Goal: Task Accomplishment & Management: Manage account settings

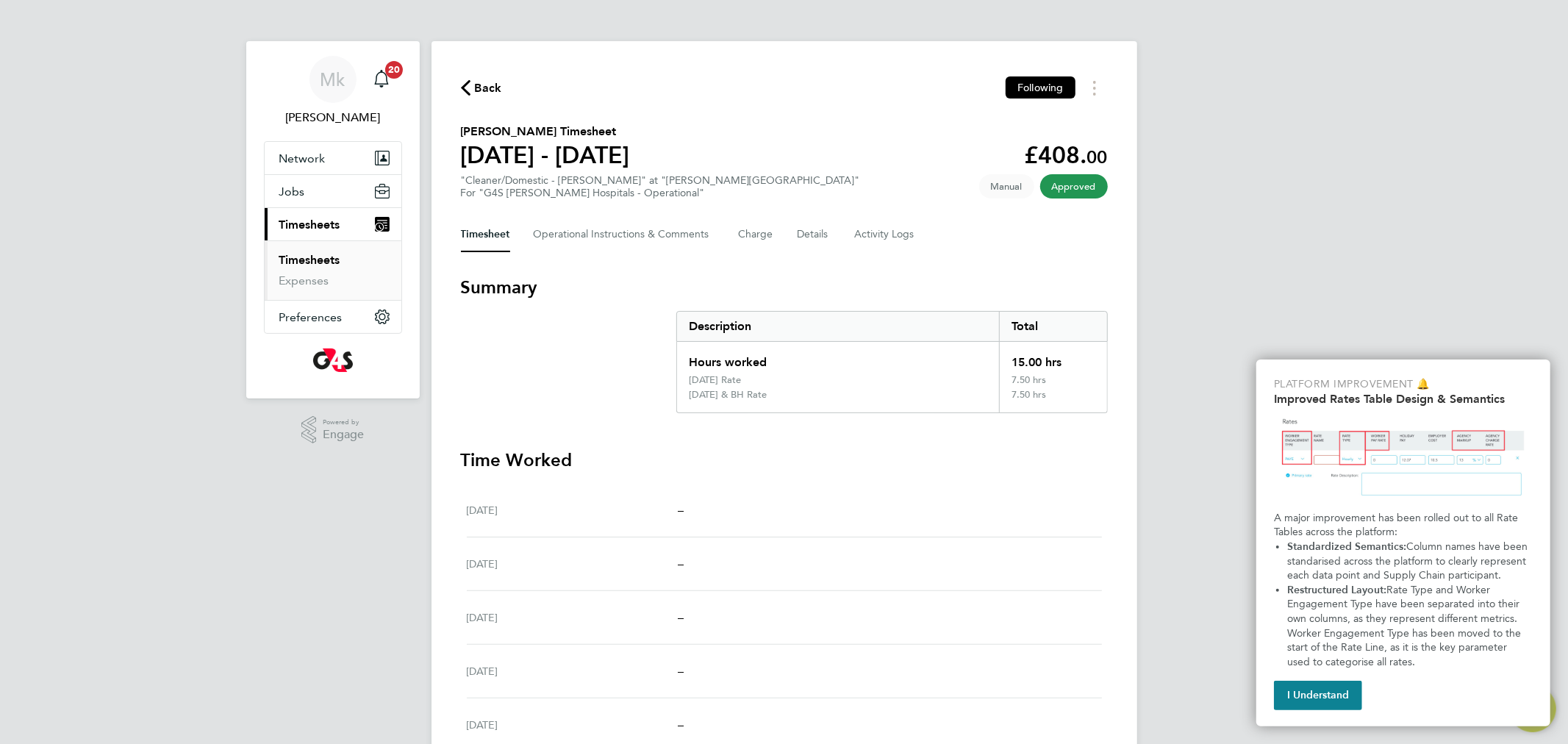
click at [327, 257] on link "Timesheets" at bounding box center [310, 259] width 61 height 14
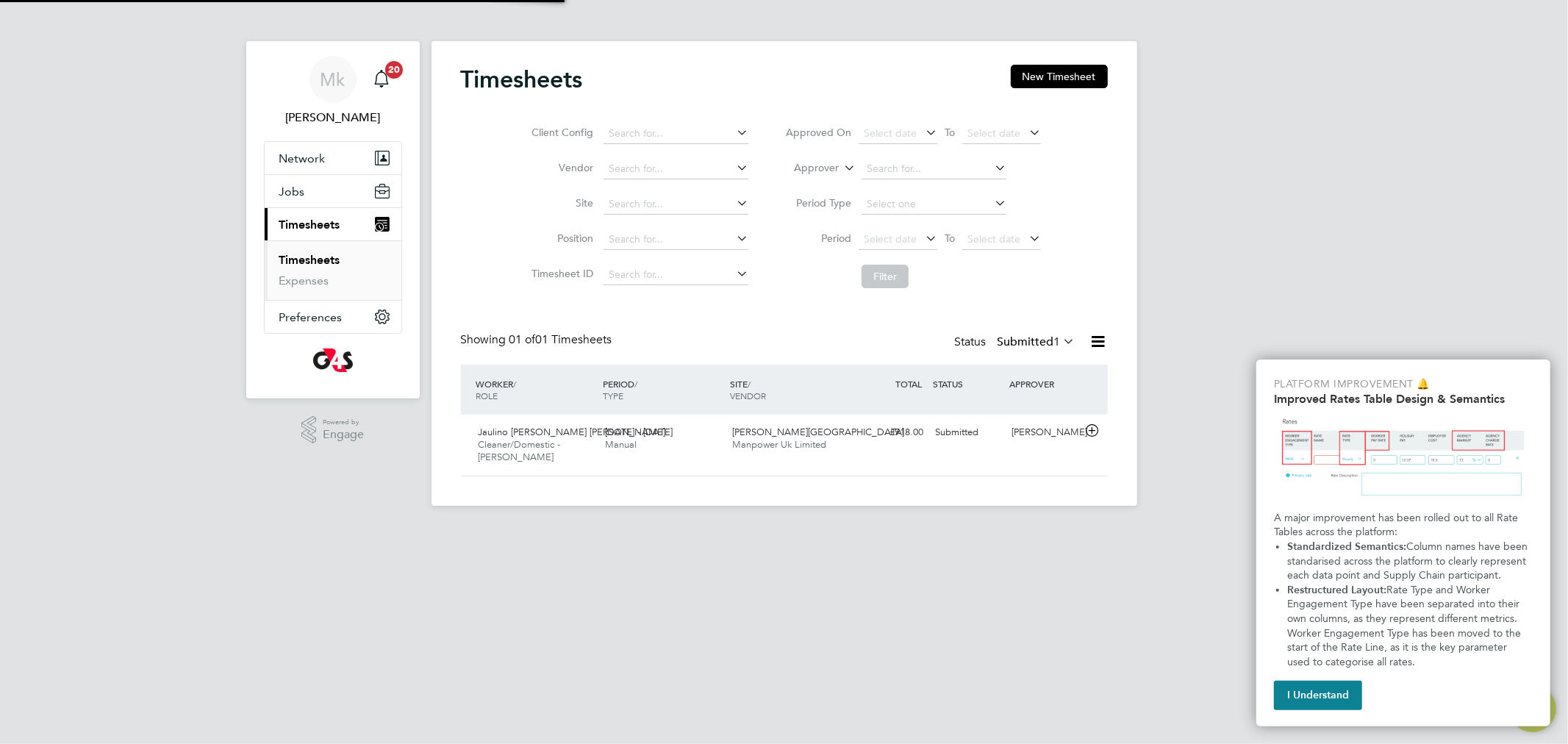
scroll to position [37, 128]
click at [1027, 346] on label "Submitted 1" at bounding box center [1036, 342] width 78 height 15
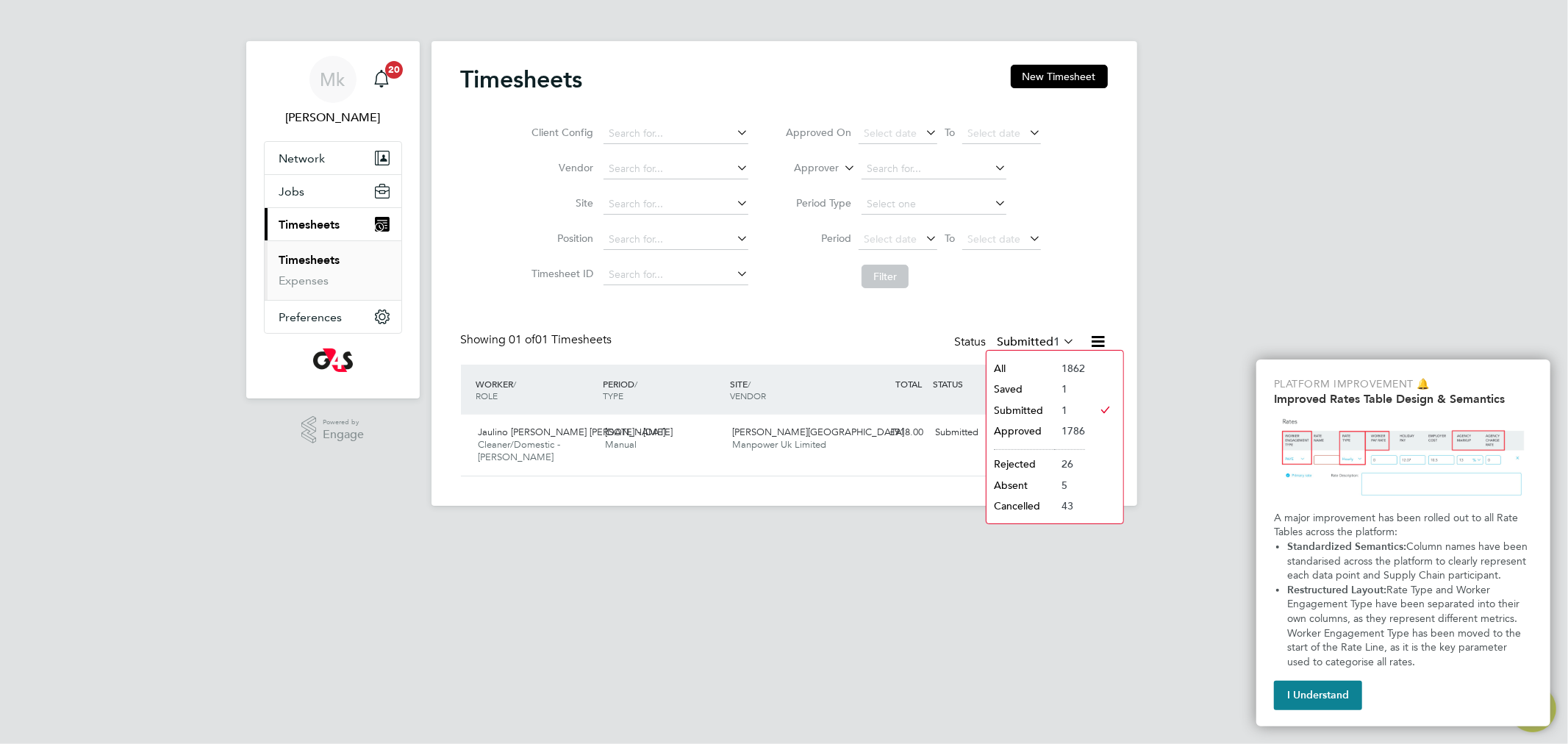
click at [1027, 333] on div "Status Submitted 1" at bounding box center [1017, 343] width 124 height 20
click at [585, 437] on div "Jaulino Gomes Amaral Cleaner/Domestic - Churchill 18 - 24 Aug 2025" at bounding box center [536, 444] width 127 height 49
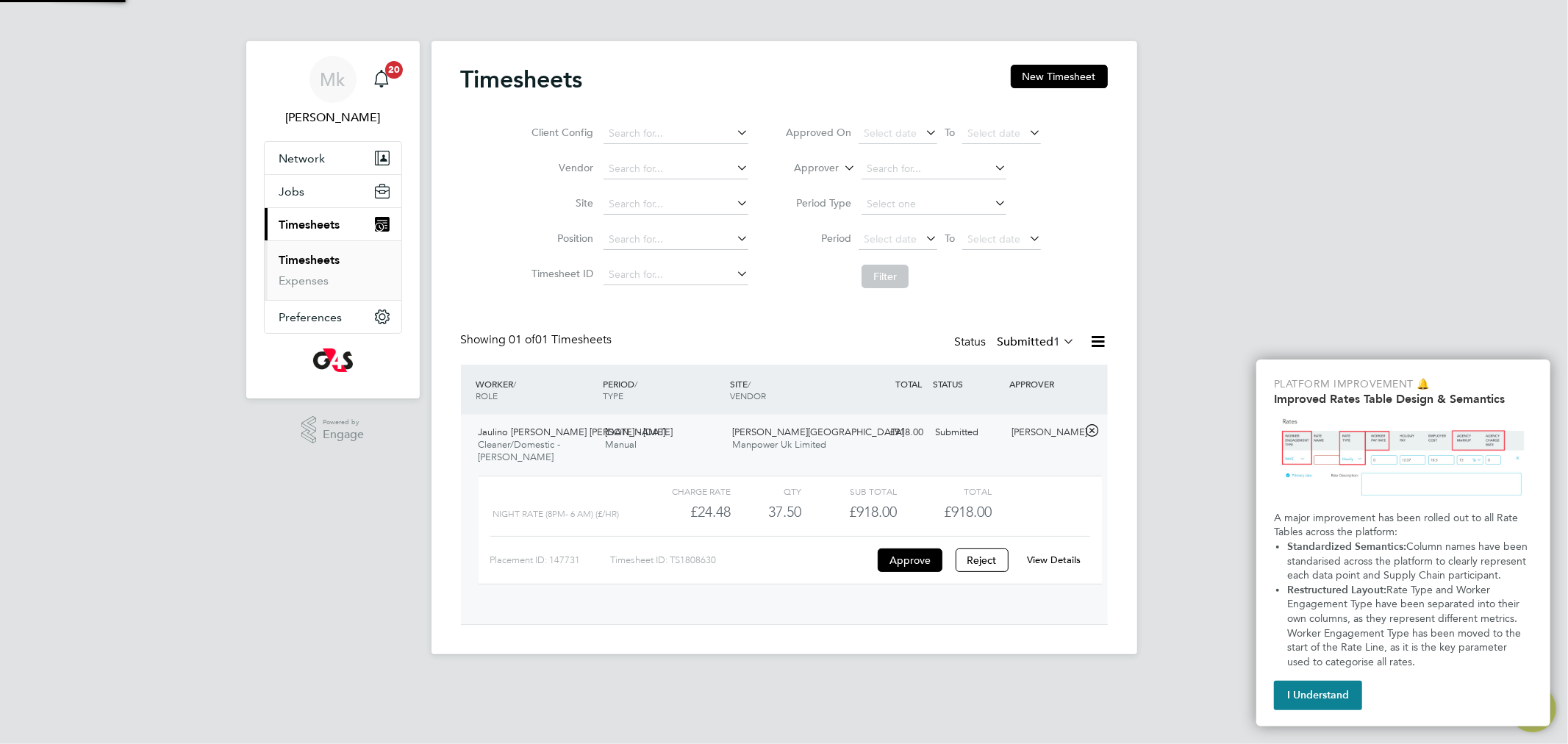
scroll to position [24, 144]
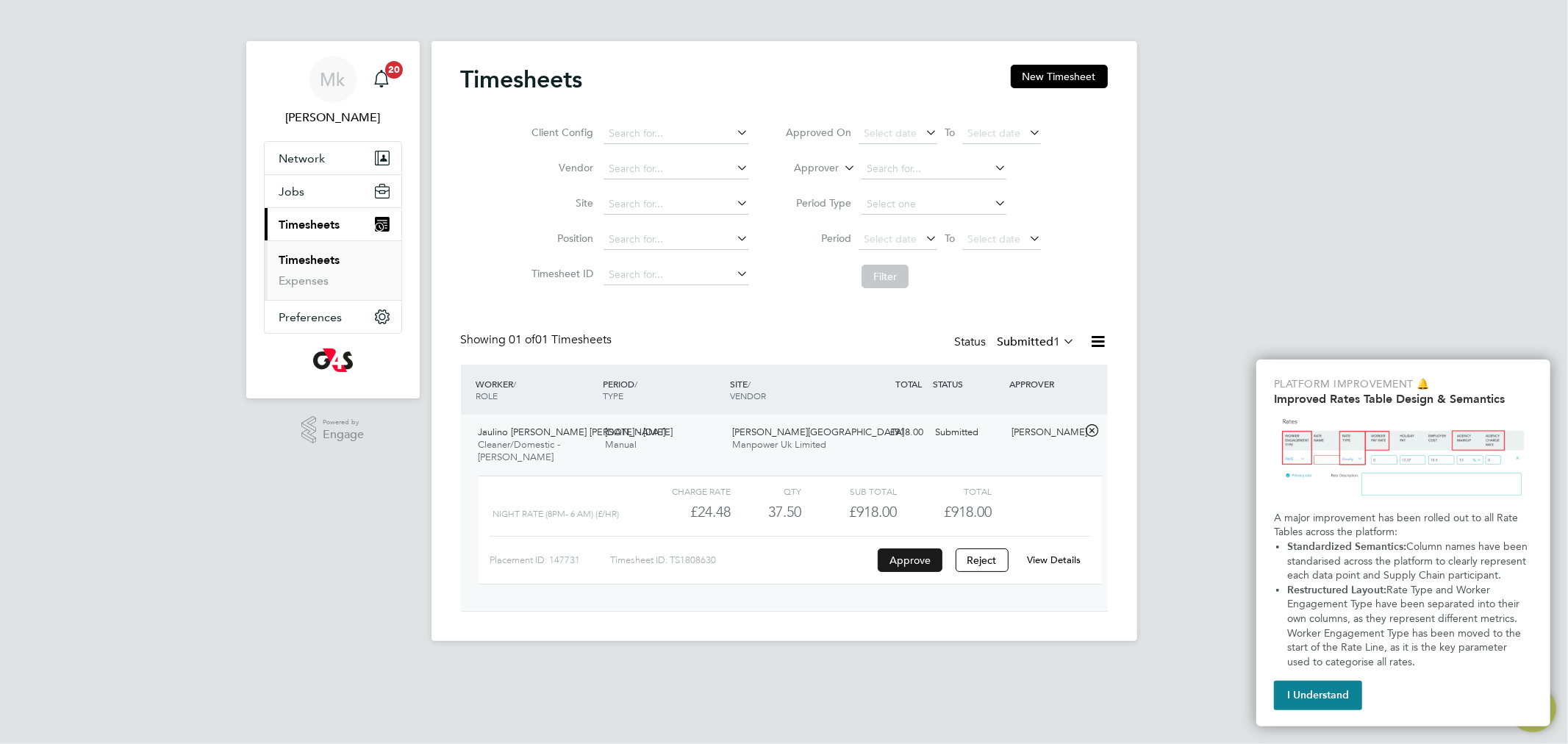
click at [921, 567] on button "Approve" at bounding box center [910, 561] width 65 height 24
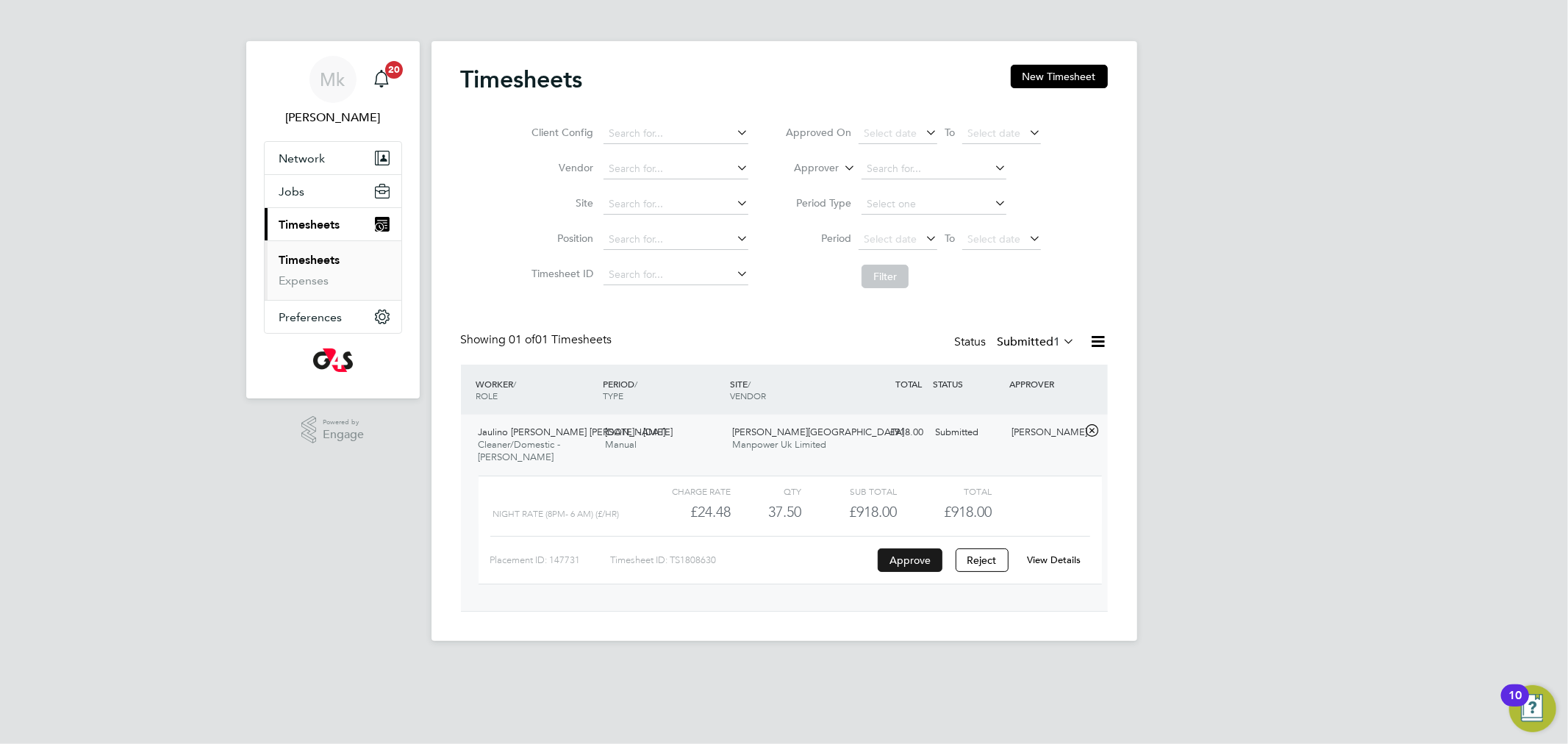
click at [903, 557] on button "Approve" at bounding box center [910, 561] width 65 height 24
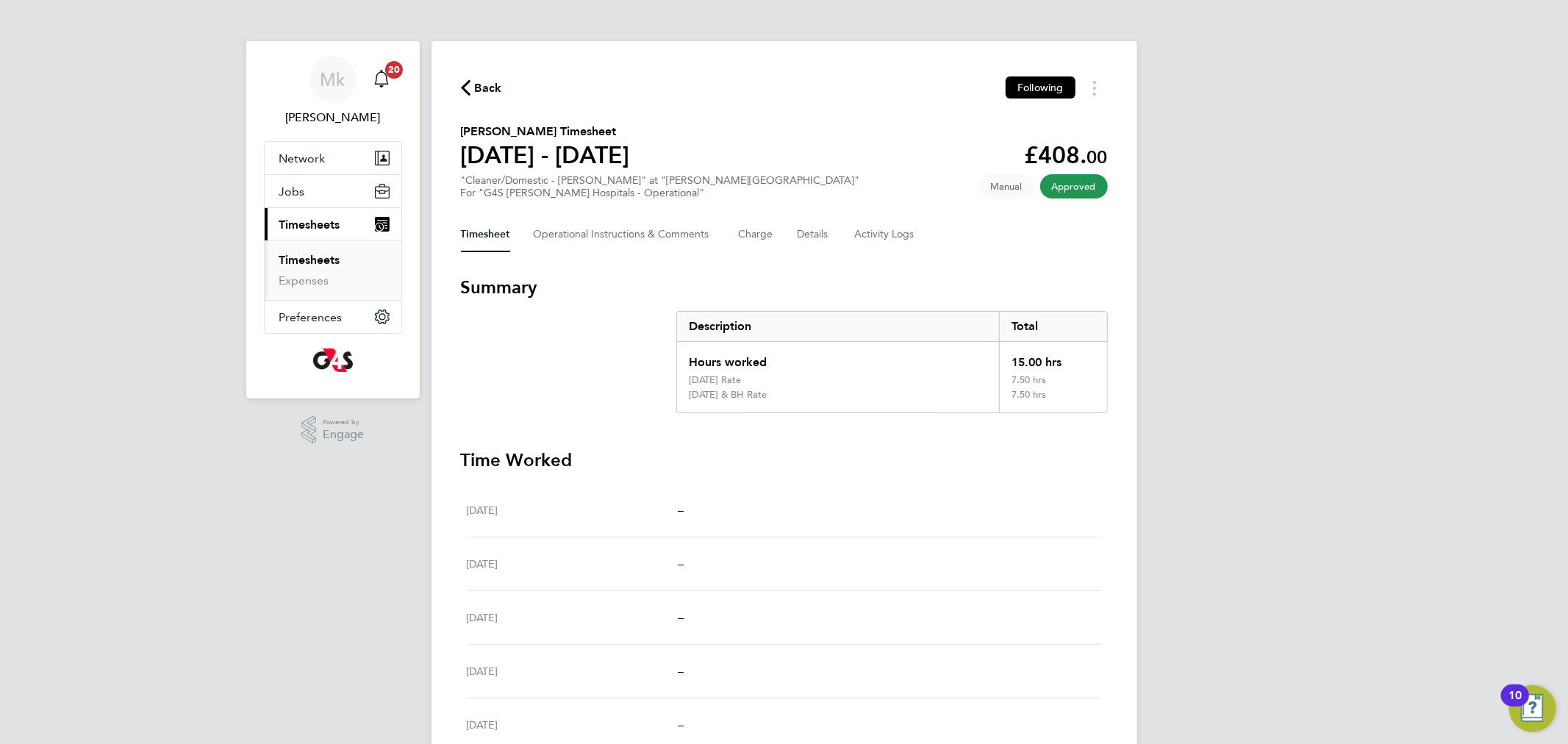
click at [40, 253] on div "Mk Monika krawczyk Notifications 20 Applications: Network Sites Workers Jobs Po…" at bounding box center [784, 477] width 1568 height 954
click at [314, 257] on link "Timesheets" at bounding box center [310, 259] width 61 height 14
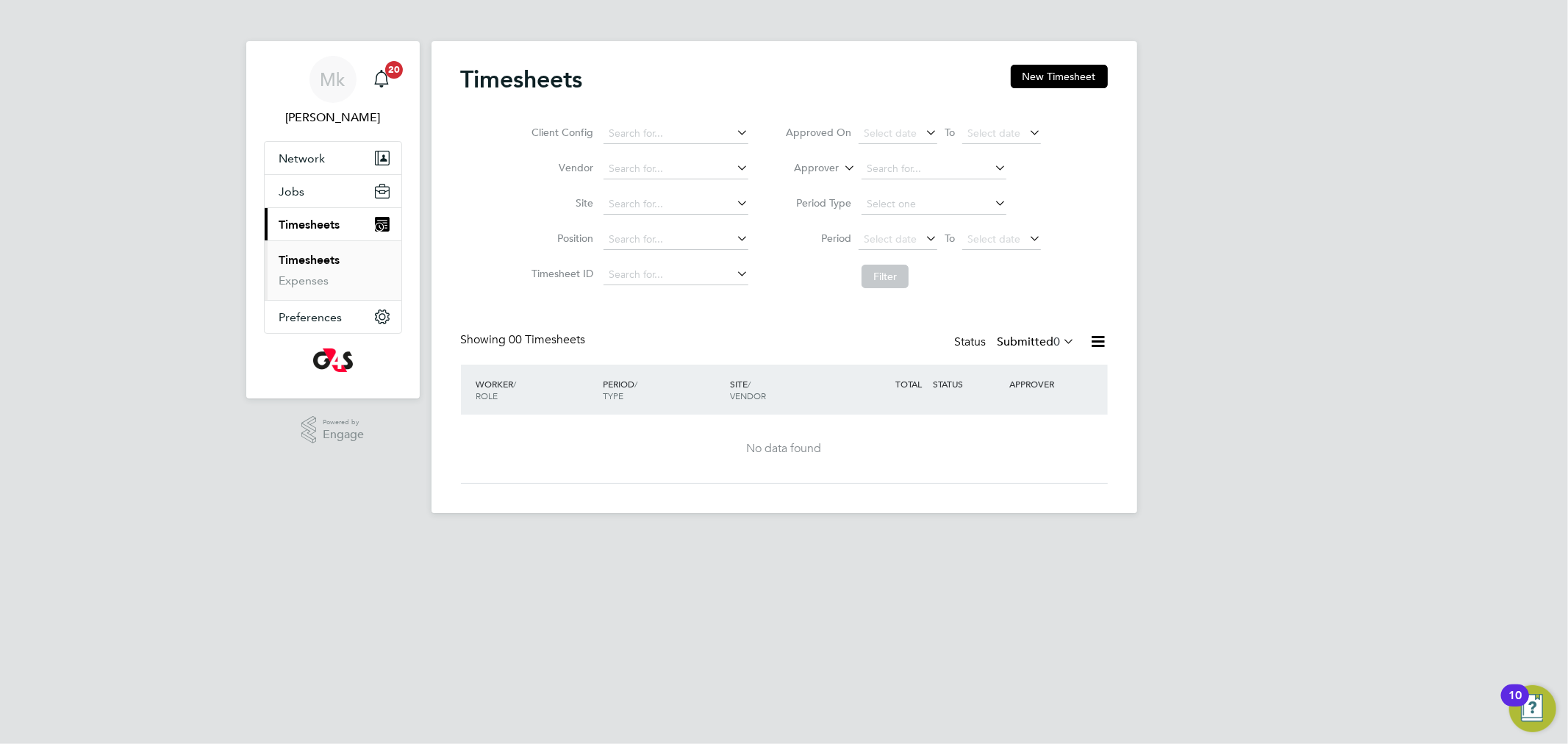
click at [1005, 348] on label "Submitted 0" at bounding box center [1036, 342] width 78 height 15
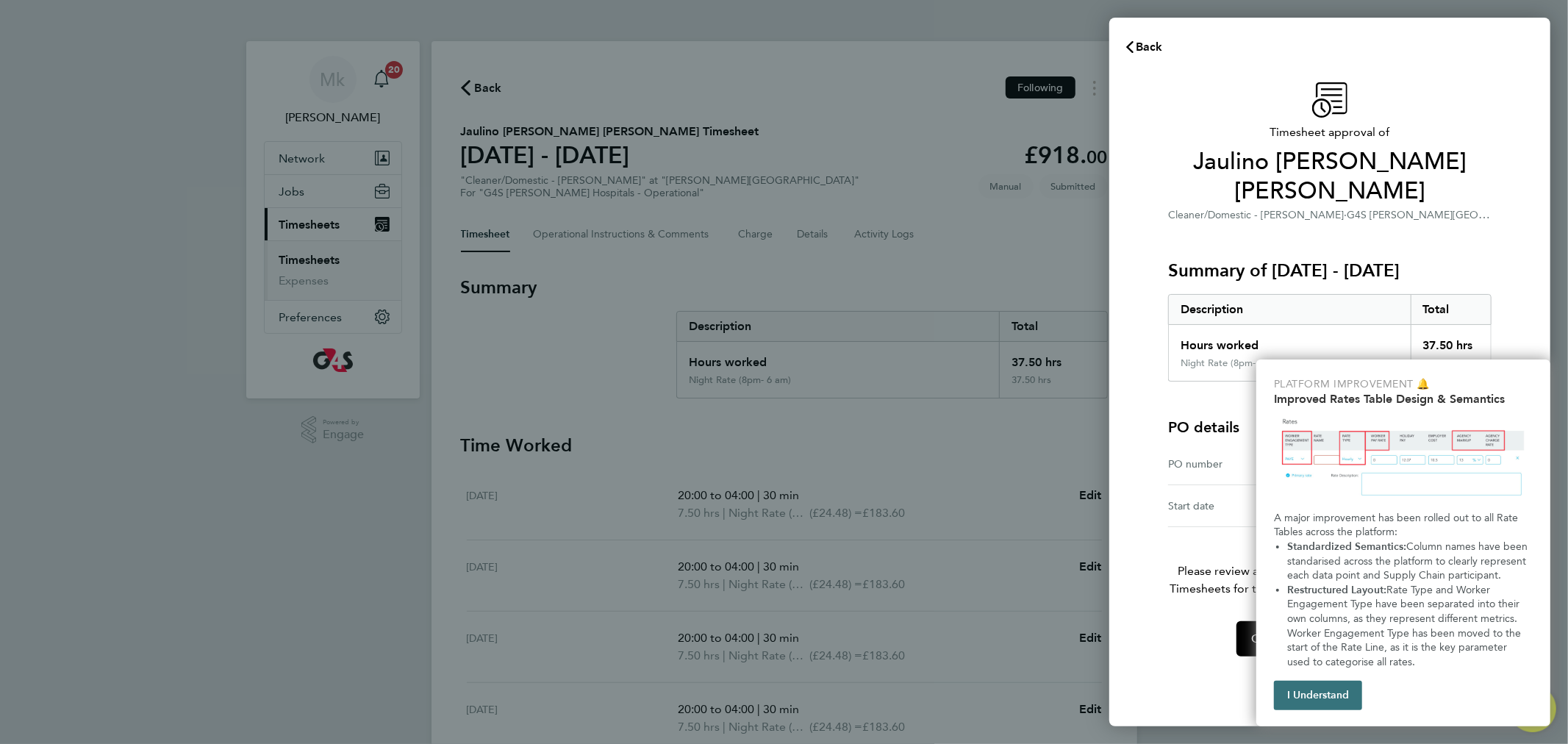
click at [1337, 693] on button "I Understand" at bounding box center [1318, 696] width 88 height 30
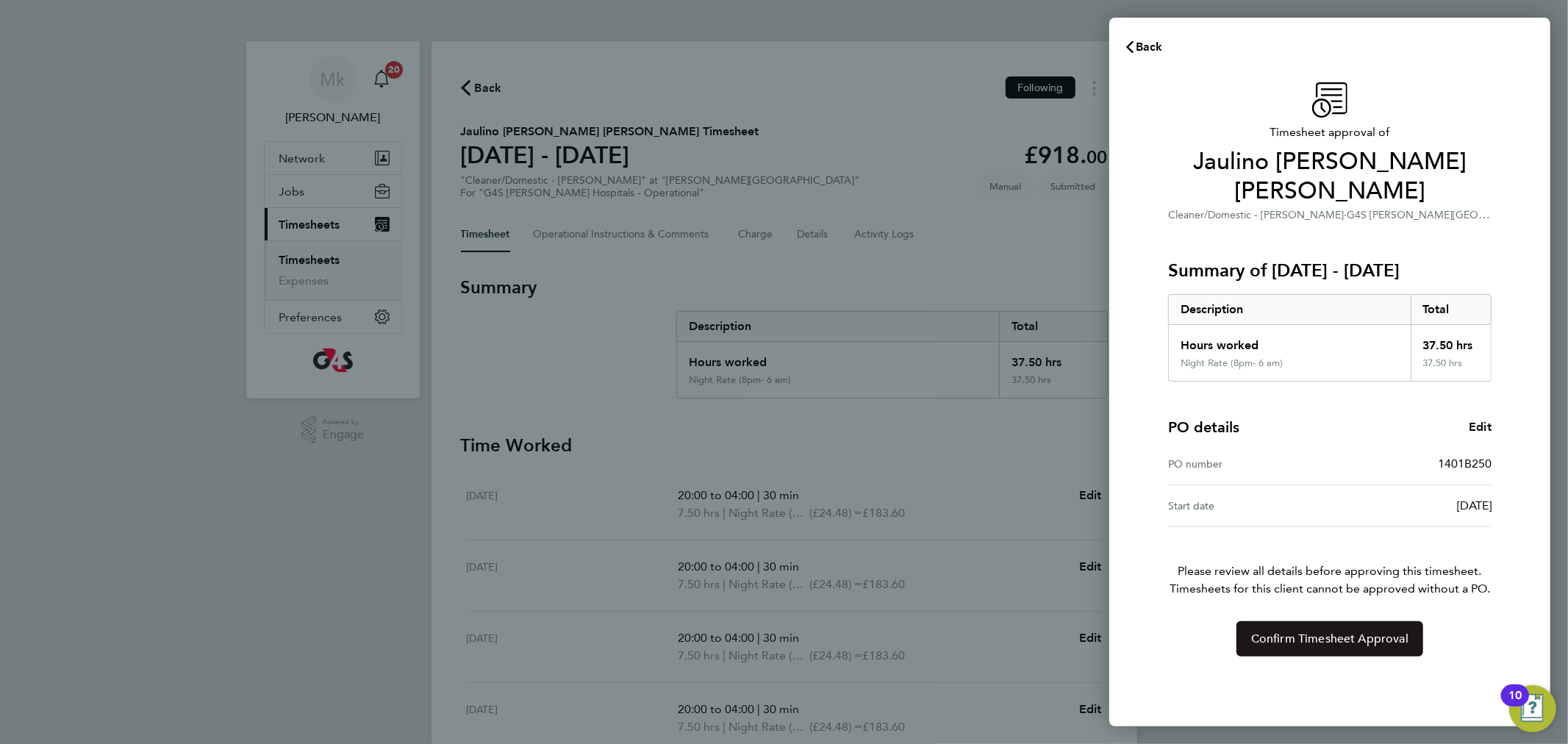
click at [1334, 623] on button "Confirm Timesheet Approval" at bounding box center [1330, 639] width 187 height 35
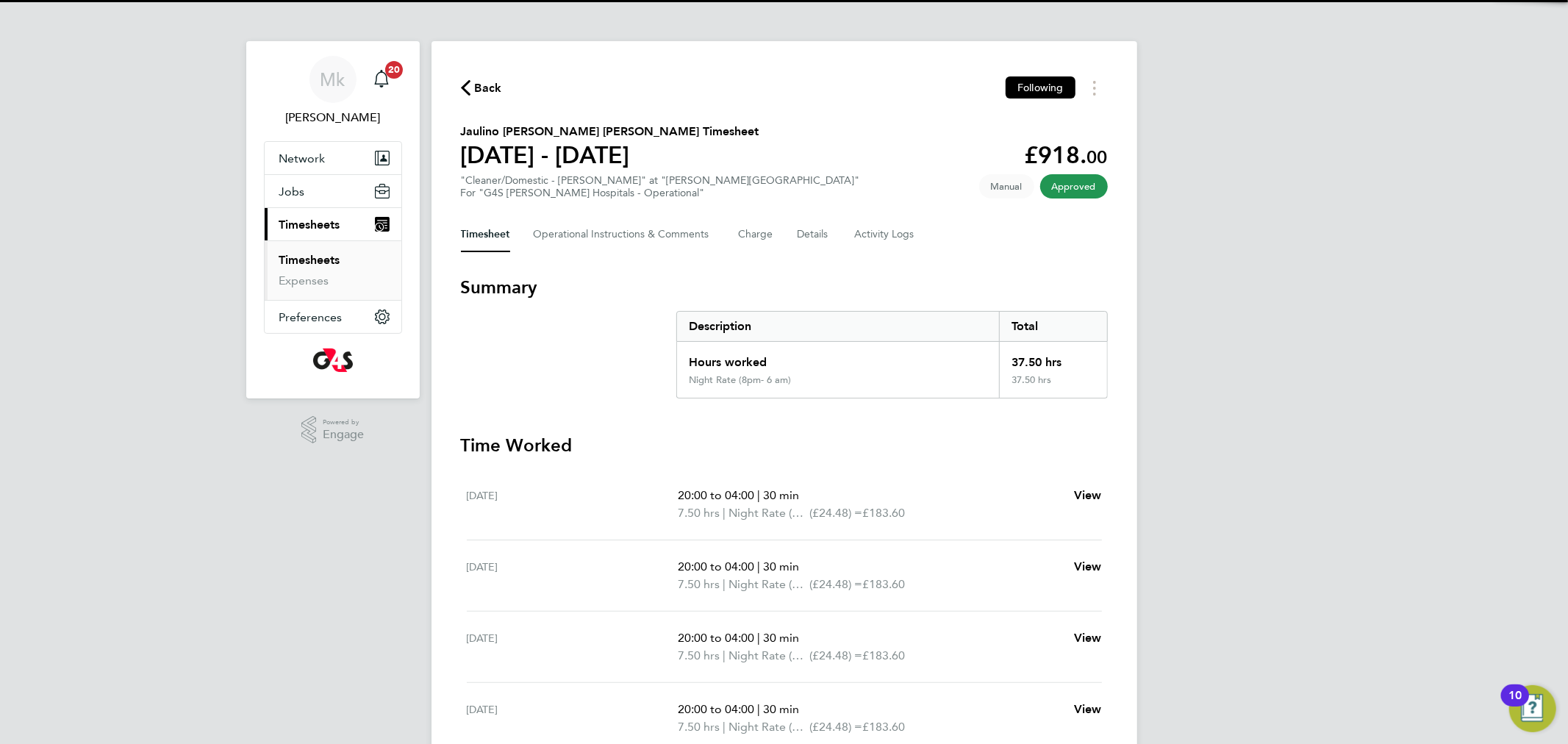
click at [325, 256] on link "Timesheets" at bounding box center [310, 259] width 61 height 14
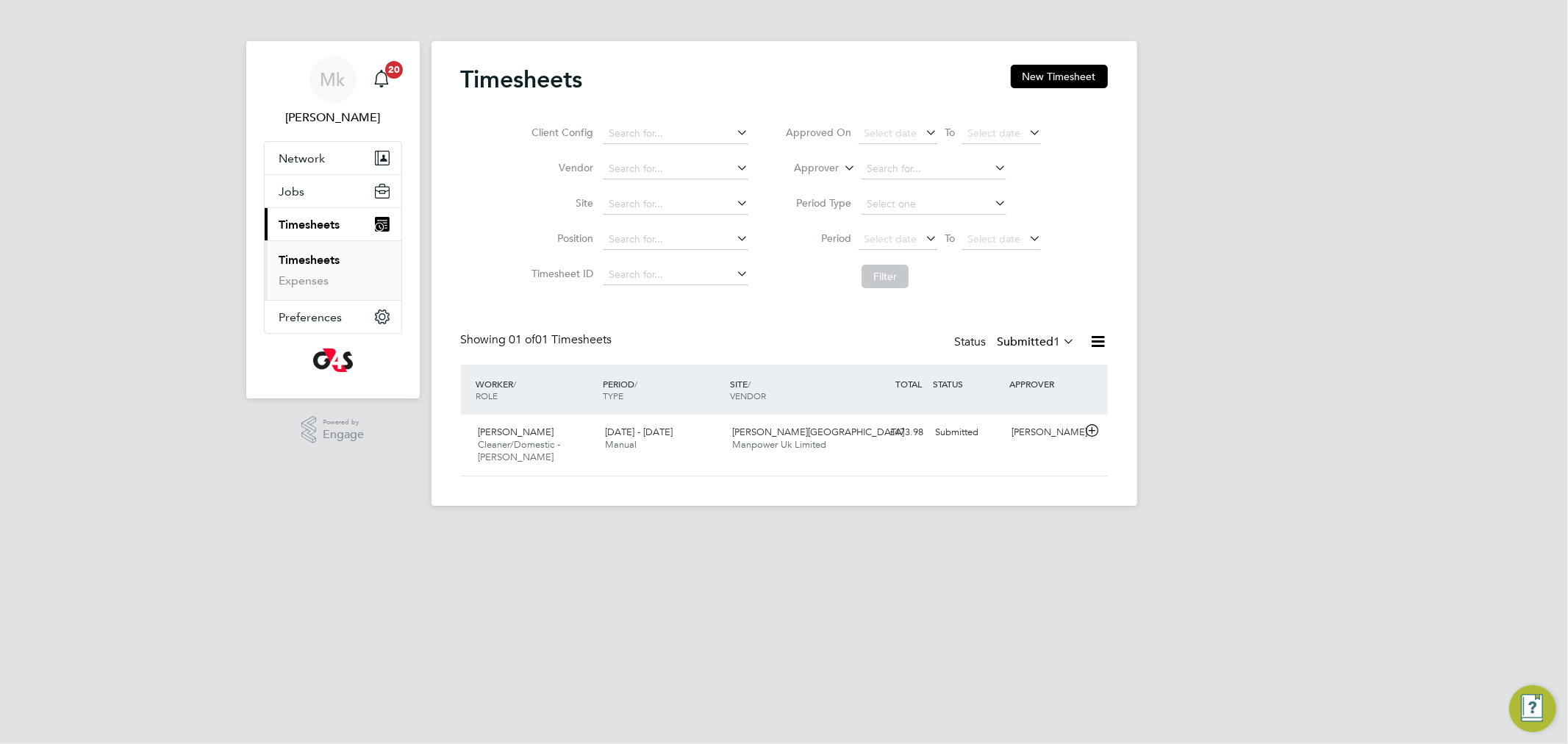
scroll to position [37, 128]
click at [564, 437] on div "Angela Joana Belo Cleaner/Domestic - Churchill 18 - 24 Aug 2025" at bounding box center [536, 444] width 127 height 49
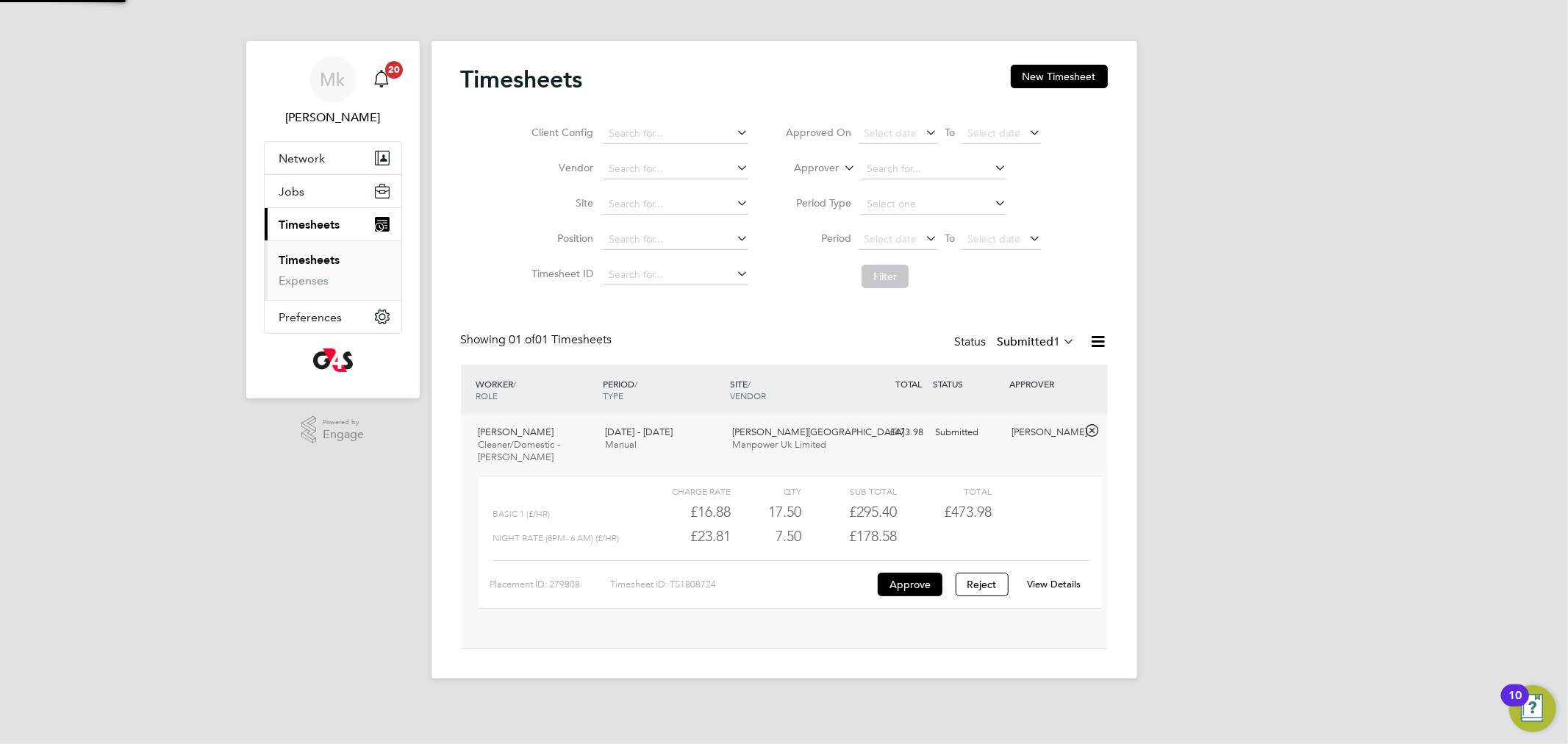
scroll to position [24, 144]
click at [1043, 593] on div "View Details" at bounding box center [1055, 585] width 72 height 24
click at [1050, 587] on link "View Details" at bounding box center [1054, 585] width 53 height 13
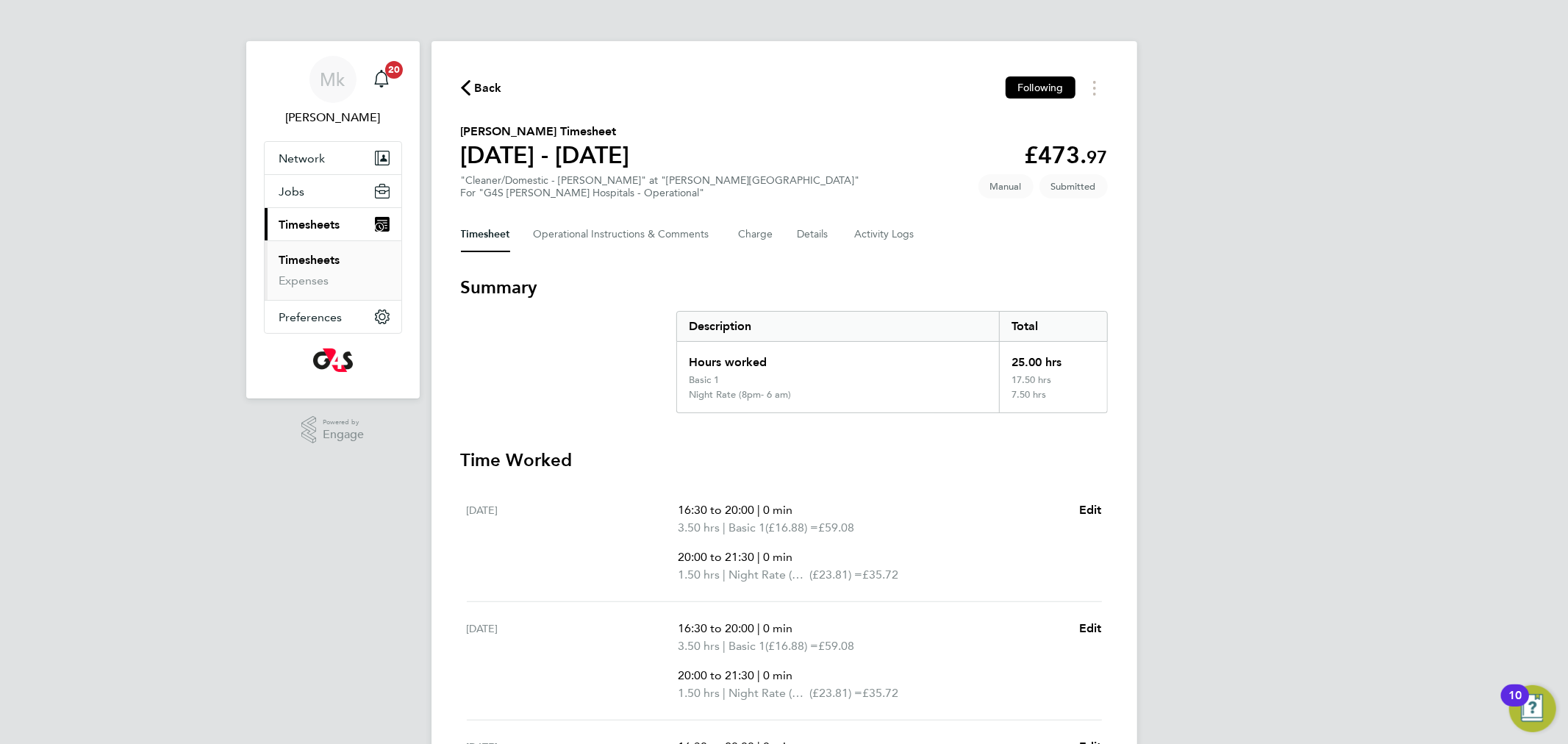
scroll to position [566, 0]
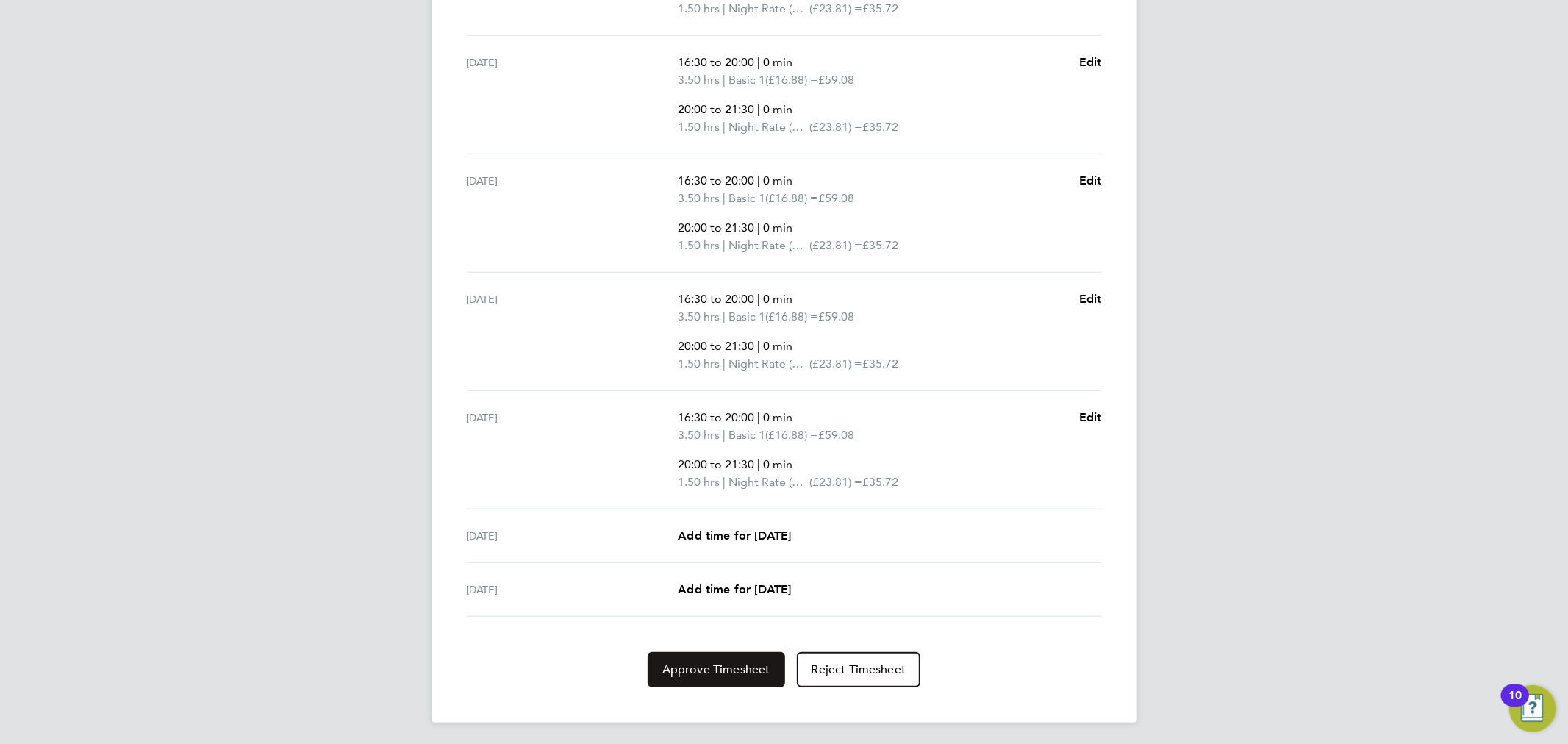
click at [733, 656] on button "Approve Timesheet" at bounding box center [716, 670] width 137 height 35
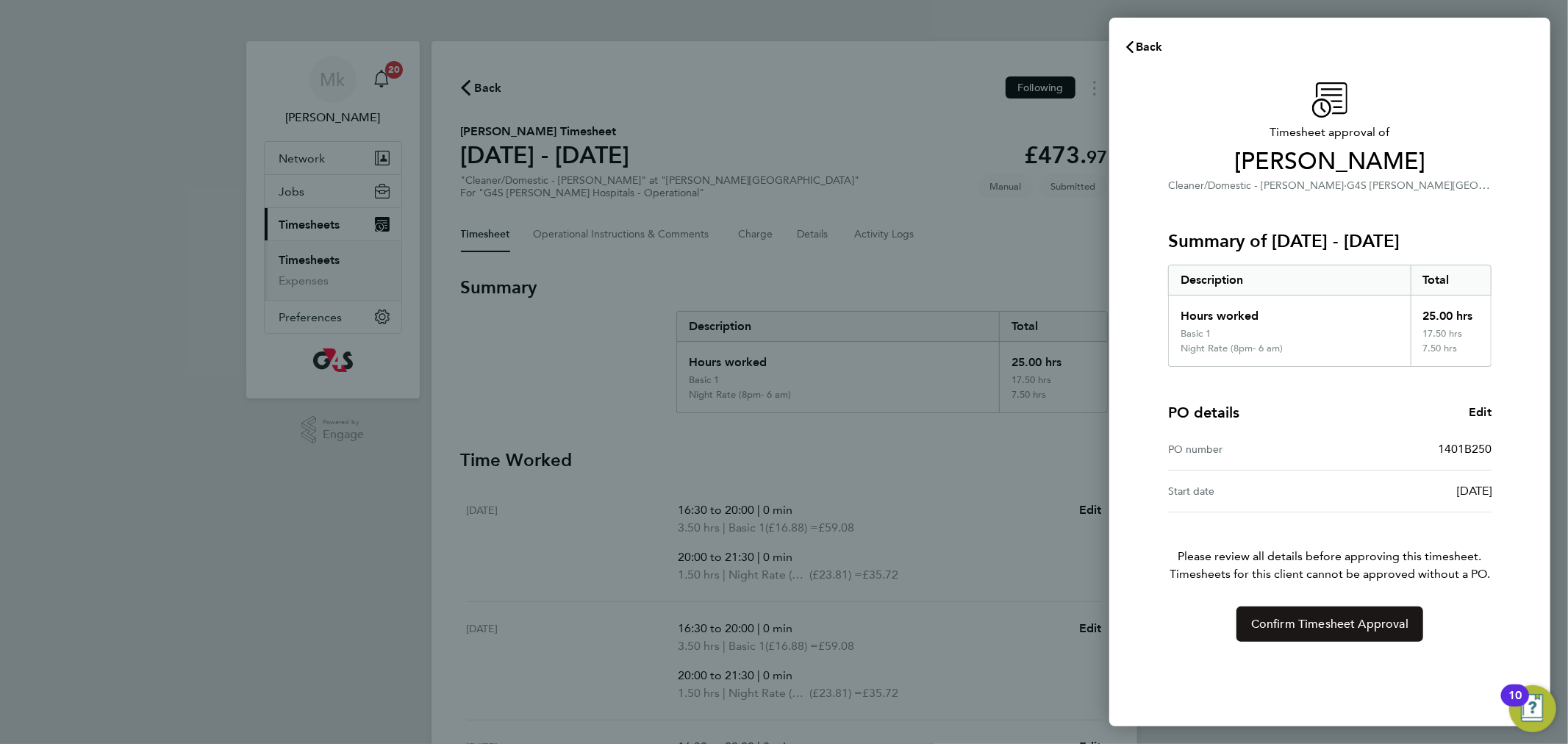
click at [1368, 633] on button "Confirm Timesheet Approval" at bounding box center [1330, 624] width 187 height 35
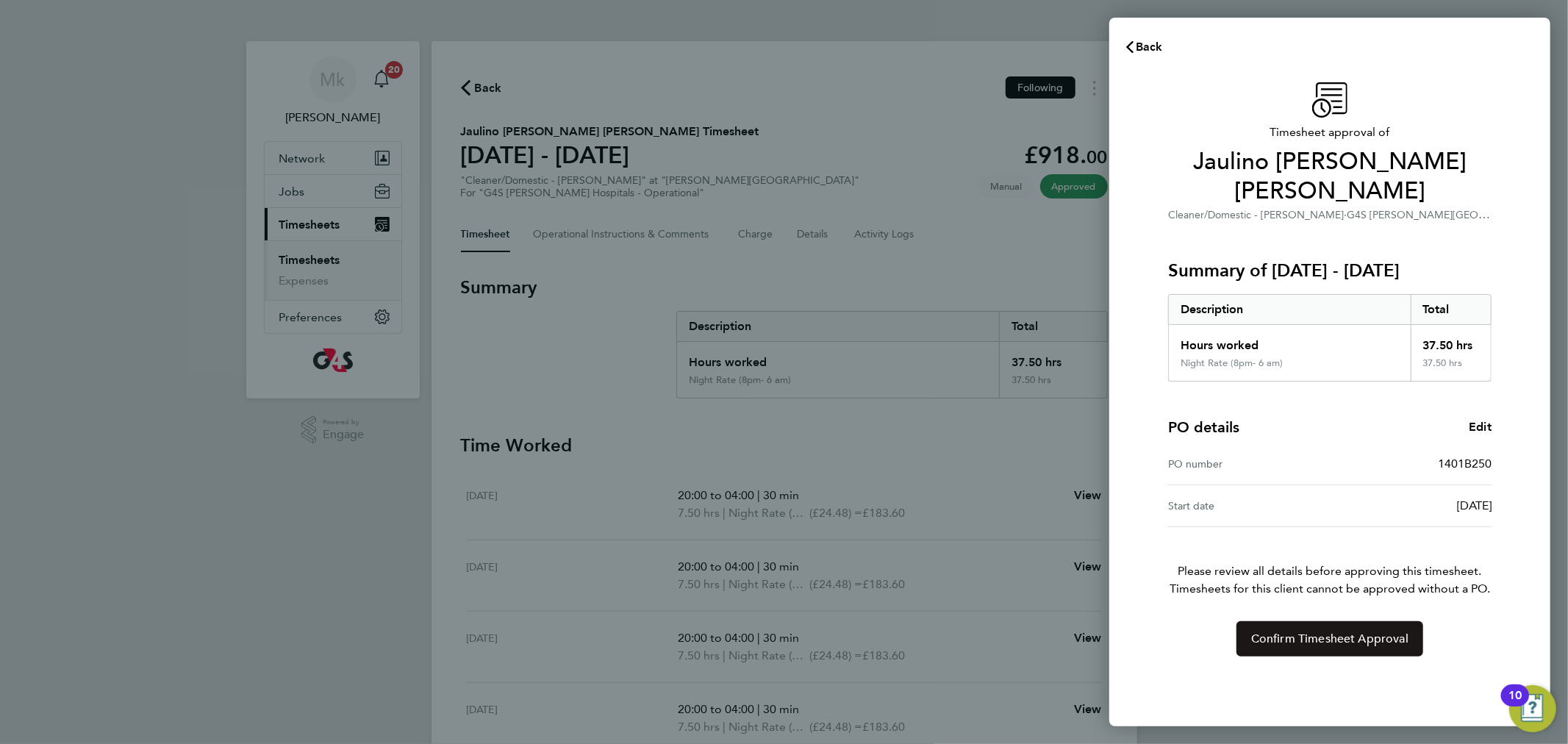
click at [1281, 621] on button "Confirm Timesheet Approval" at bounding box center [1330, 639] width 187 height 35
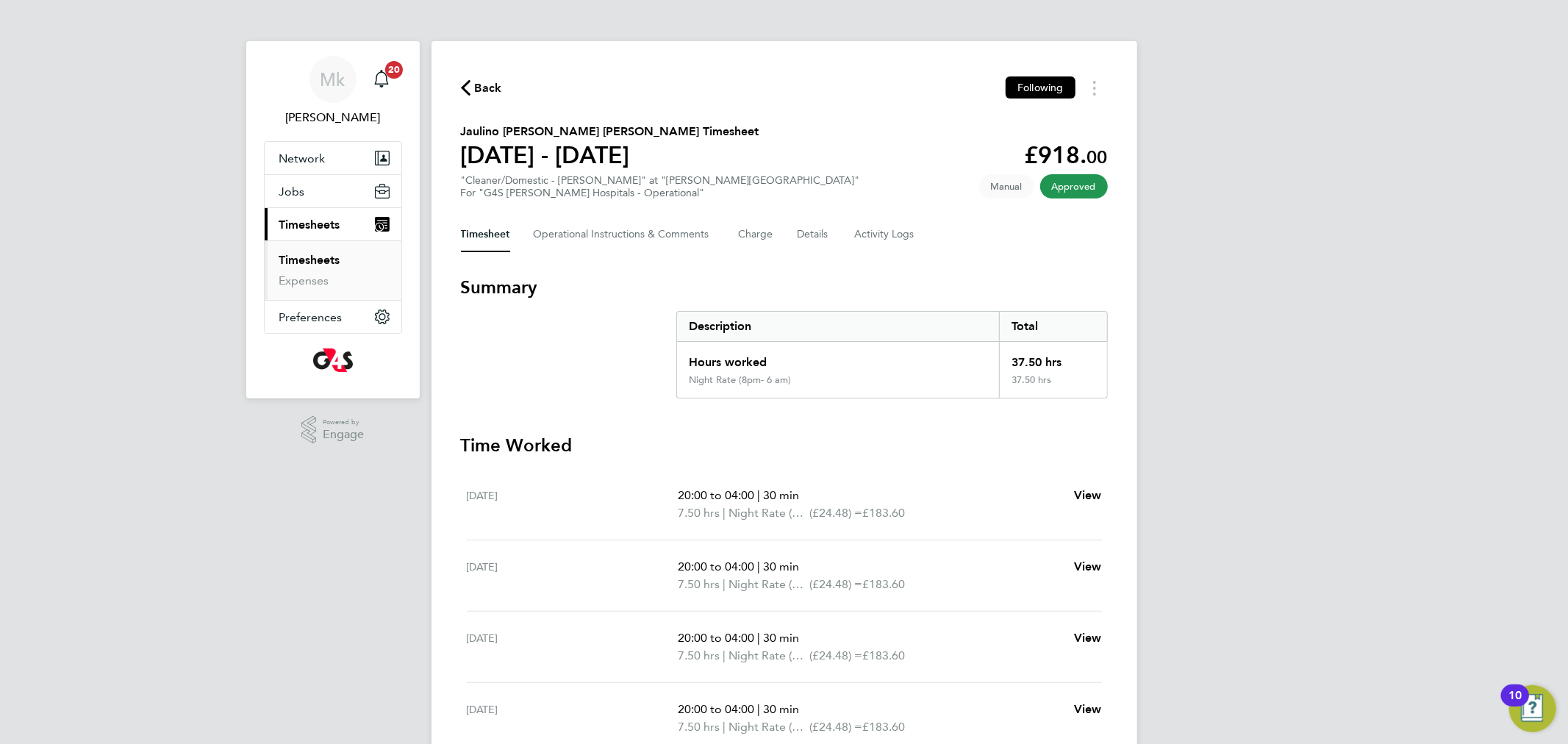
click at [301, 261] on link "Timesheets" at bounding box center [310, 259] width 61 height 14
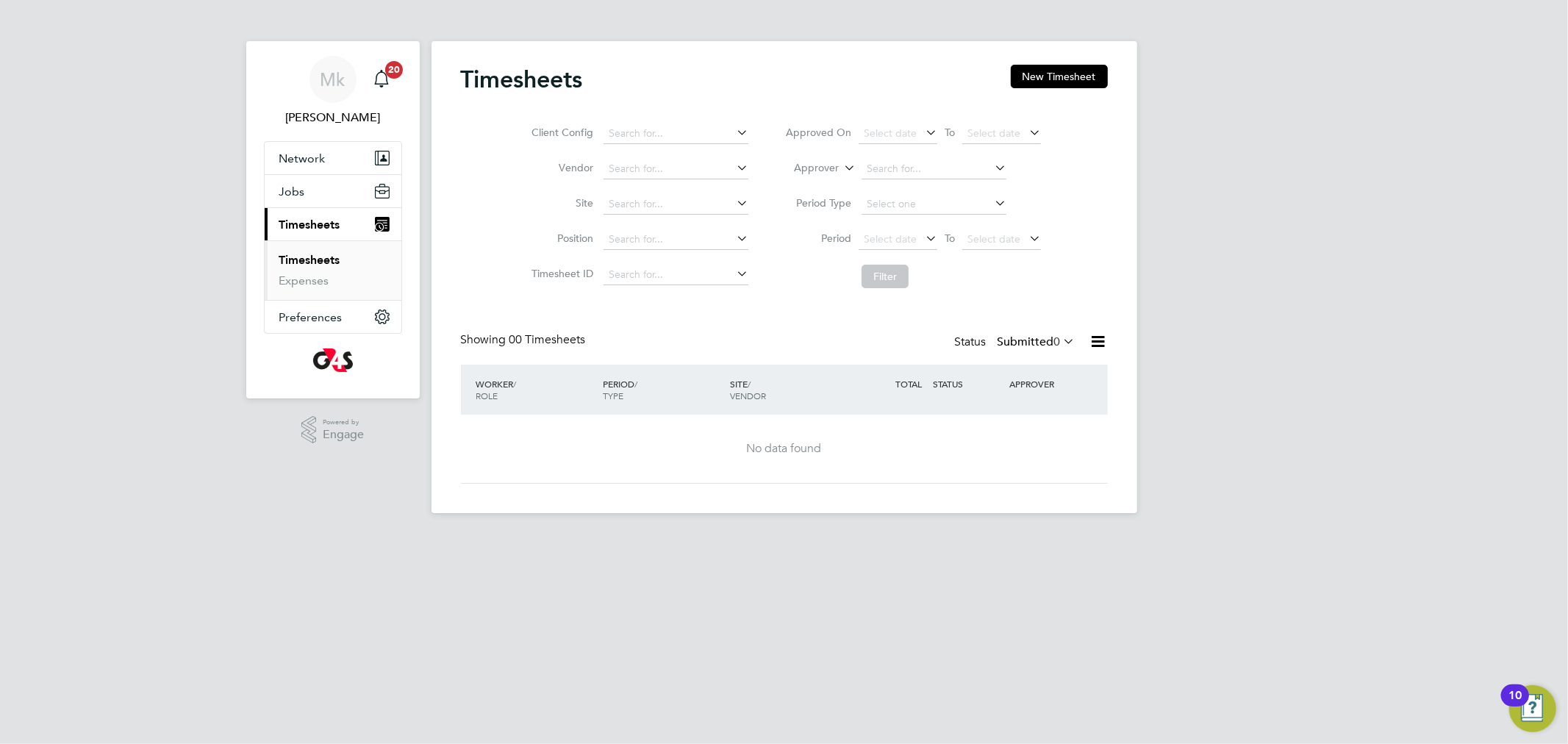
click at [1034, 348] on label "Submitted 0" at bounding box center [1036, 342] width 78 height 15
click at [1028, 402] on li "Submitted" at bounding box center [1020, 410] width 67 height 20
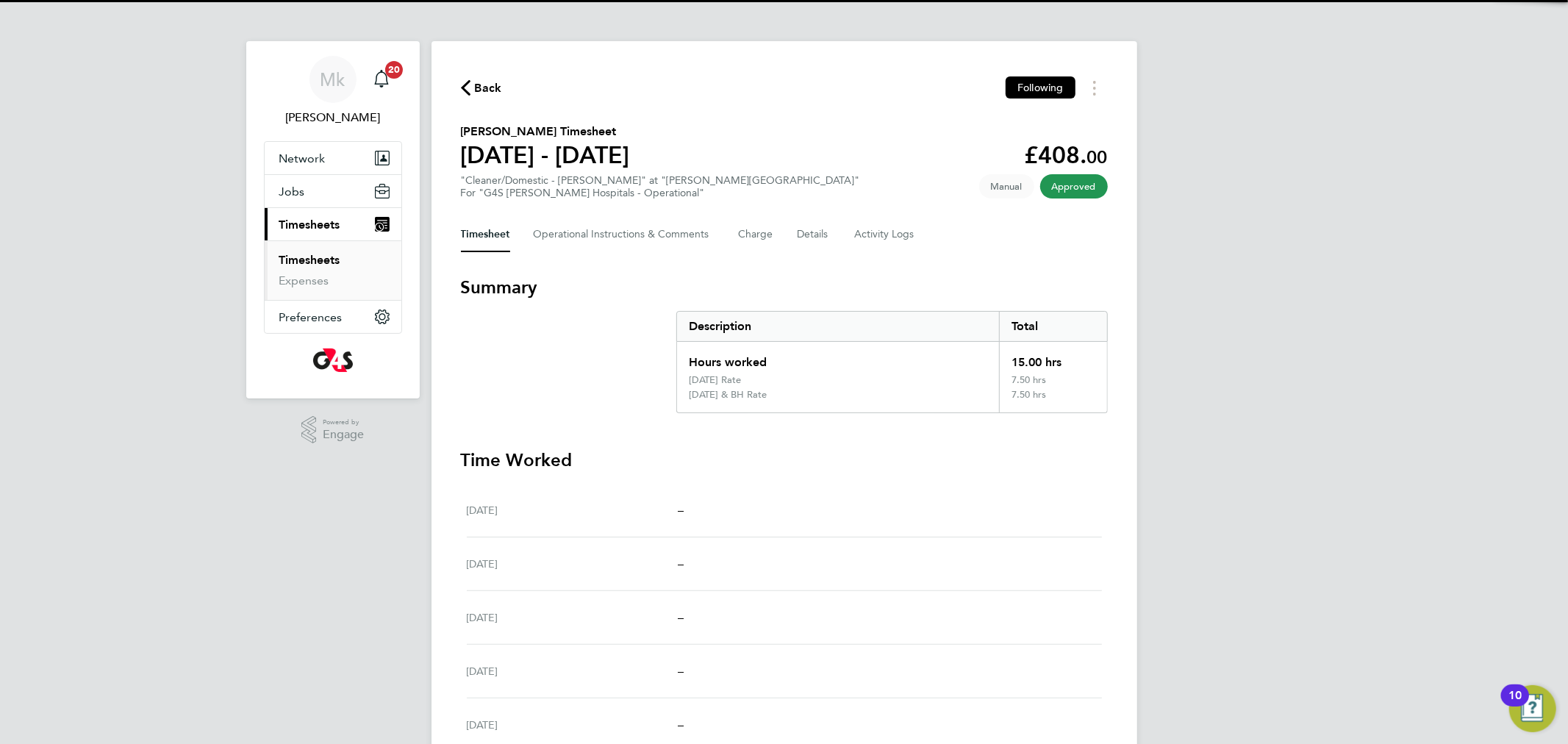
click at [300, 260] on link "Timesheets" at bounding box center [310, 259] width 61 height 14
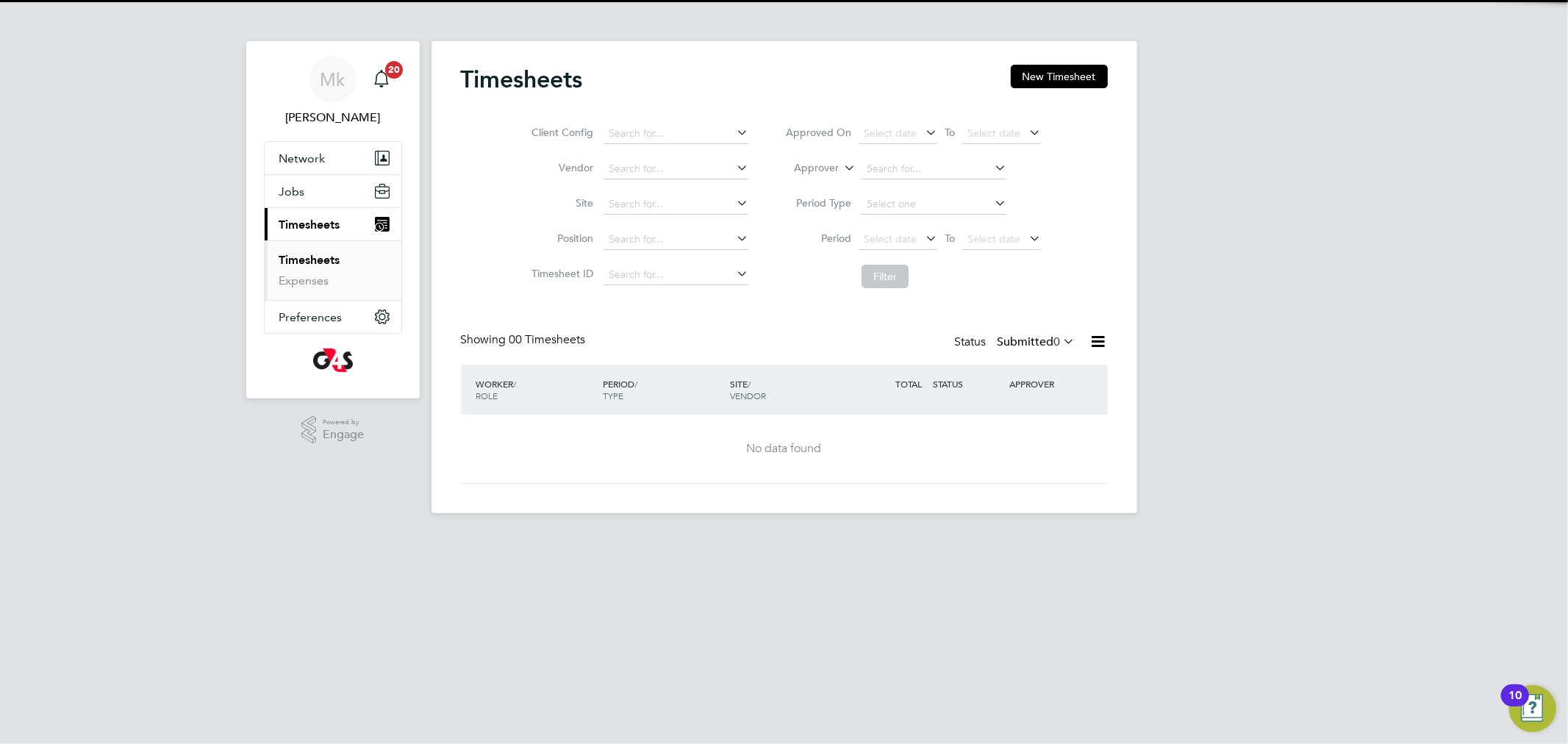
click at [1011, 340] on label "Submitted 0" at bounding box center [1036, 342] width 78 height 15
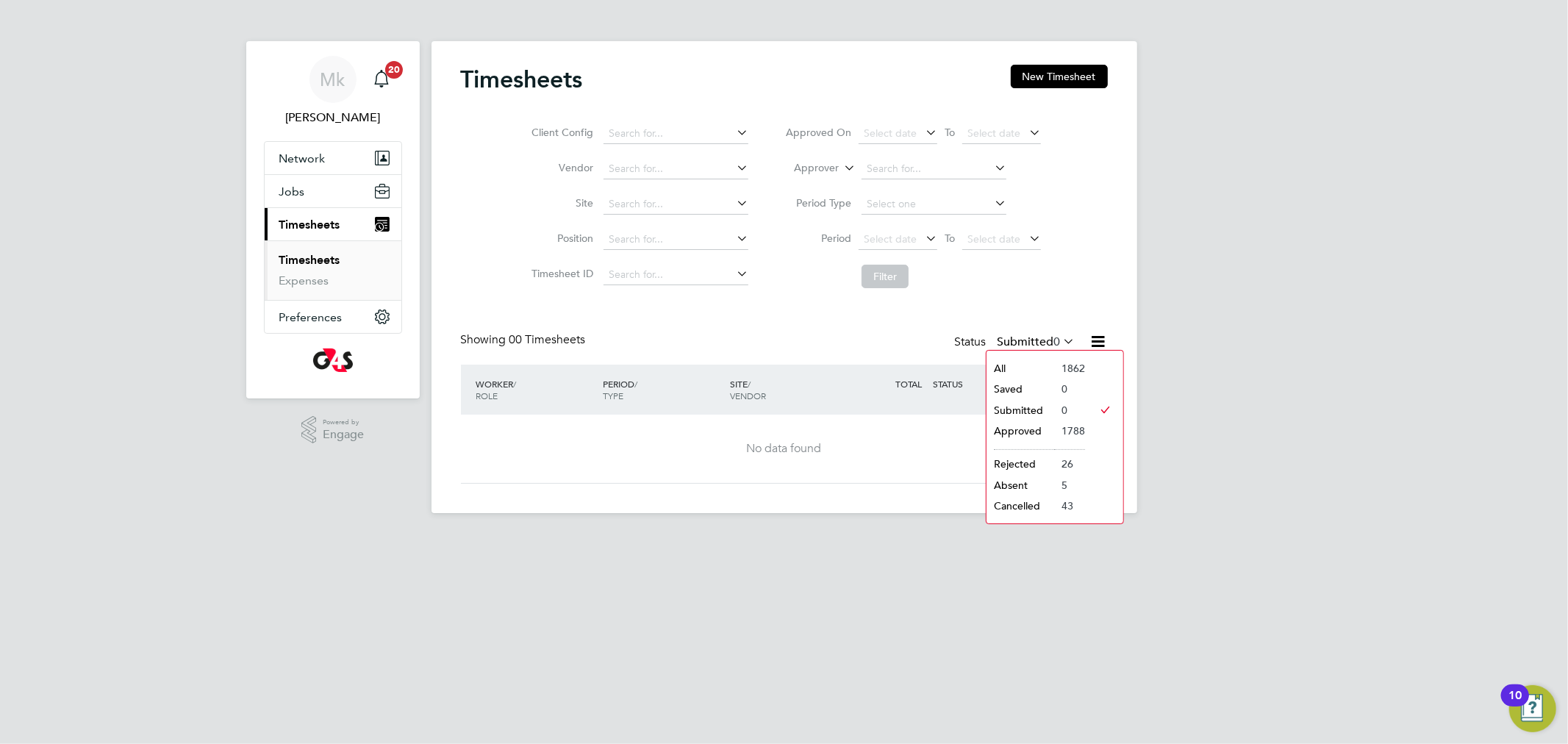
click at [1020, 405] on li "Submitted" at bounding box center [1020, 410] width 67 height 20
click at [323, 230] on span "Timesheets" at bounding box center [310, 224] width 61 height 14
click at [322, 267] on link "Timesheets" at bounding box center [310, 259] width 61 height 14
click at [1048, 336] on label "Submitted 0" at bounding box center [1036, 342] width 78 height 15
click at [1036, 415] on li "Submitted" at bounding box center [1020, 410] width 67 height 20
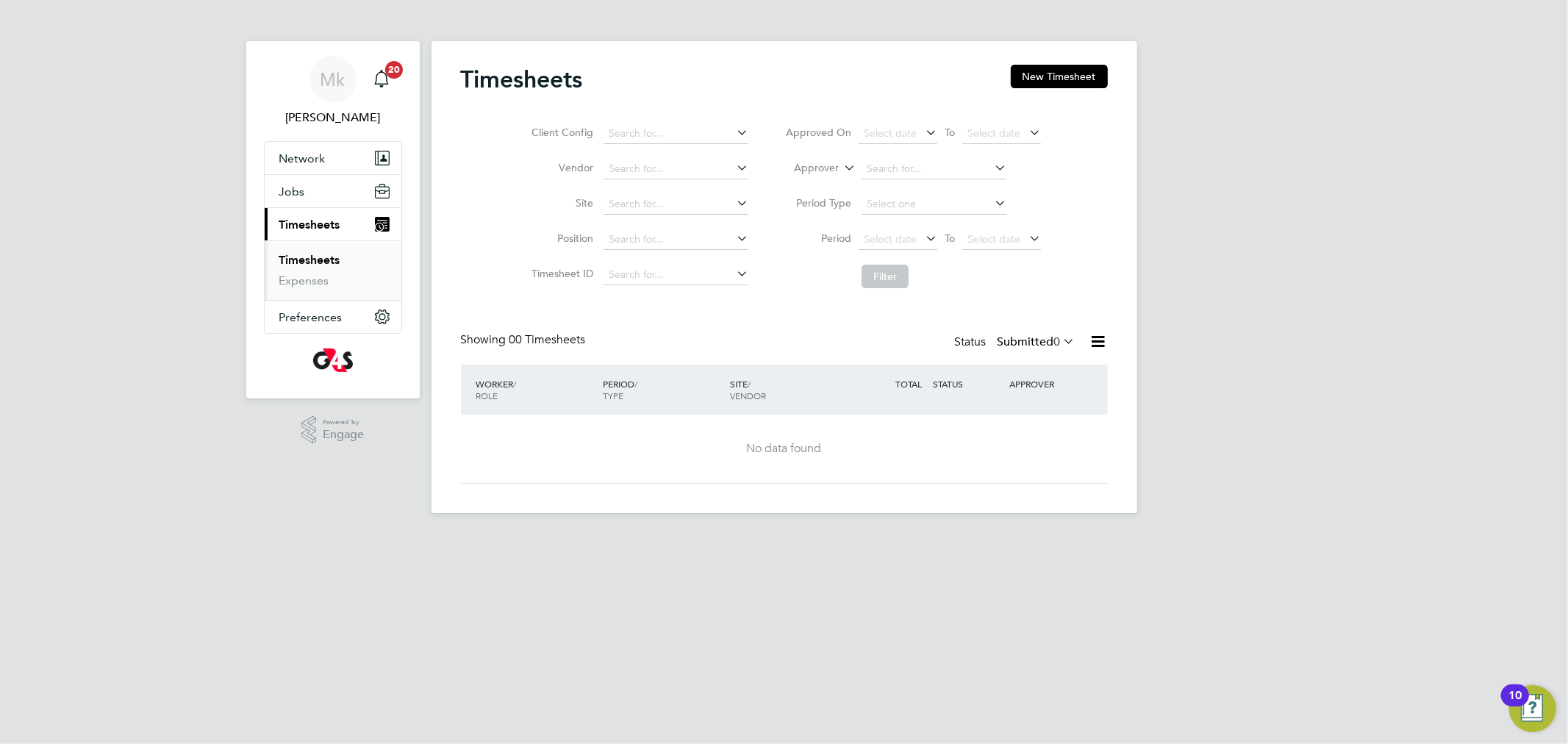
click at [1014, 330] on div "Timesheets New Timesheet Client Config Vendor Site Position Timesheet ID Approv…" at bounding box center [784, 274] width 647 height 419
click at [1015, 340] on label "Submitted 0" at bounding box center [1036, 342] width 78 height 15
click at [1020, 406] on li "Submitted" at bounding box center [1020, 410] width 67 height 20
click at [1028, 337] on label "Submitted 0" at bounding box center [1036, 342] width 78 height 15
click at [1005, 407] on li "Submitted" at bounding box center [1020, 410] width 67 height 20
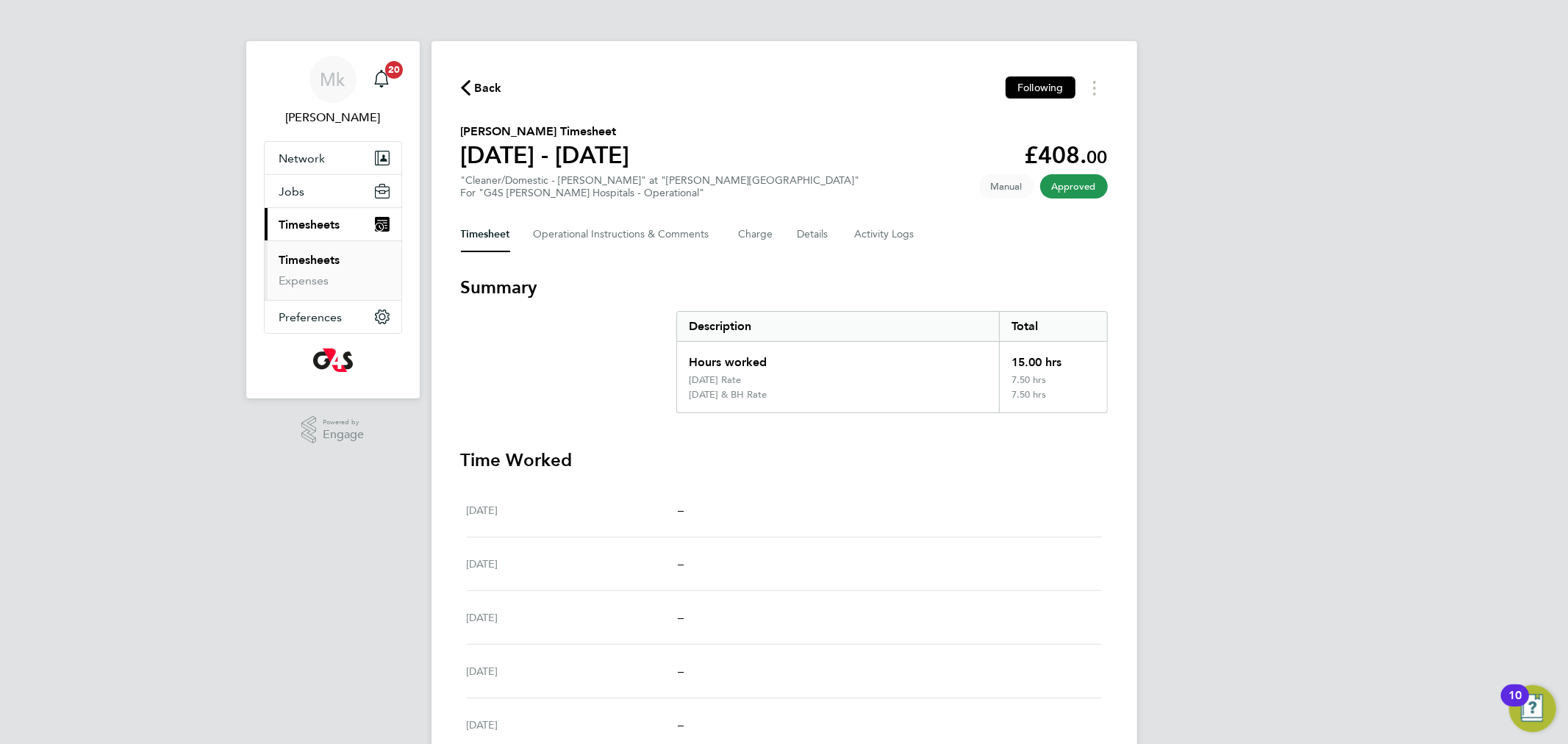
click at [314, 256] on link "Timesheets" at bounding box center [310, 259] width 61 height 14
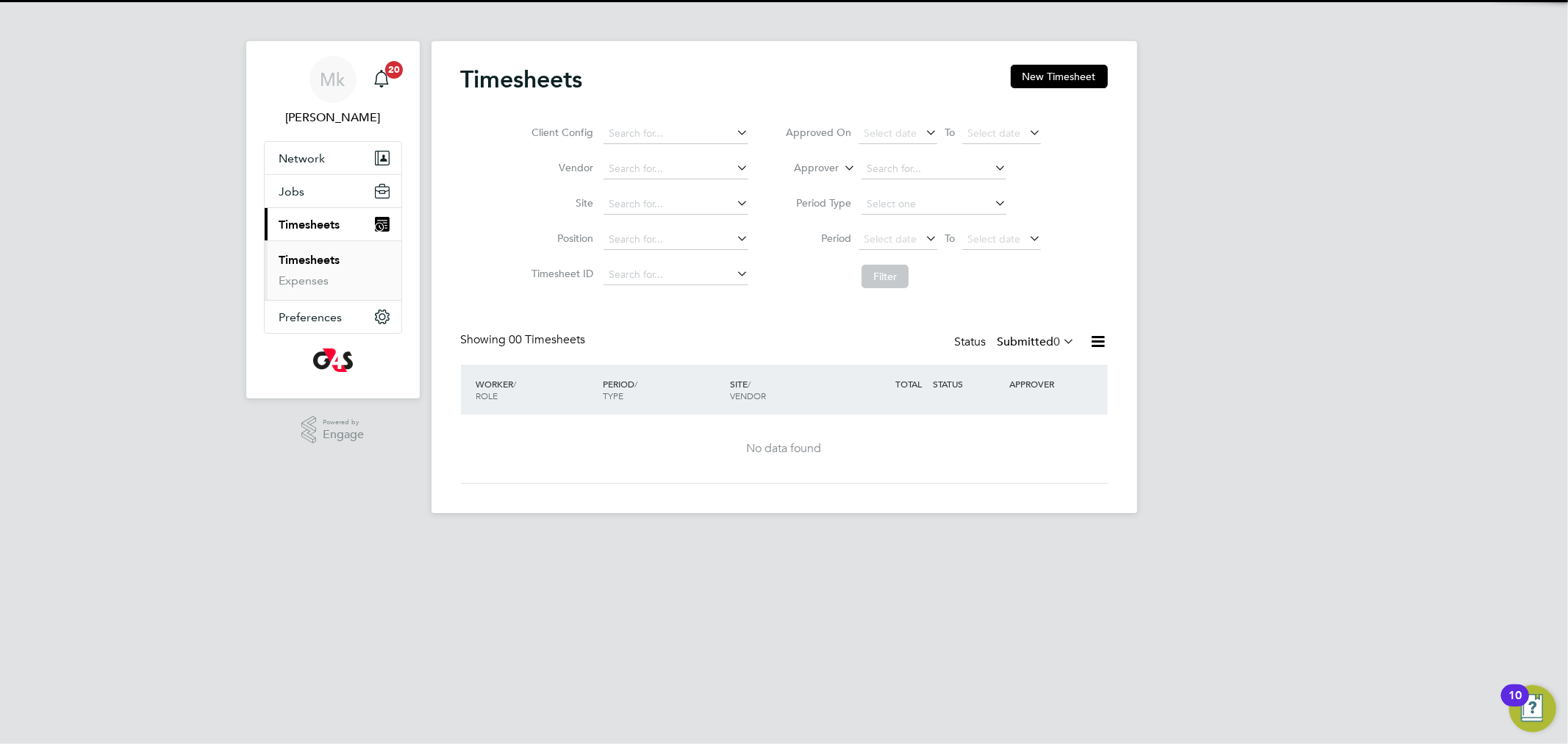
click at [1008, 339] on label "Submitted 0" at bounding box center [1036, 342] width 78 height 15
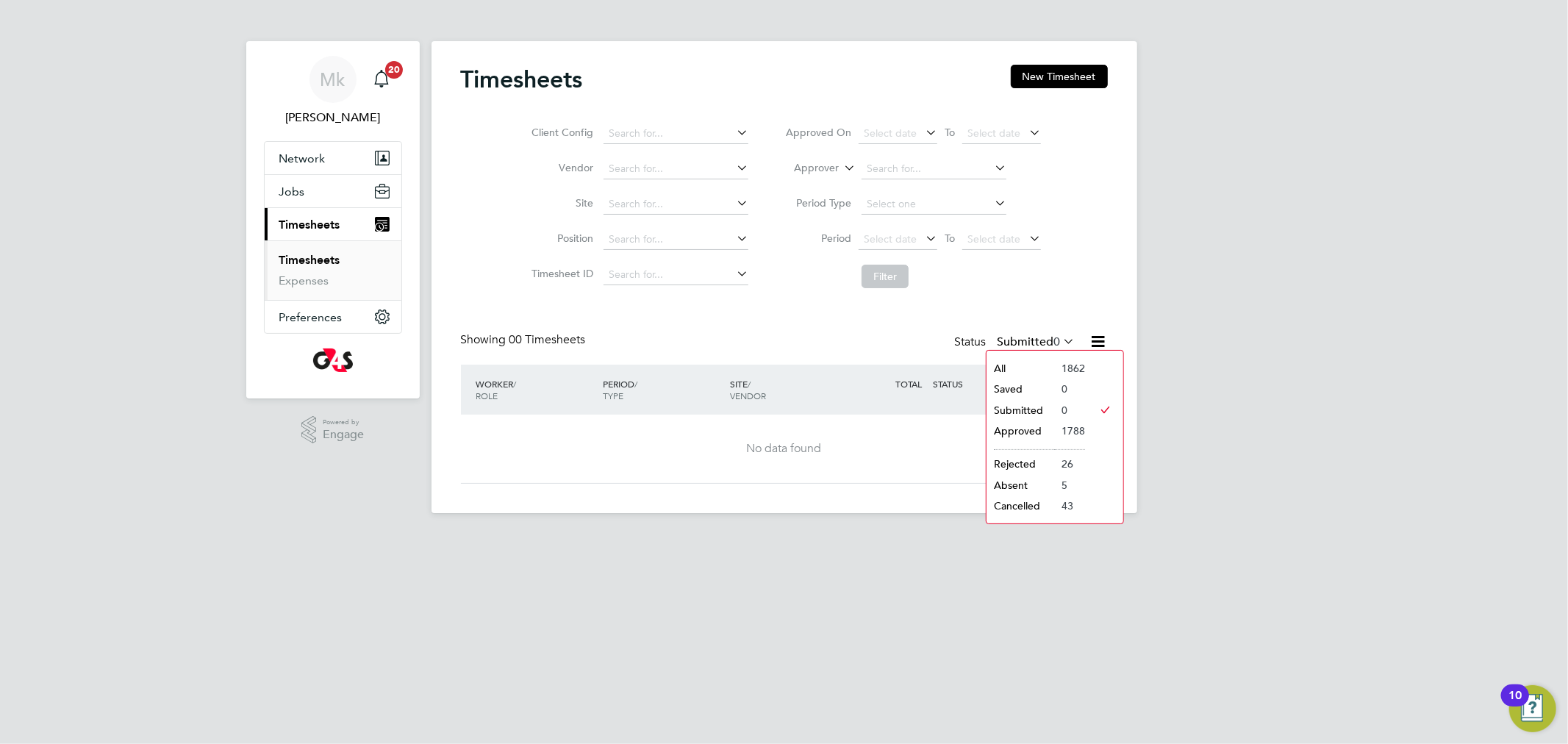
click at [1016, 407] on li "Submitted" at bounding box center [1020, 410] width 67 height 20
click at [1011, 337] on label "Submitted 0" at bounding box center [1036, 342] width 78 height 15
click at [1006, 406] on li "Submitted" at bounding box center [1020, 410] width 67 height 20
click at [295, 260] on link "Timesheets" at bounding box center [310, 259] width 61 height 14
click at [1032, 343] on label "Submitted 0" at bounding box center [1036, 342] width 78 height 15
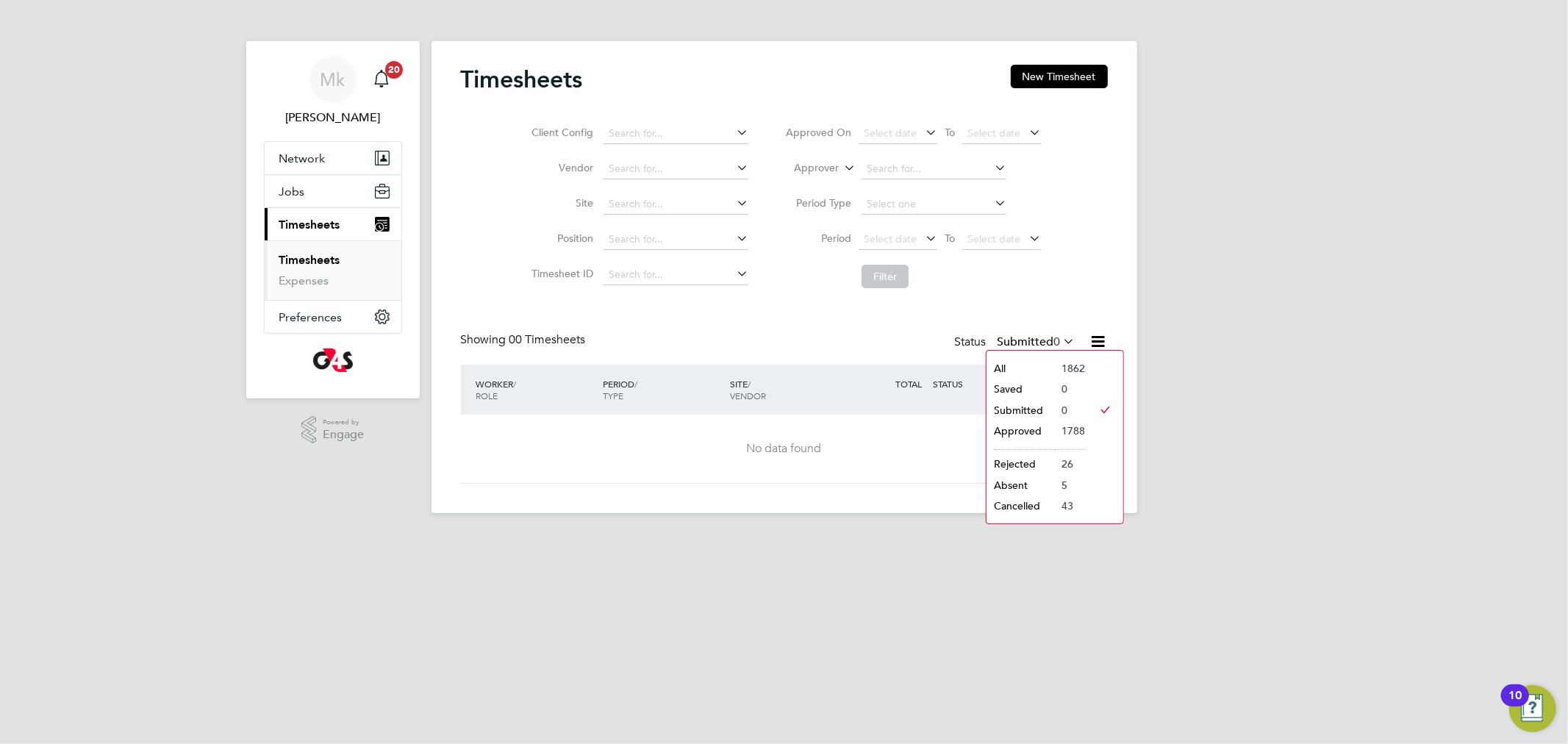
click at [1034, 424] on li "Approved" at bounding box center [1020, 431] width 67 height 20
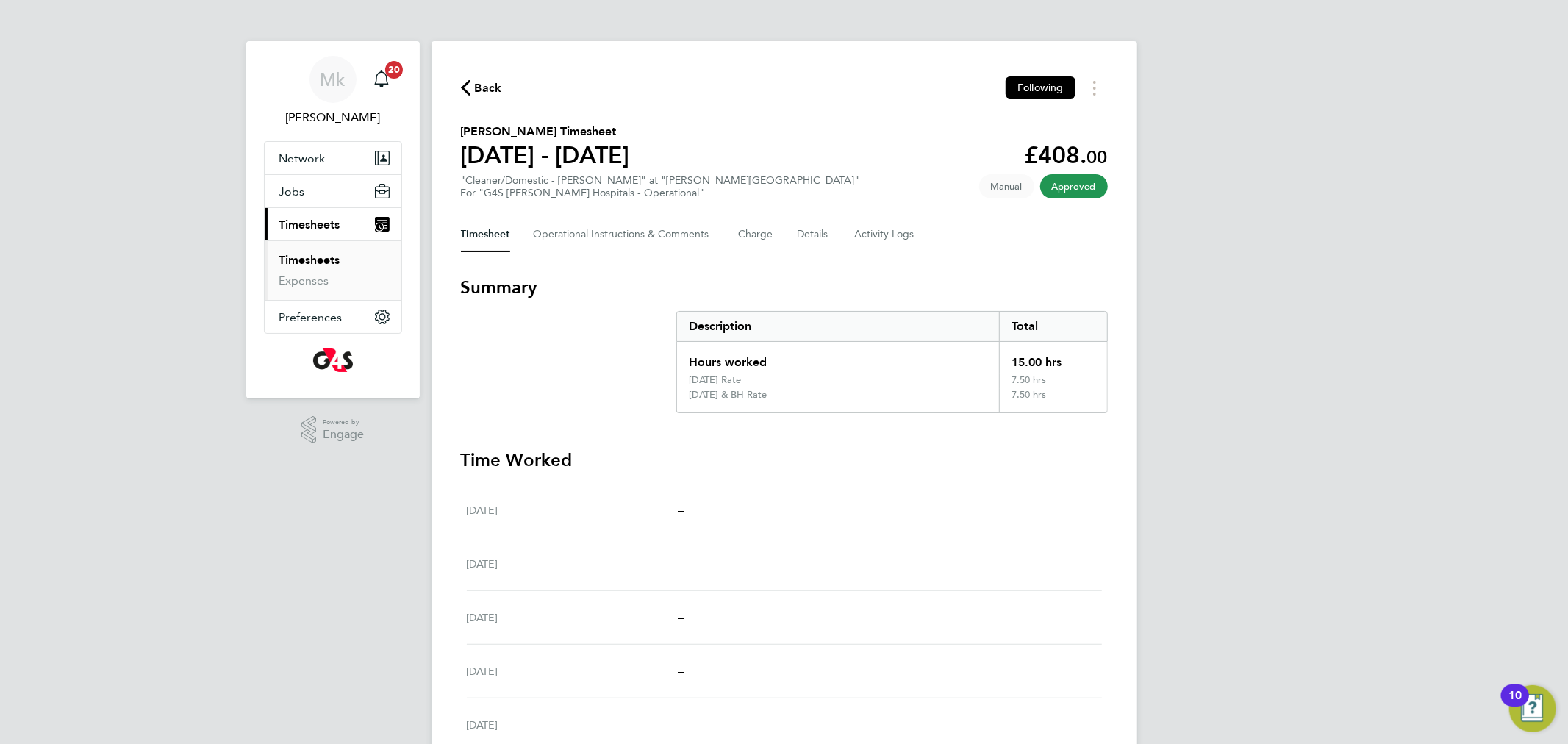
click at [300, 260] on link "Timesheets" at bounding box center [310, 259] width 61 height 14
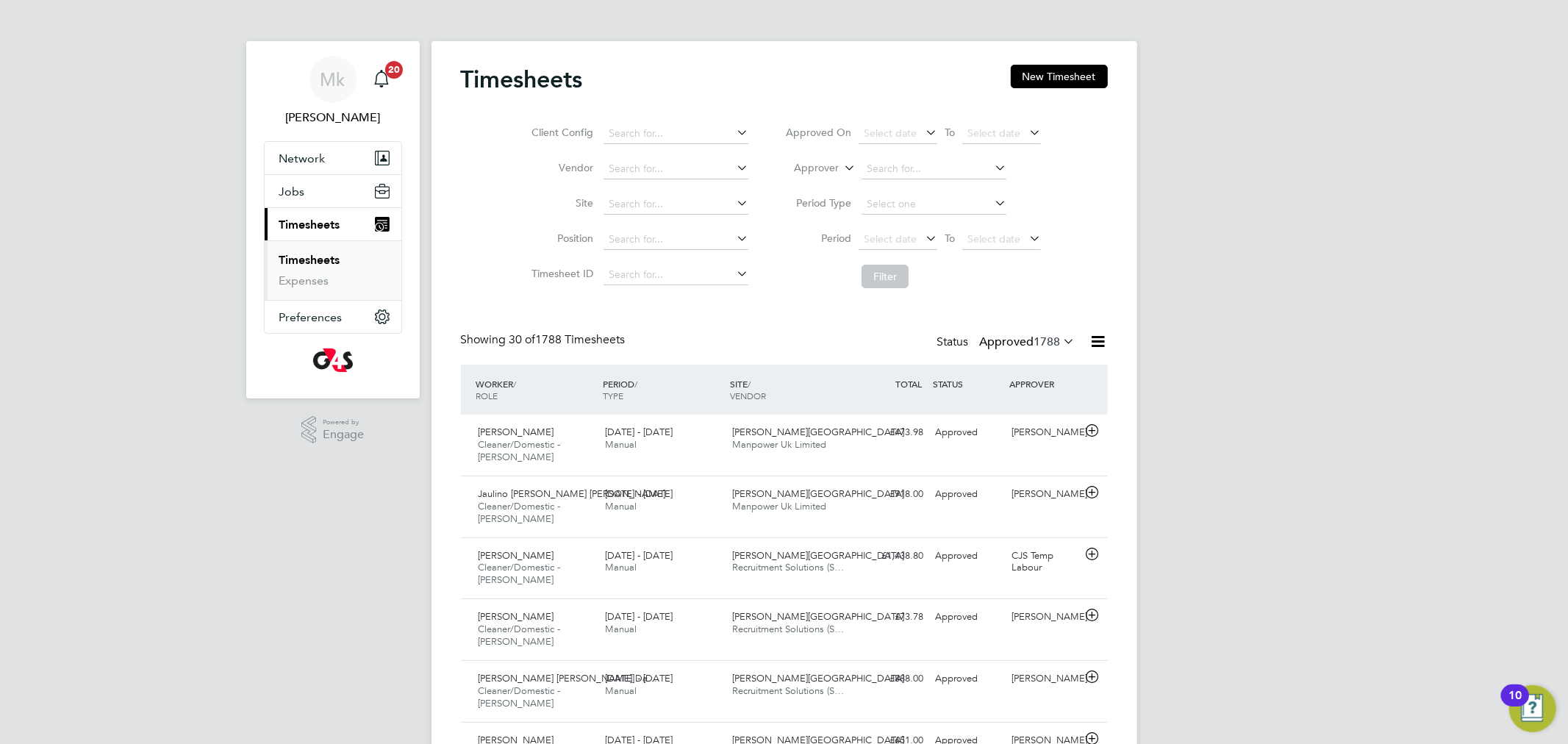
click at [1026, 348] on label "Approved 1788" at bounding box center [1028, 342] width 96 height 15
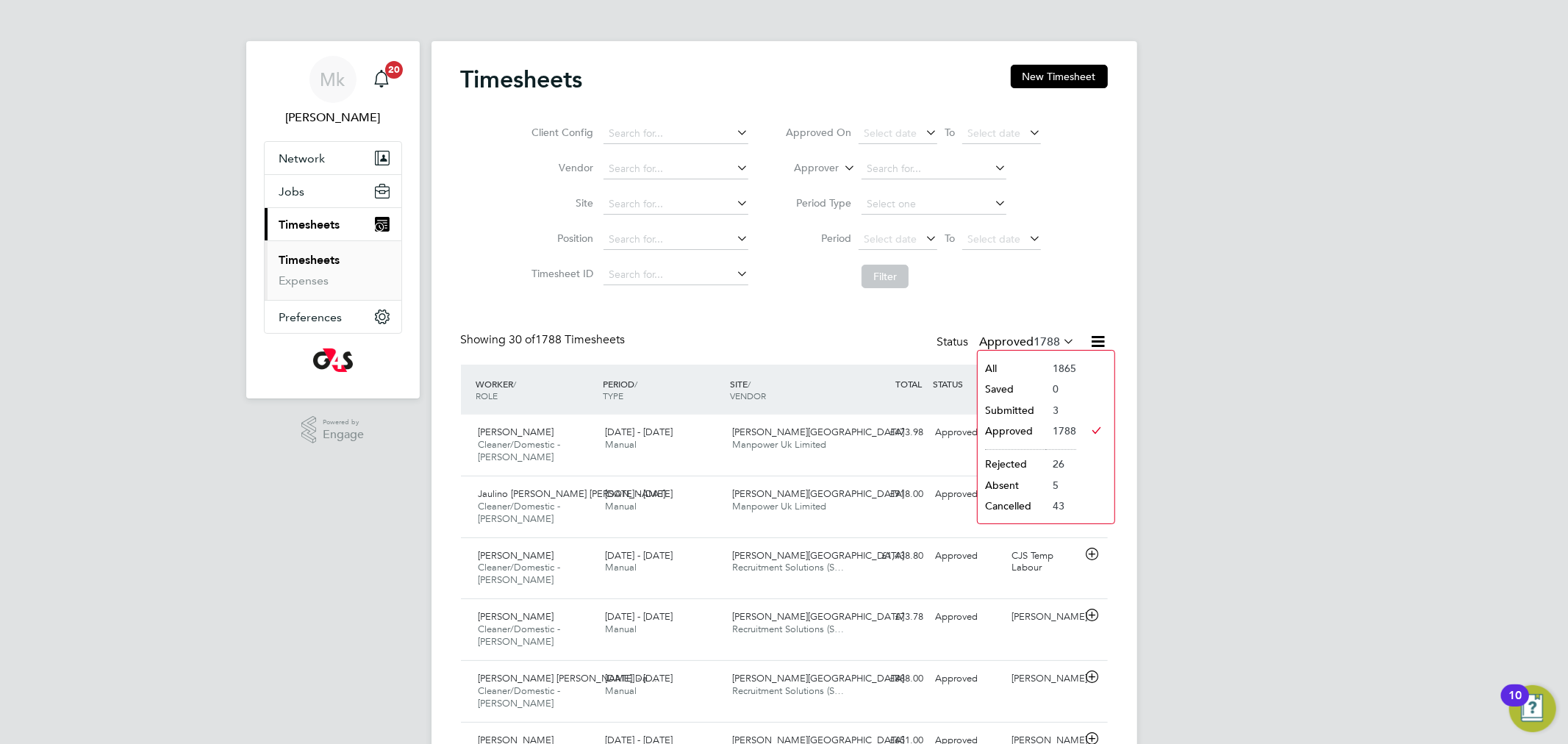
click at [1031, 408] on li "Submitted" at bounding box center [1011, 410] width 67 height 20
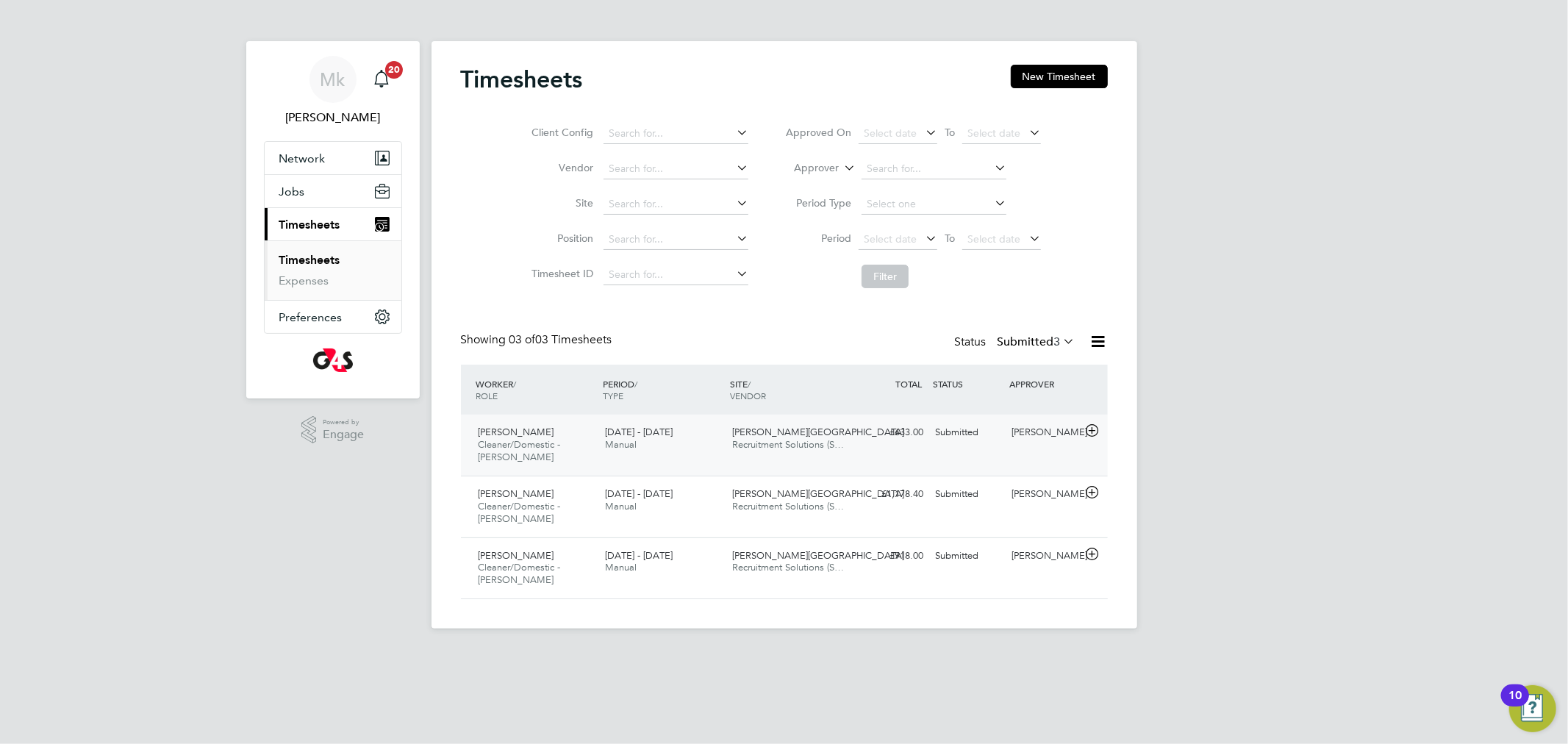
click at [507, 435] on span "Imaculada Costa" at bounding box center [516, 432] width 76 height 13
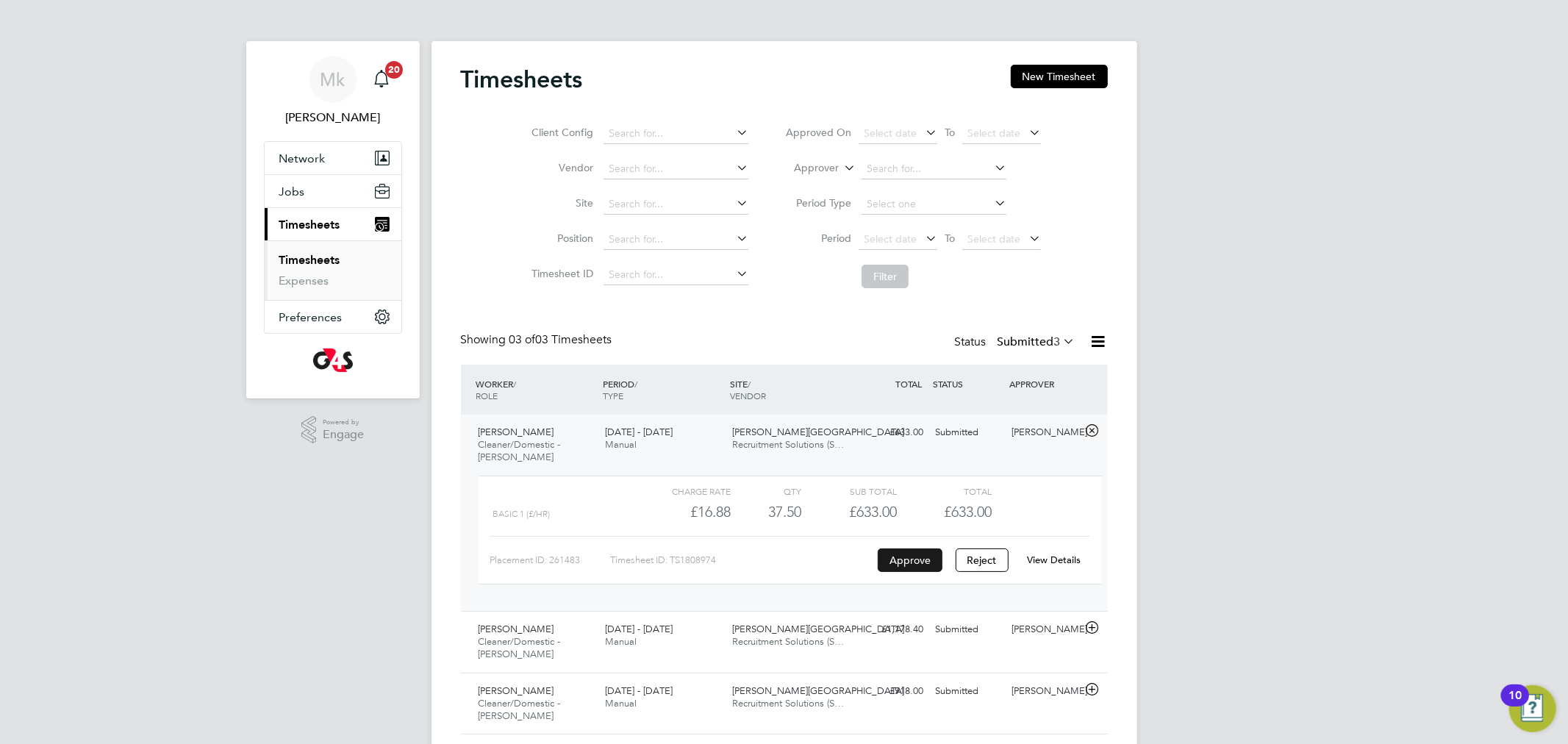
click at [907, 564] on button "Approve" at bounding box center [910, 561] width 65 height 24
click at [1032, 340] on label "Submitted 3" at bounding box center [1036, 342] width 78 height 15
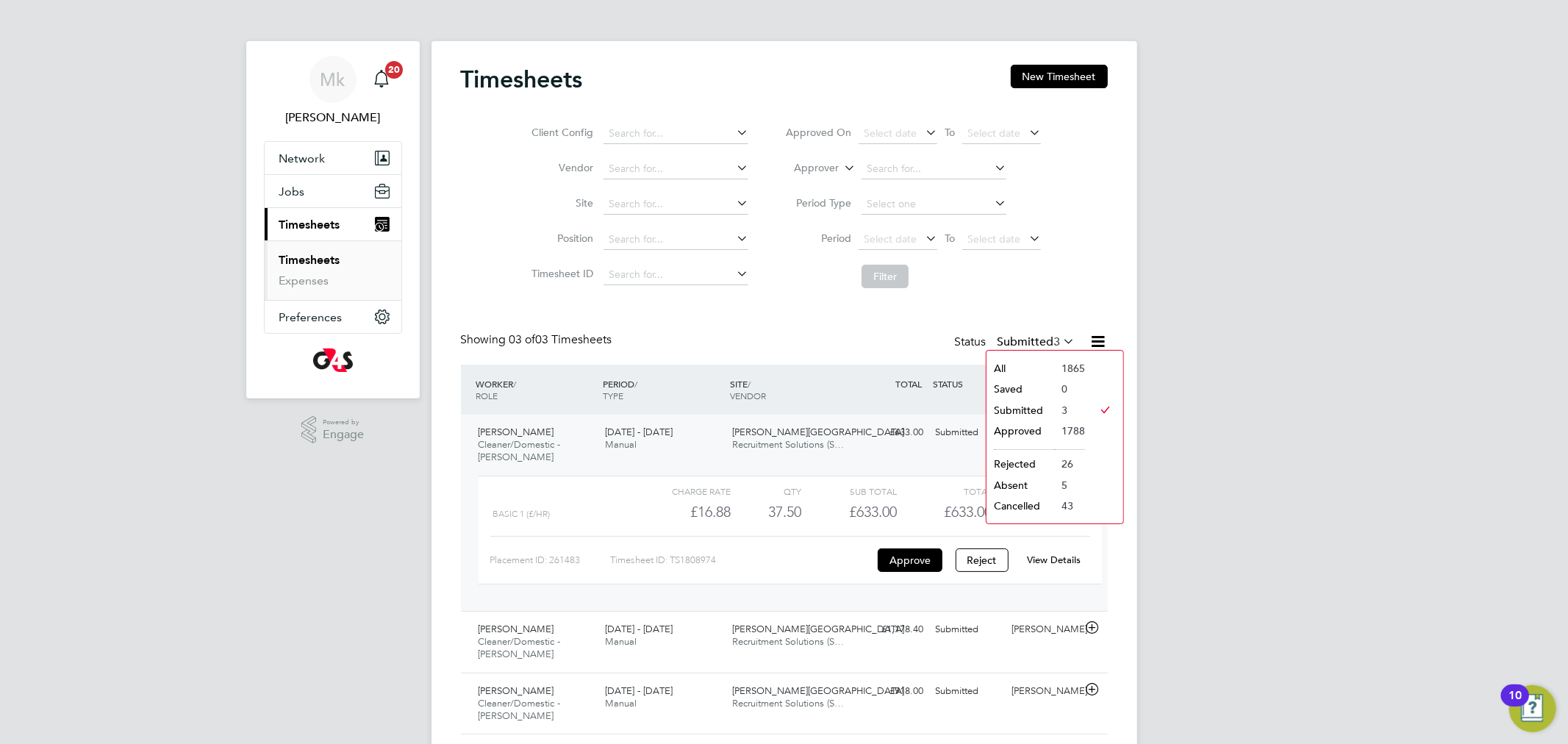
click at [1027, 412] on li "Submitted" at bounding box center [1020, 410] width 67 height 20
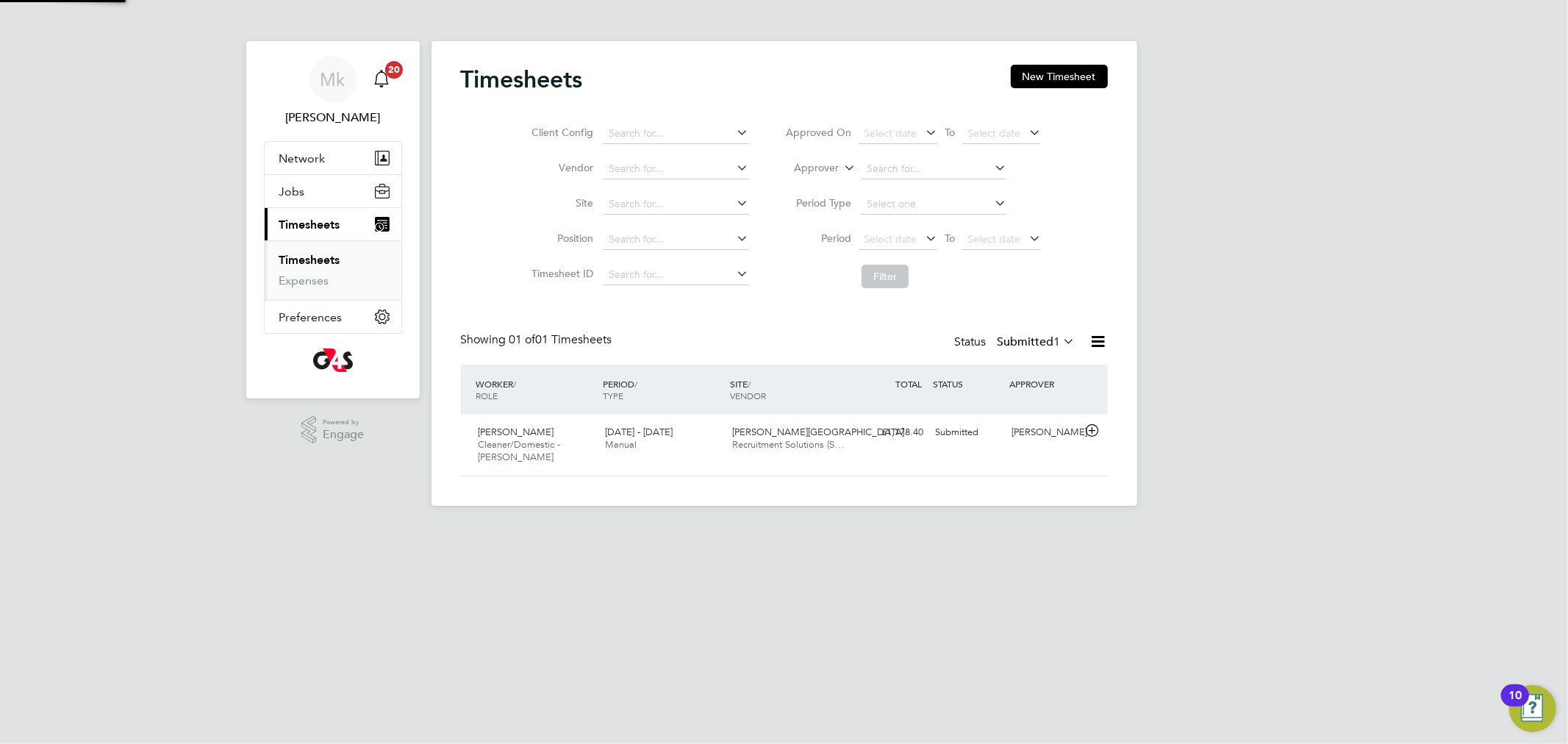
scroll to position [37, 128]
click at [503, 447] on span "Cleaner/Domestic - Churchill" at bounding box center [519, 450] width 82 height 25
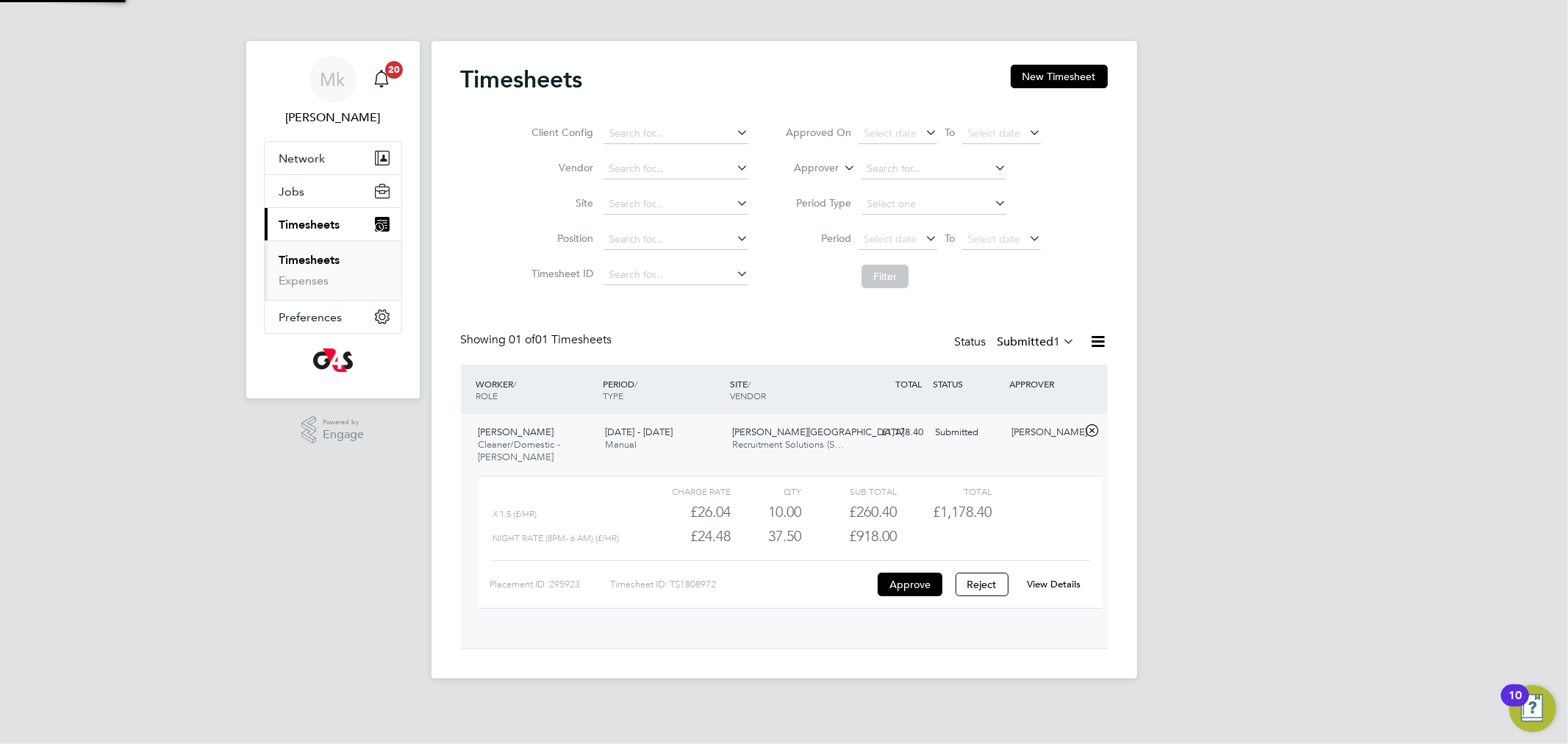
scroll to position [24, 144]
click at [1050, 584] on link "View Details" at bounding box center [1054, 585] width 53 height 13
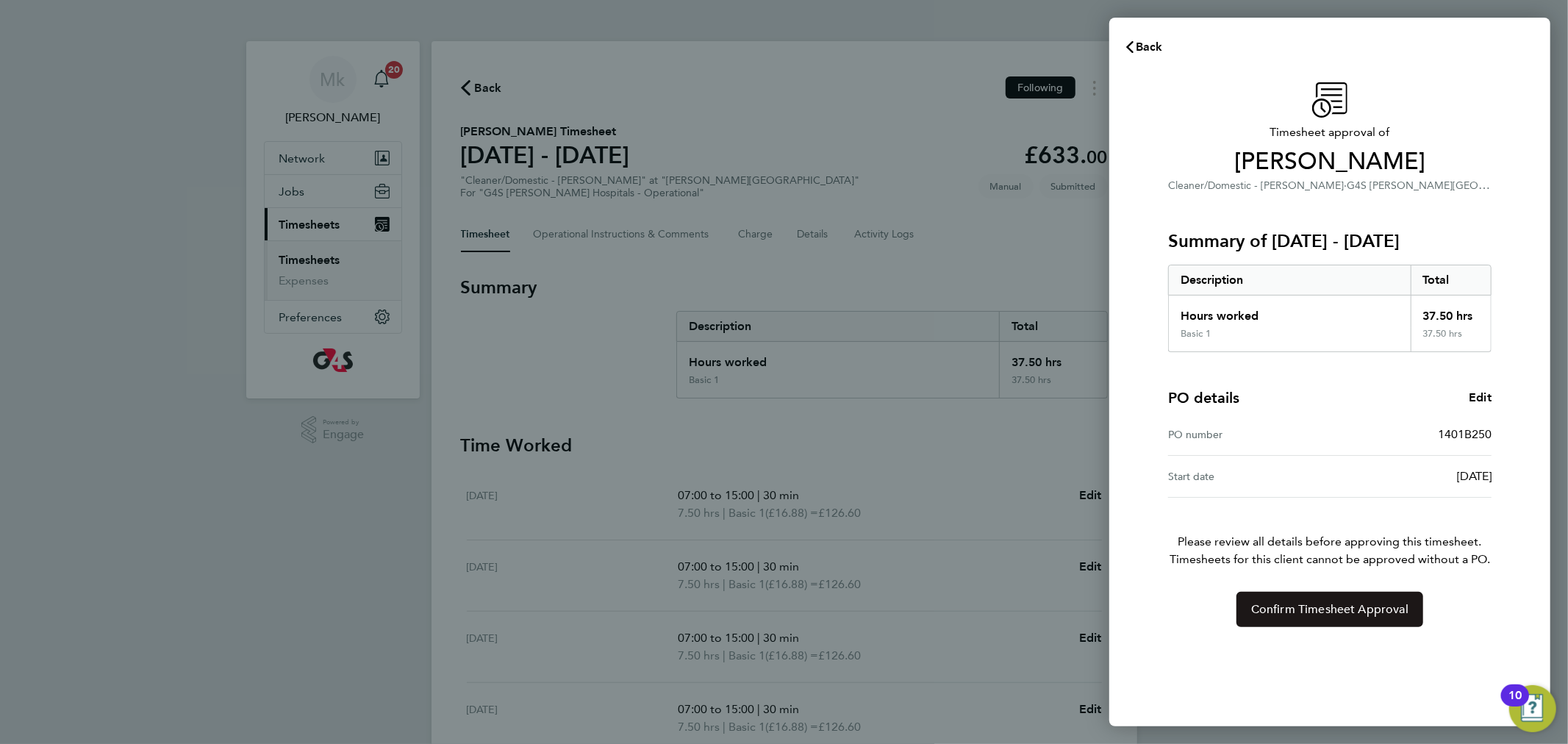
click at [1282, 604] on span "Confirm Timesheet Approval" at bounding box center [1330, 609] width 158 height 15
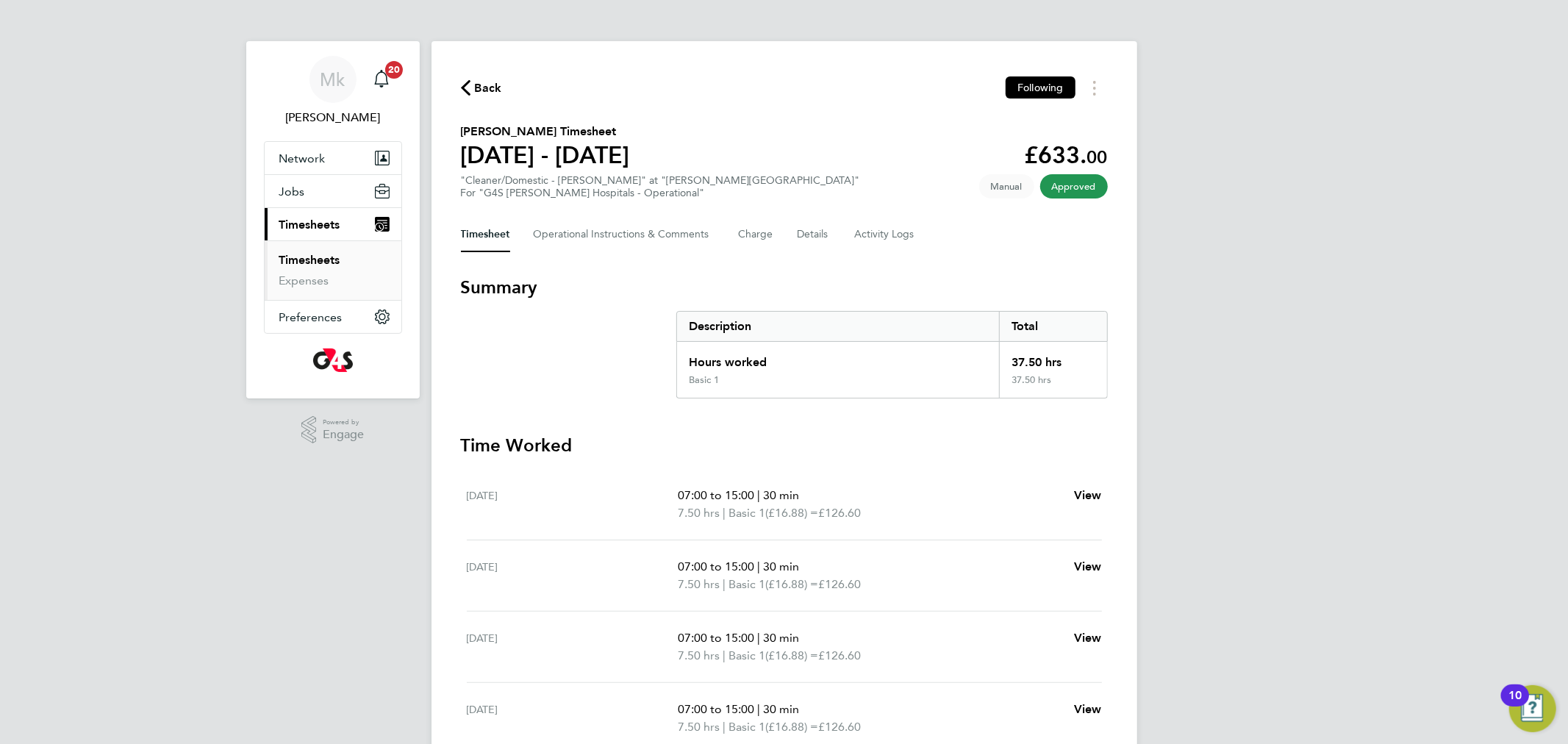
click at [341, 257] on li "Timesheets" at bounding box center [335, 263] width 111 height 20
click at [324, 264] on link "Timesheets" at bounding box center [310, 259] width 61 height 14
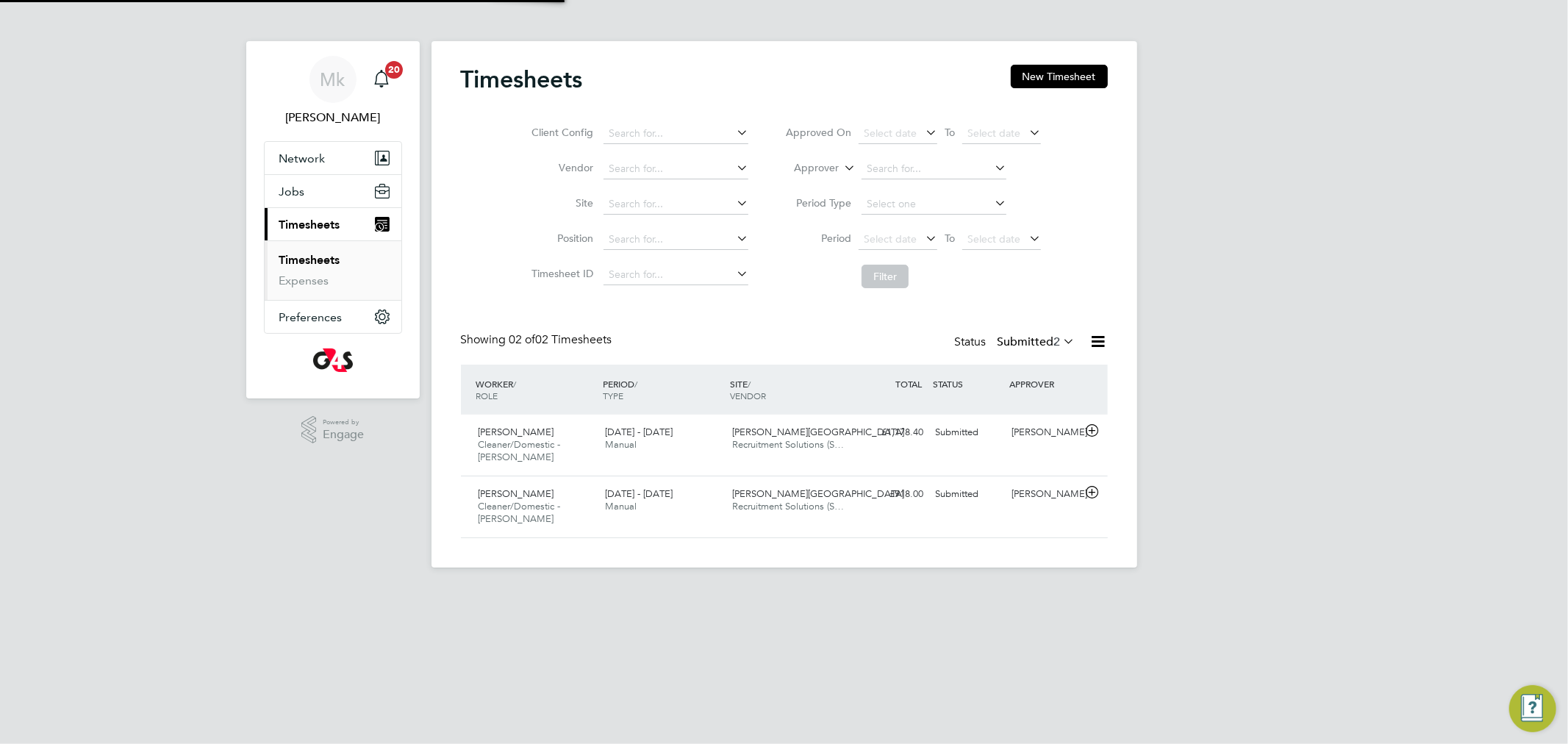
scroll to position [37, 128]
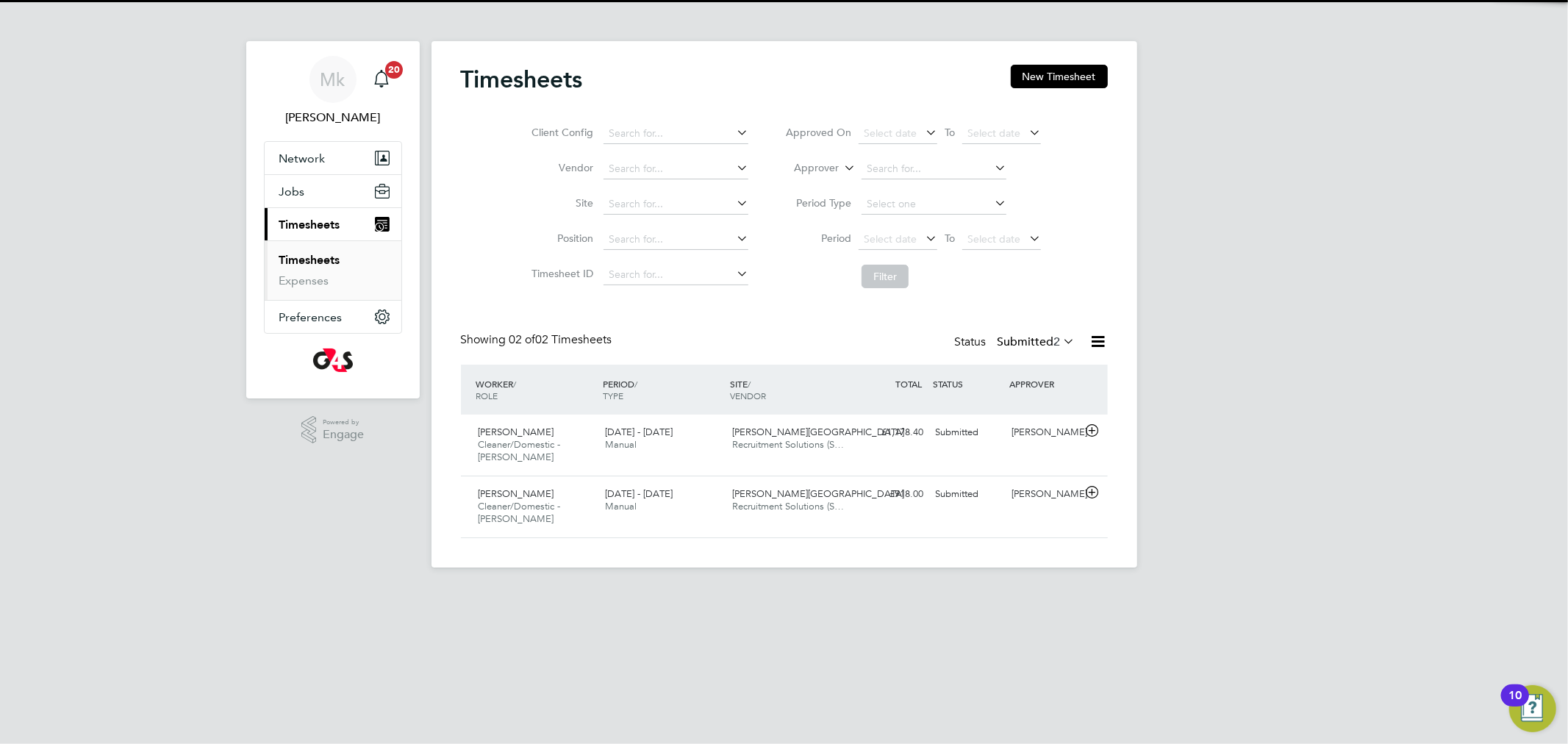
click at [1061, 335] on icon at bounding box center [1061, 341] width 0 height 20
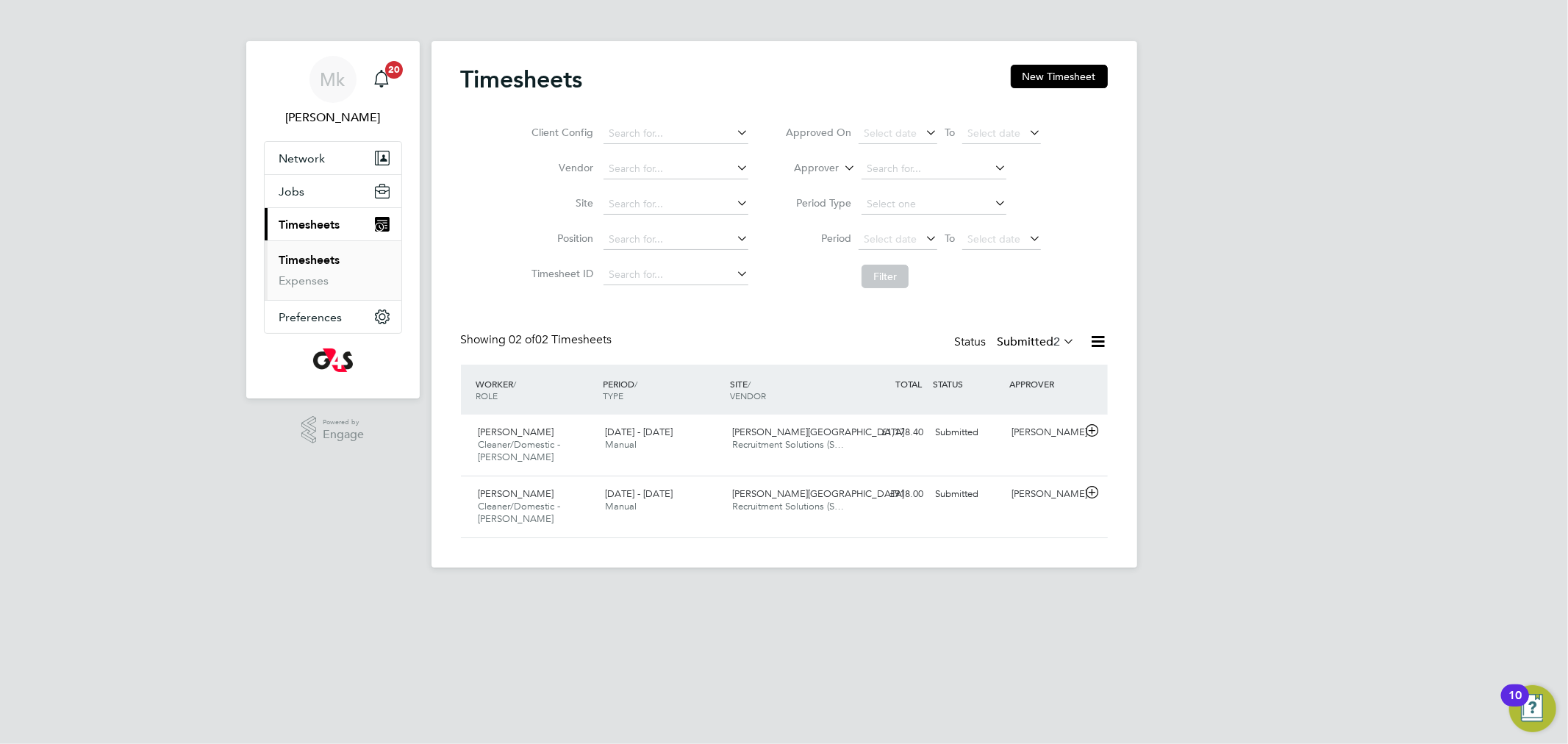
click at [1048, 338] on label "Submitted 2" at bounding box center [1036, 342] width 78 height 15
click at [1044, 344] on label "Submitted 2" at bounding box center [1036, 342] width 78 height 15
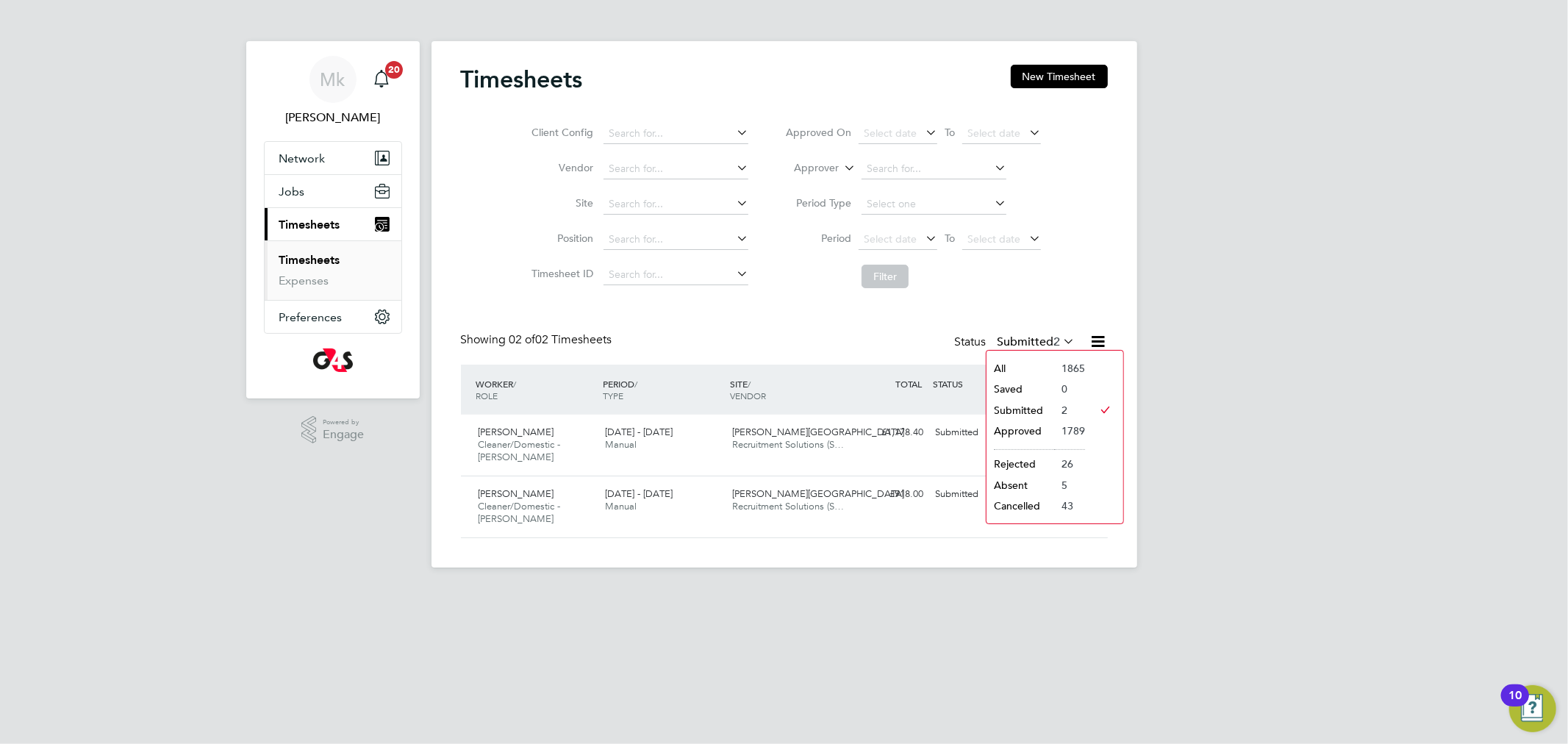
click at [1033, 407] on li "Submitted" at bounding box center [1020, 410] width 67 height 20
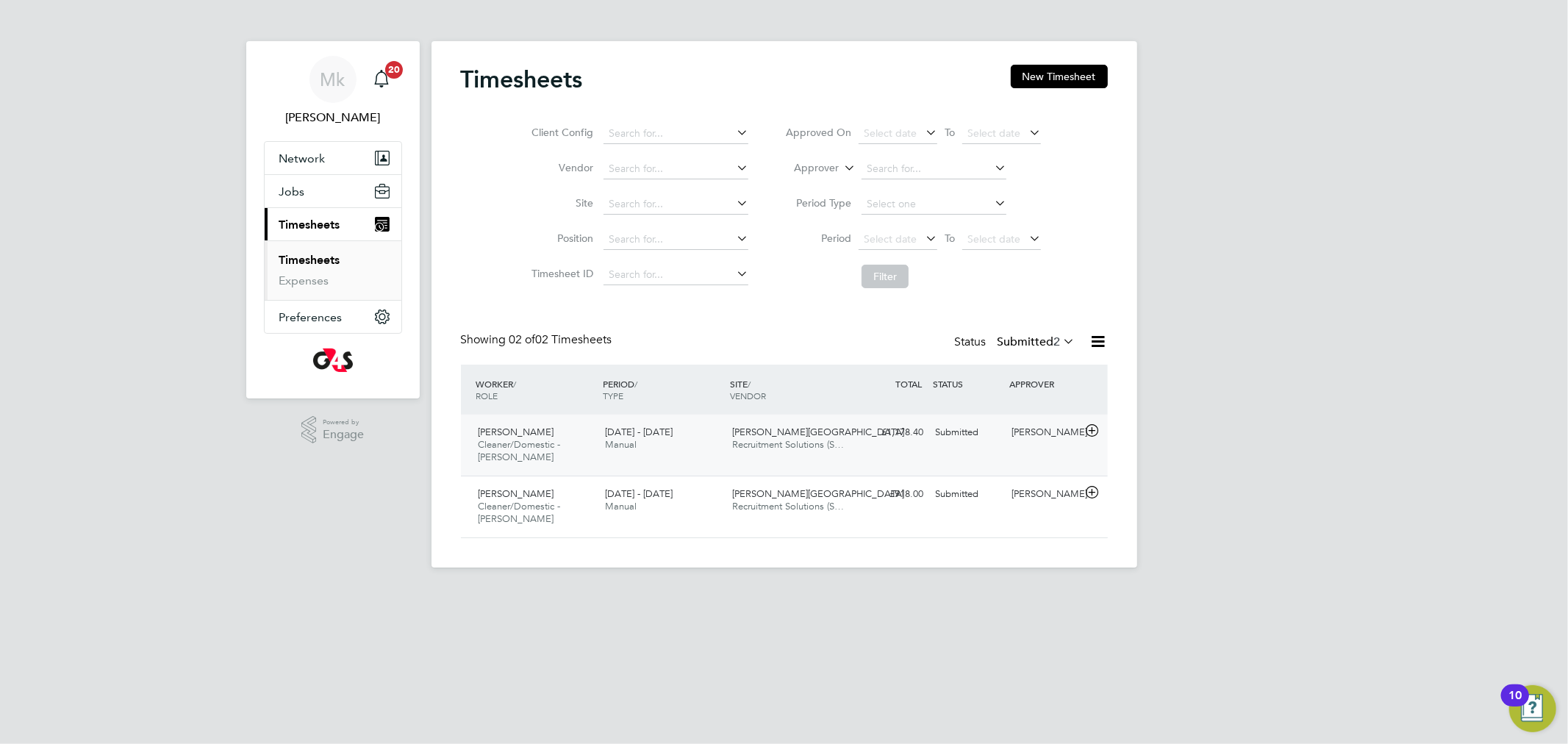
click at [523, 451] on div "[PERSON_NAME] Cleaner/Domestic - [PERSON_NAME] [DATE] - [DATE]" at bounding box center [536, 444] width 127 height 49
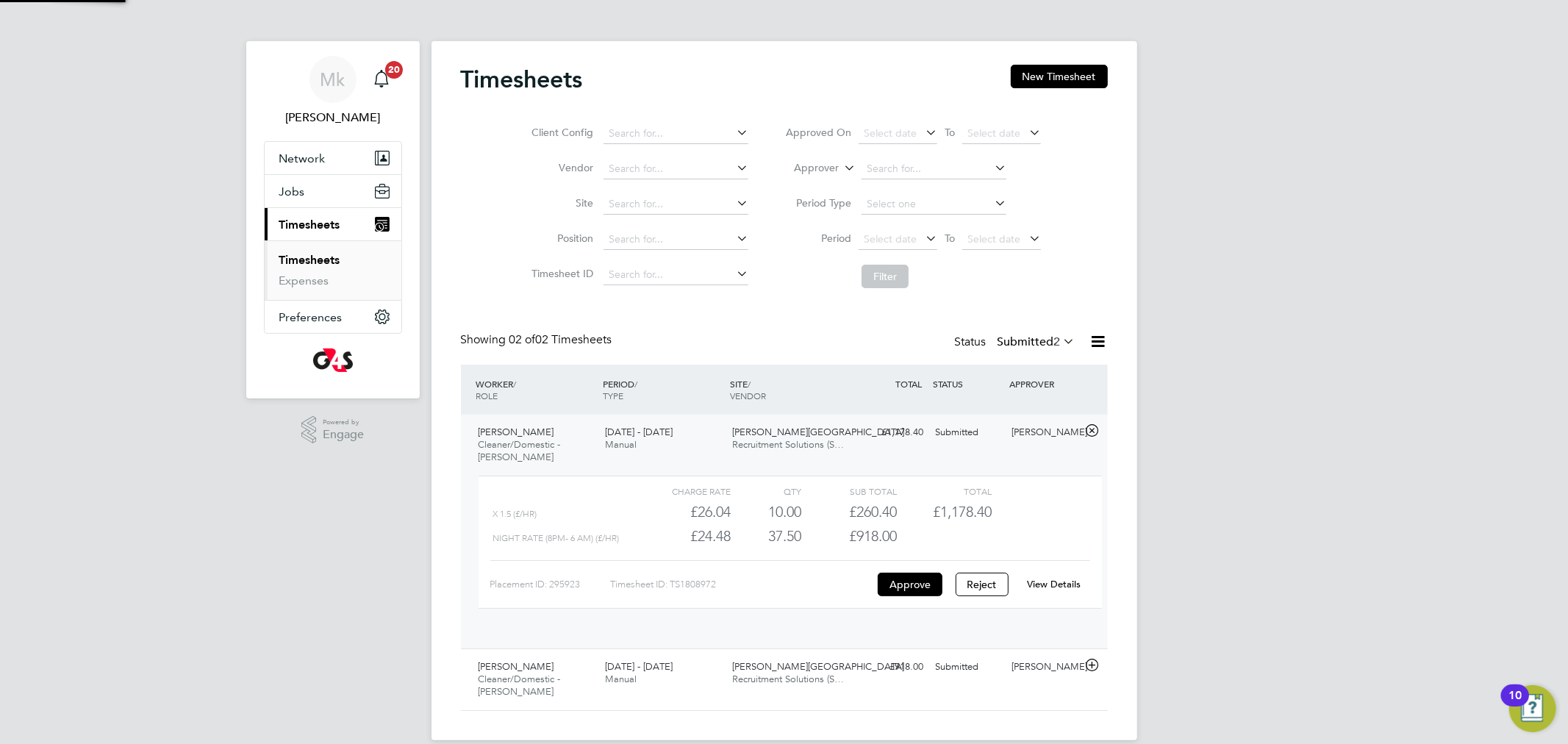
scroll to position [0, 0]
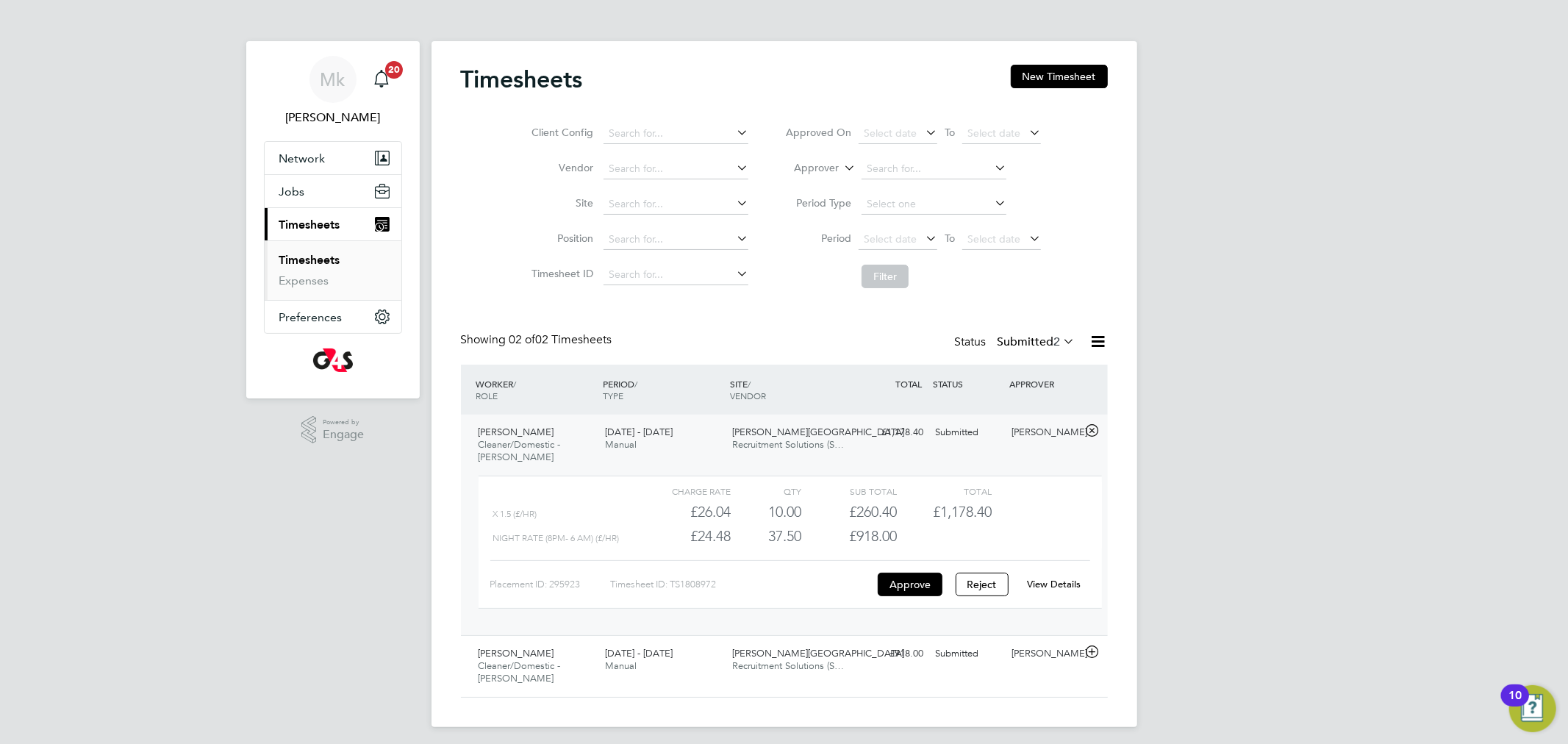
click at [1043, 585] on link "View Details" at bounding box center [1054, 585] width 53 height 13
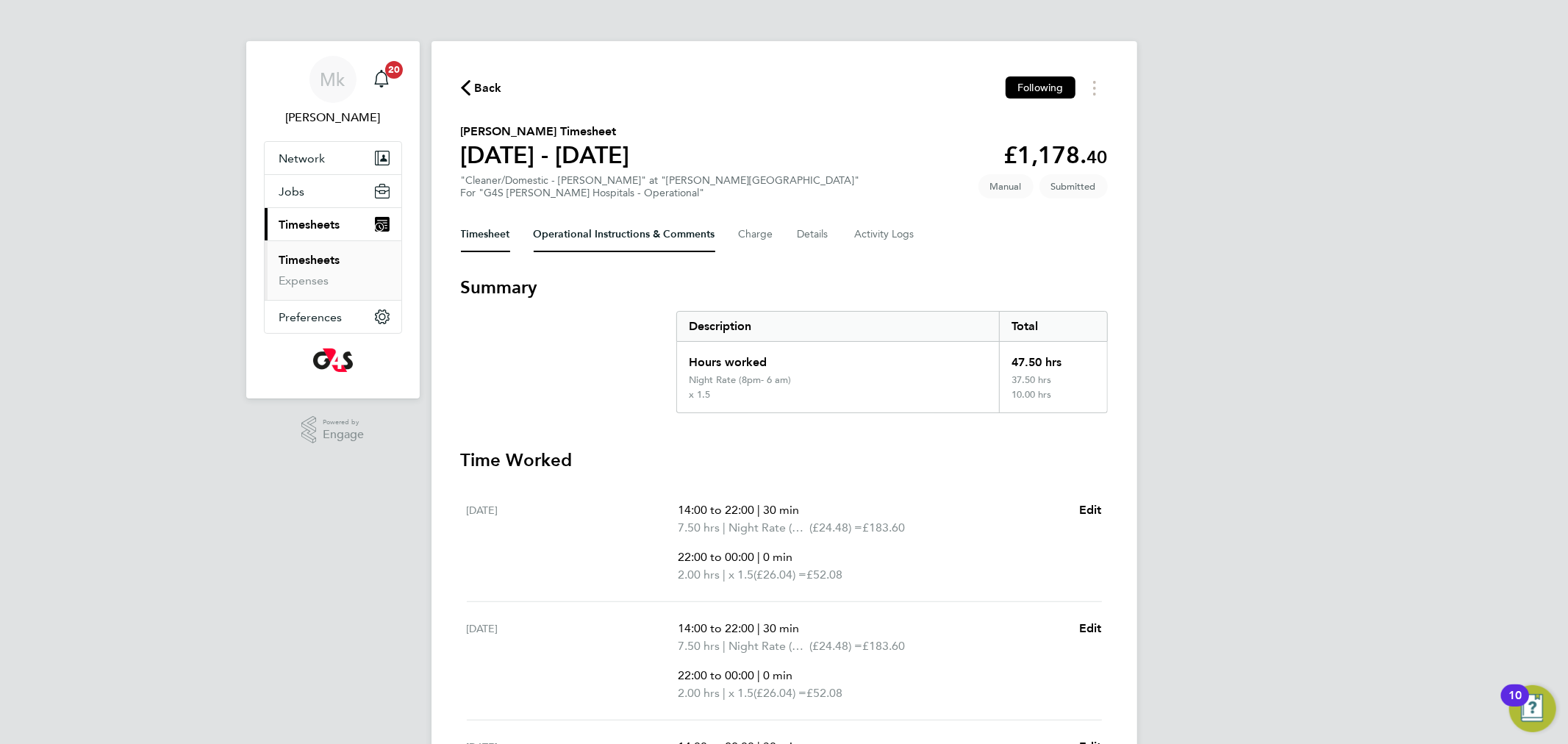
click at [608, 238] on Comments-tab "Operational Instructions & Comments" at bounding box center [624, 234] width 182 height 35
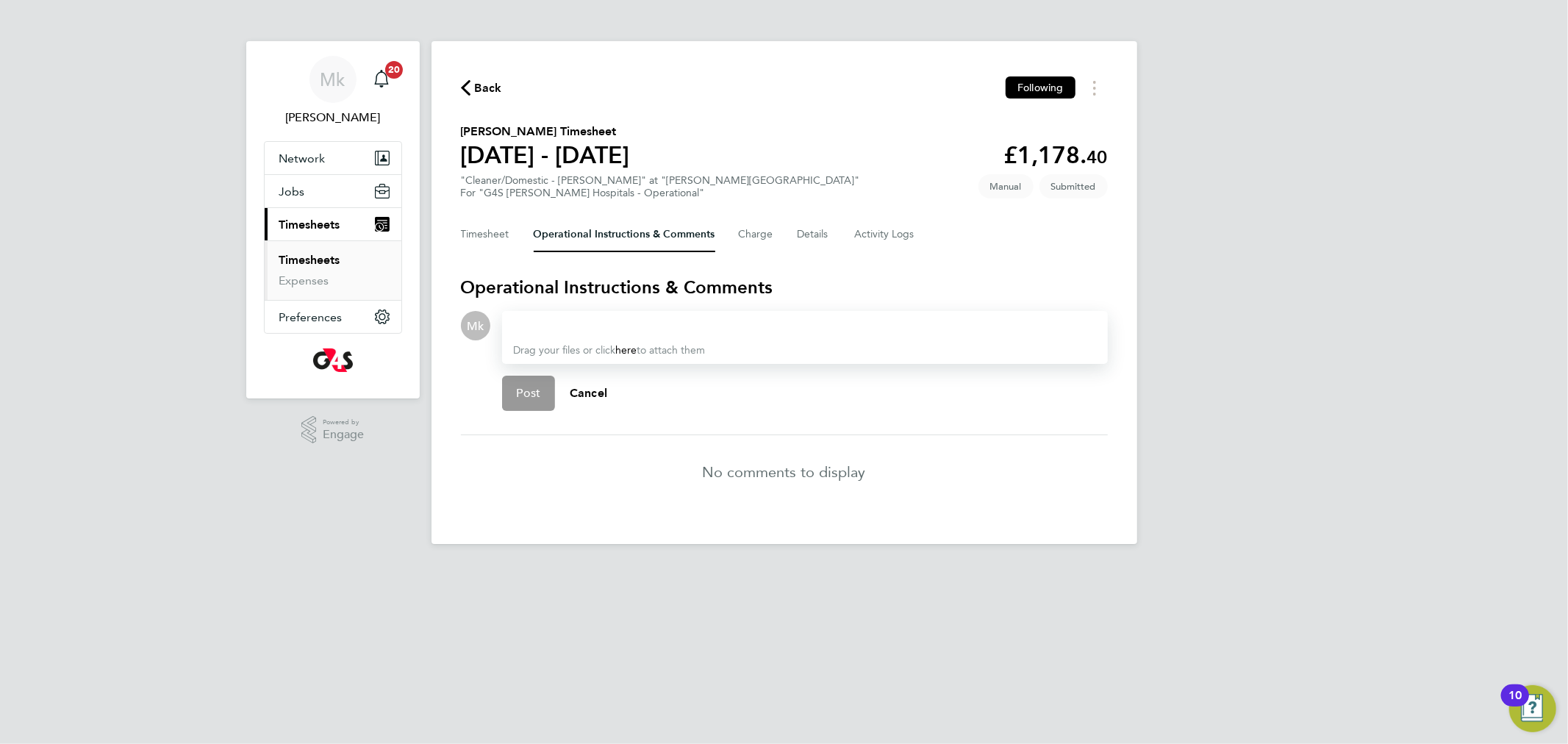
click at [596, 330] on div at bounding box center [806, 325] width 583 height 18
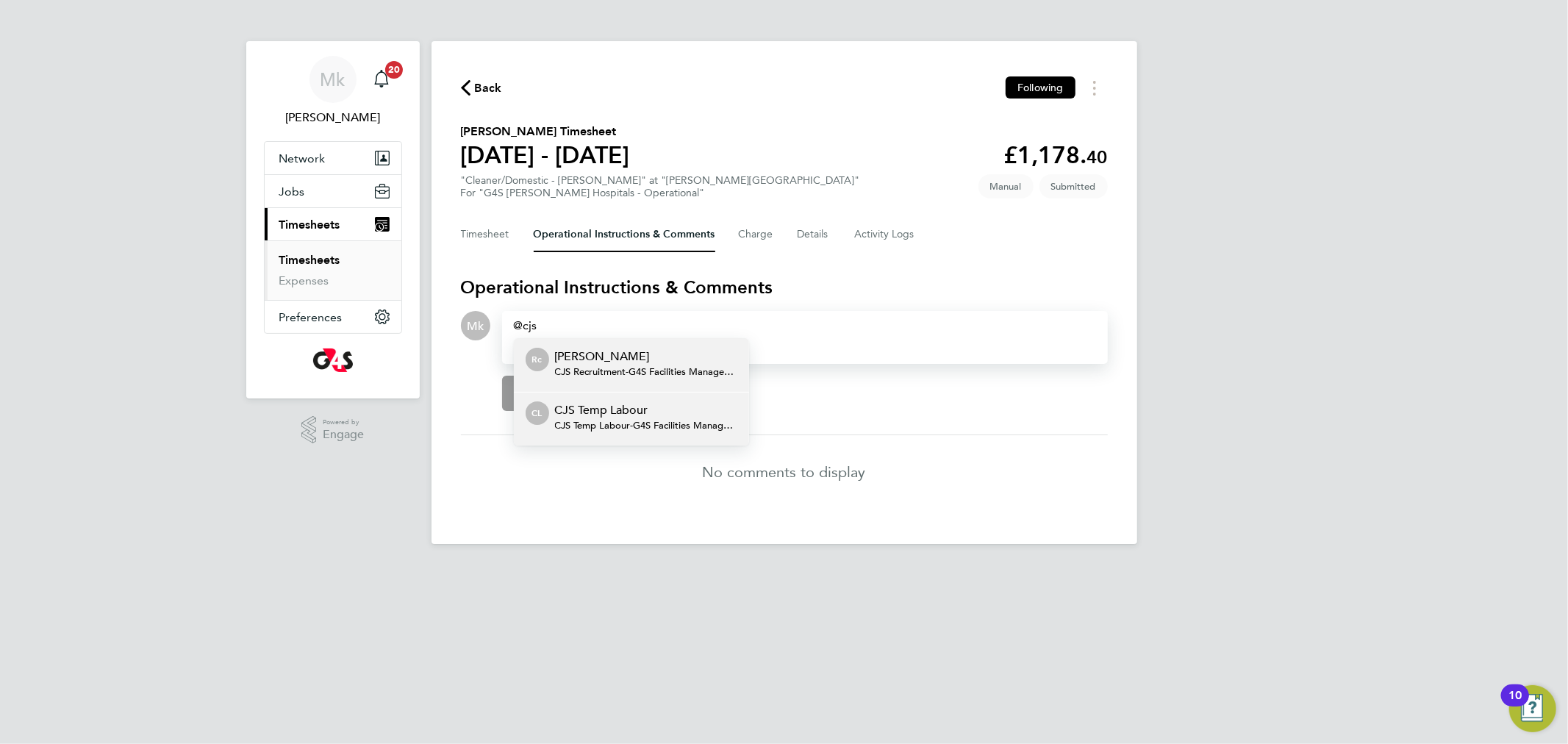
click at [649, 406] on p "CJS Temp Labour" at bounding box center [646, 410] width 183 height 18
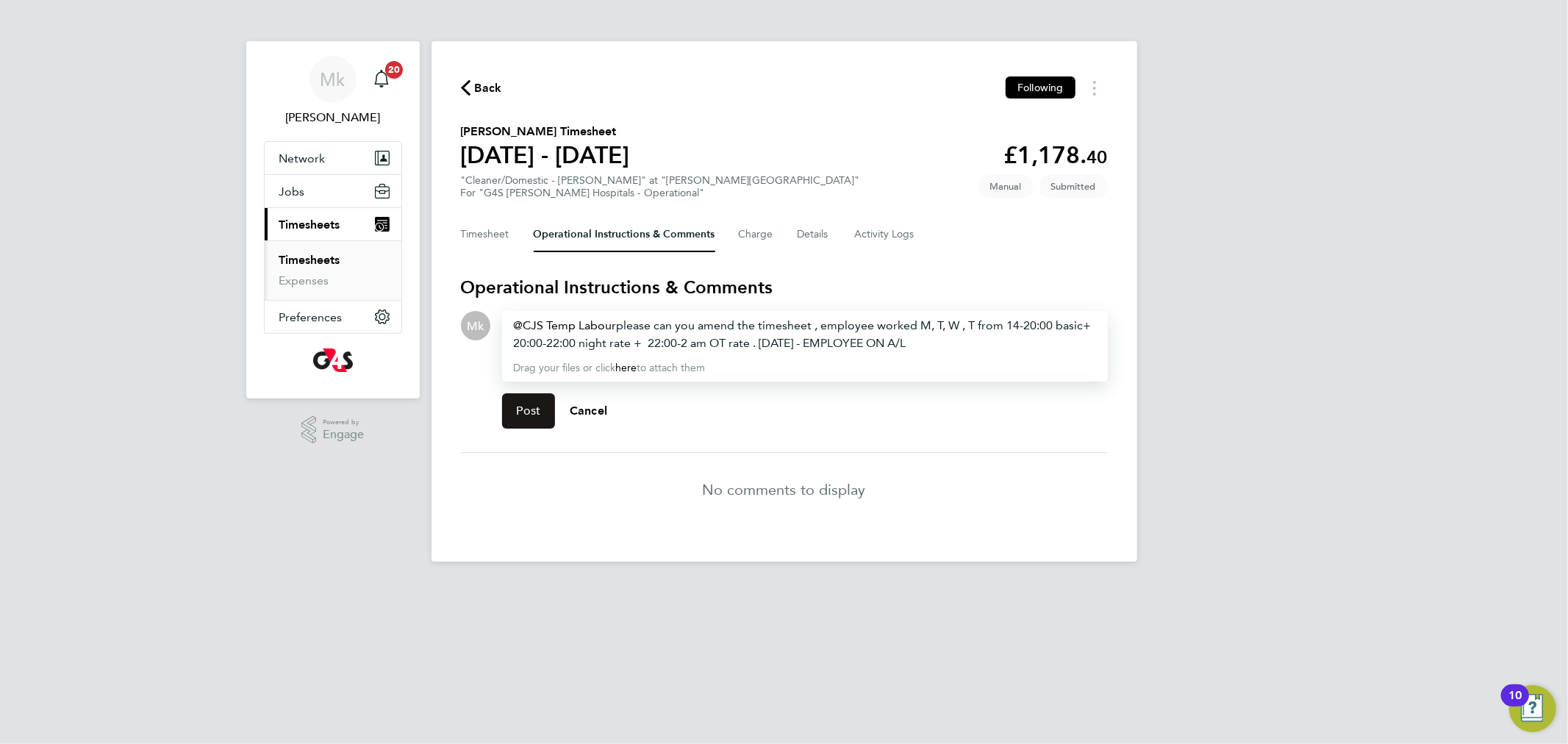
click at [548, 411] on button "Post" at bounding box center [529, 411] width 53 height 35
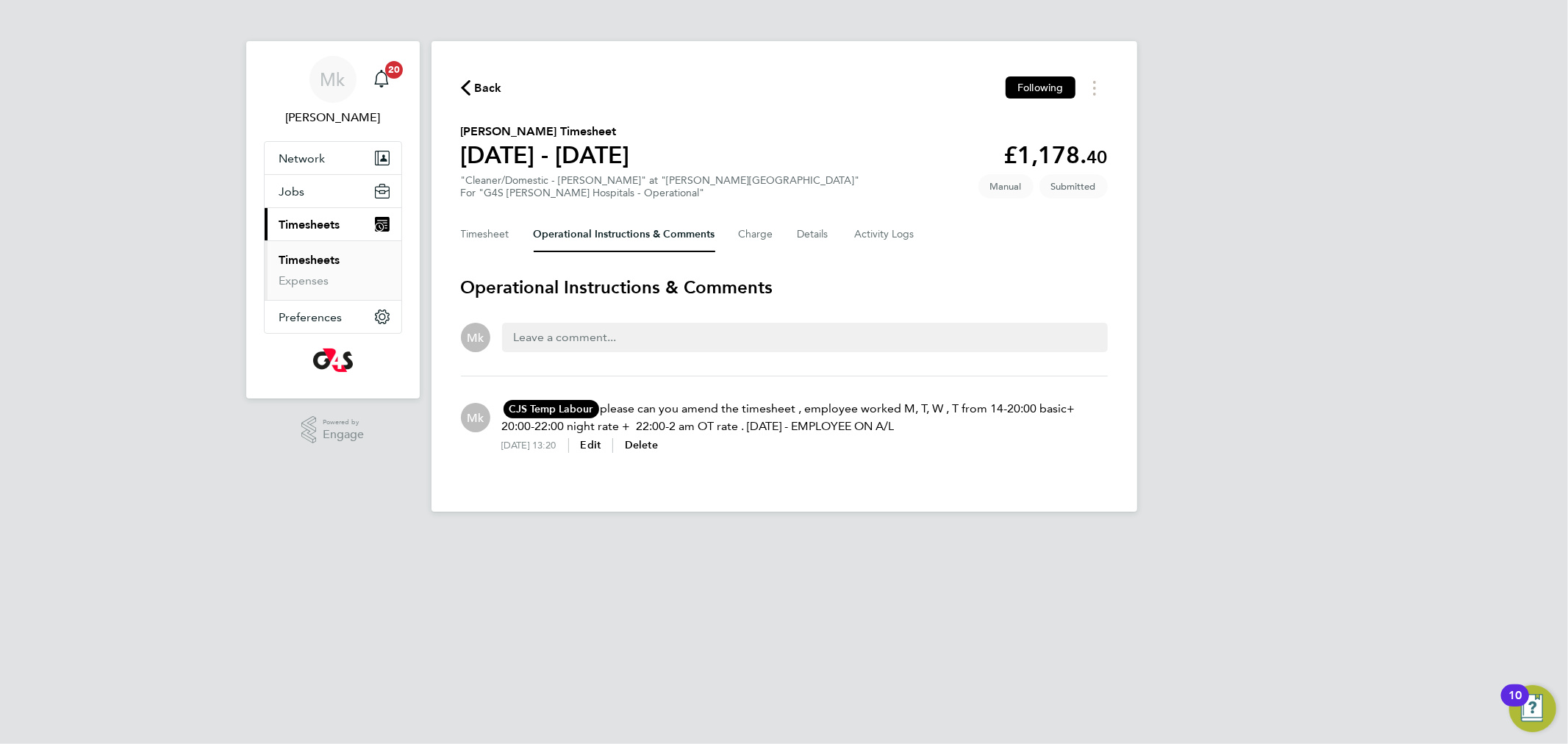
click at [850, 536] on html "Mk Monika krawczyk Notifications 20 Applications: Network Sites Workers Jobs Po…" at bounding box center [784, 267] width 1568 height 536
click at [311, 262] on link "Timesheets" at bounding box center [310, 259] width 61 height 14
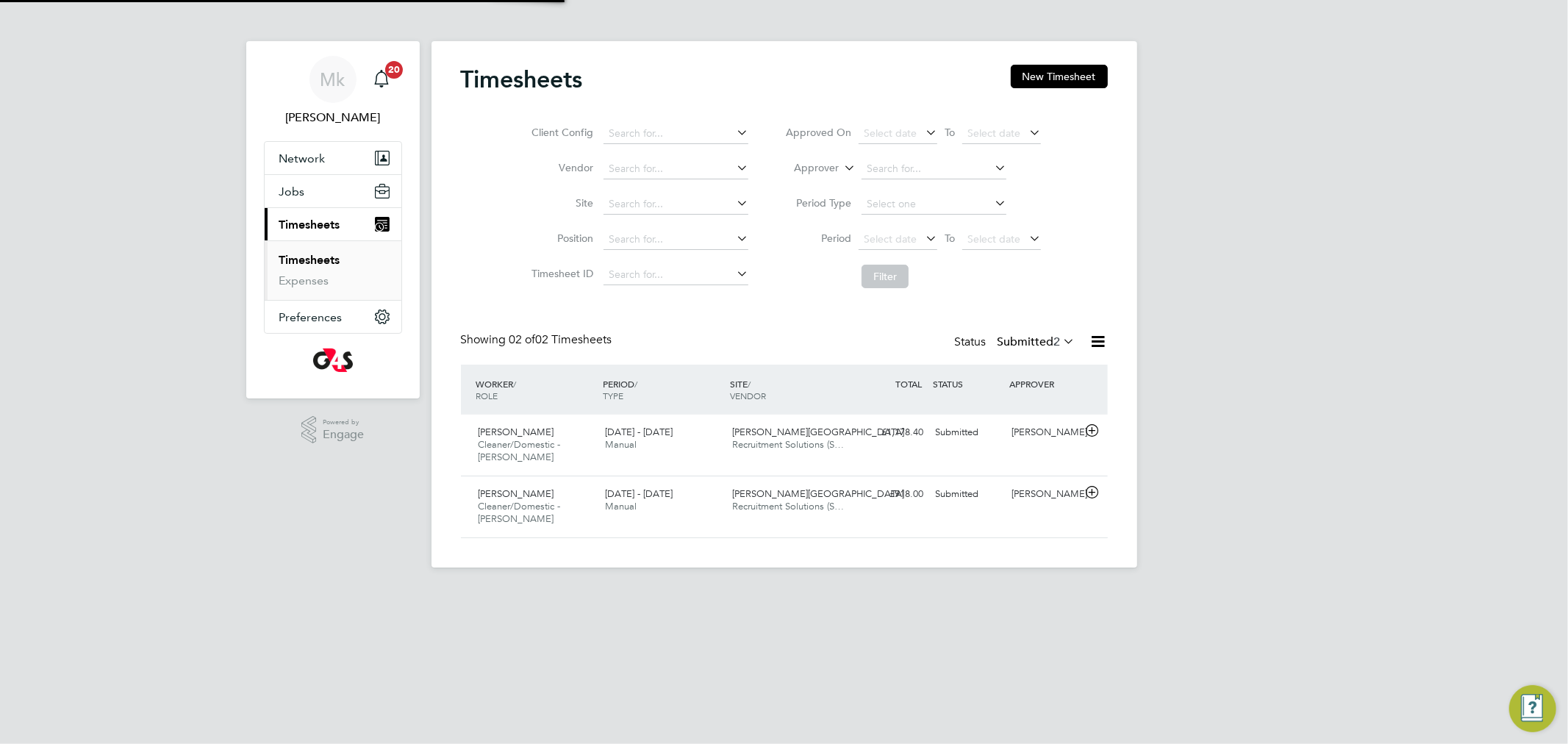
scroll to position [37, 128]
click at [1035, 339] on label "Submitted 2" at bounding box center [1036, 342] width 78 height 15
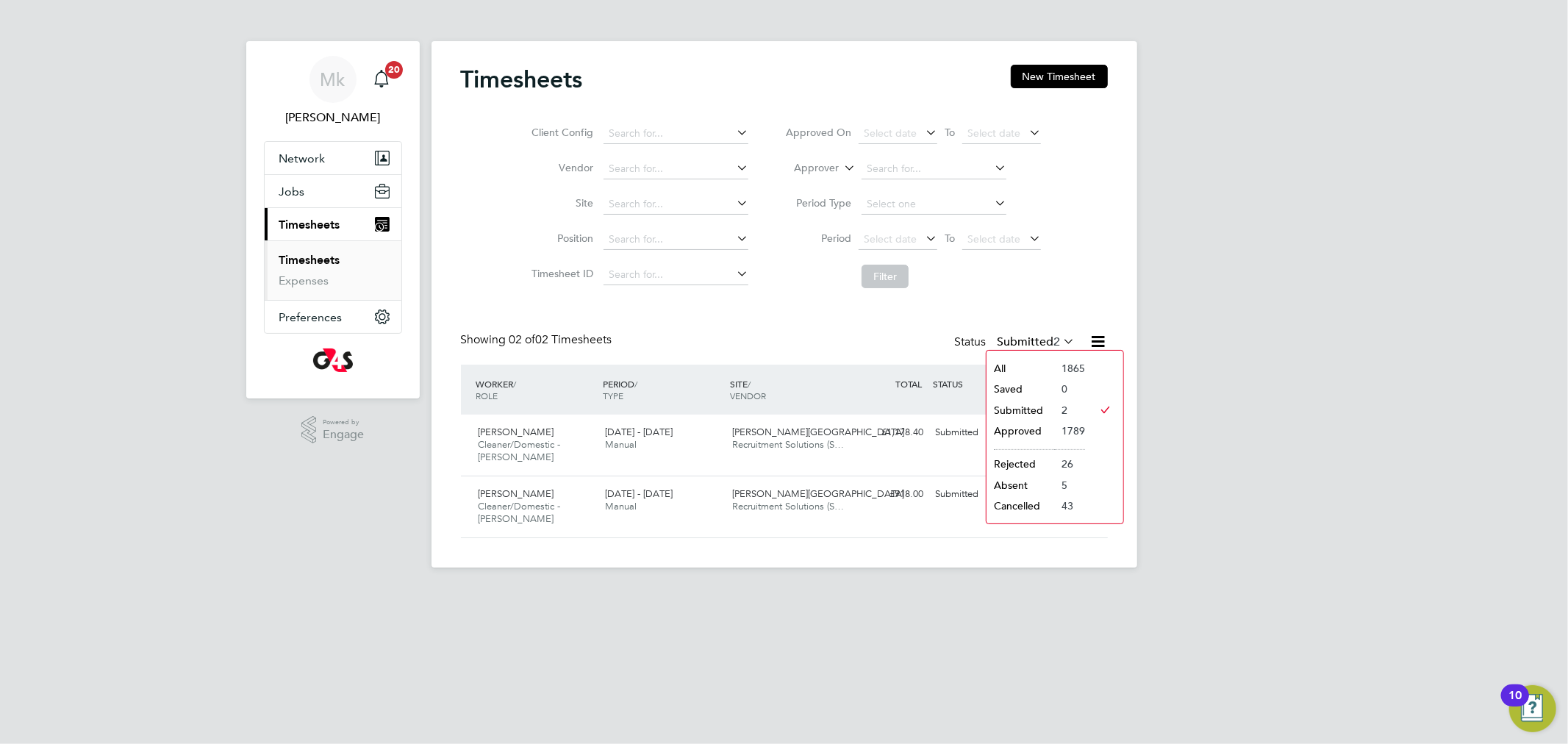
click at [1018, 402] on li "Submitted" at bounding box center [1020, 410] width 67 height 20
click at [522, 527] on div "Idalia Alves Guterres Cleaner/Domestic - Churchill 18 - 24 Aug 2025" at bounding box center [536, 506] width 127 height 49
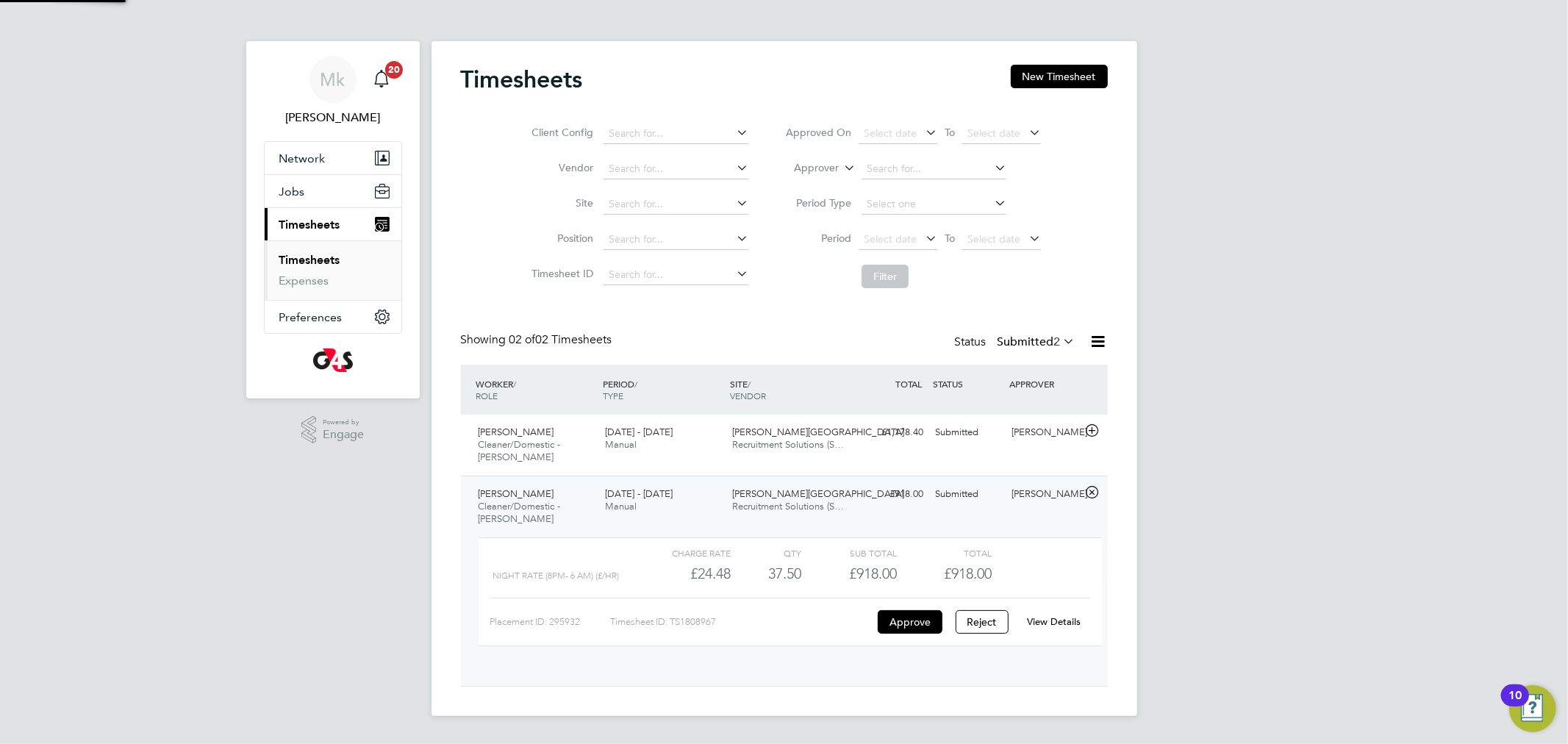
scroll to position [24, 144]
click at [914, 623] on button "Approve" at bounding box center [910, 622] width 65 height 24
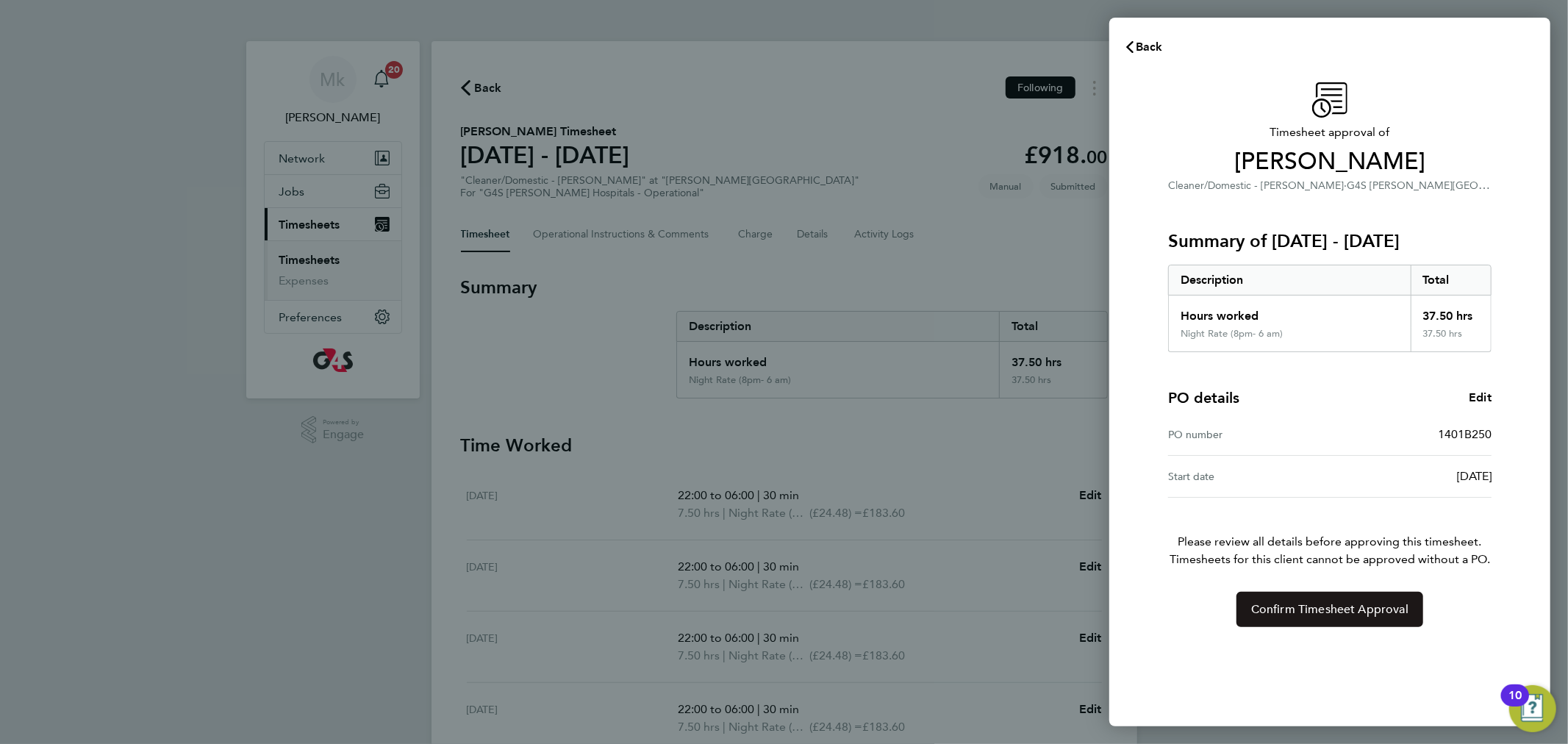
click at [1304, 622] on button "Confirm Timesheet Approval" at bounding box center [1330, 609] width 187 height 35
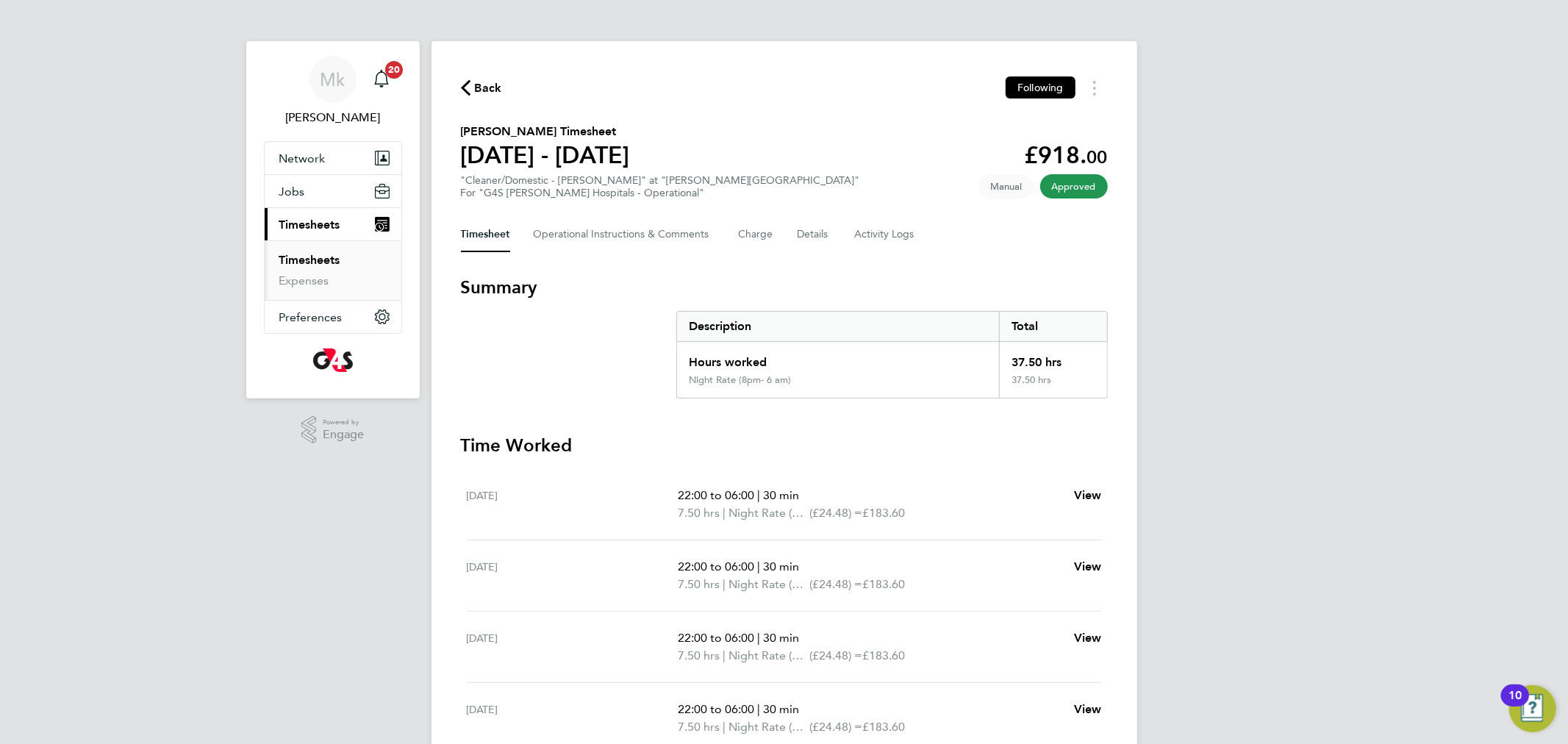
click at [314, 264] on link "Timesheets" at bounding box center [310, 259] width 61 height 14
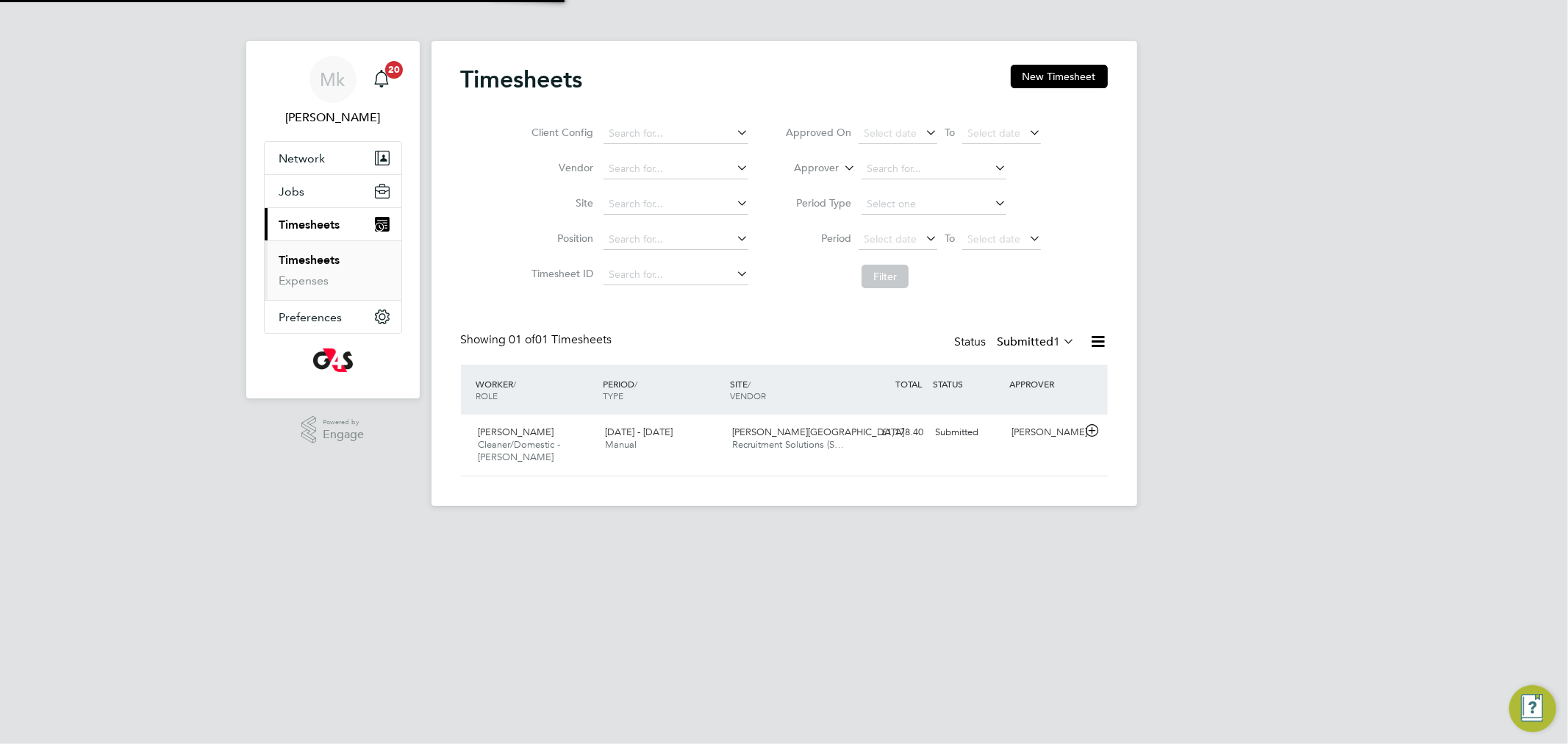
scroll to position [37, 128]
click at [1041, 338] on label "Submitted 1" at bounding box center [1036, 342] width 78 height 15
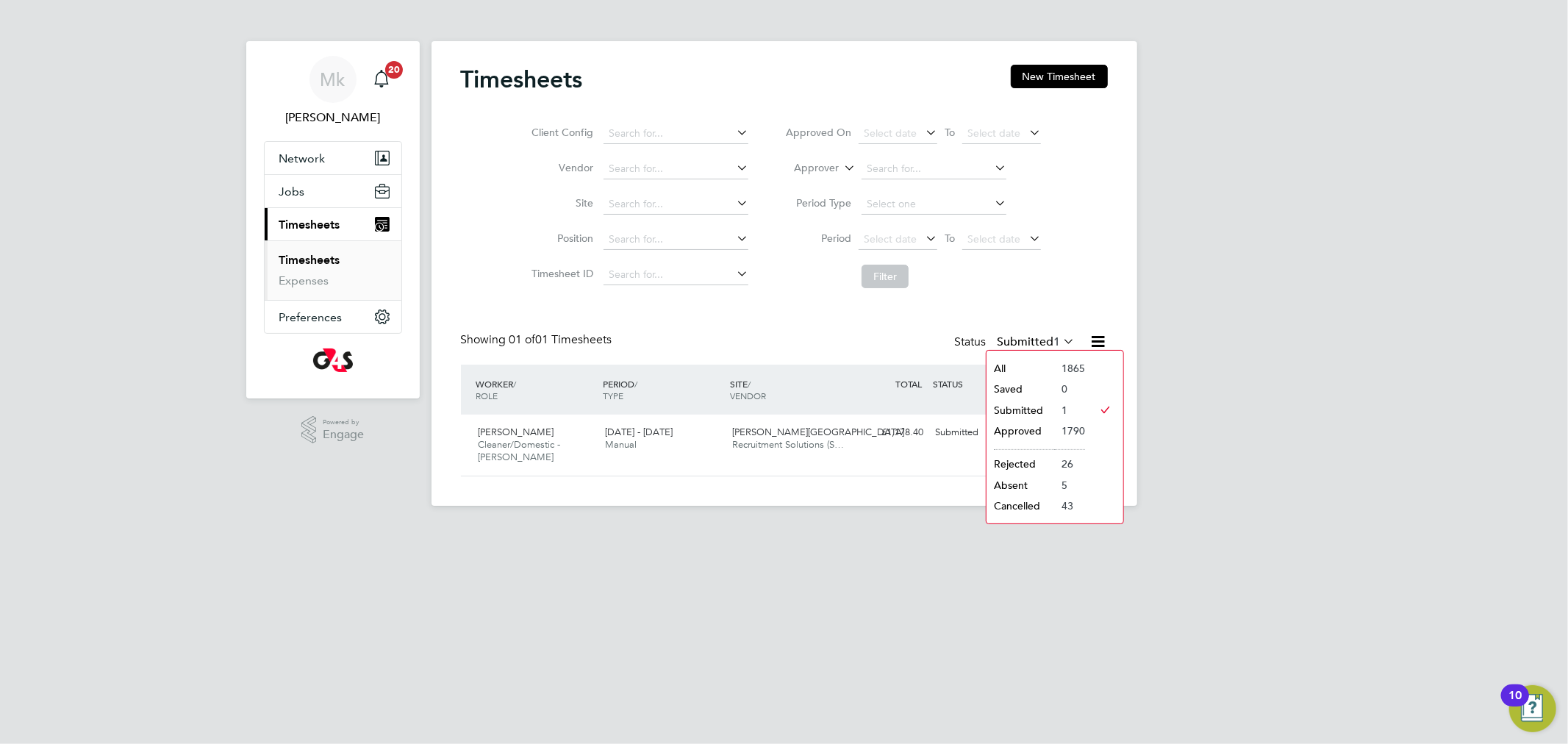
click at [857, 529] on html "Mk Monika krawczyk Notifications 20 Applications: Network Sites Workers Jobs Po…" at bounding box center [784, 265] width 1568 height 529
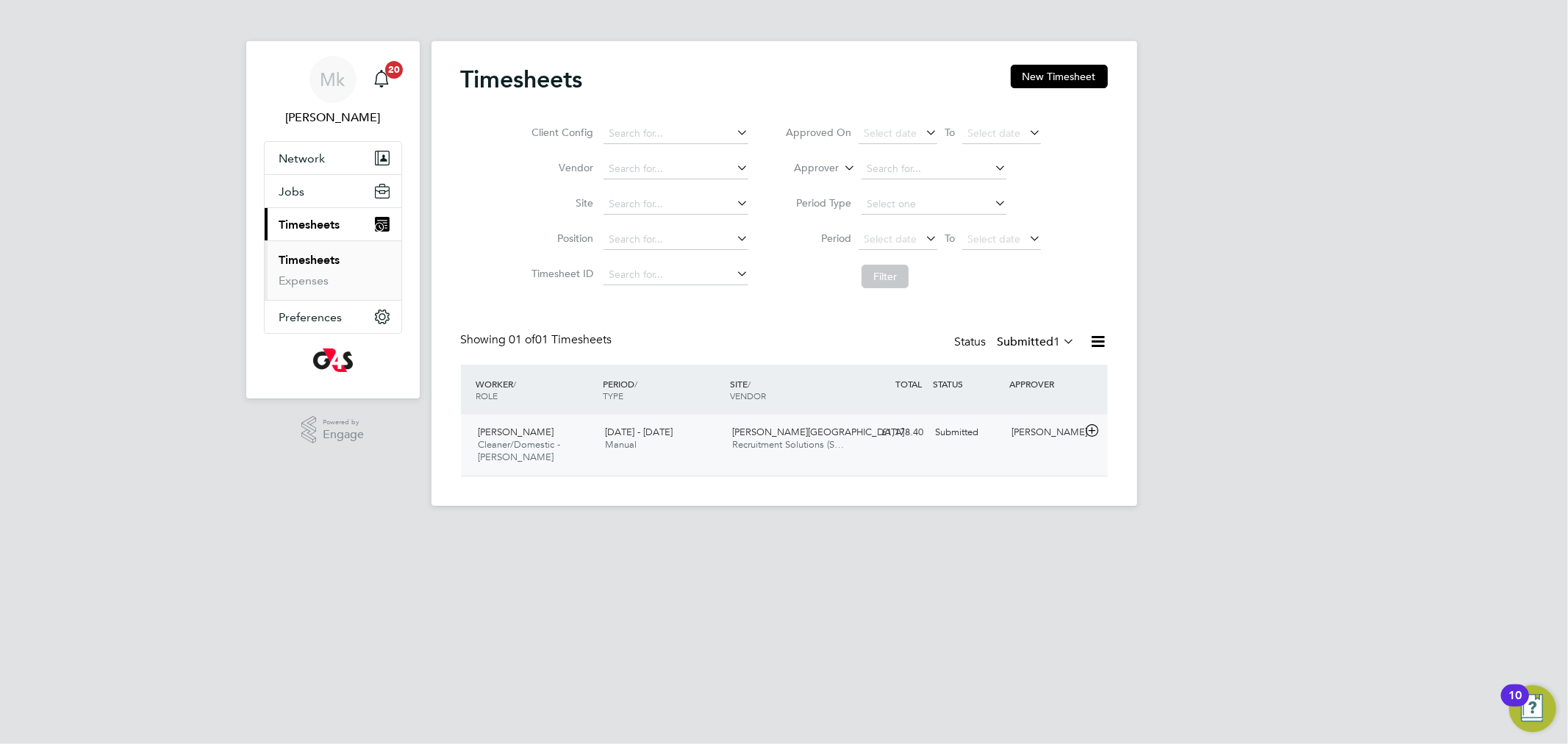
click at [527, 455] on div "Pedro De Araujo Cleaner/Domestic - Churchill 18 - 24 Aug 2025" at bounding box center [536, 444] width 127 height 49
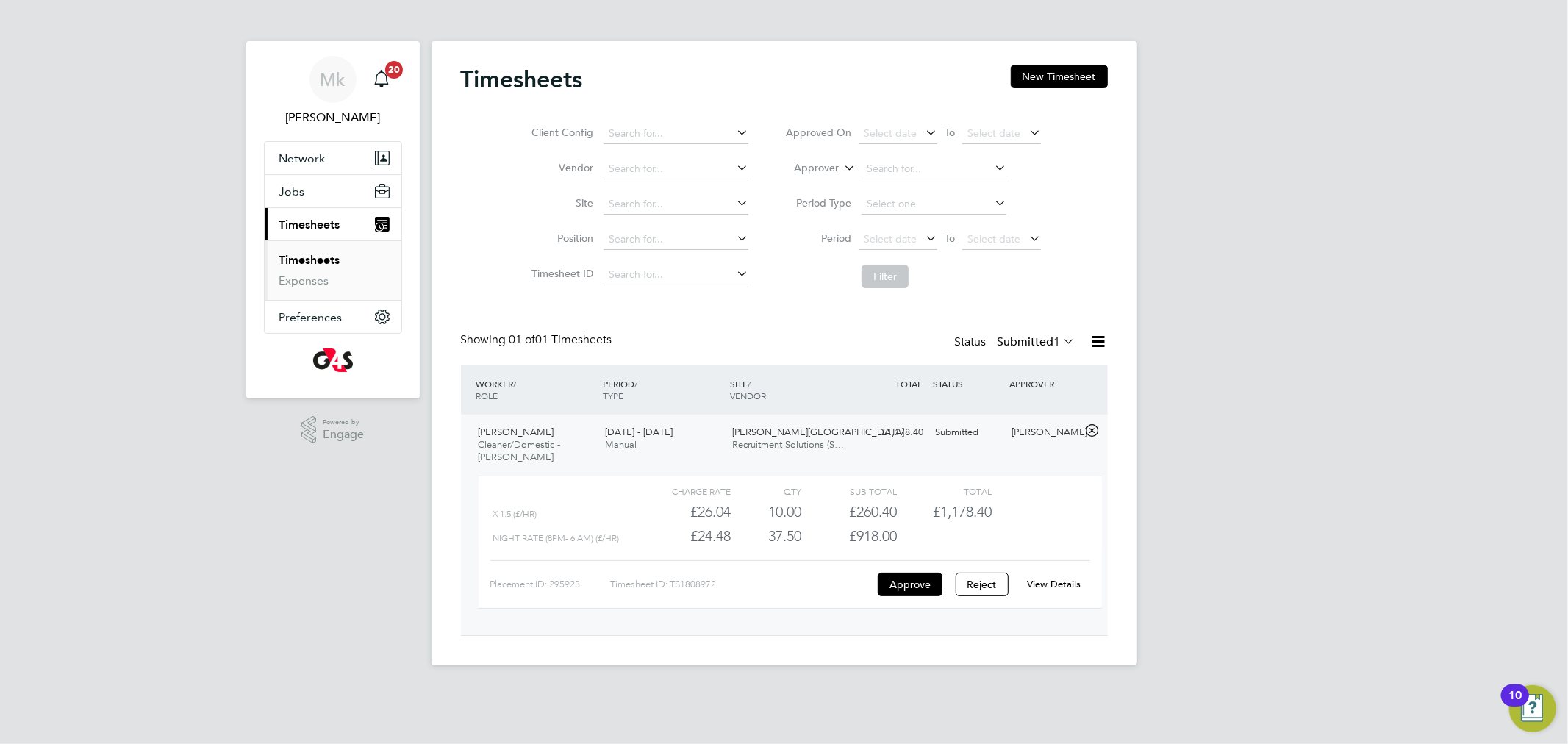
click at [1068, 587] on link "View Details" at bounding box center [1054, 585] width 53 height 13
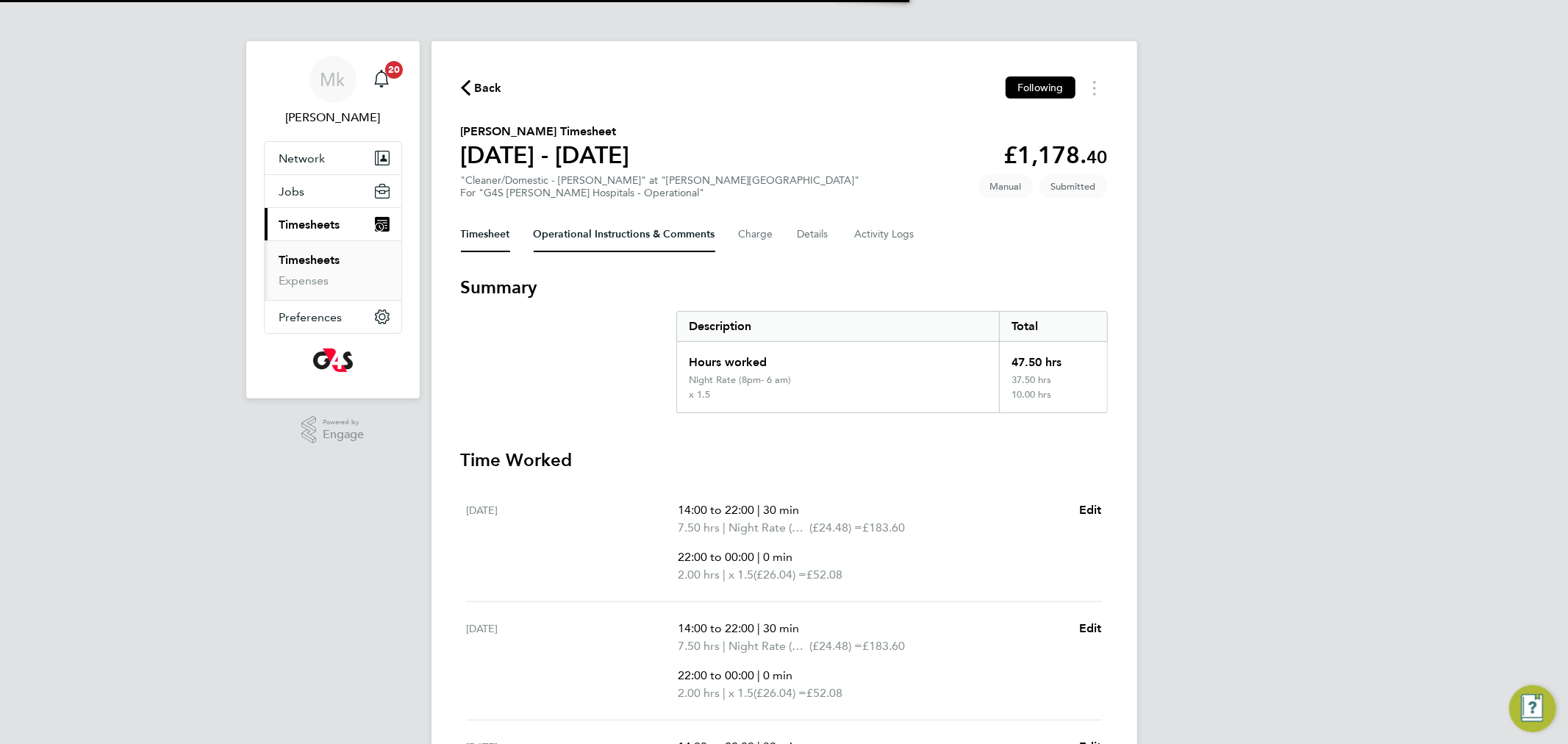
click at [586, 218] on Comments-tab "Operational Instructions & Comments" at bounding box center [624, 234] width 182 height 35
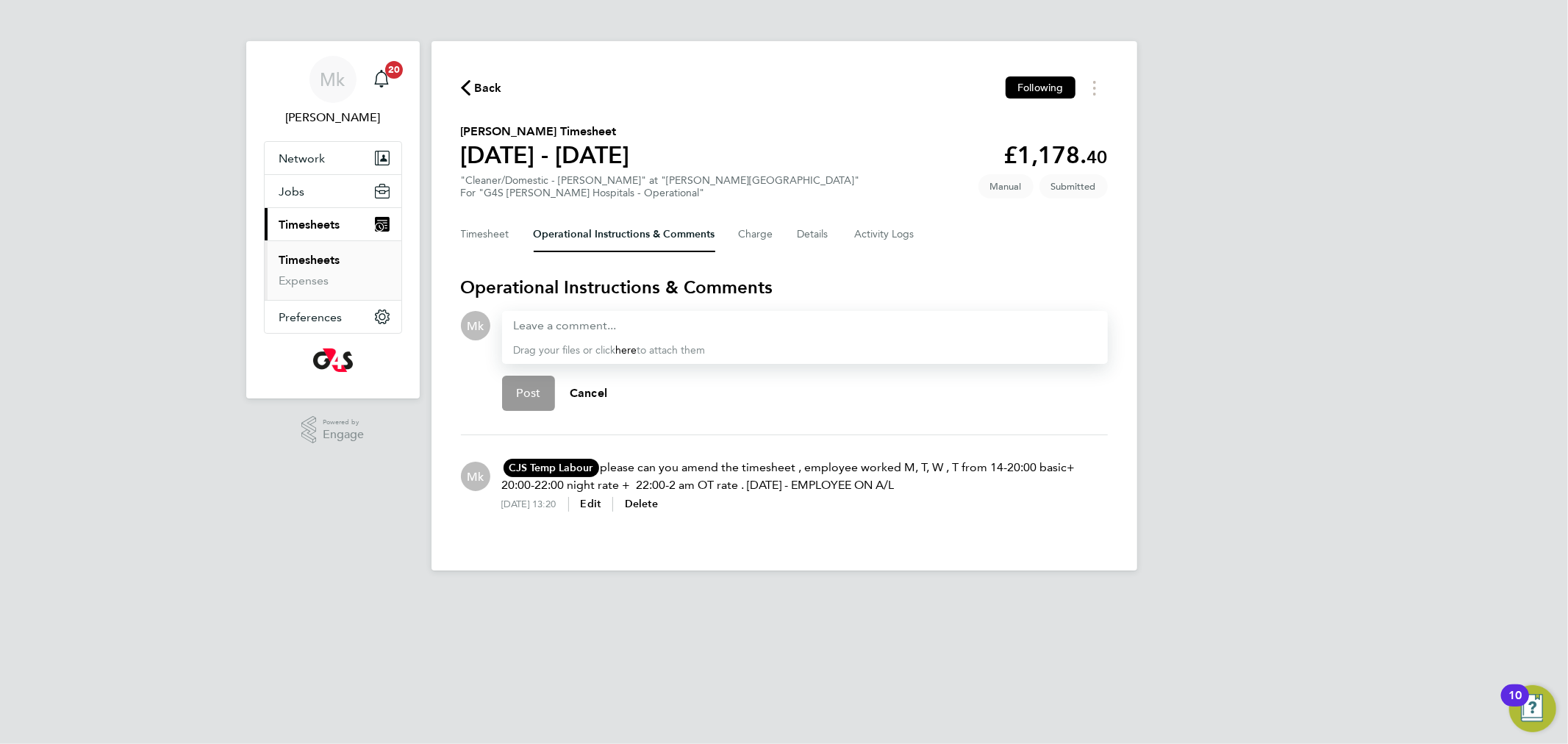
click at [466, 86] on icon "button" at bounding box center [466, 88] width 9 height 16
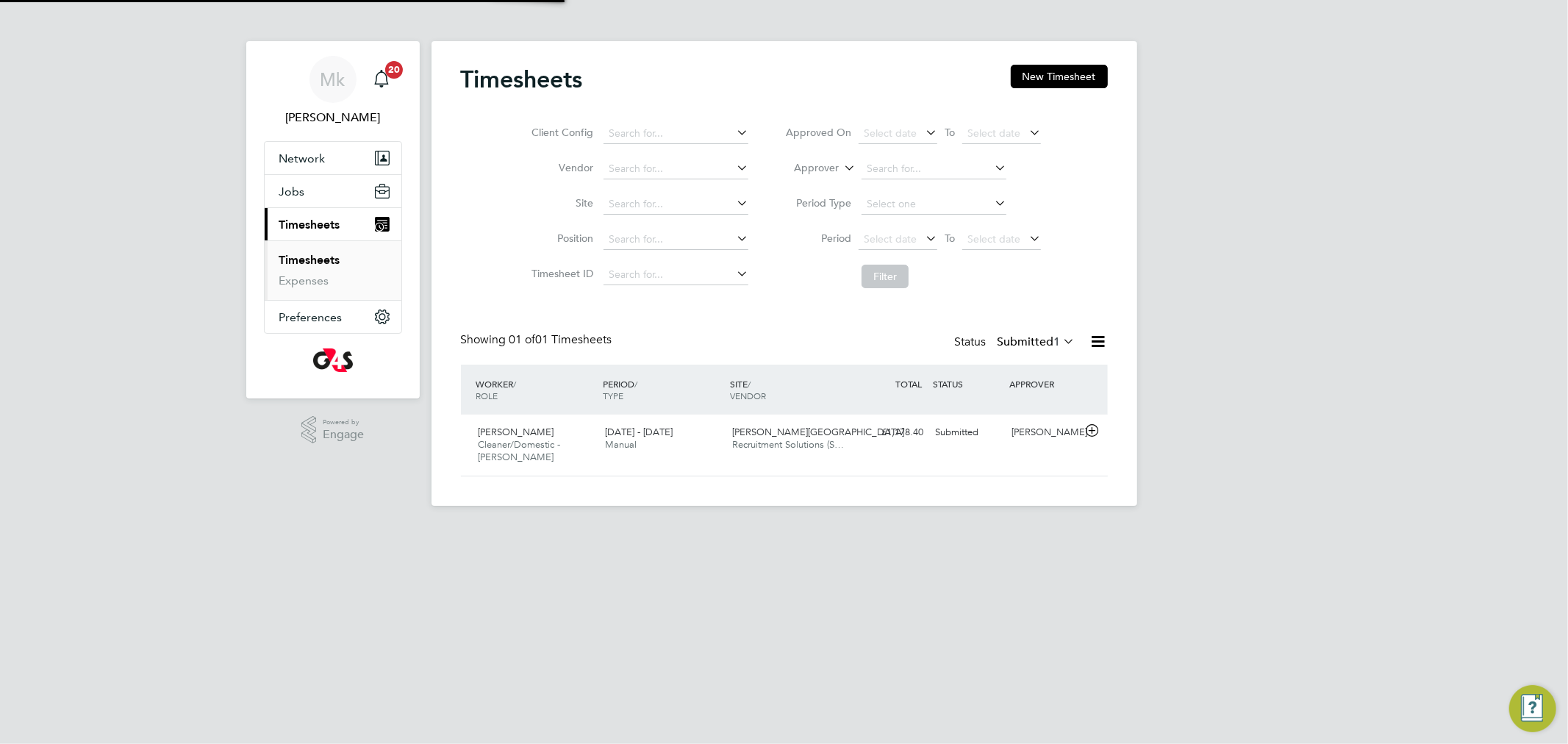
scroll to position [37, 128]
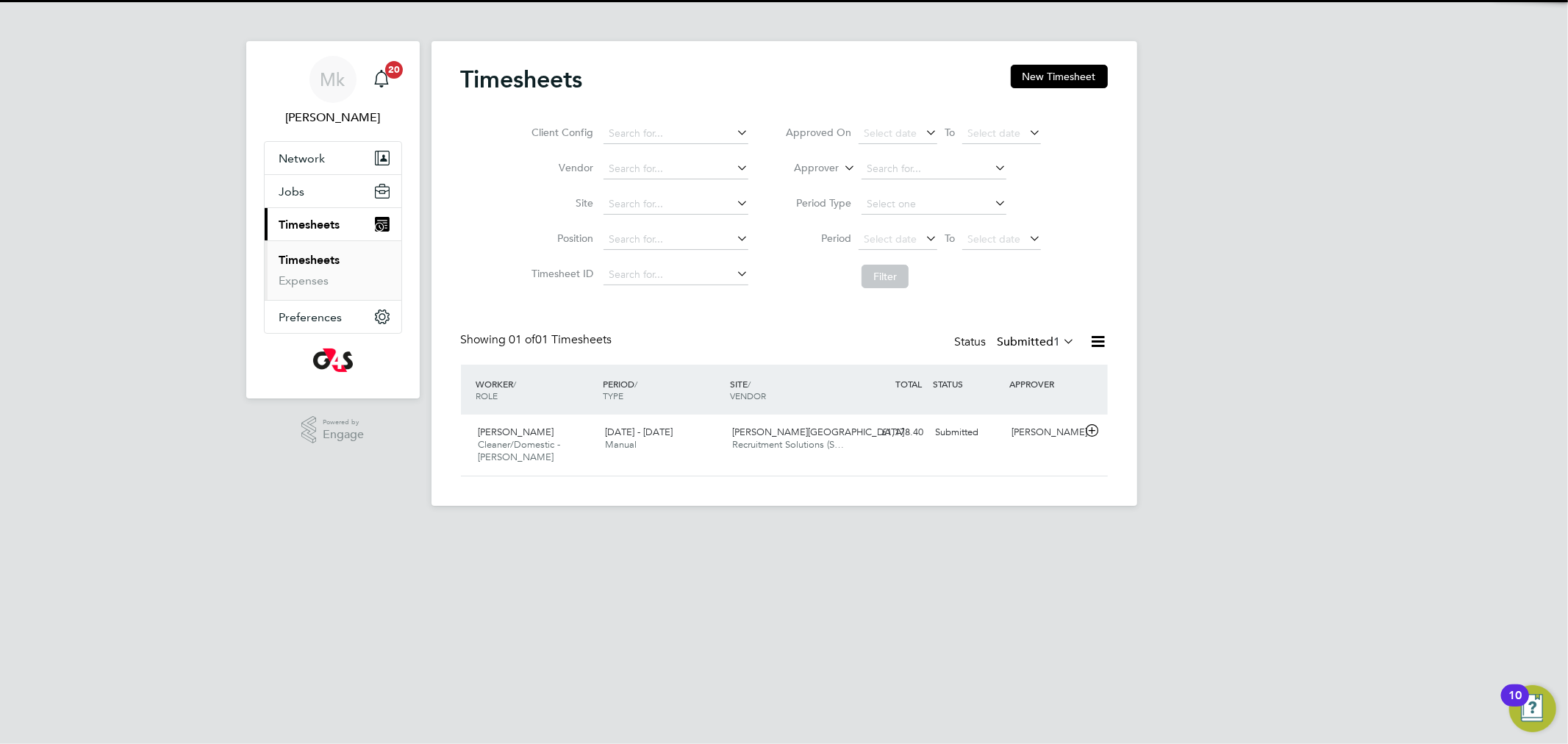
click at [1018, 339] on label "Submitted 1" at bounding box center [1036, 342] width 78 height 15
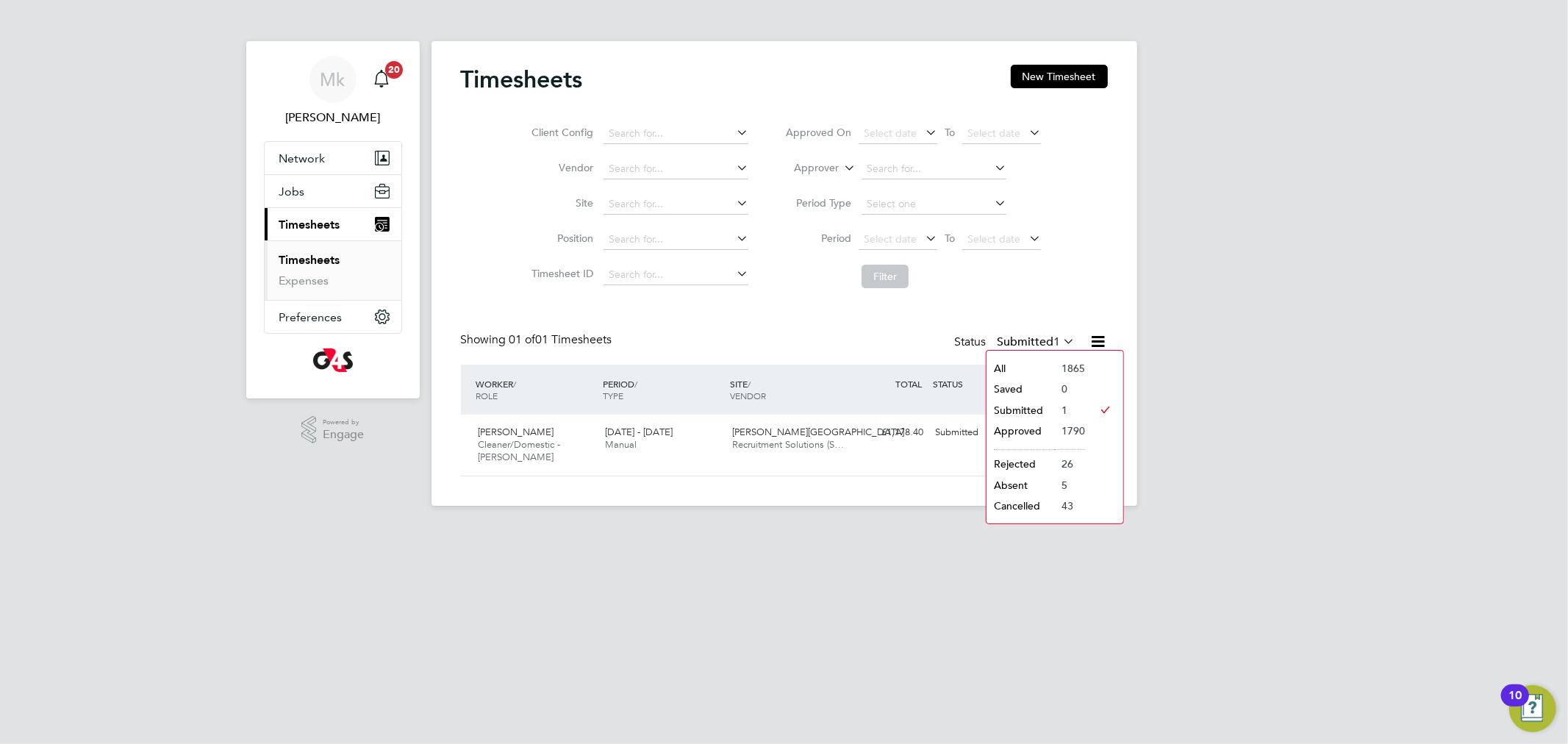
click at [1016, 407] on li "Submitted" at bounding box center [1020, 410] width 67 height 20
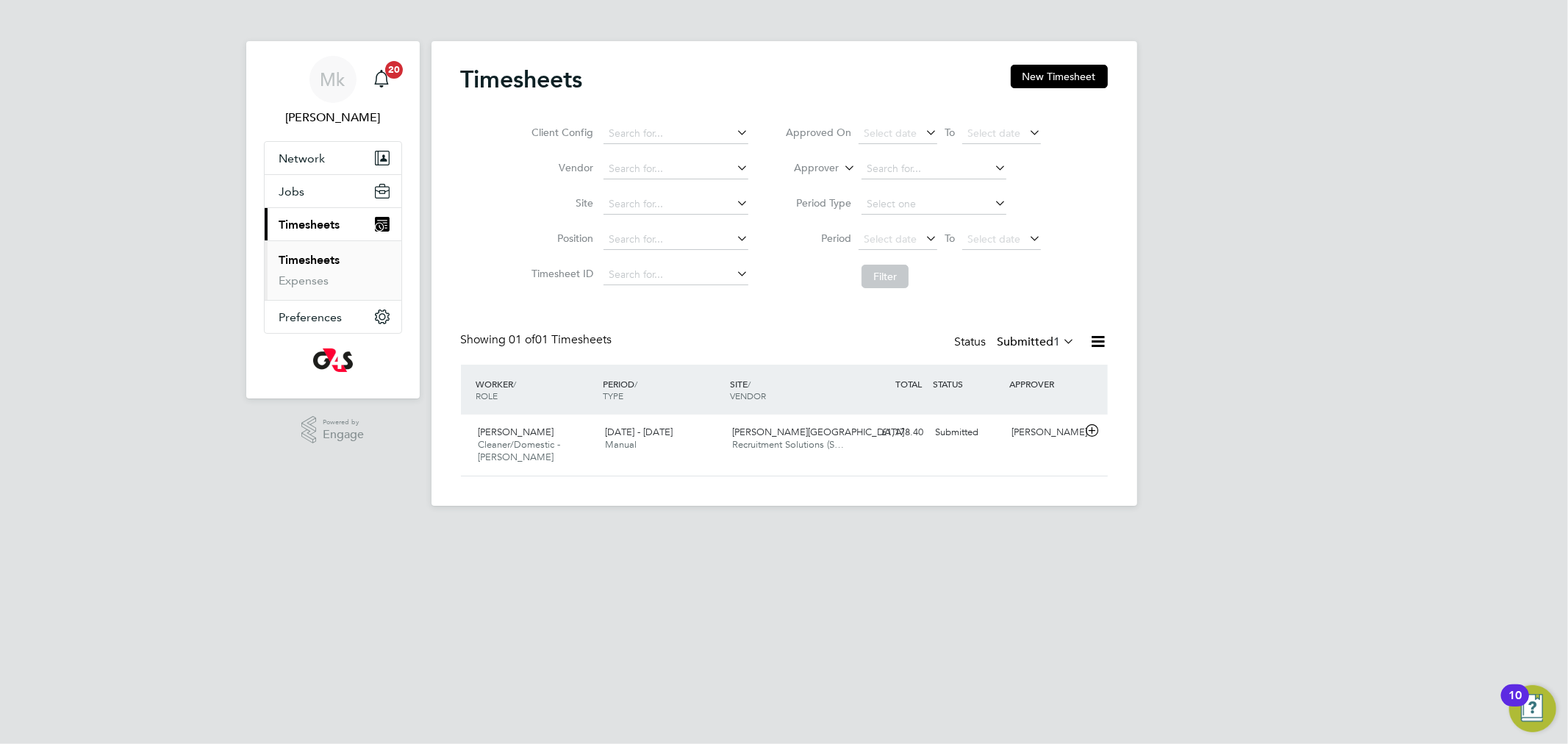
click at [325, 256] on link "Timesheets" at bounding box center [310, 259] width 61 height 14
click at [1004, 337] on label "Submitted 1" at bounding box center [1036, 342] width 78 height 15
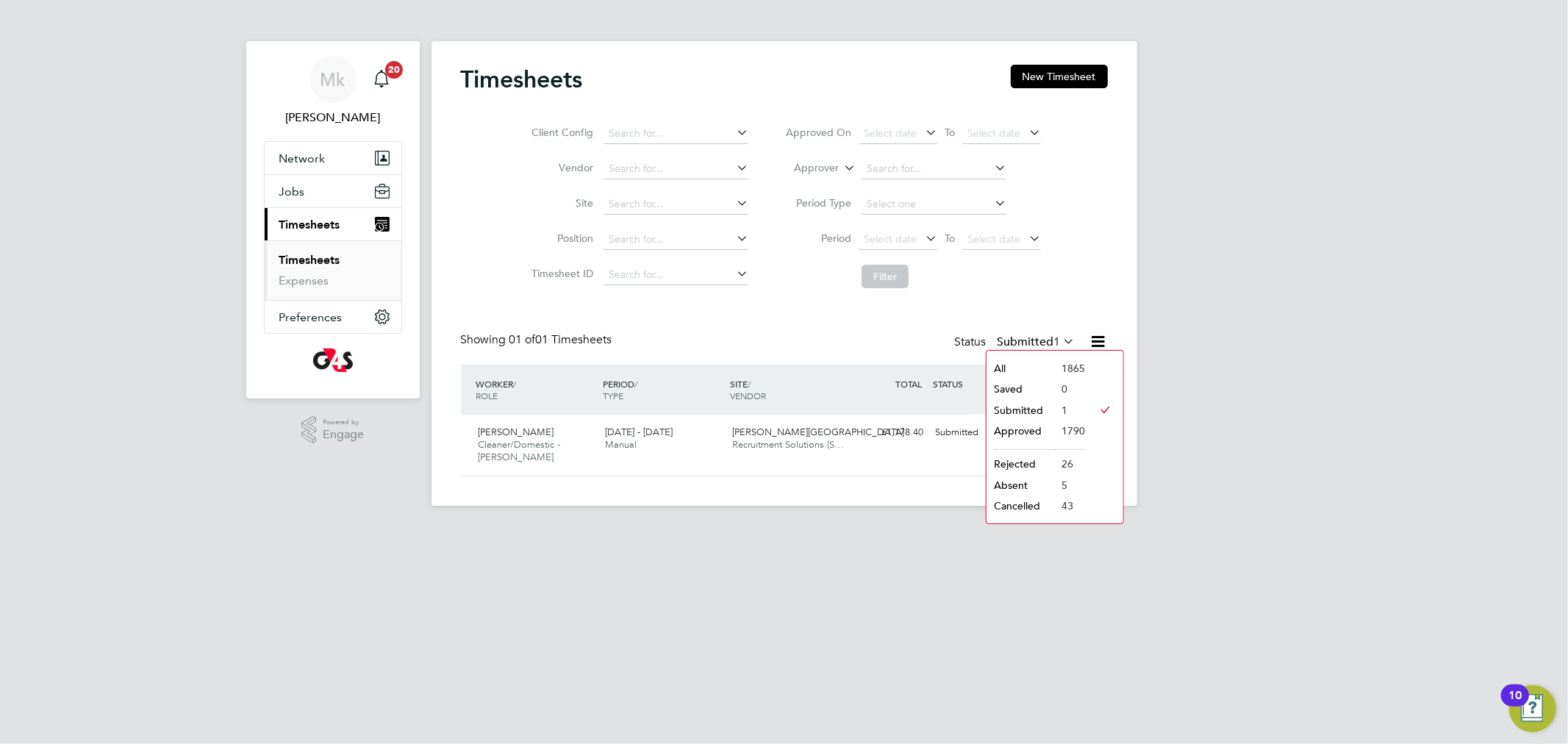
click at [1039, 408] on li "Submitted" at bounding box center [1020, 410] width 67 height 20
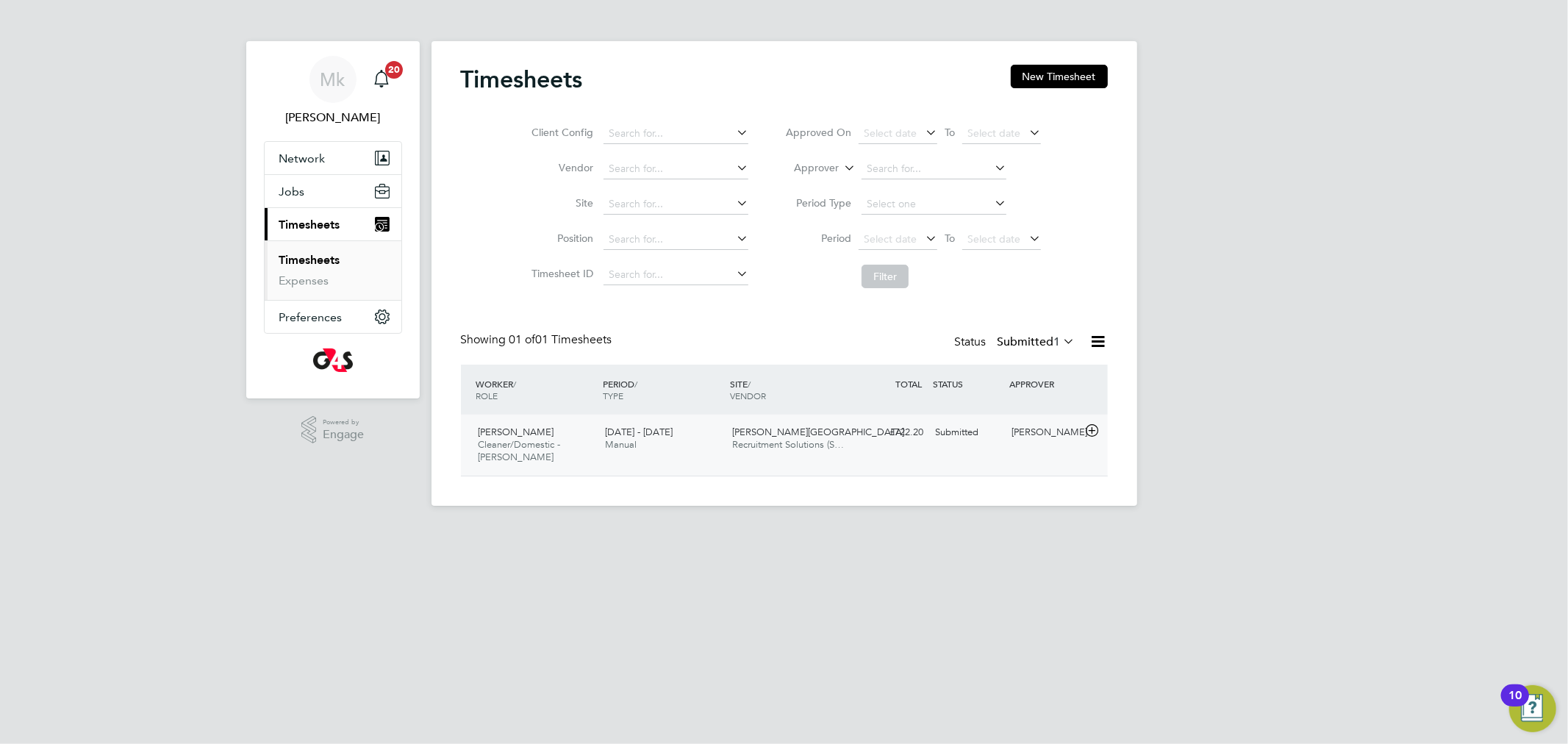
click at [526, 439] on span "Cleaner/Domestic - [PERSON_NAME]" at bounding box center [519, 450] width 82 height 25
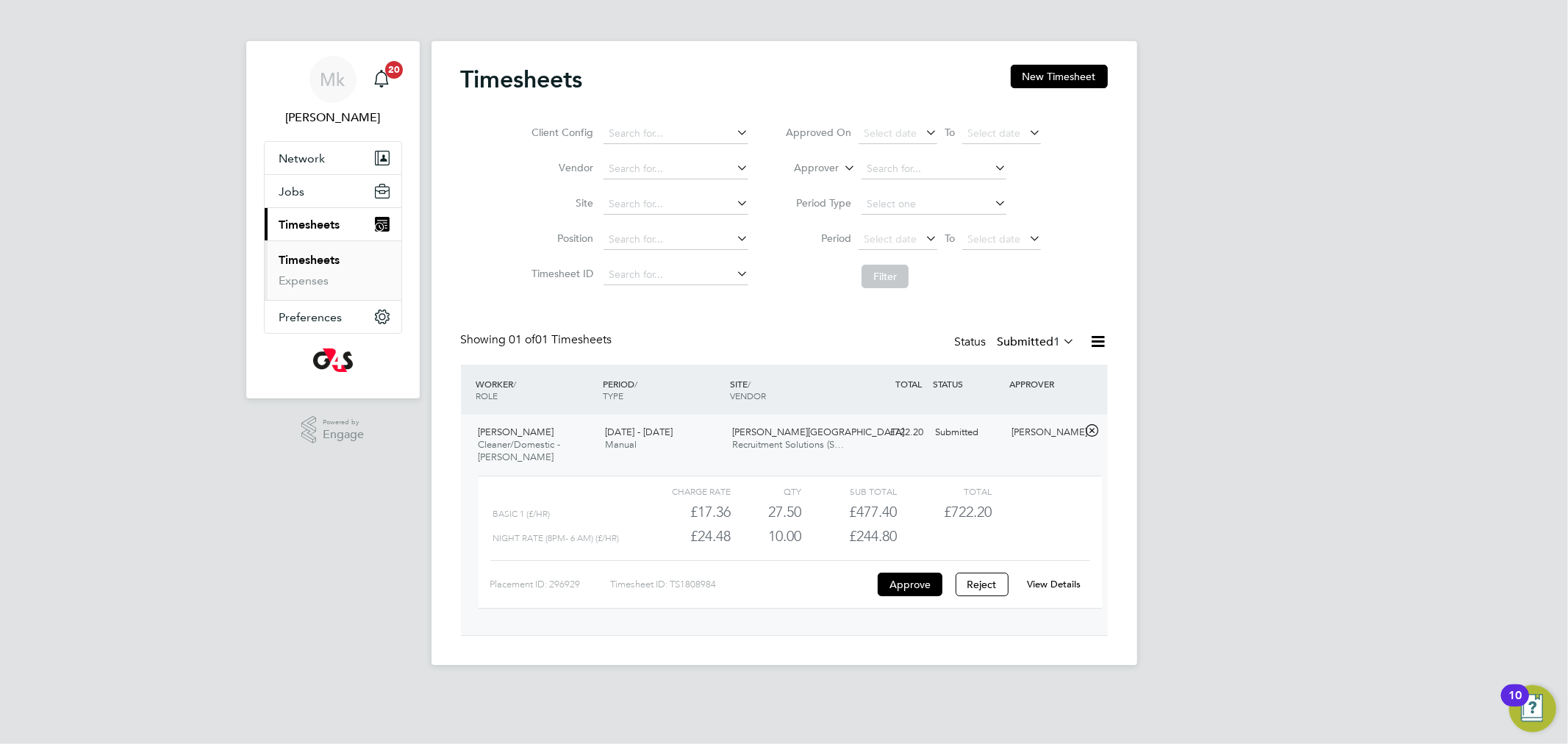
click at [1048, 582] on link "View Details" at bounding box center [1054, 585] width 53 height 13
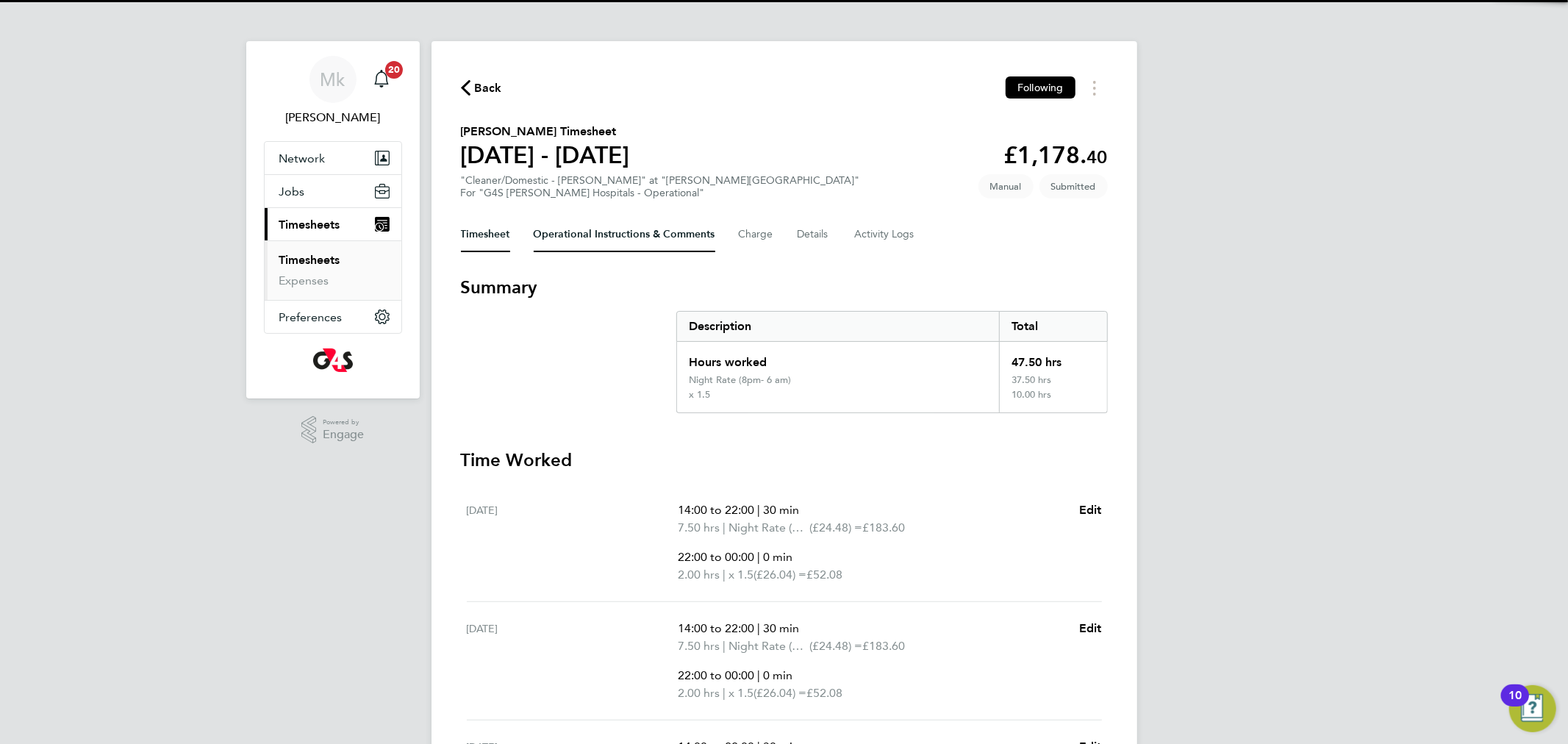
click at [601, 233] on Comments-tab "Operational Instructions & Comments" at bounding box center [624, 234] width 182 height 35
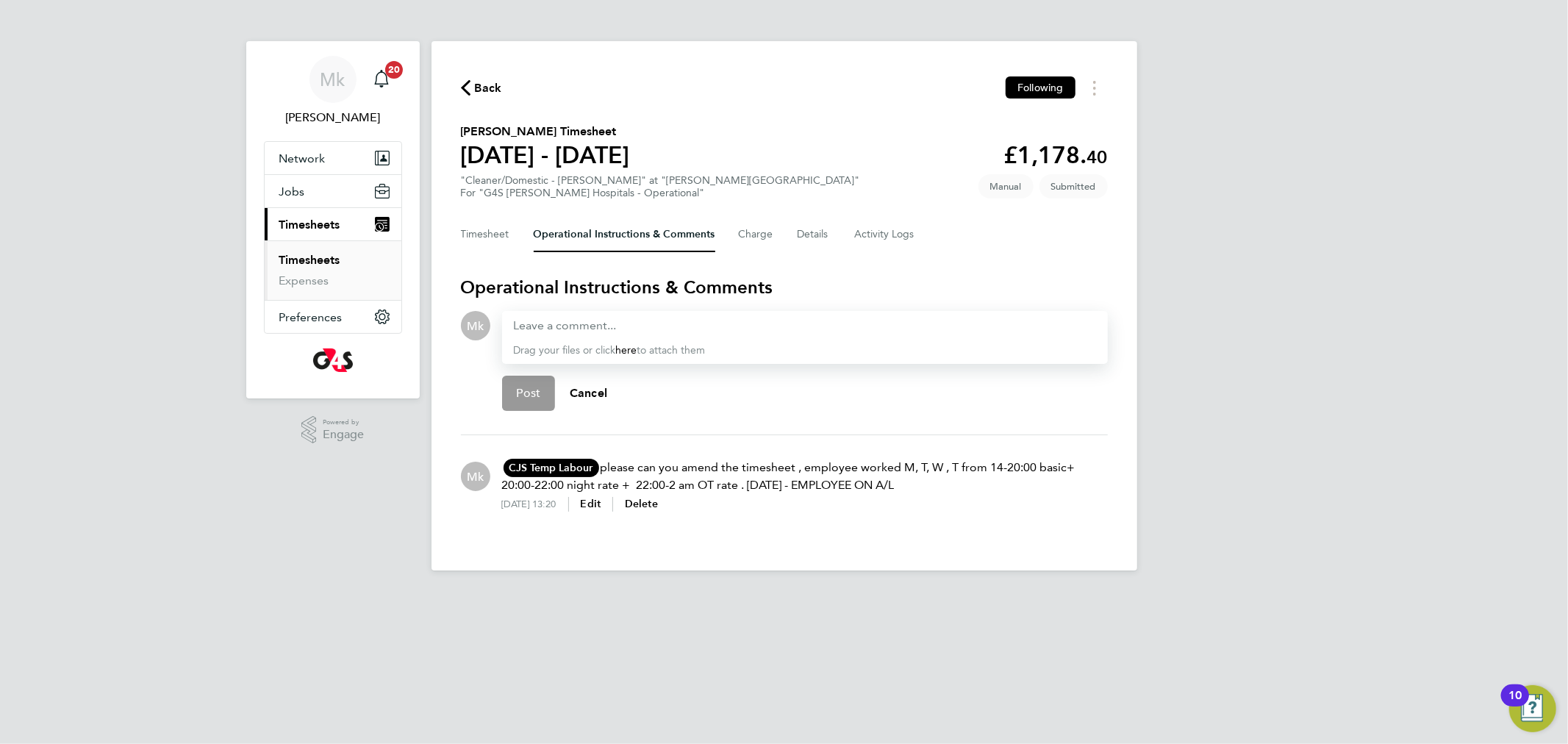
click at [281, 266] on link "Timesheets" at bounding box center [310, 259] width 61 height 14
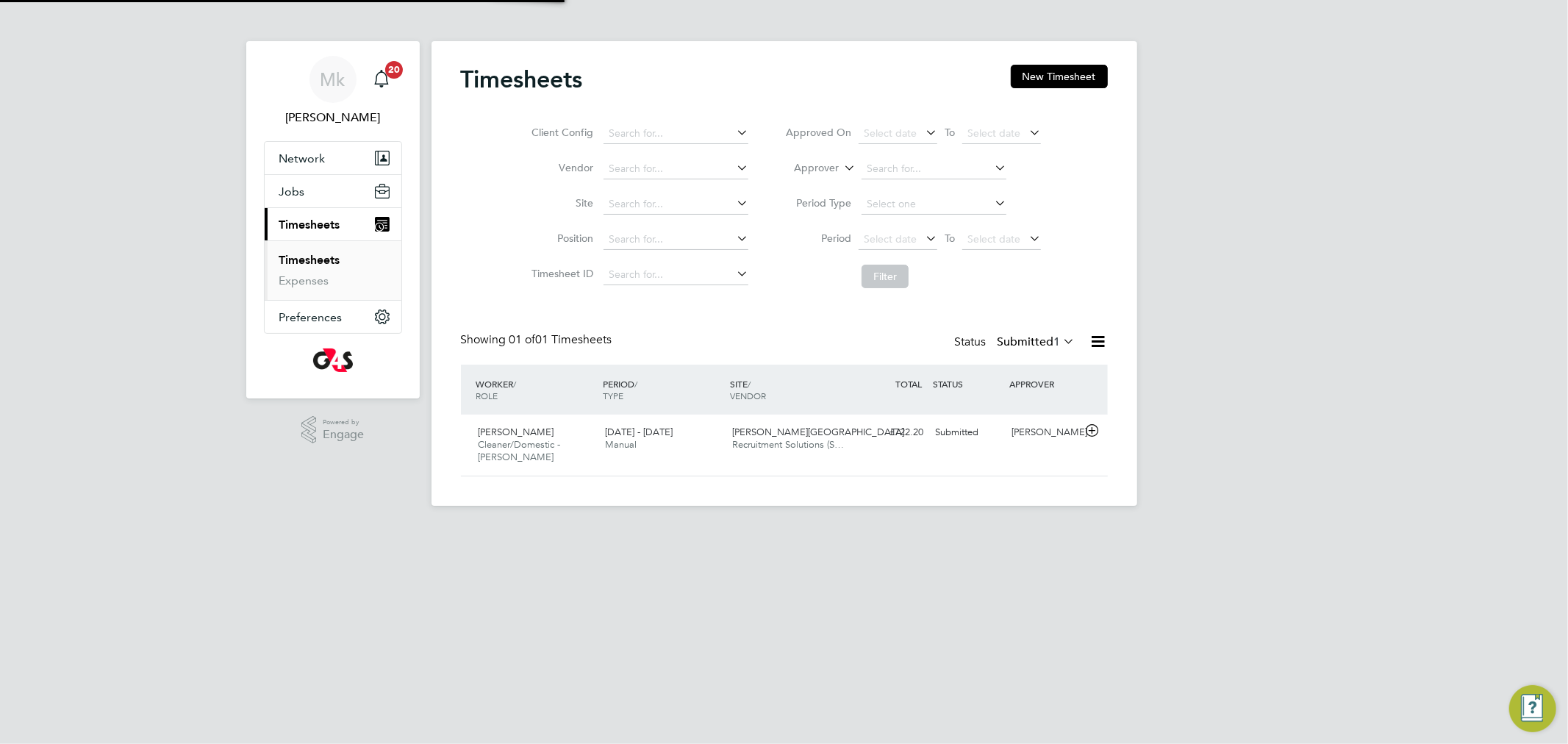
scroll to position [37, 128]
click at [1019, 339] on label "Submitted 1" at bounding box center [1036, 342] width 78 height 15
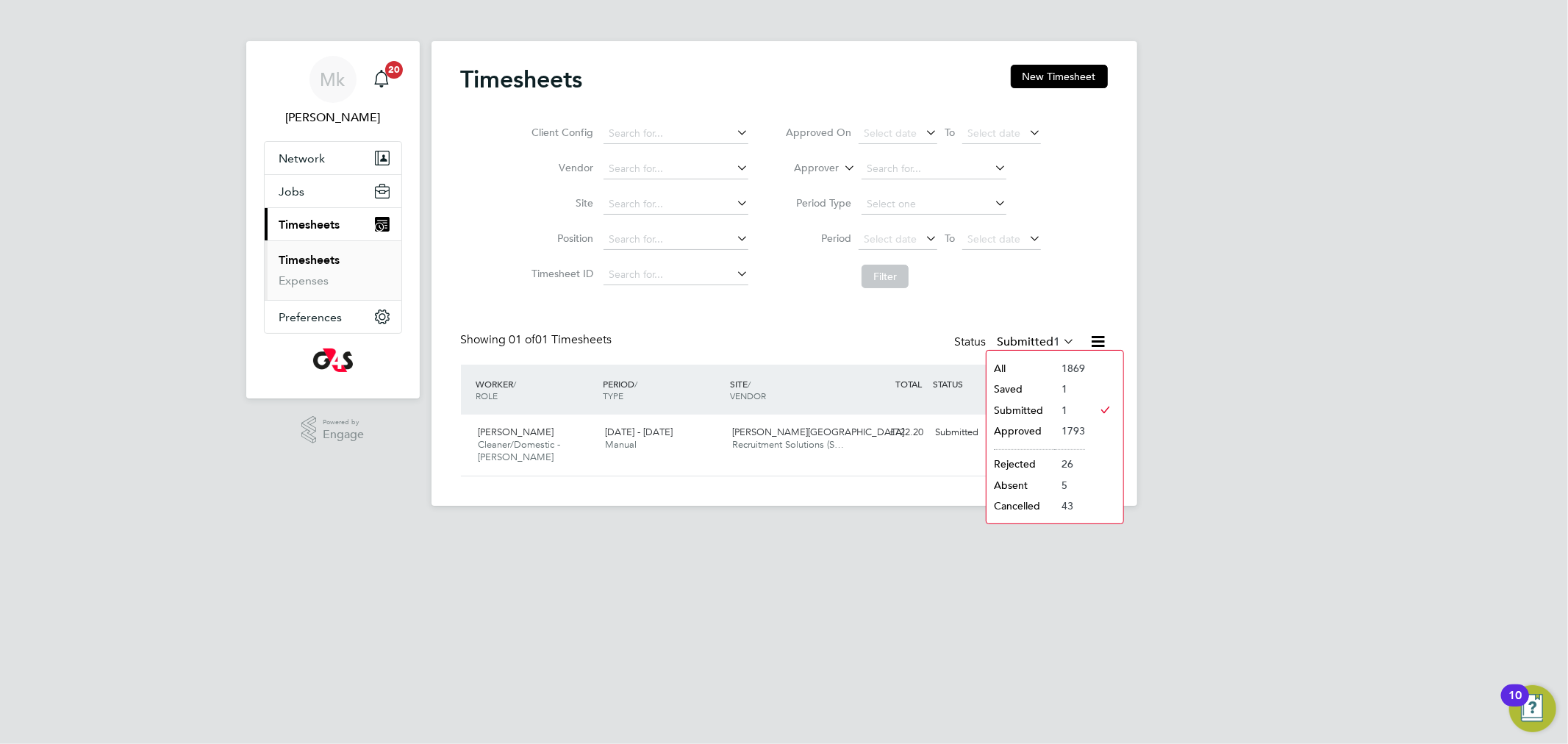
click at [1019, 407] on li "Submitted" at bounding box center [1020, 410] width 67 height 20
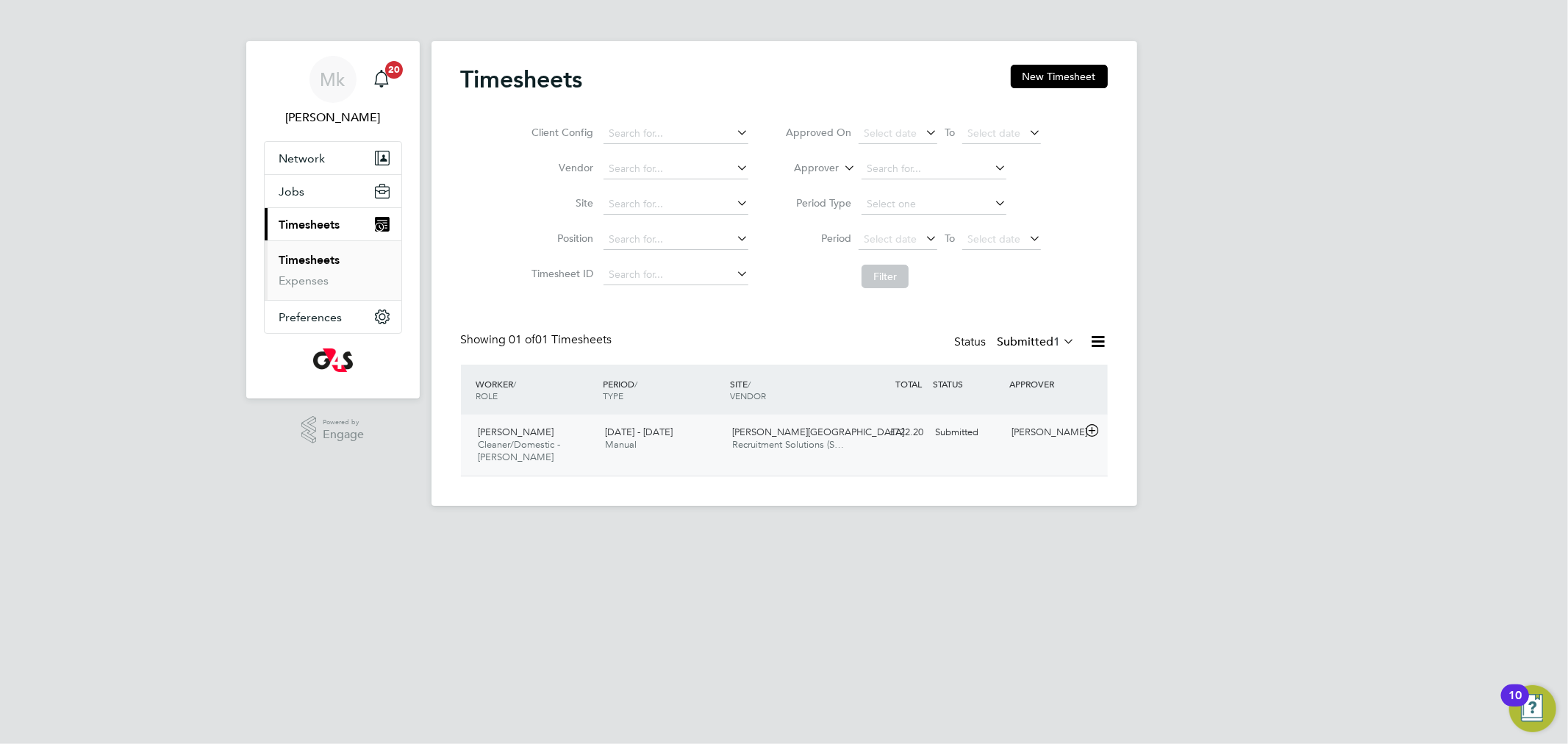
click at [479, 436] on span "[PERSON_NAME]" at bounding box center [516, 432] width 76 height 13
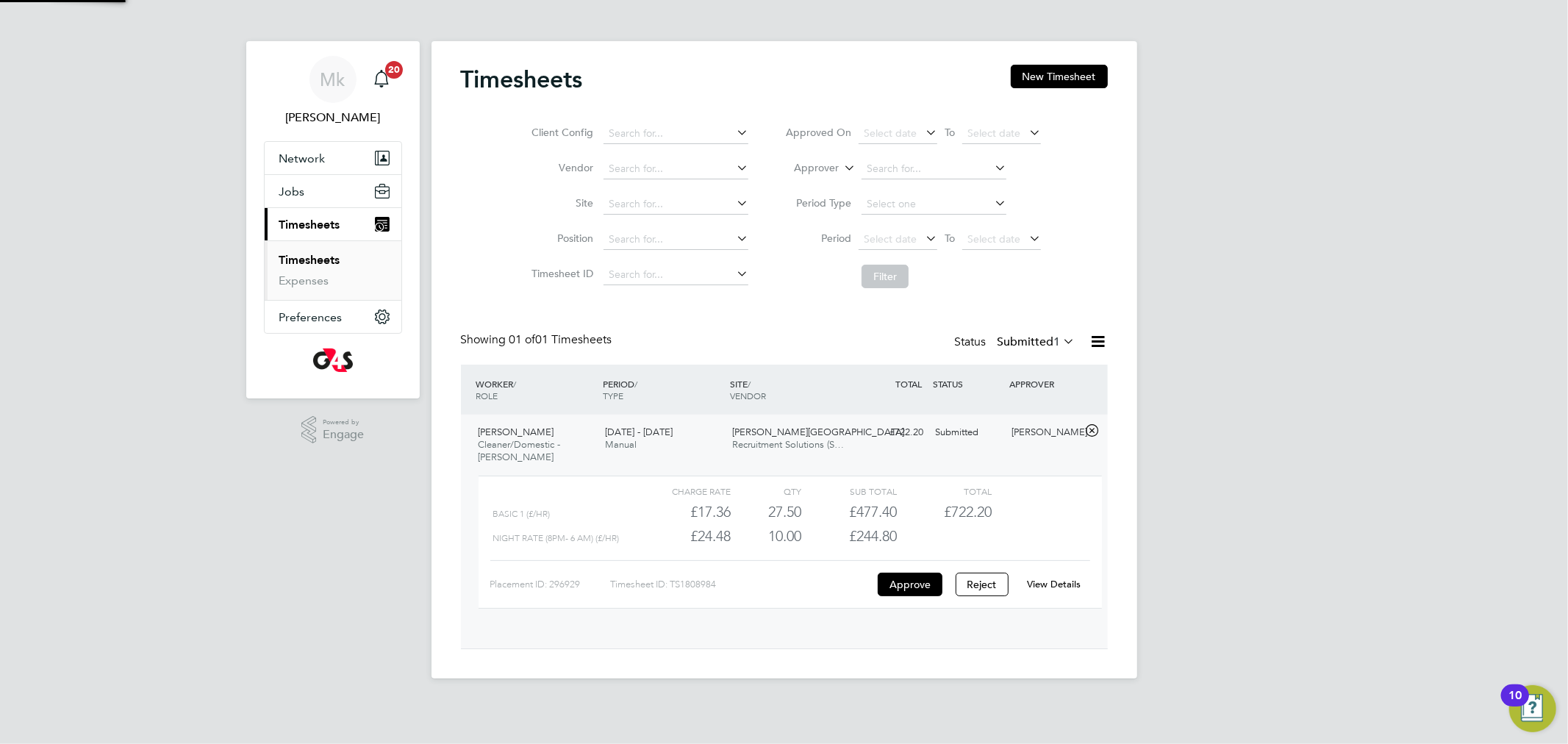
scroll to position [24, 144]
click at [1246, 518] on div "Mk Monika krawczyk Notifications 20 Applications: Network Sites Workers Jobs Po…" at bounding box center [784, 344] width 1568 height 689
click at [326, 221] on span "Timesheets" at bounding box center [310, 224] width 61 height 14
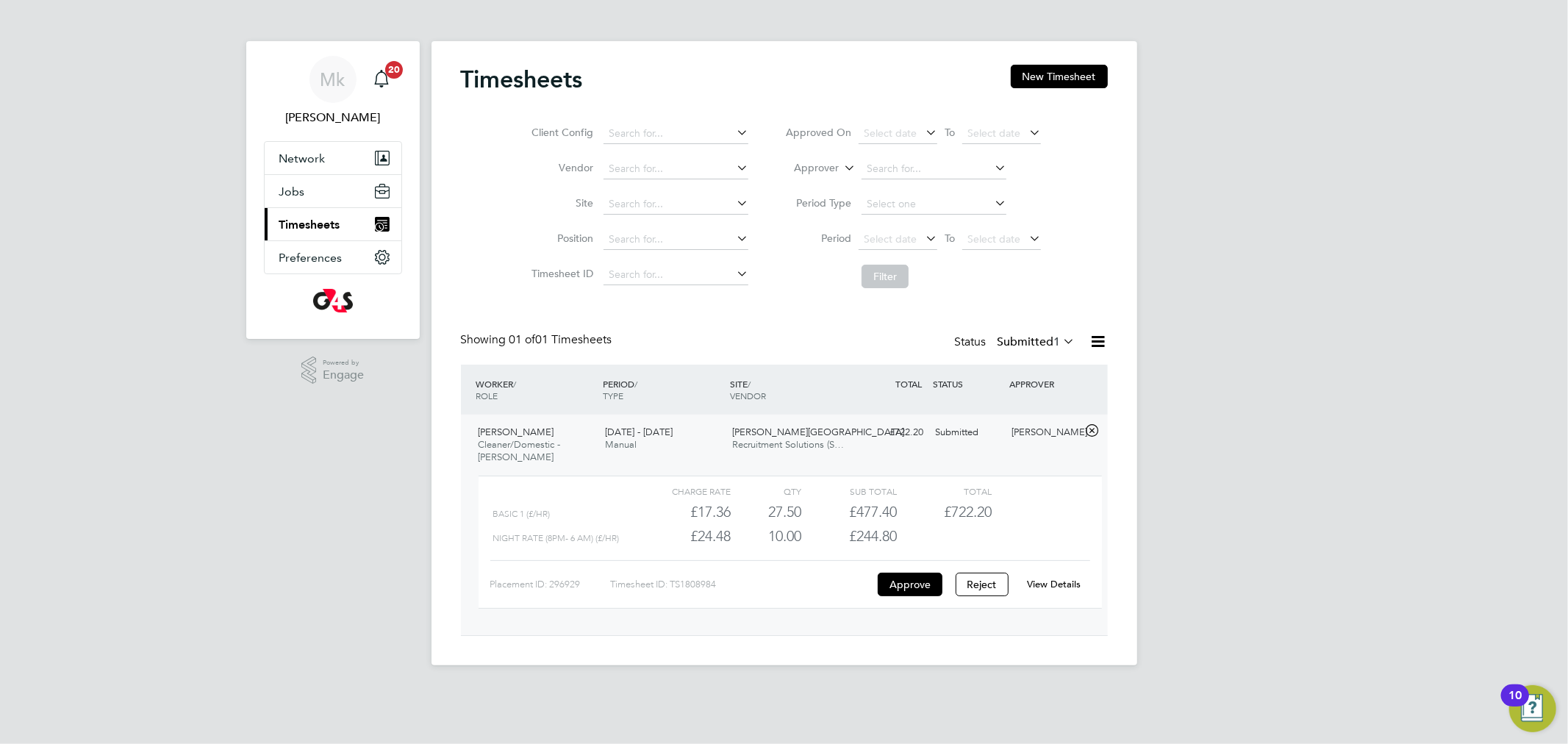
click at [305, 222] on span "Timesheets" at bounding box center [310, 224] width 61 height 14
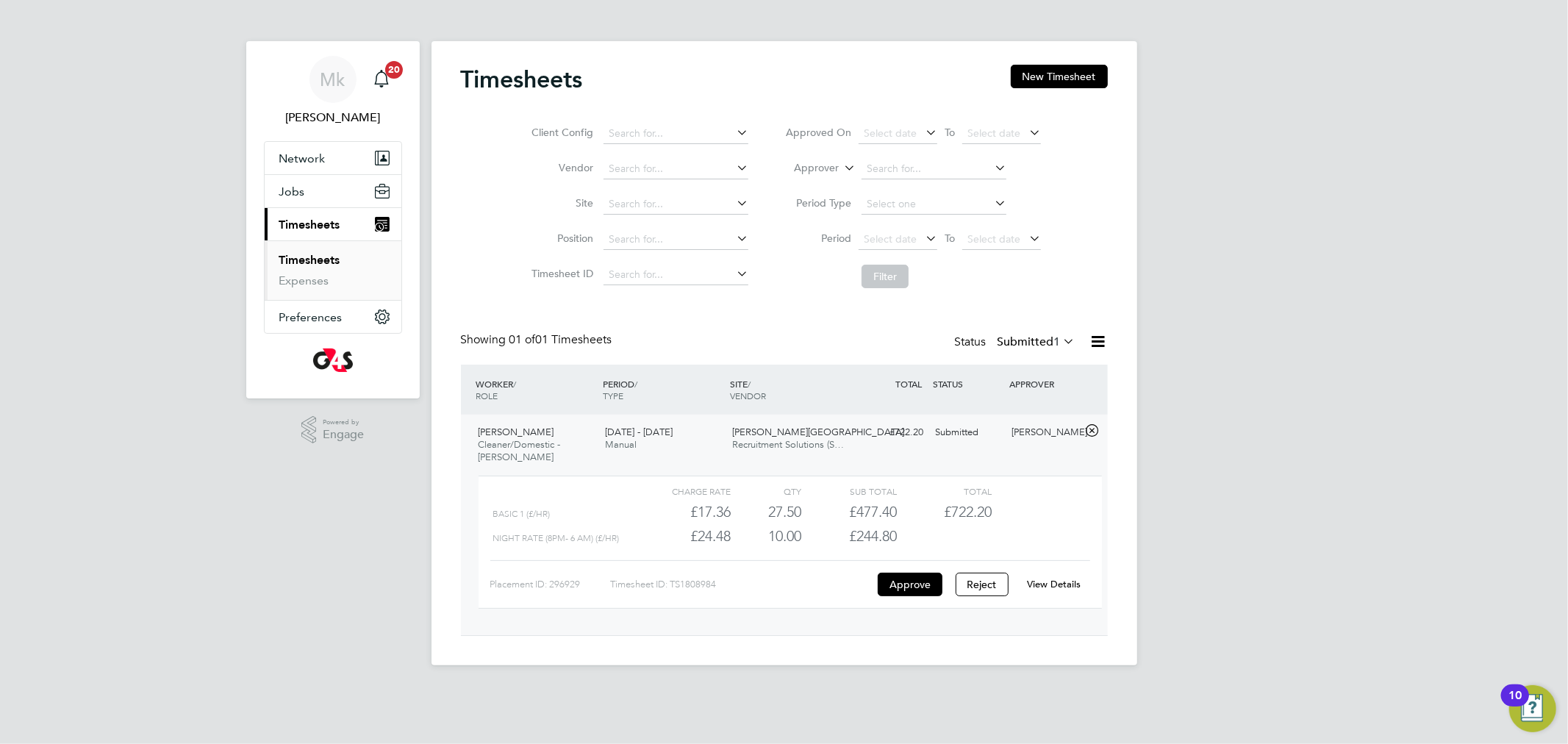
click at [301, 264] on link "Timesheets" at bounding box center [310, 259] width 61 height 14
click at [1020, 339] on label "Submitted 1" at bounding box center [1036, 342] width 78 height 15
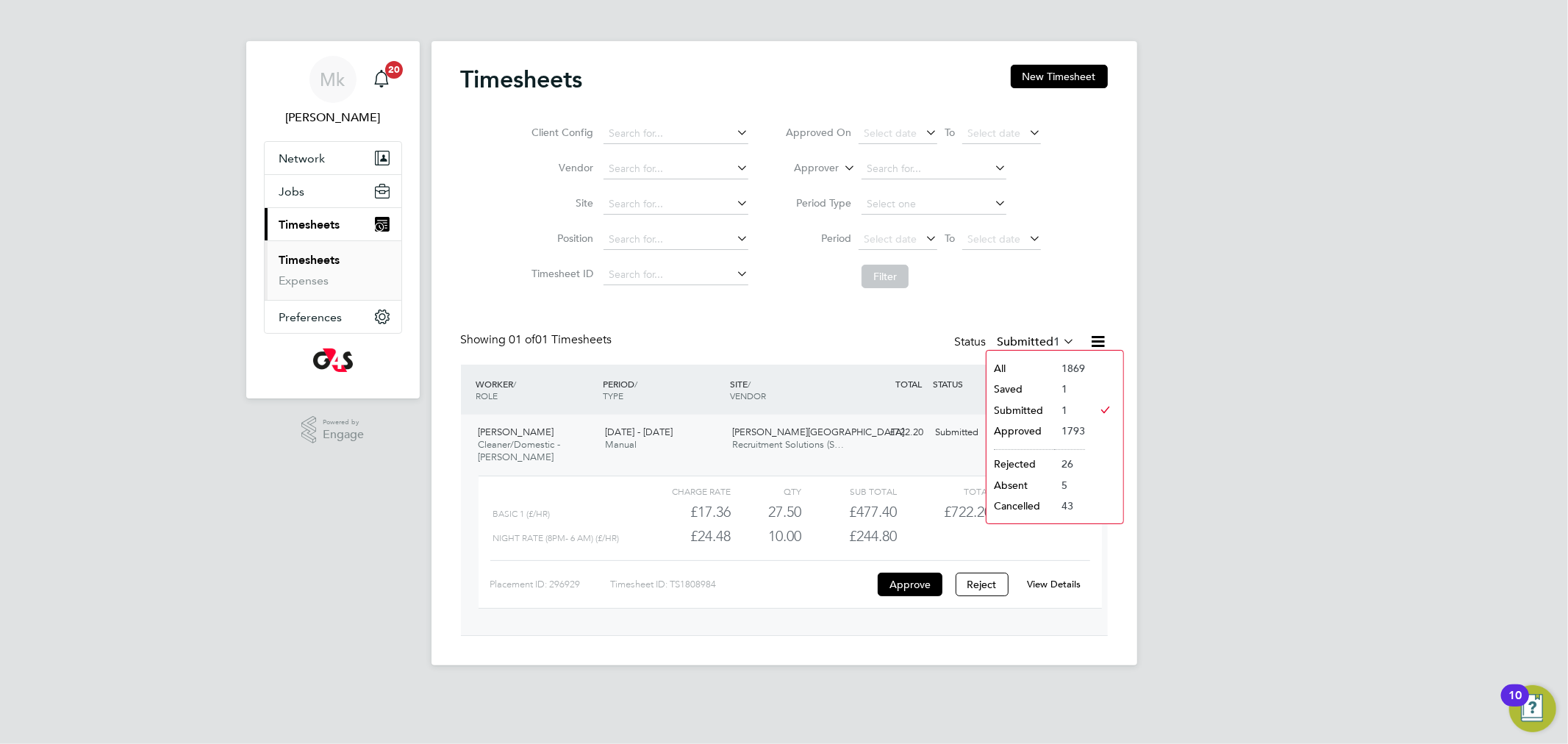
click at [1027, 422] on li "Approved" at bounding box center [1020, 431] width 67 height 20
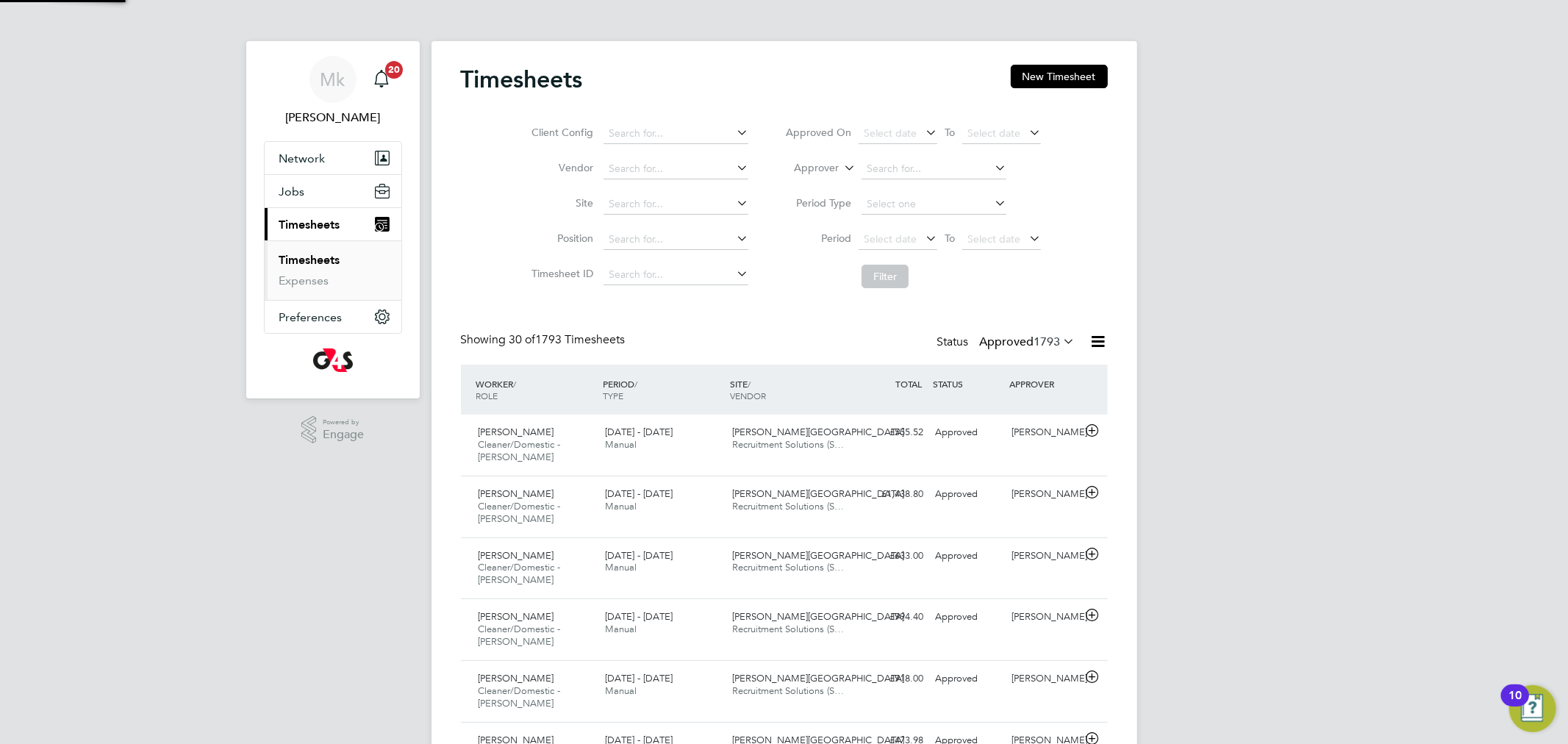
scroll to position [0, 0]
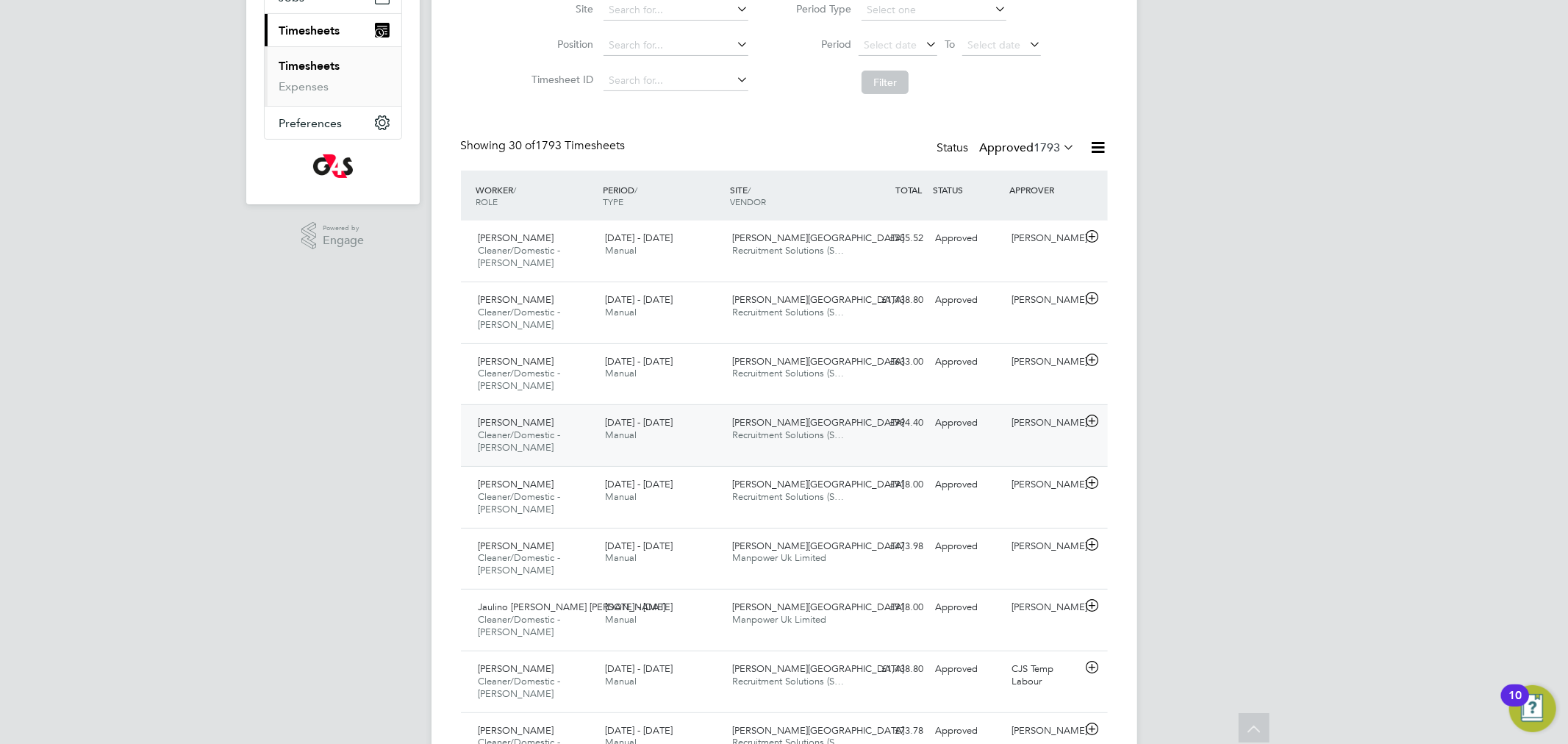
click at [514, 437] on span "Cleaner/Domestic - [PERSON_NAME]" at bounding box center [519, 441] width 82 height 25
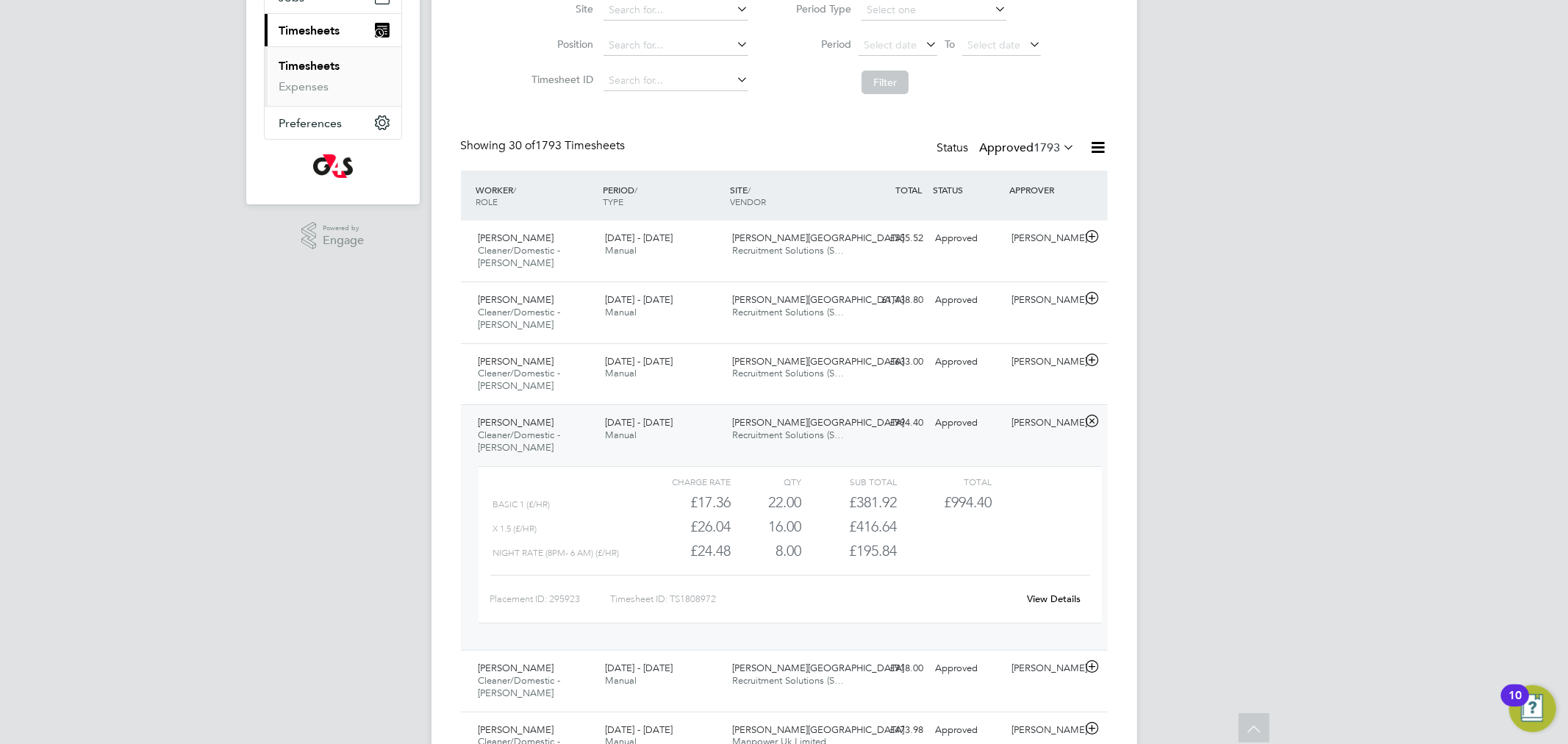
click at [1077, 596] on link "View Details" at bounding box center [1054, 599] width 53 height 13
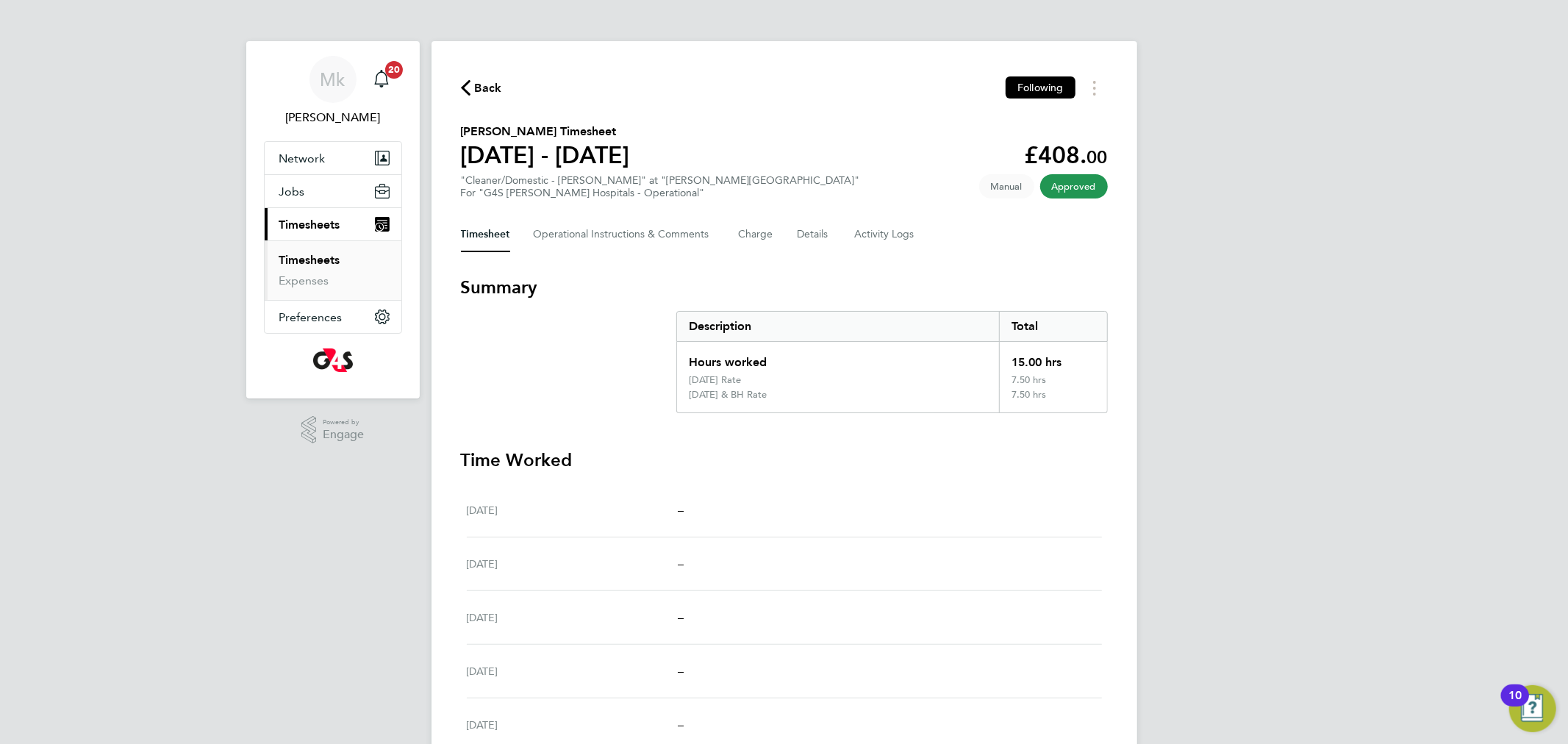
click at [292, 259] on link "Timesheets" at bounding box center [310, 259] width 61 height 14
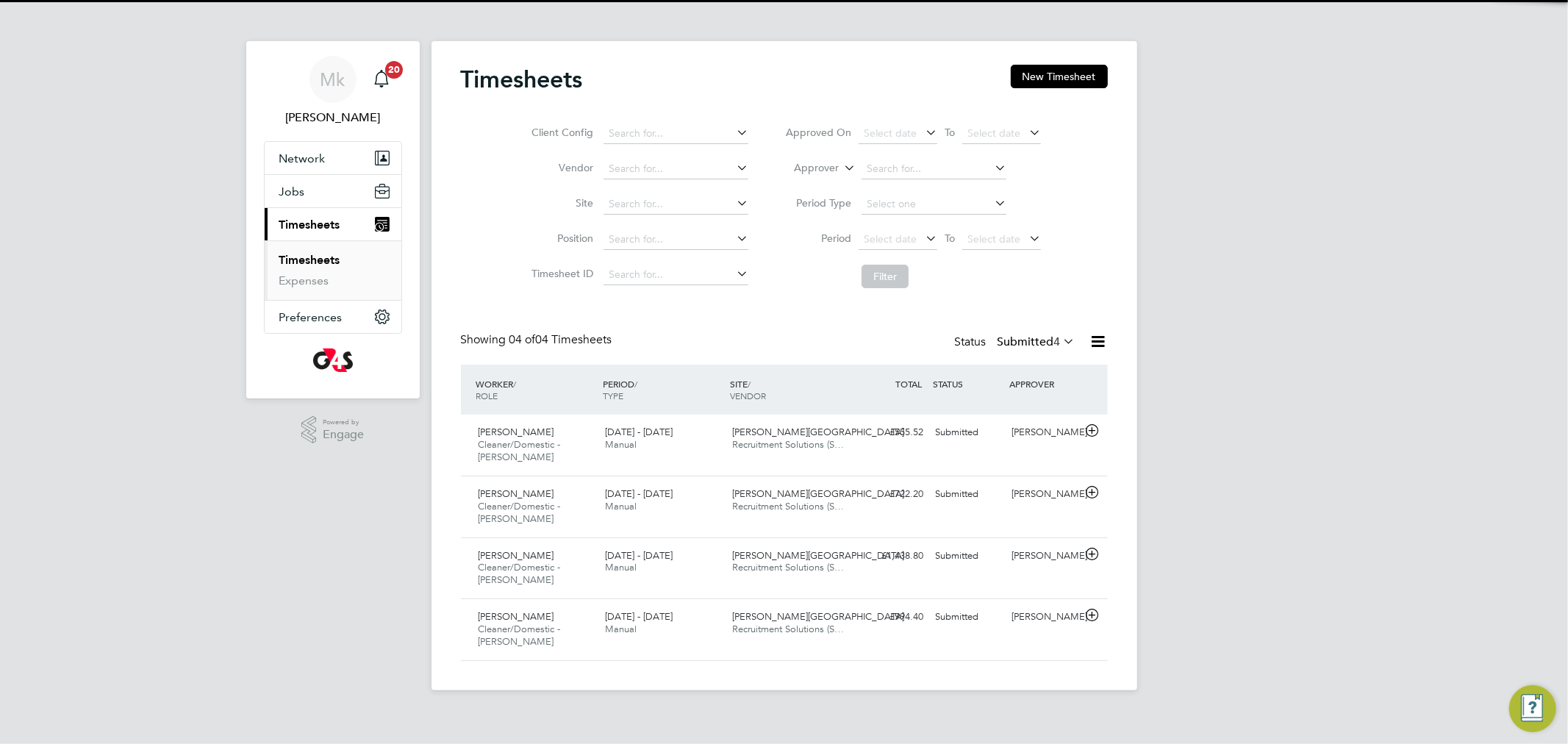
click at [1022, 344] on label "Submitted 4" at bounding box center [1036, 342] width 78 height 15
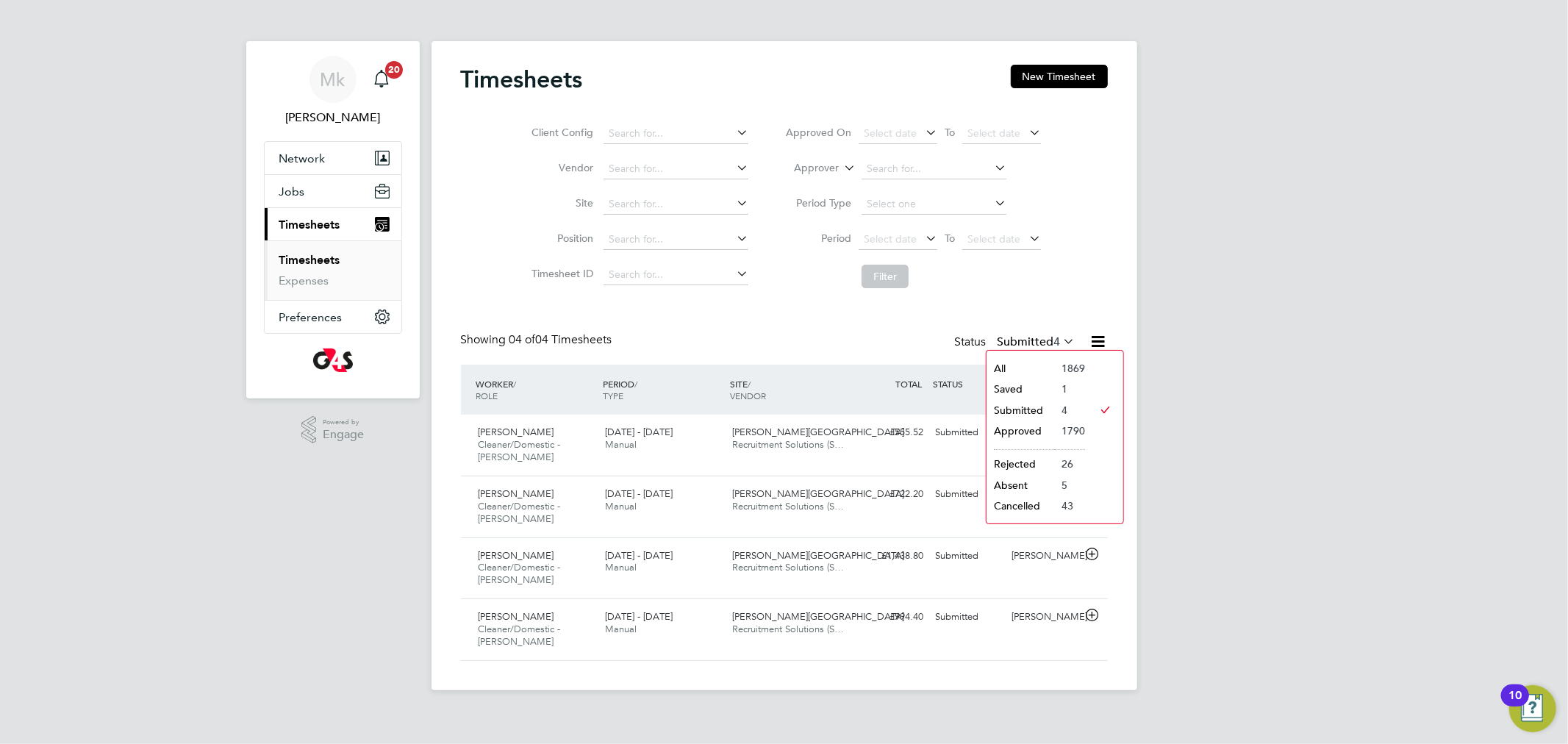
click at [1032, 416] on li "Submitted" at bounding box center [1020, 410] width 67 height 20
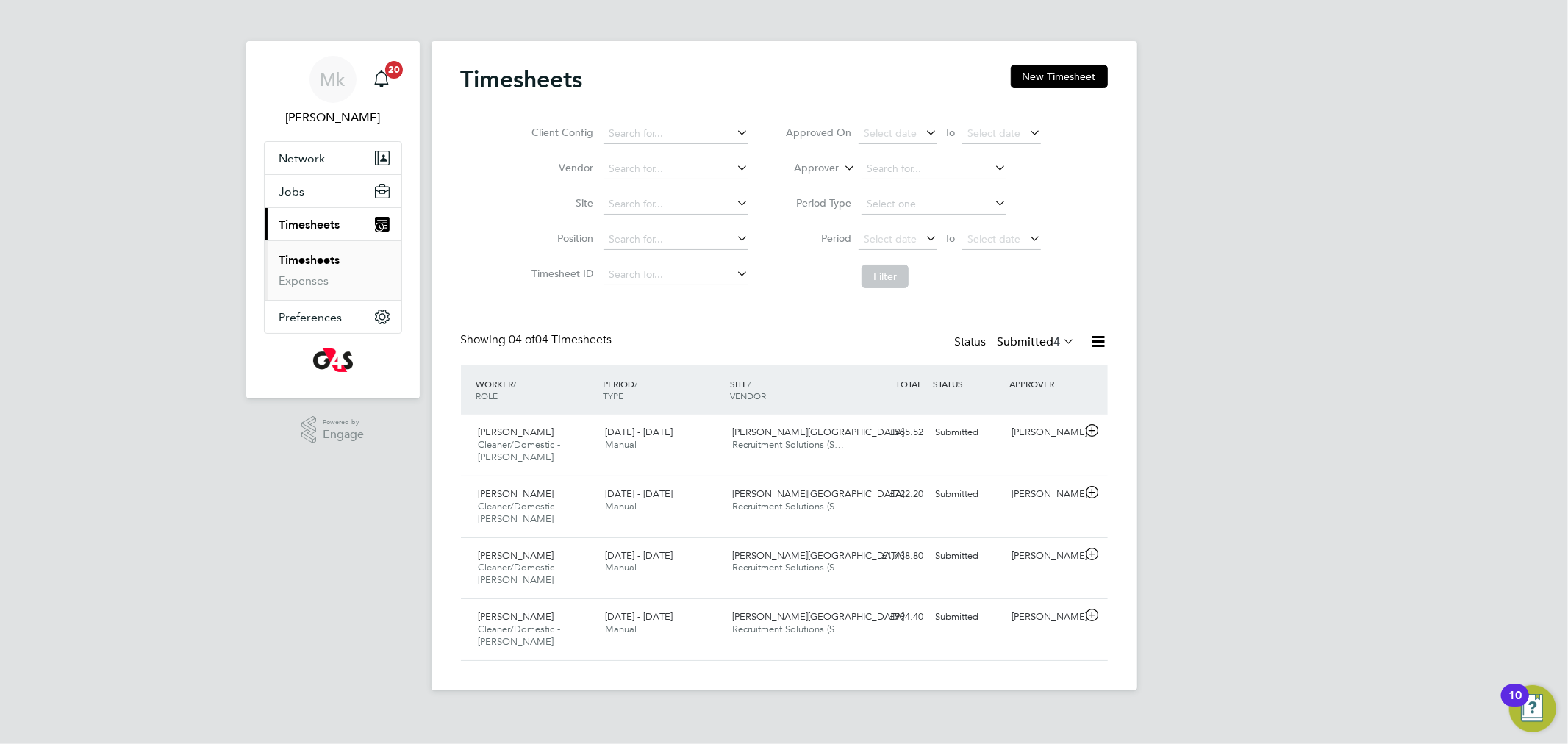
scroll to position [49, 128]
click at [514, 431] on span "[PERSON_NAME]" at bounding box center [516, 432] width 76 height 13
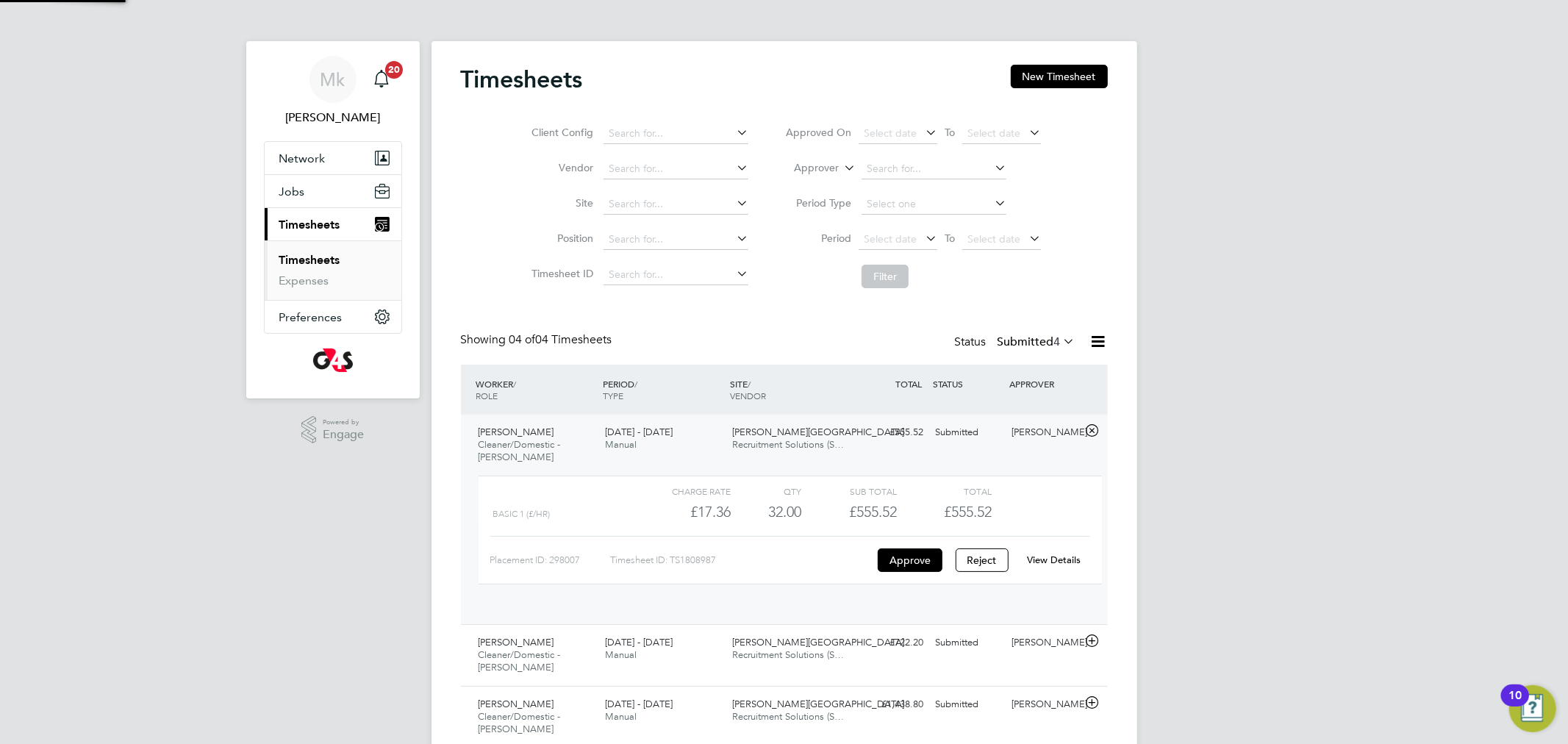
scroll to position [24, 144]
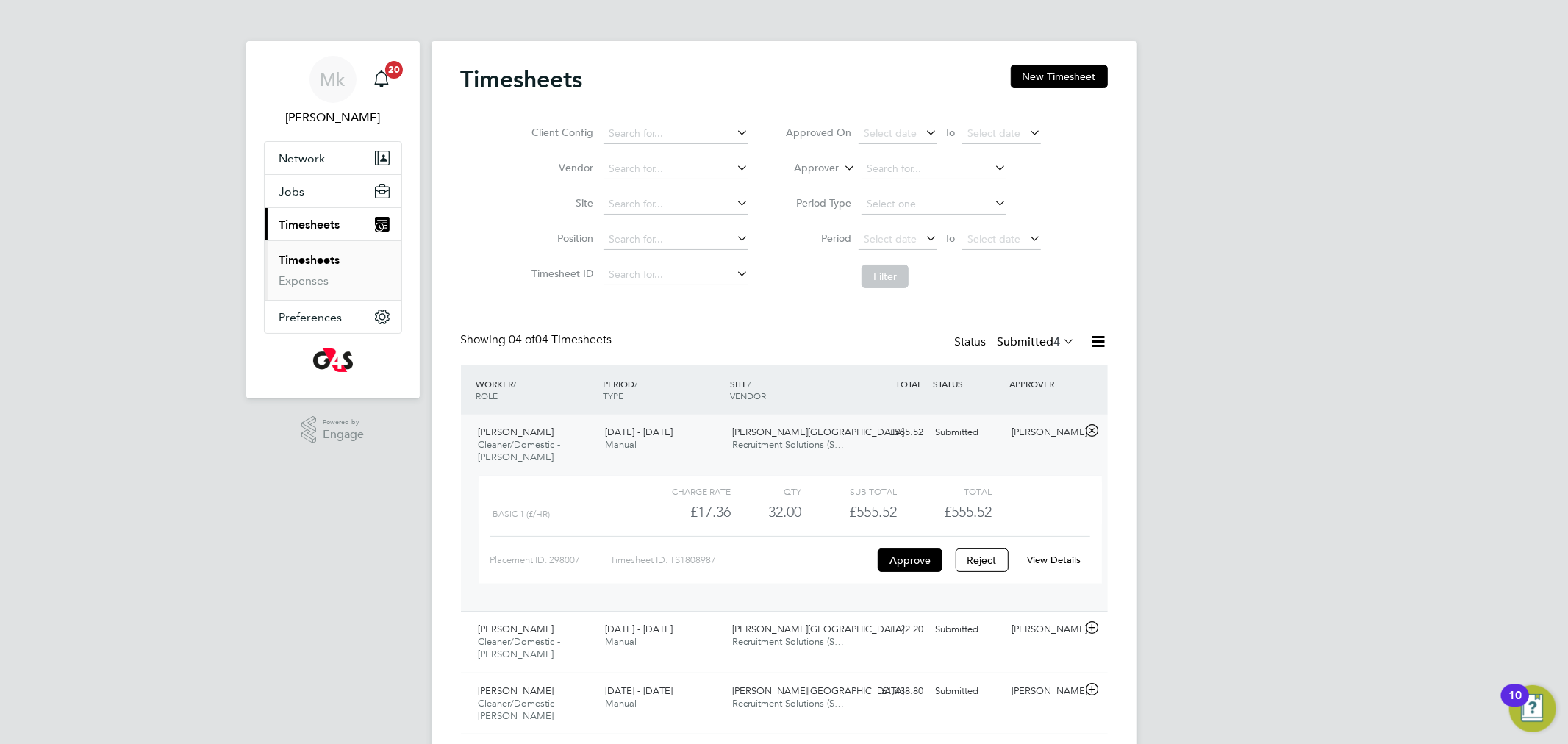
click at [1057, 565] on link "View Details" at bounding box center [1054, 561] width 53 height 13
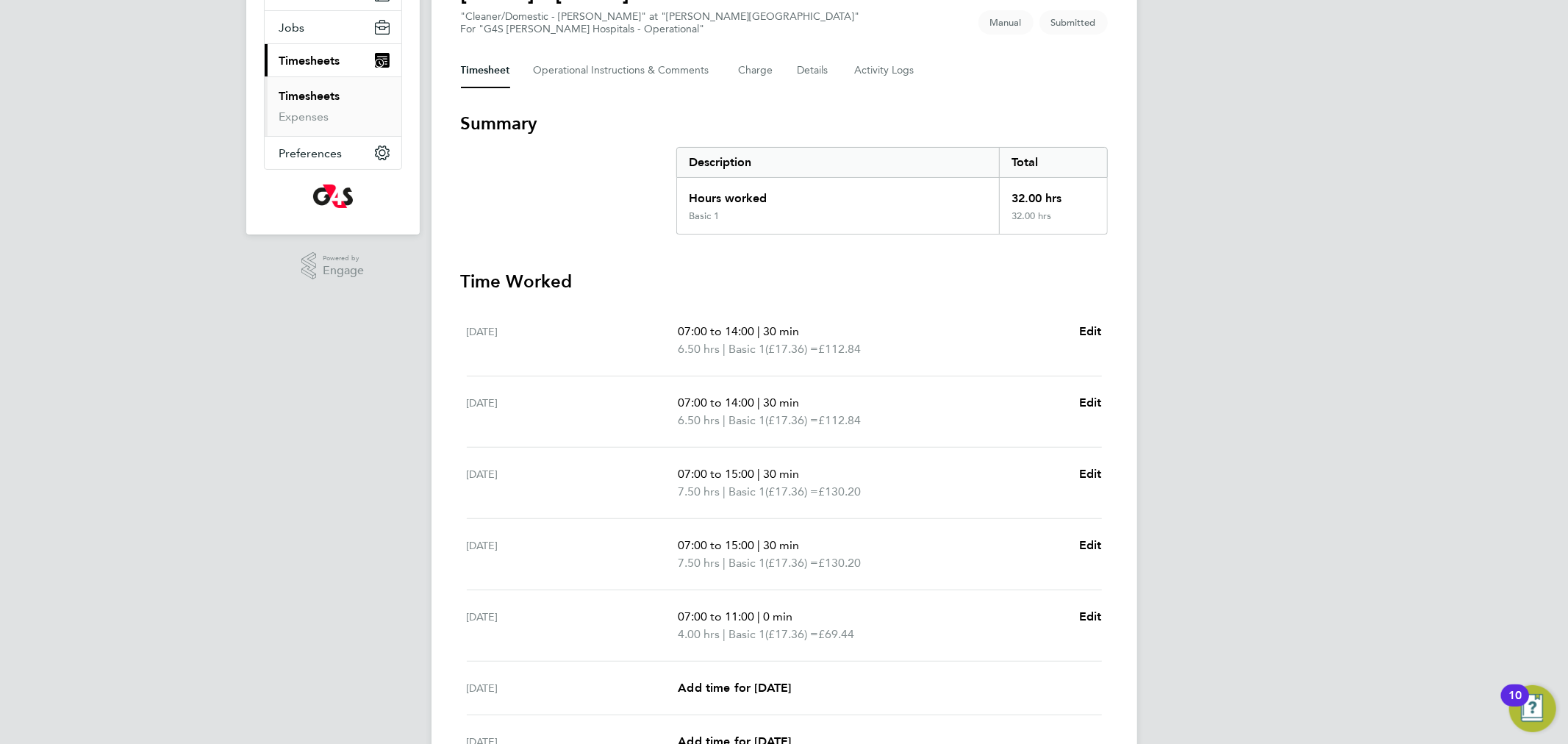
scroll to position [148, 0]
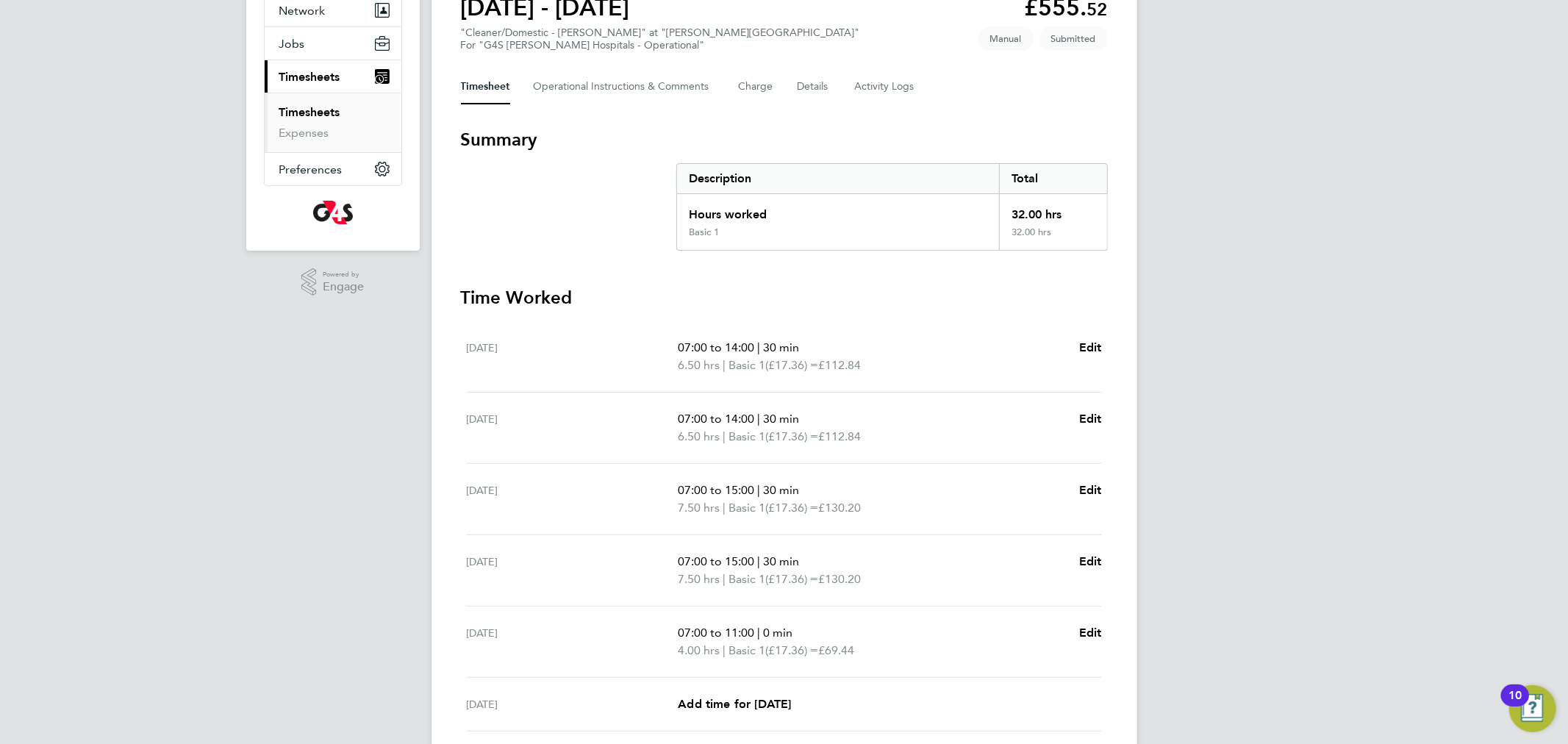
click at [308, 119] on link "Timesheets" at bounding box center [310, 112] width 61 height 14
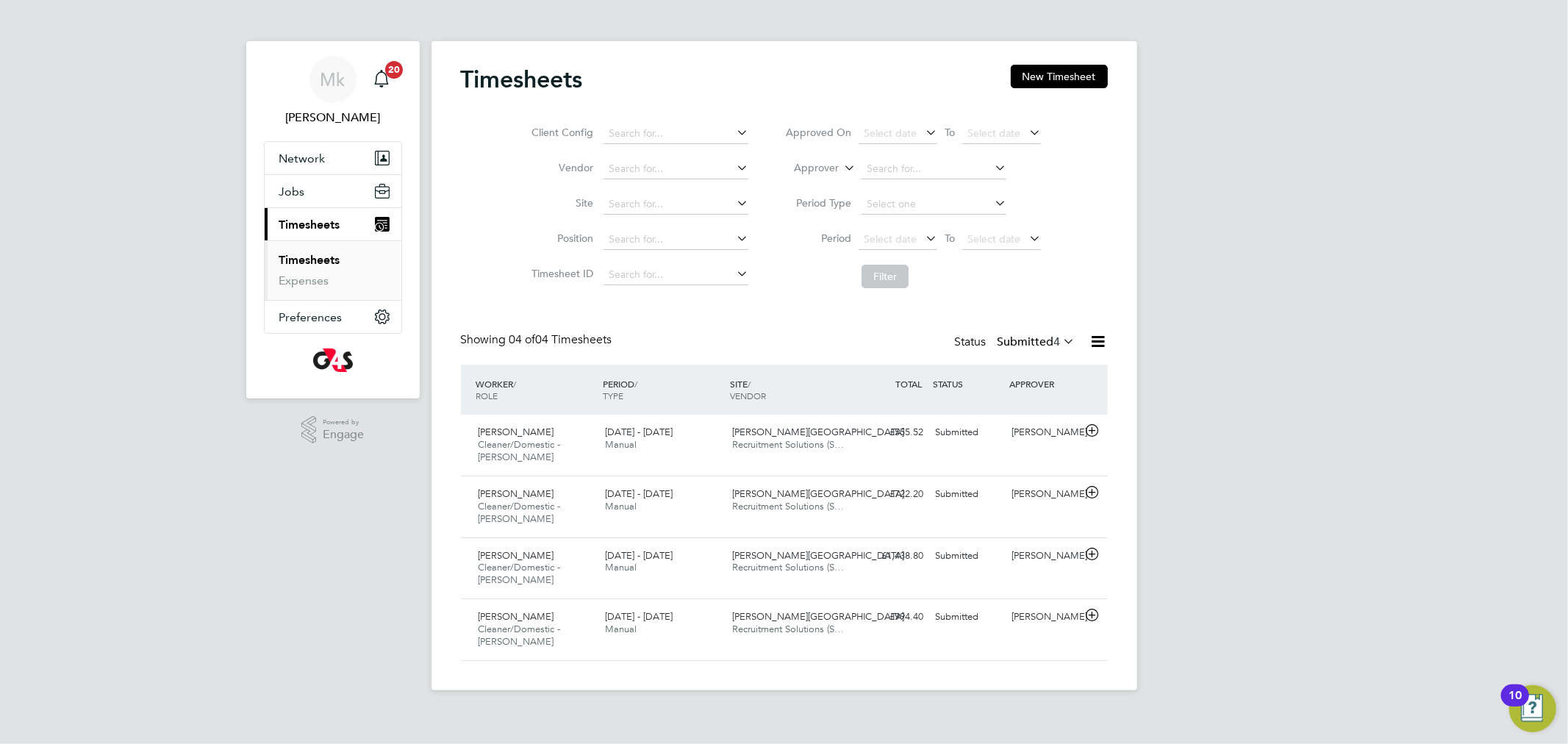
click at [1033, 346] on label "Submitted 4" at bounding box center [1036, 342] width 78 height 15
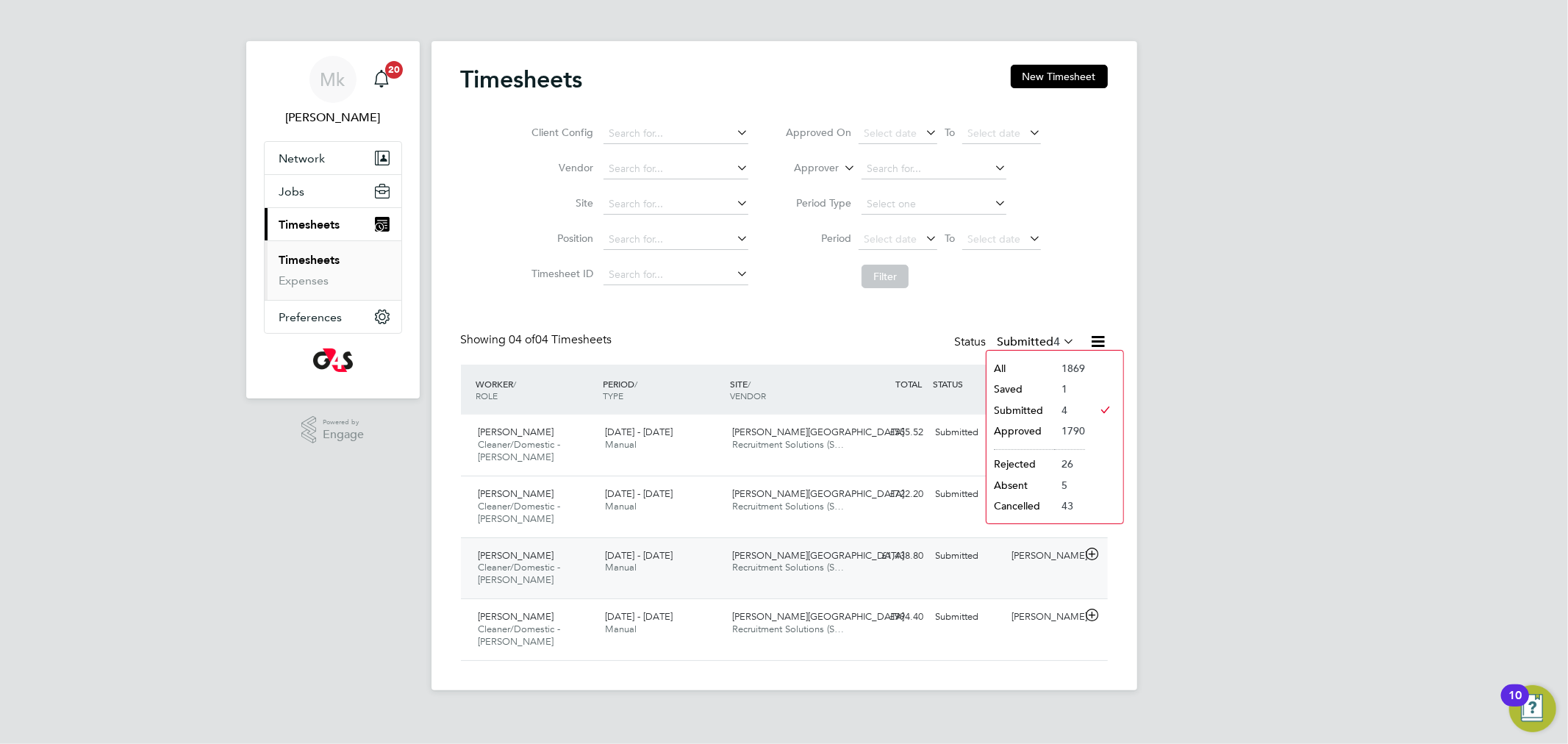
click at [529, 562] on span "Cleaner/Domestic - [PERSON_NAME]" at bounding box center [519, 573] width 82 height 25
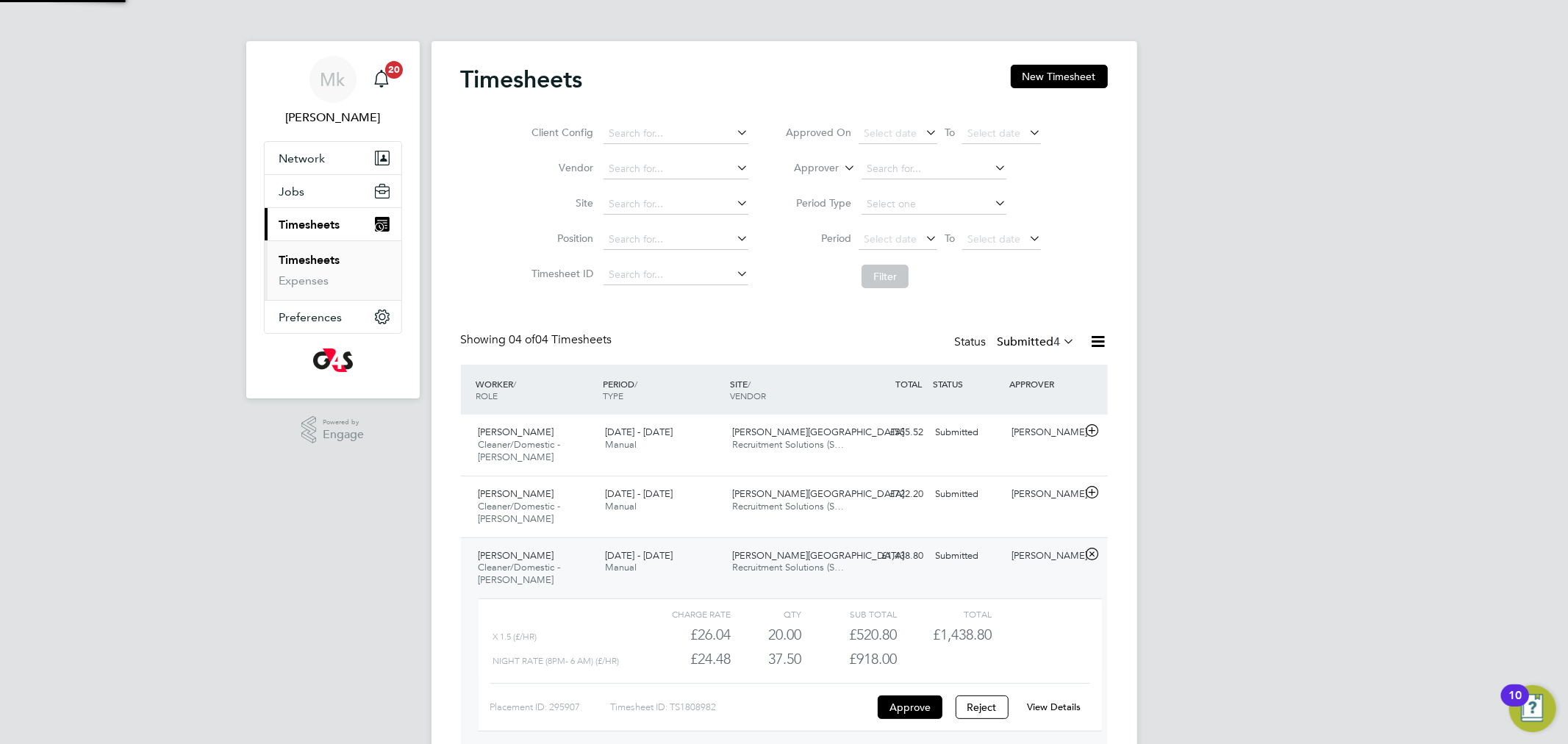
scroll to position [24, 144]
click at [1052, 711] on link "View Details" at bounding box center [1054, 707] width 53 height 13
click at [324, 262] on link "Timesheets" at bounding box center [310, 259] width 61 height 14
click at [1026, 340] on label "Submitted 4" at bounding box center [1036, 342] width 78 height 15
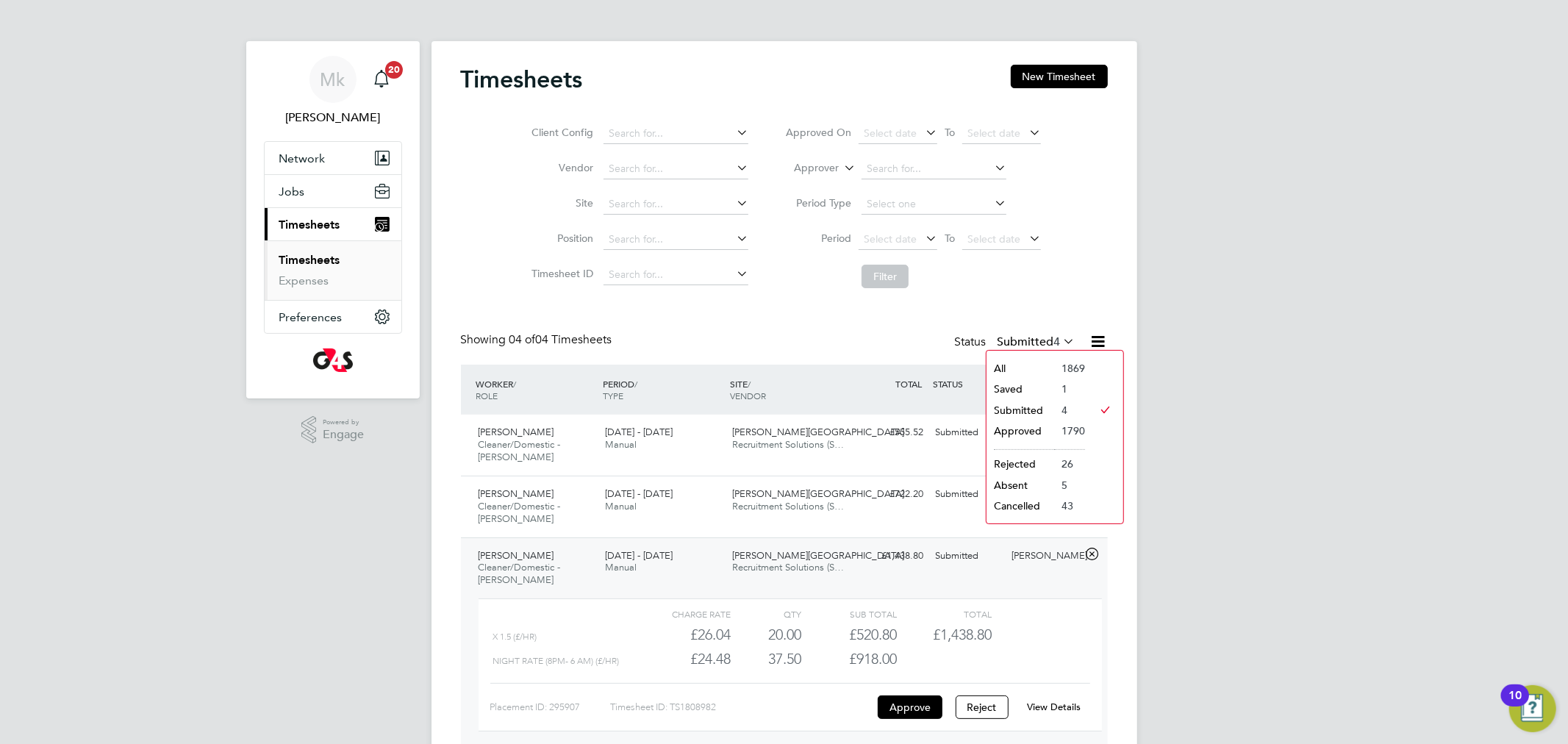
click at [1030, 404] on li "Submitted" at bounding box center [1020, 410] width 67 height 20
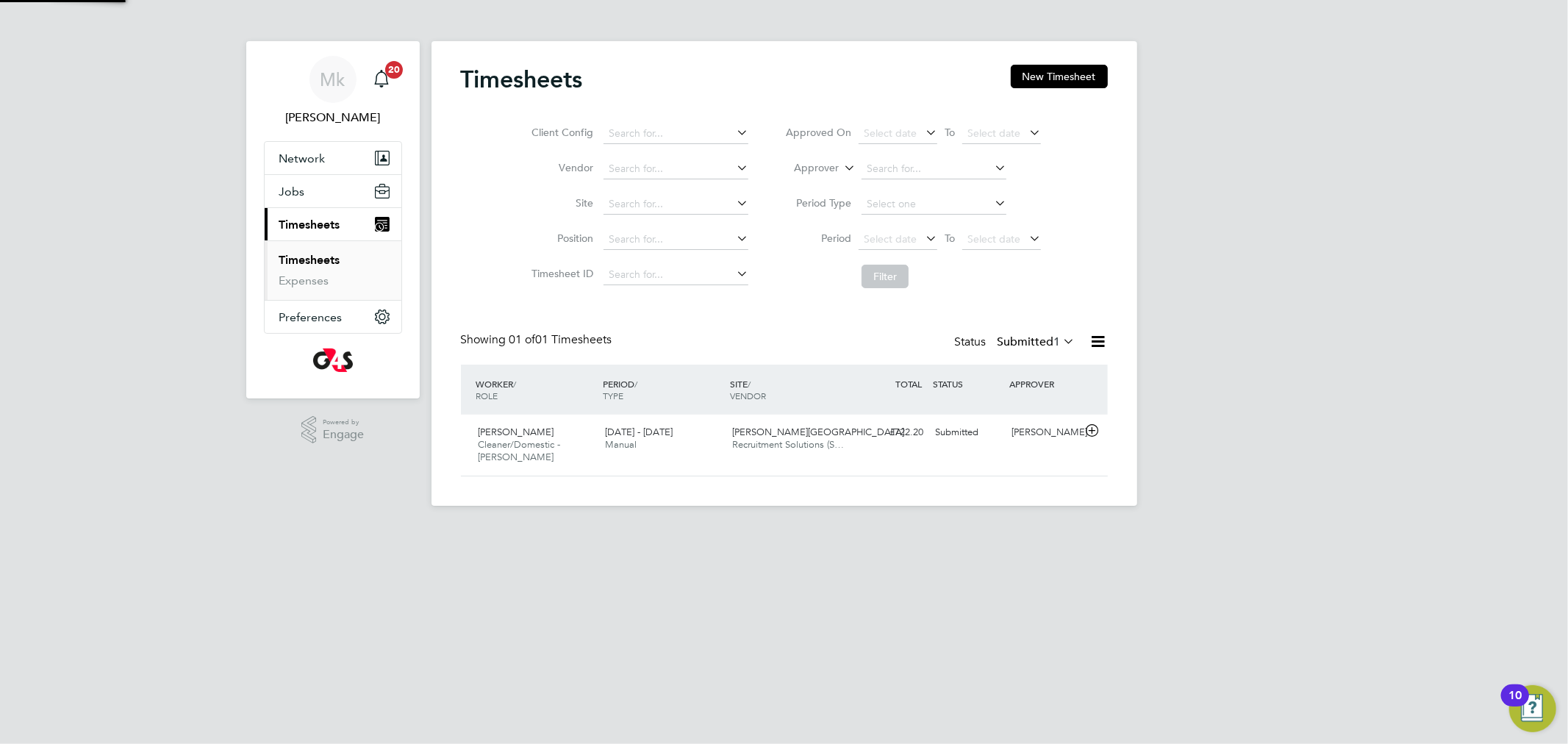
scroll to position [37, 128]
click at [508, 431] on span "[PERSON_NAME]" at bounding box center [516, 432] width 76 height 13
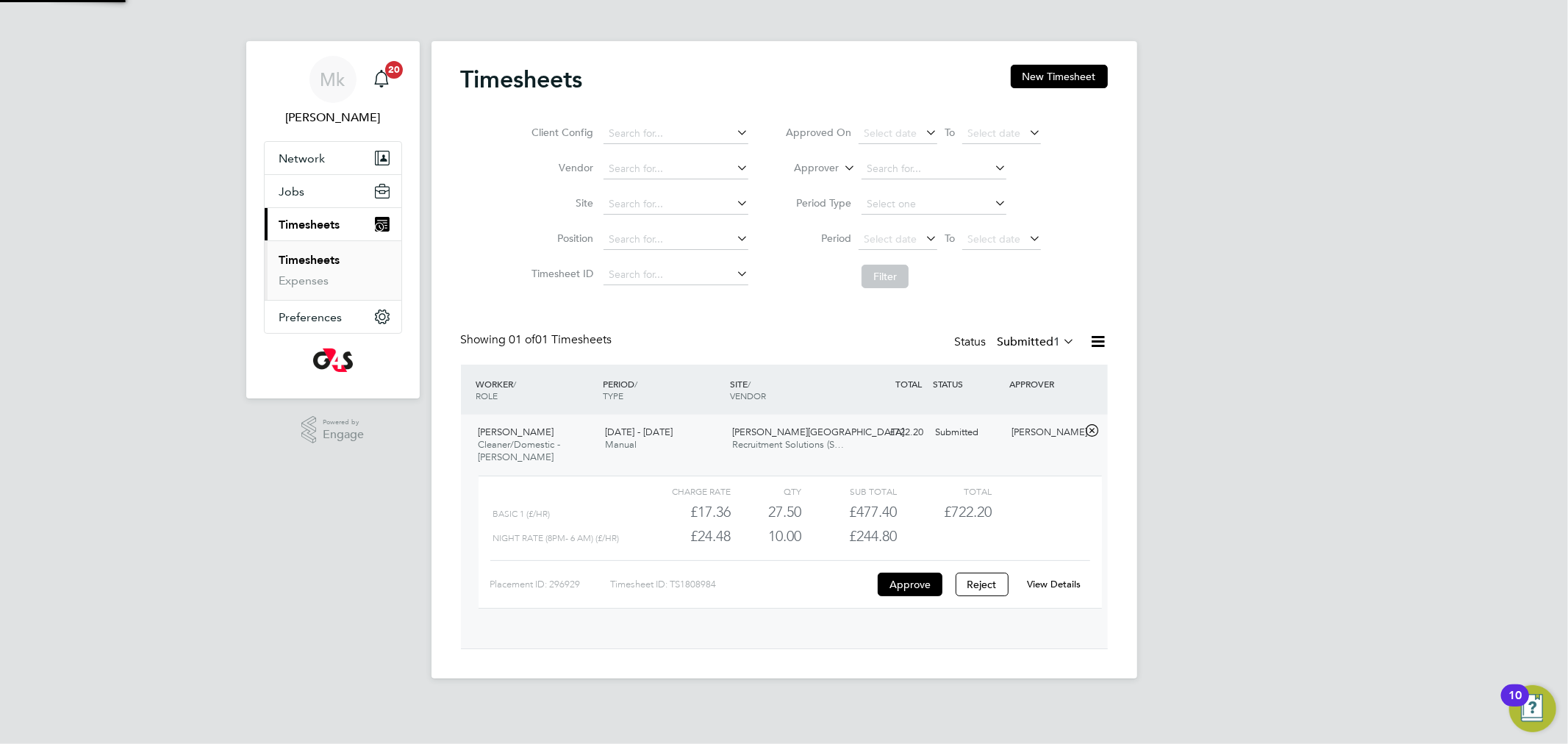
scroll to position [24, 144]
click at [1037, 584] on link "View Details" at bounding box center [1054, 585] width 53 height 13
click at [1027, 341] on label "Submitted 1" at bounding box center [1036, 342] width 78 height 15
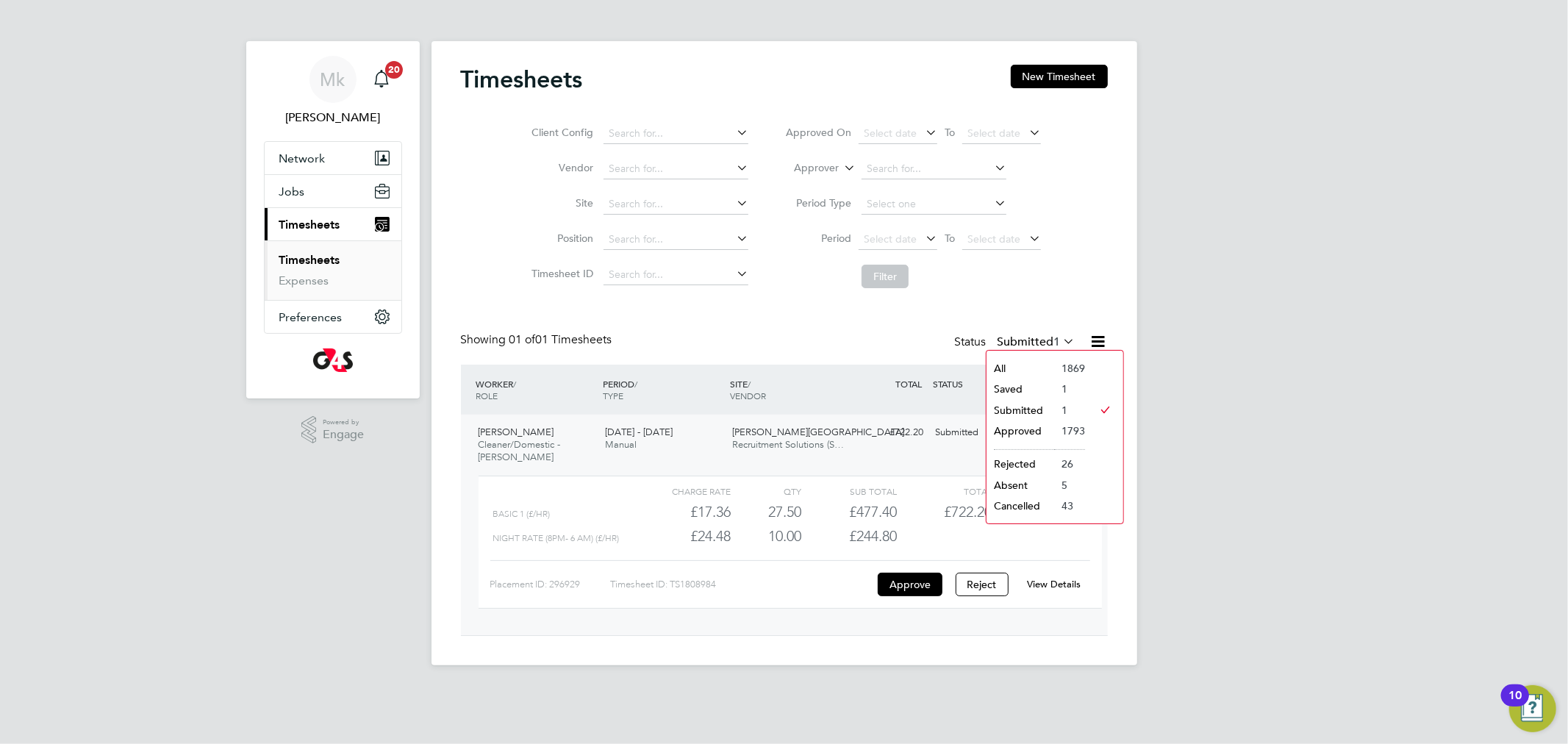
click at [1030, 427] on li "Approved" at bounding box center [1020, 431] width 67 height 20
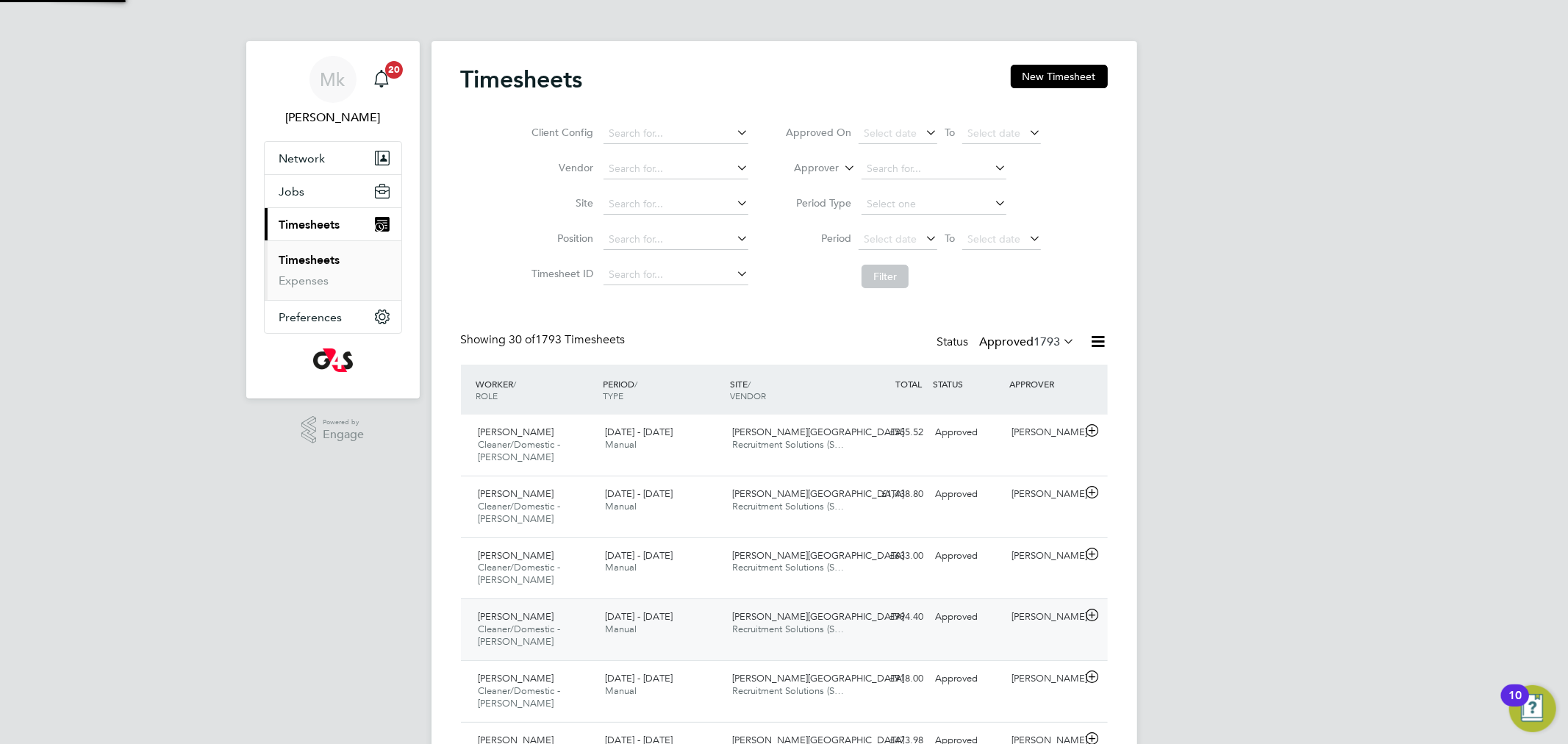
scroll to position [49, 128]
click at [947, 637] on div "Pedro De Araujo Cleaner/Domestic - Churchill 18 - 24 Aug 2025 18 - 24 Aug 2025 …" at bounding box center [784, 629] width 647 height 62
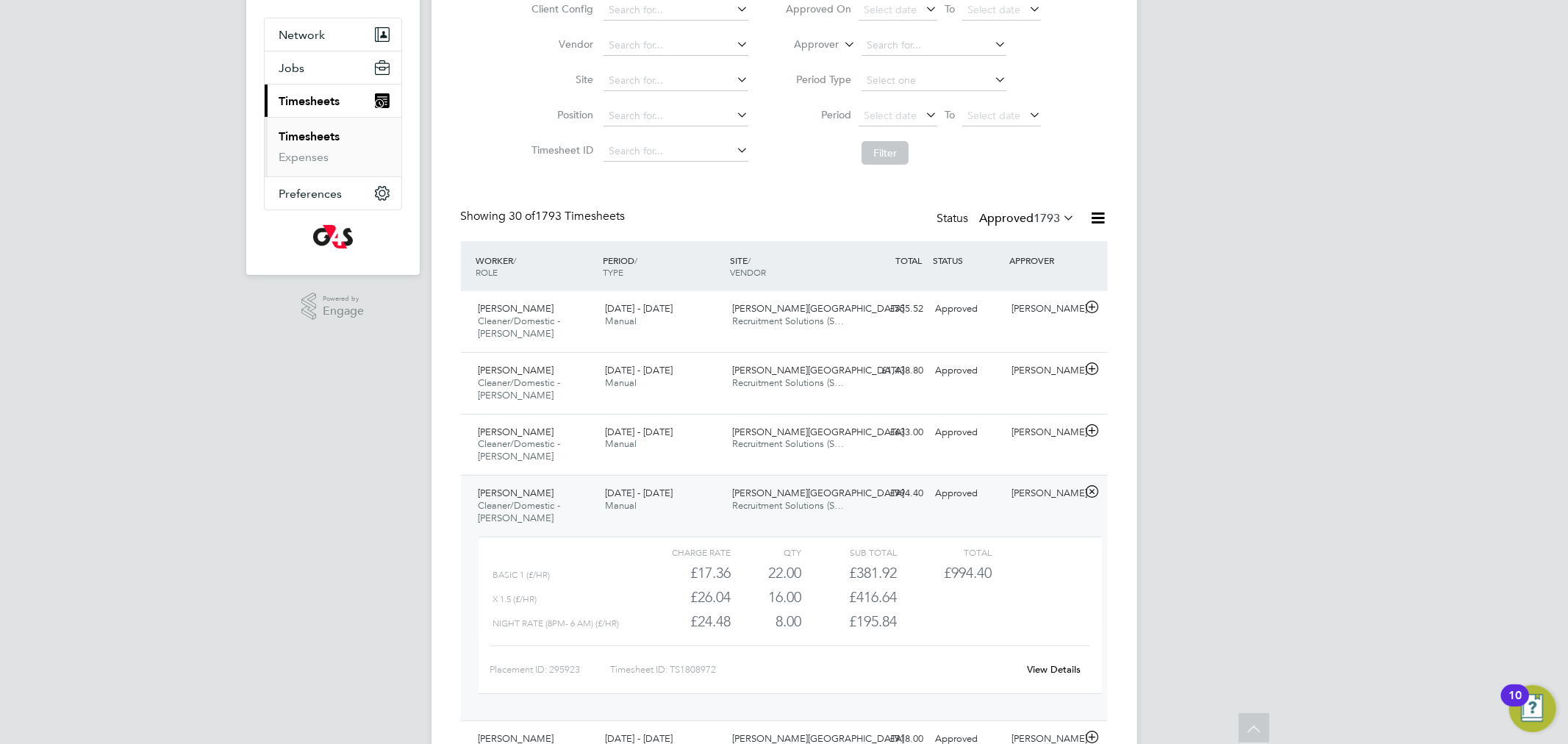
click at [1046, 670] on link "View Details" at bounding box center [1054, 669] width 53 height 13
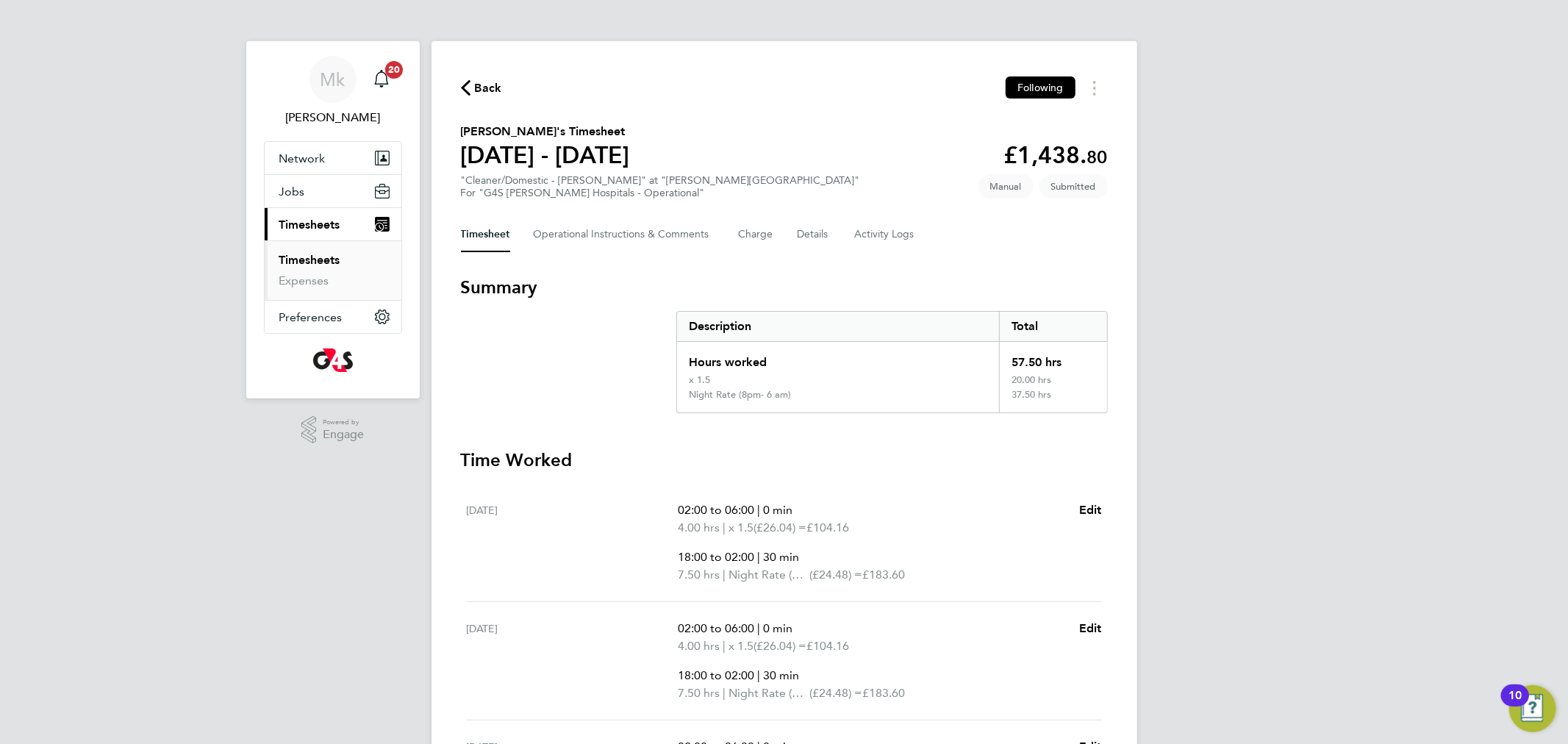
click at [319, 255] on link "Timesheets" at bounding box center [310, 259] width 61 height 14
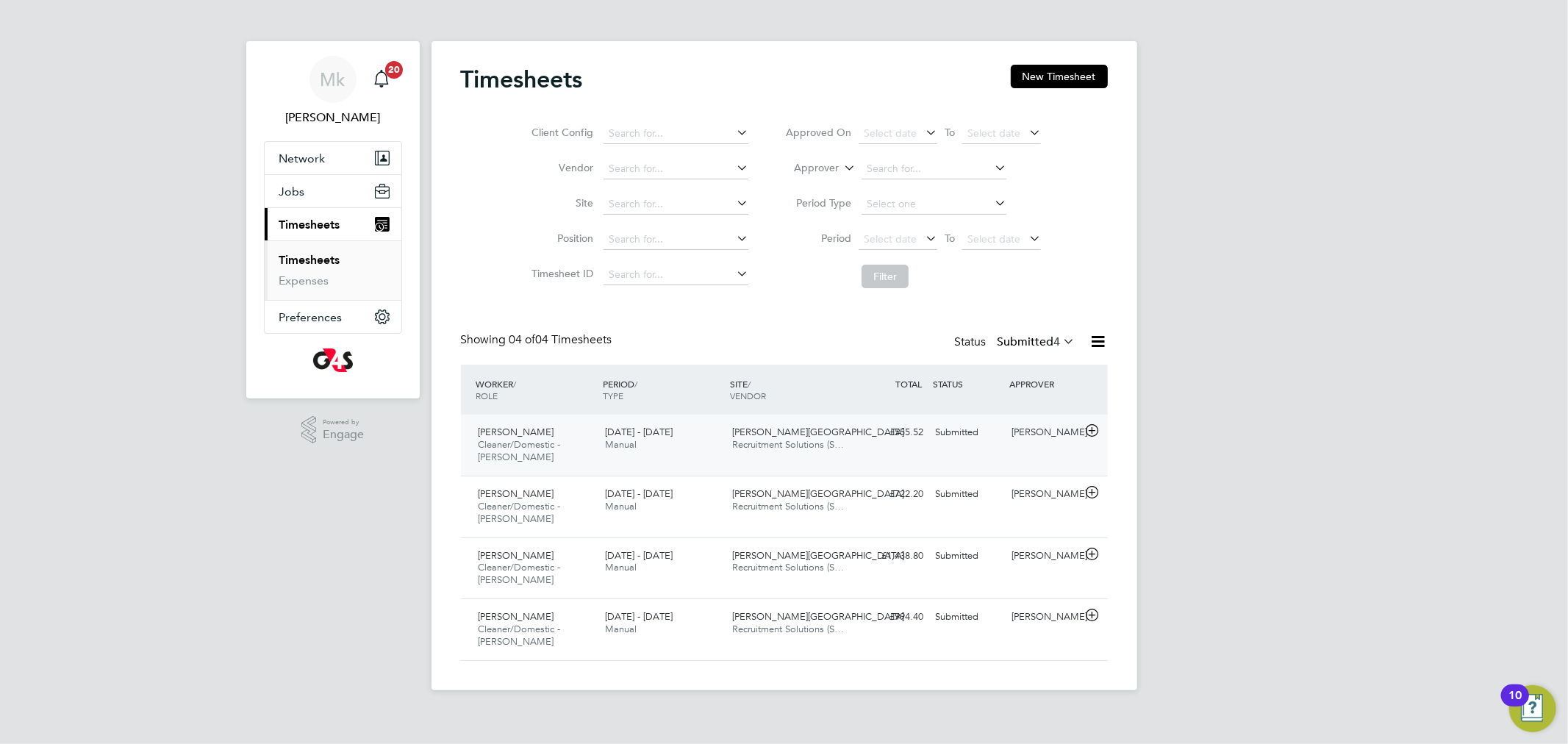
click at [536, 442] on span "Cleaner/Domestic - [PERSON_NAME]" at bounding box center [519, 450] width 82 height 25
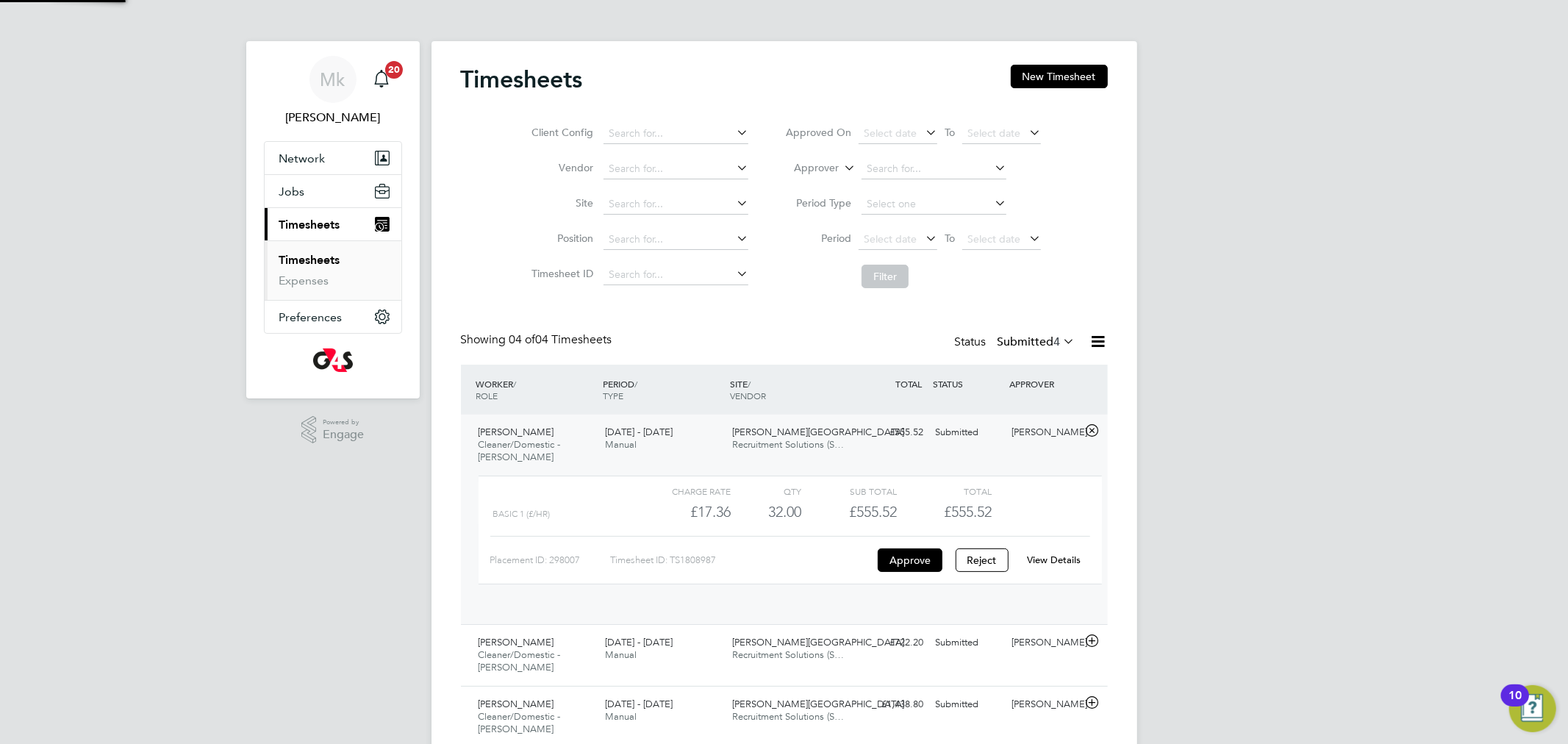
scroll to position [24, 144]
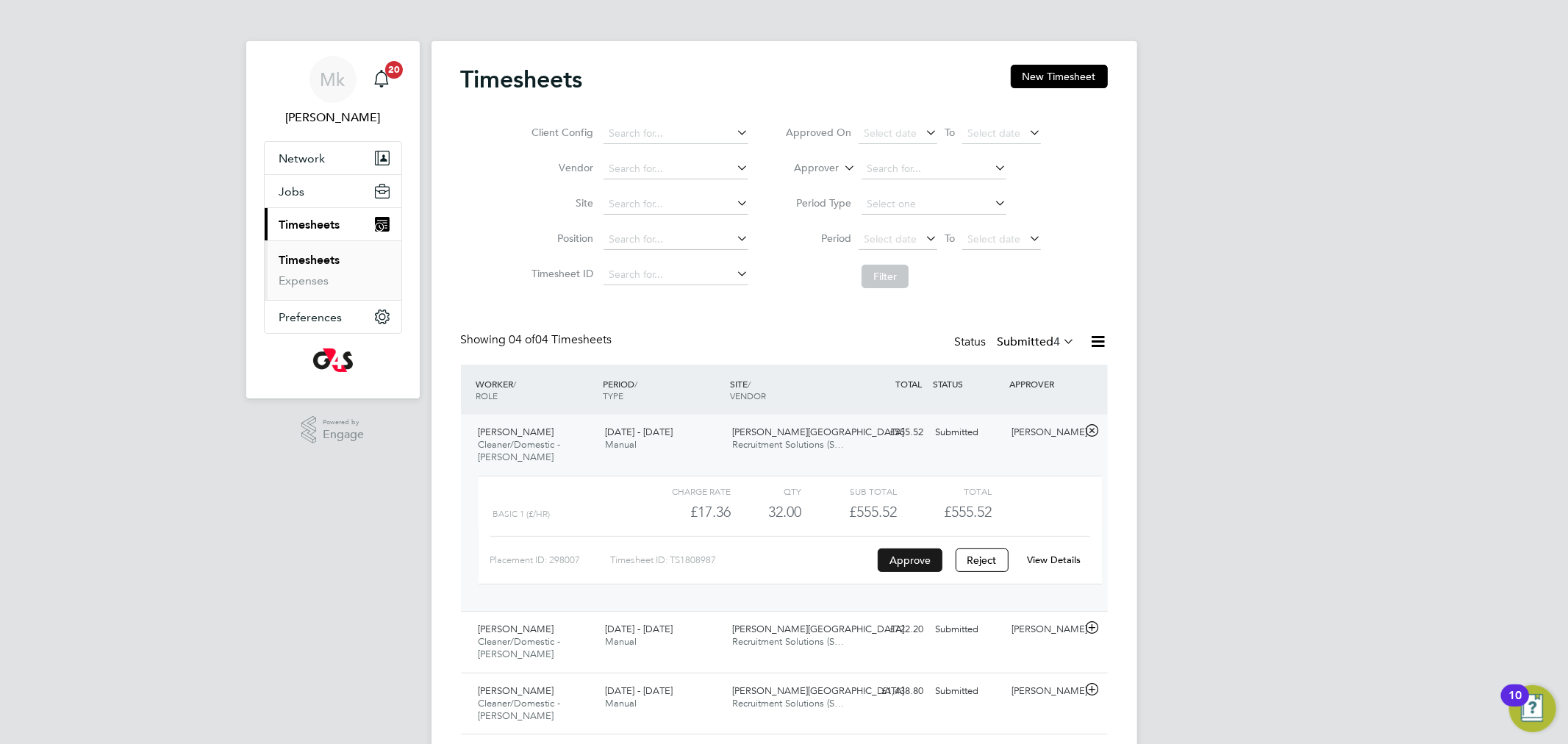
click at [920, 562] on button "Approve" at bounding box center [910, 561] width 65 height 24
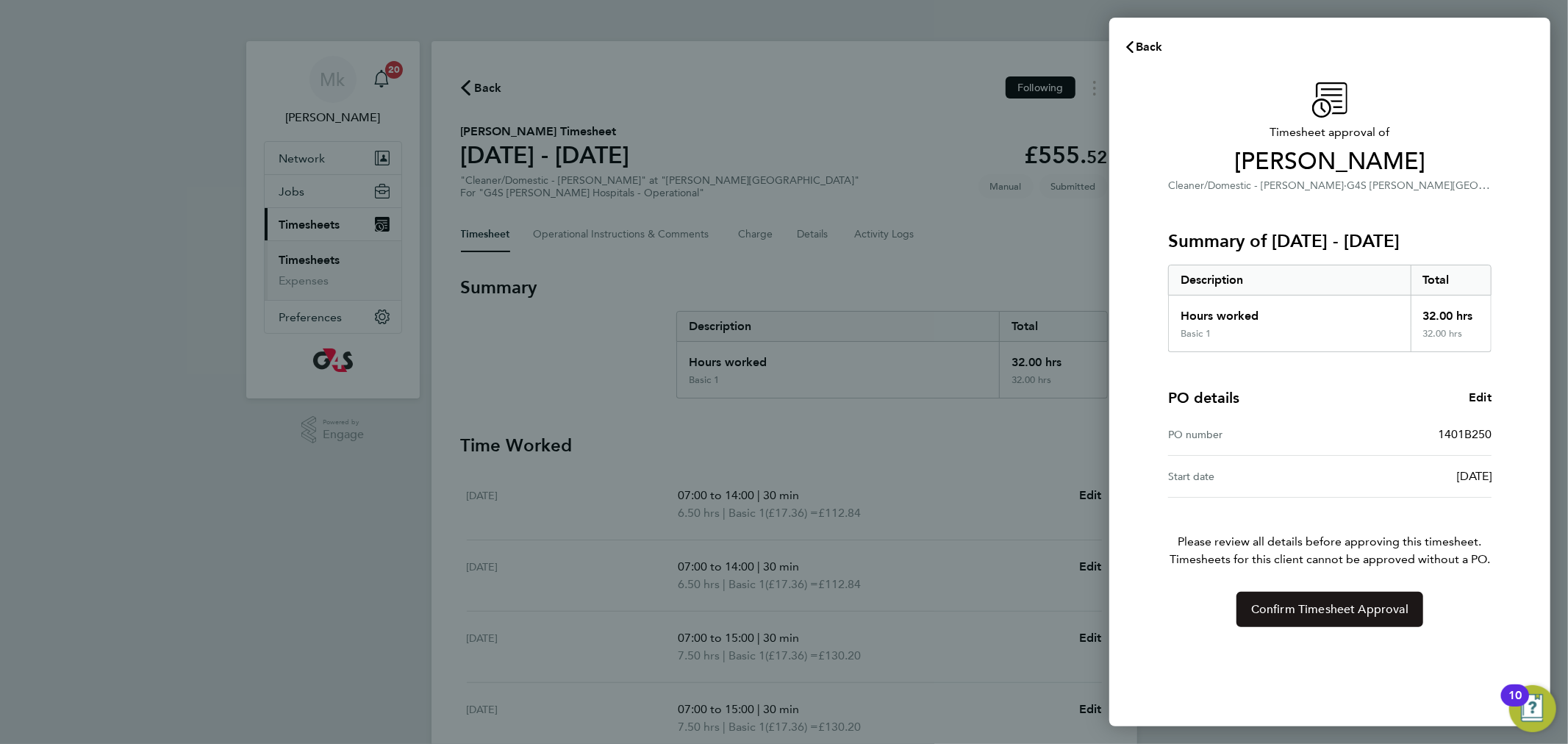
click at [1321, 616] on span "Confirm Timesheet Approval" at bounding box center [1330, 609] width 158 height 15
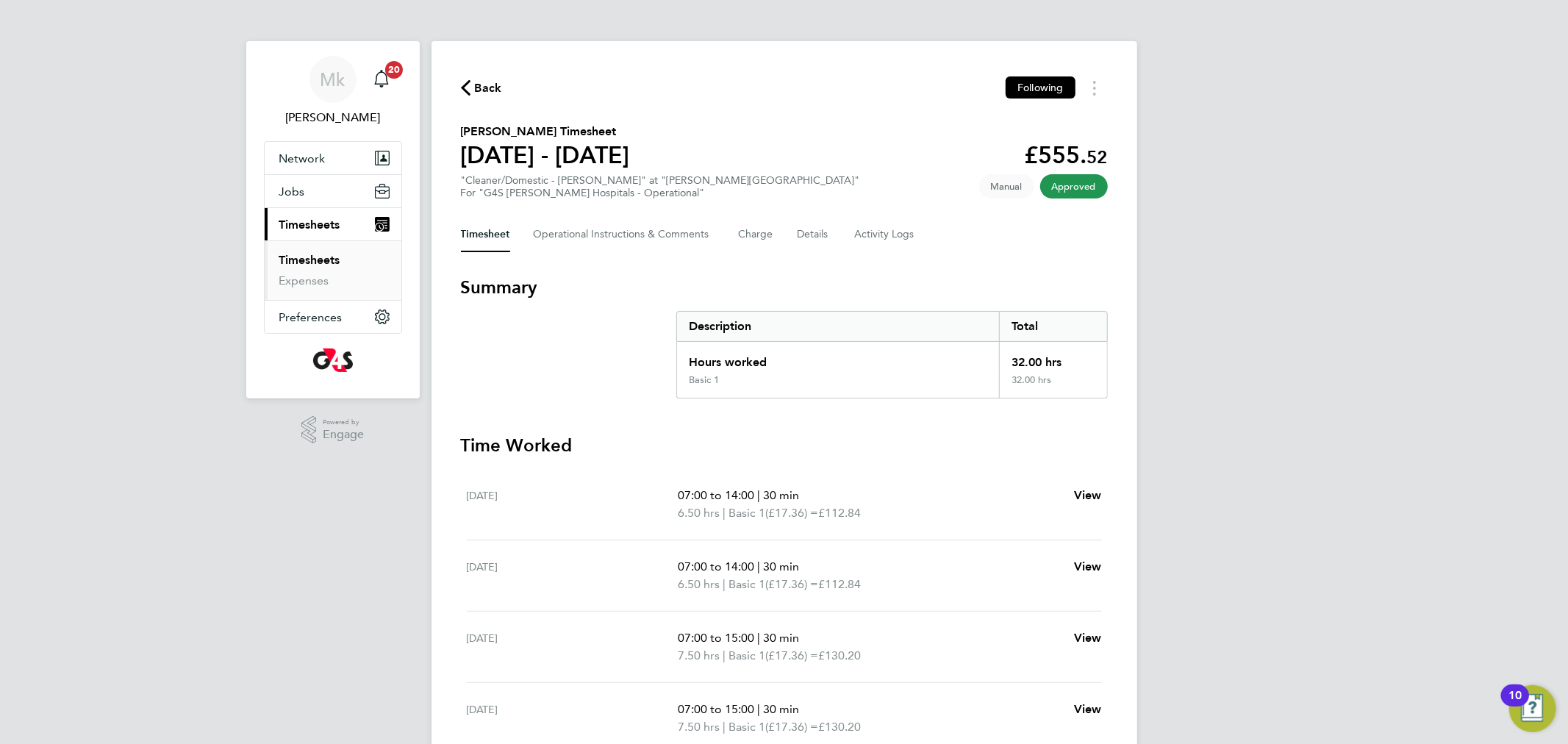
click at [312, 260] on link "Timesheets" at bounding box center [310, 259] width 61 height 14
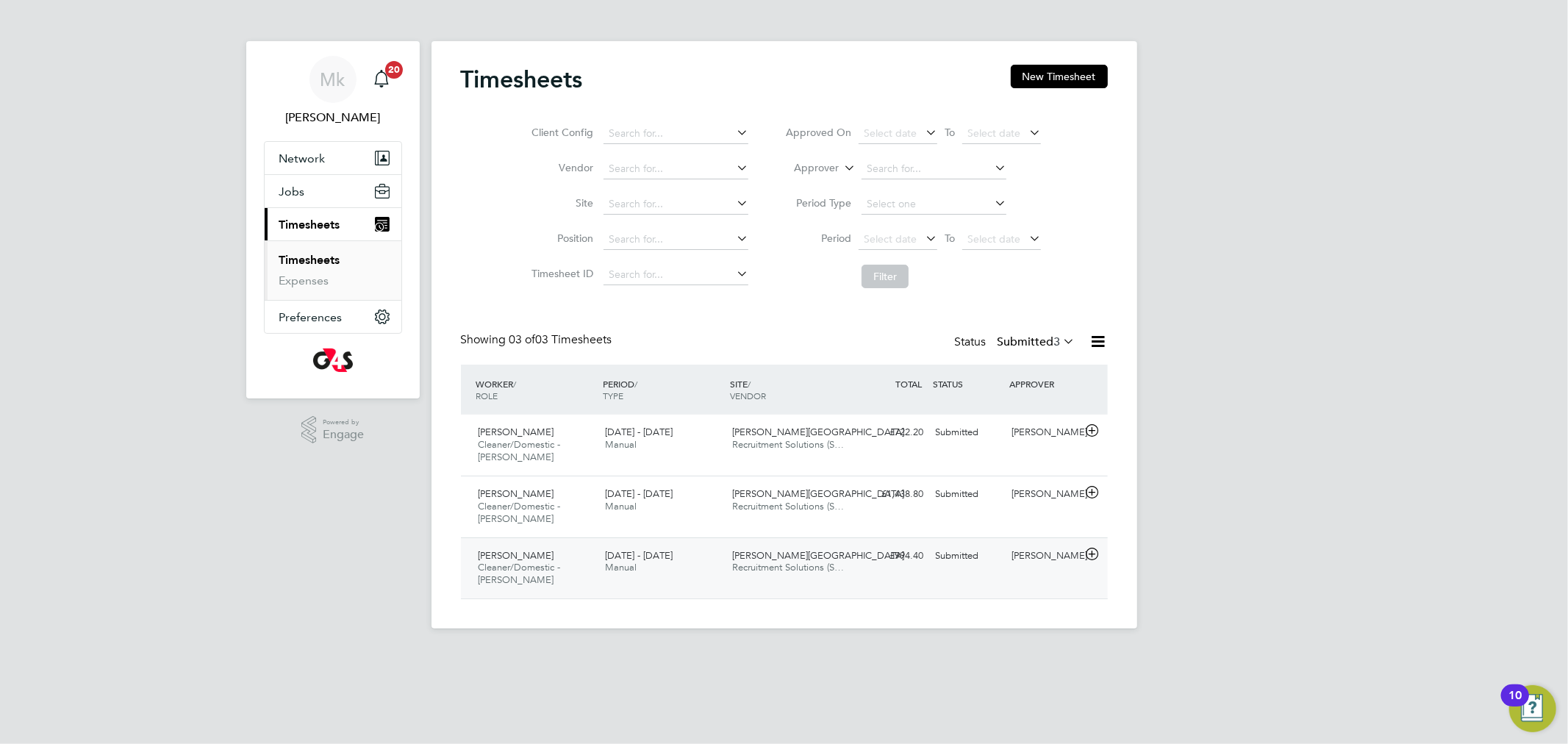
click at [508, 583] on span "Cleaner/Domestic - [PERSON_NAME]" at bounding box center [519, 573] width 82 height 25
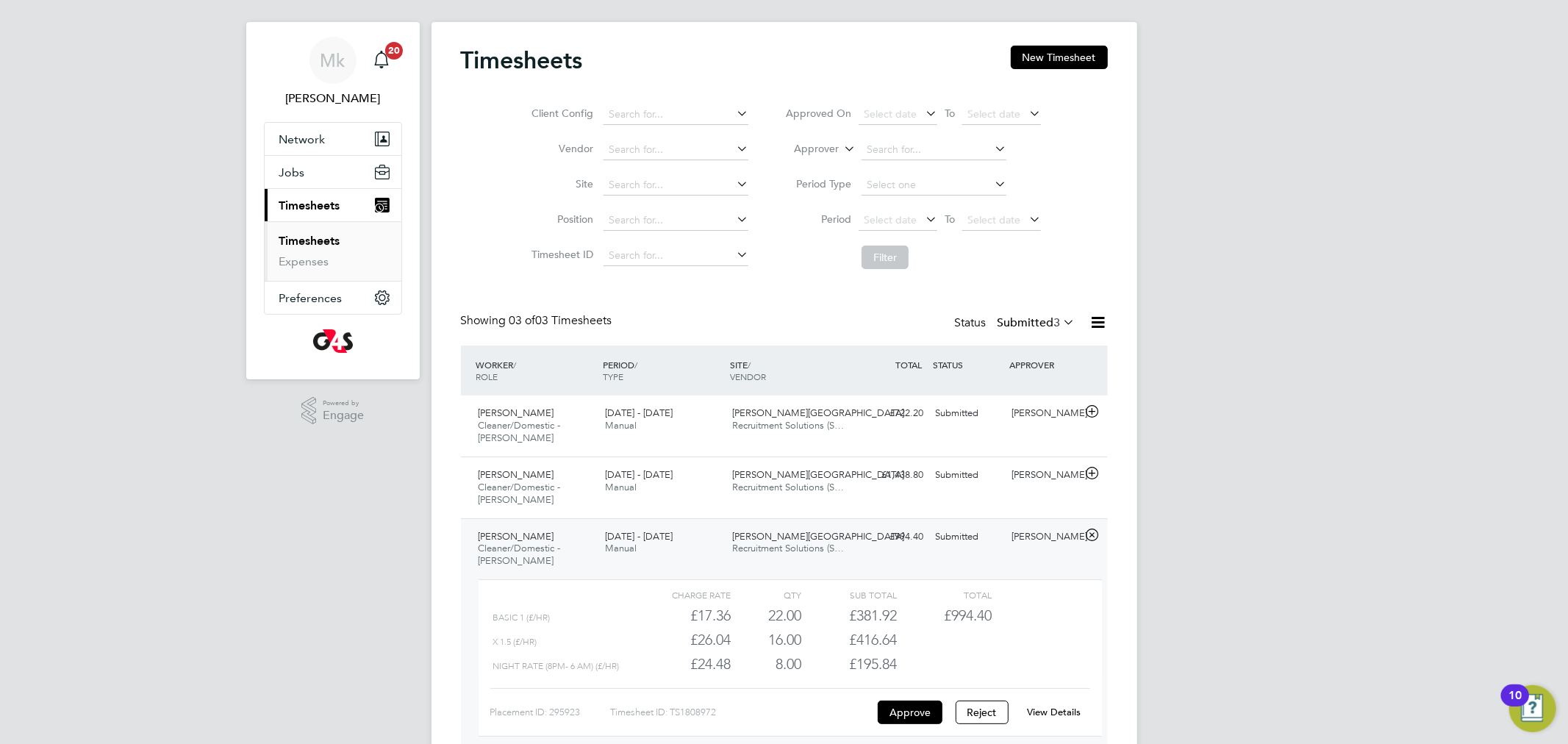
scroll to position [93, 0]
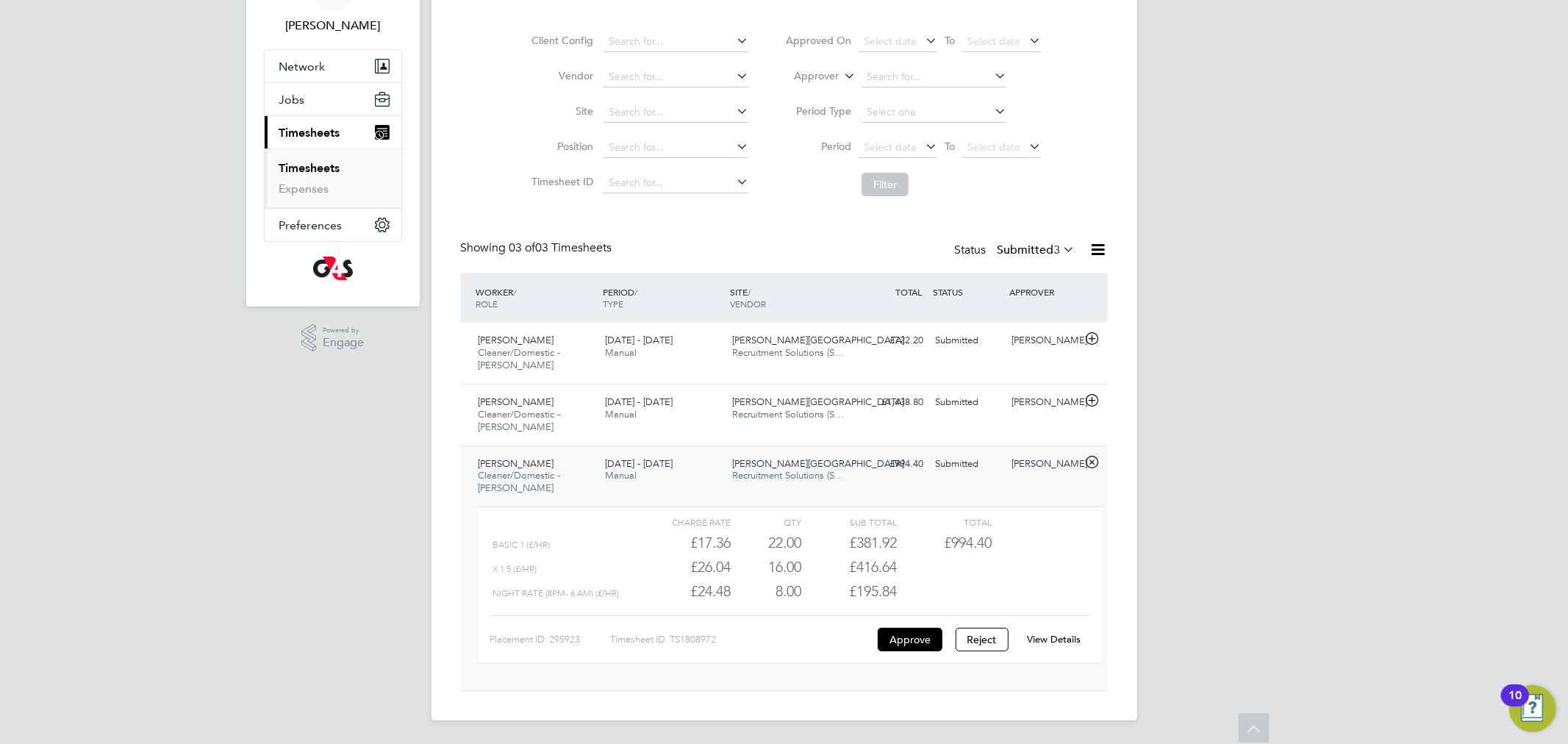
click at [1063, 642] on link "View Details" at bounding box center [1054, 640] width 53 height 13
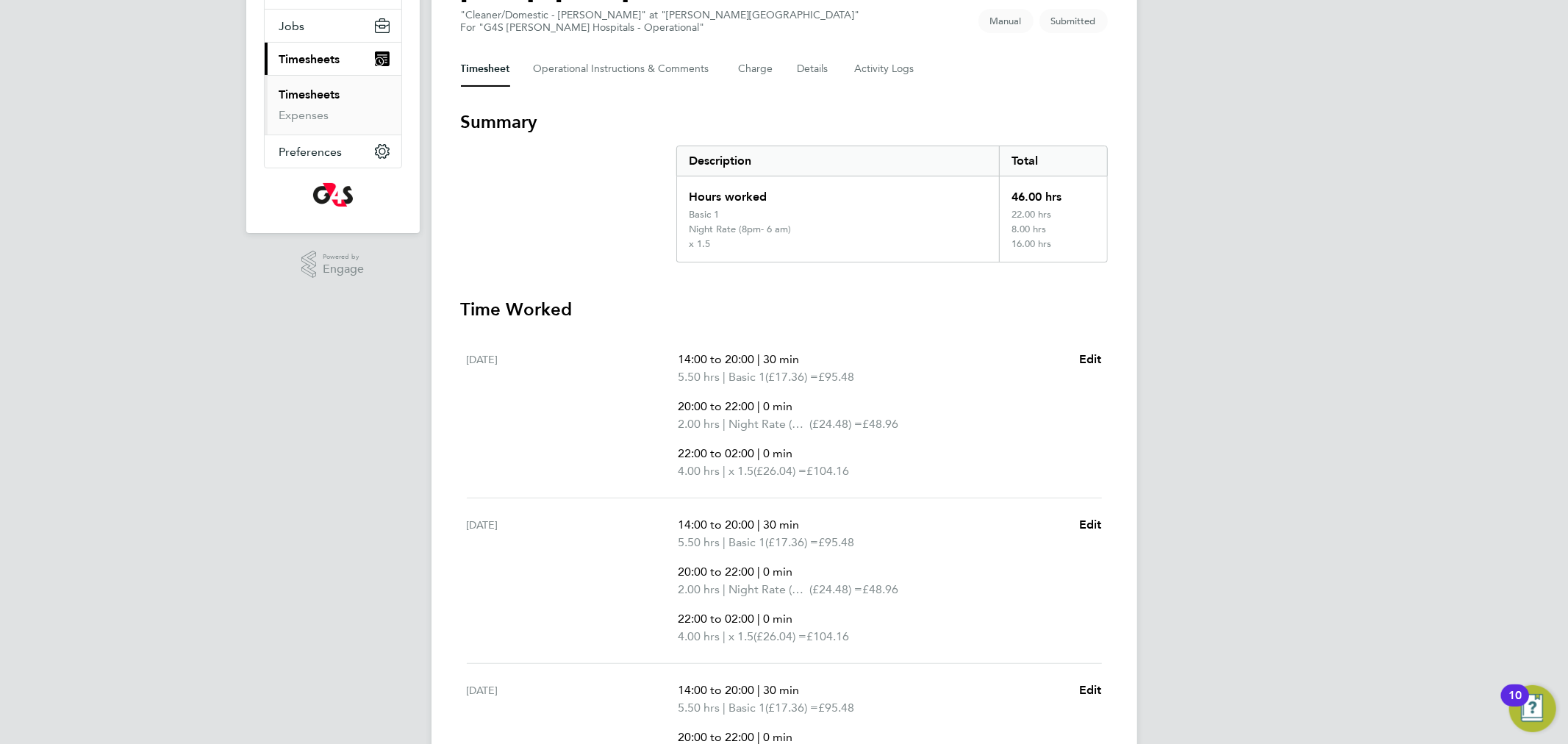
scroll to position [45, 0]
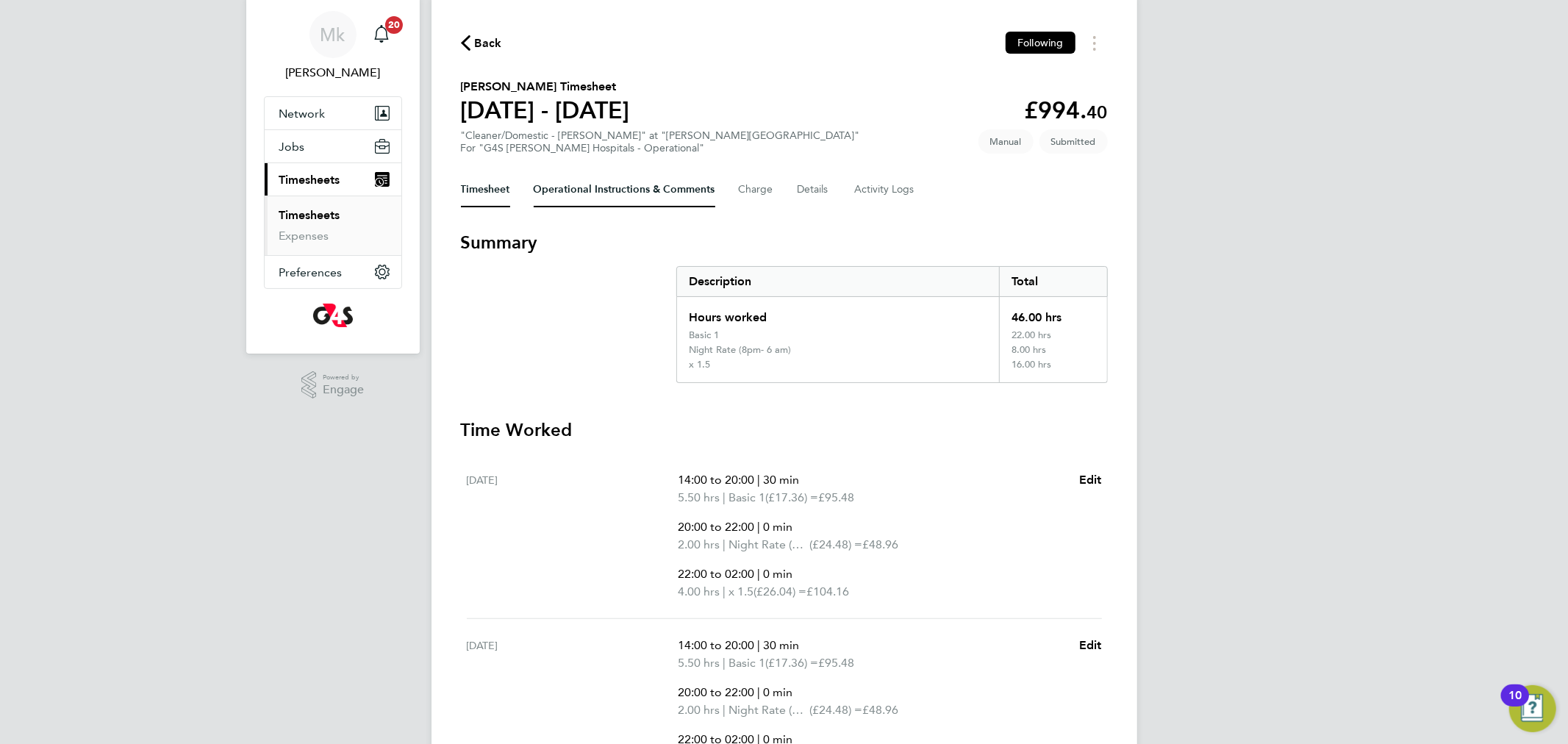
click at [610, 195] on Comments-tab "Operational Instructions & Comments" at bounding box center [624, 190] width 182 height 35
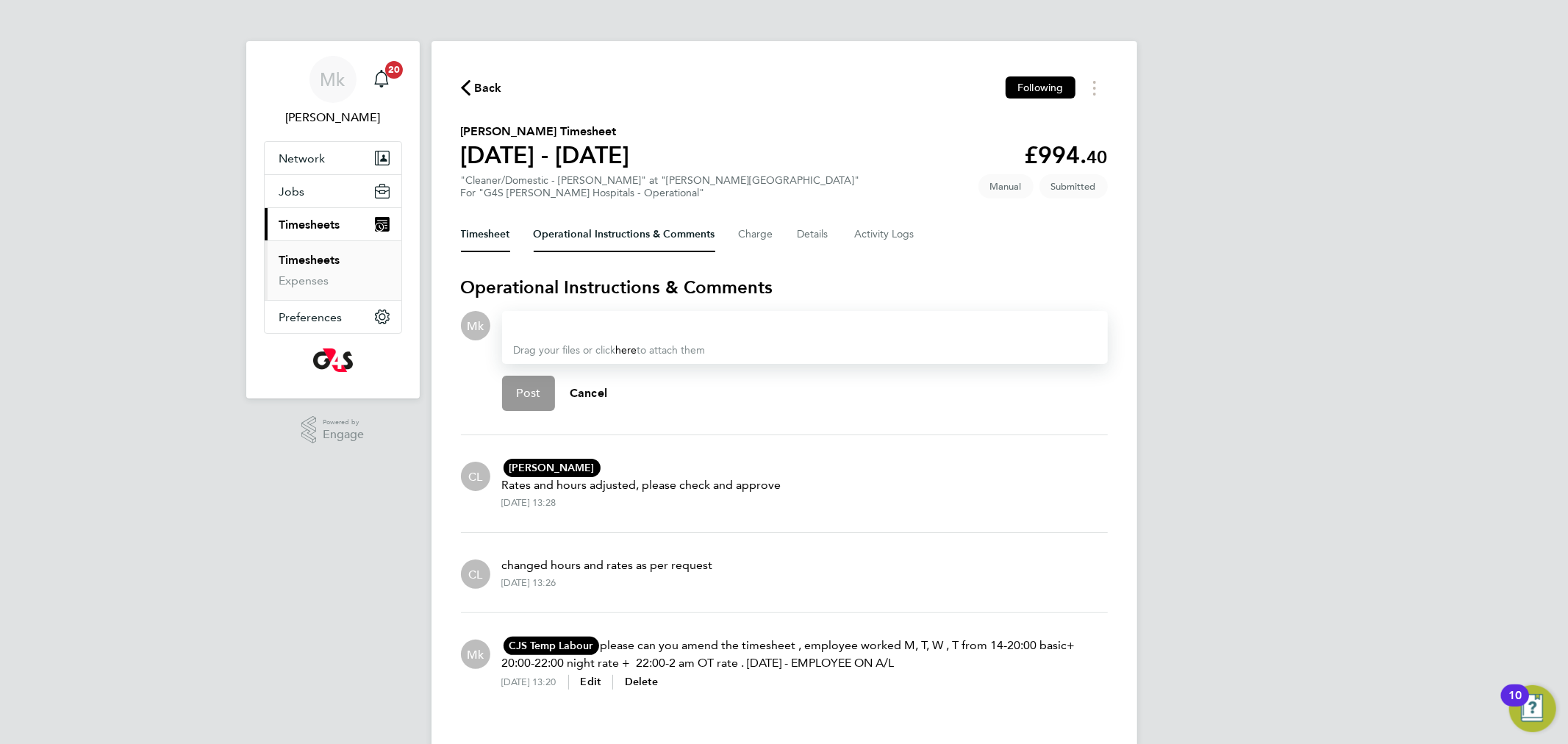
click at [483, 233] on button "Timesheet" at bounding box center [485, 234] width 49 height 35
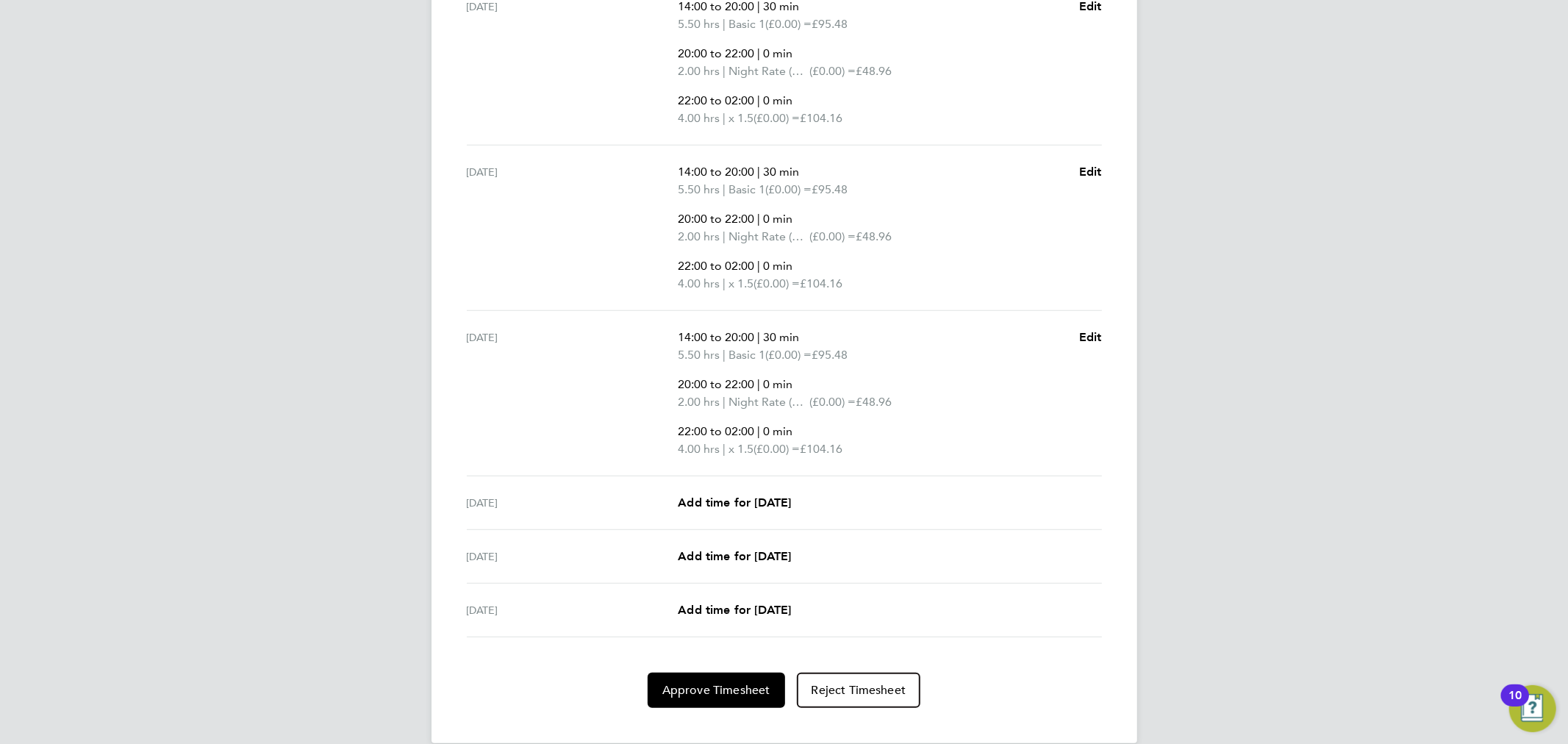
scroll to position [703, 0]
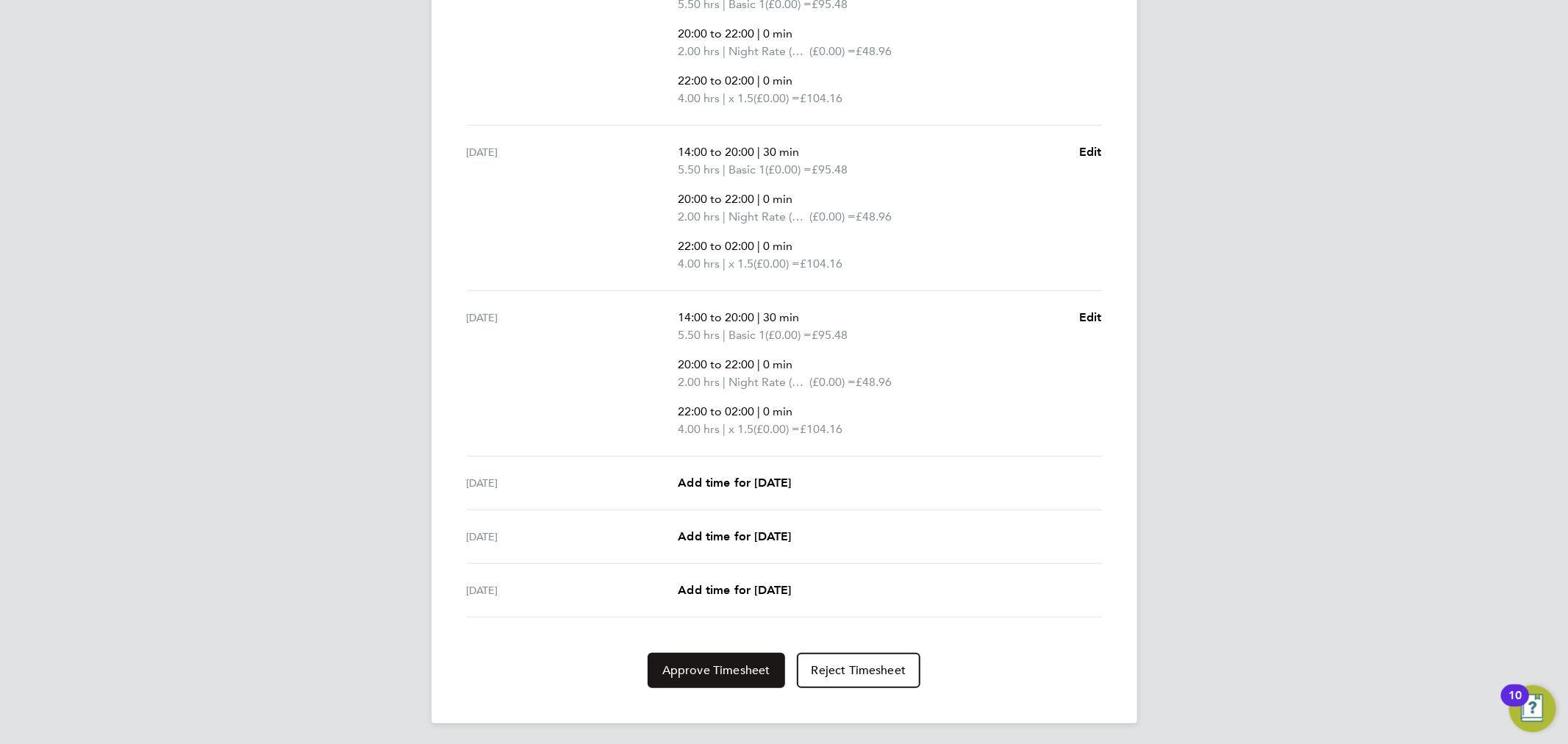
click at [718, 667] on span "Approve Timesheet" at bounding box center [716, 670] width 108 height 15
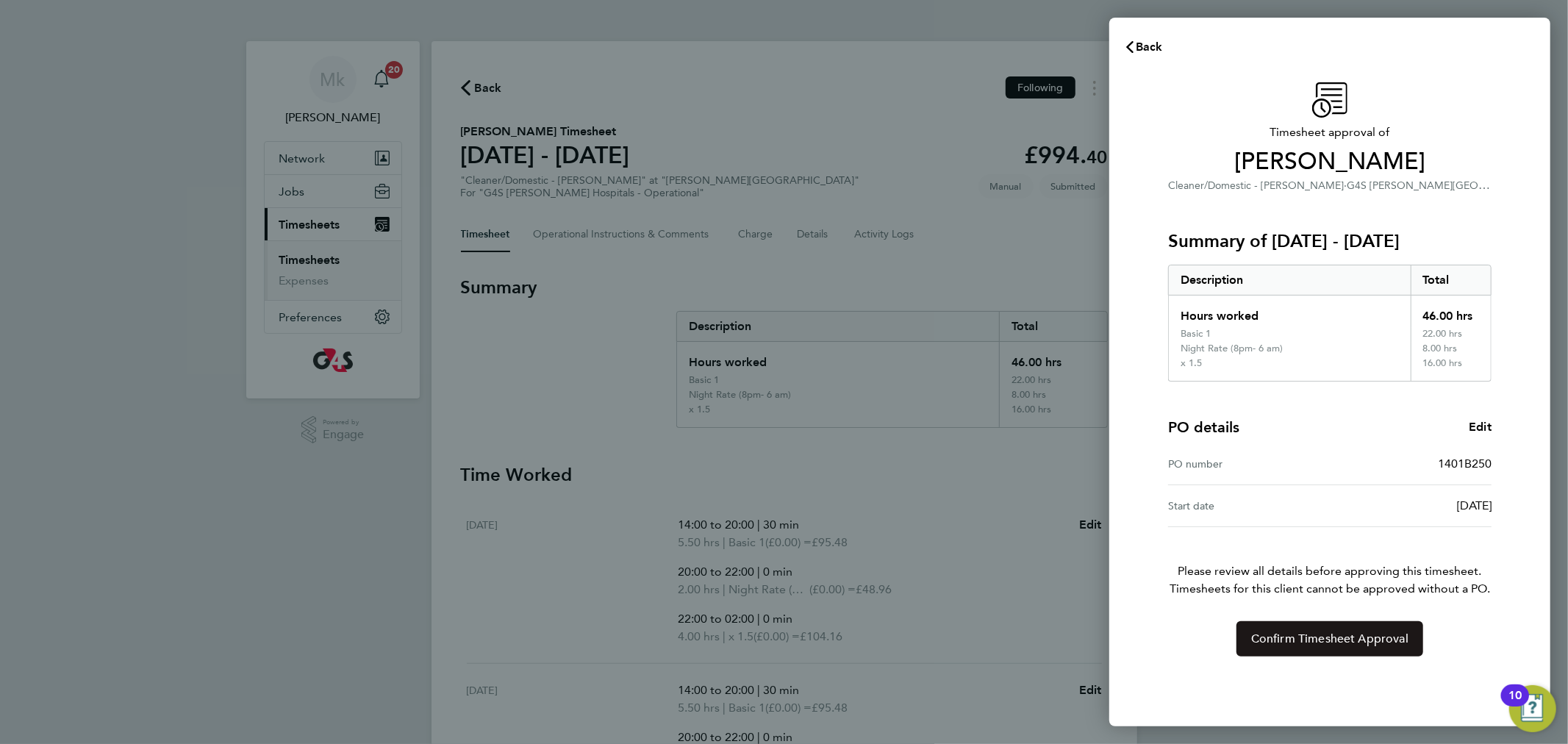
click at [1329, 636] on span "Confirm Timesheet Approval" at bounding box center [1330, 639] width 158 height 15
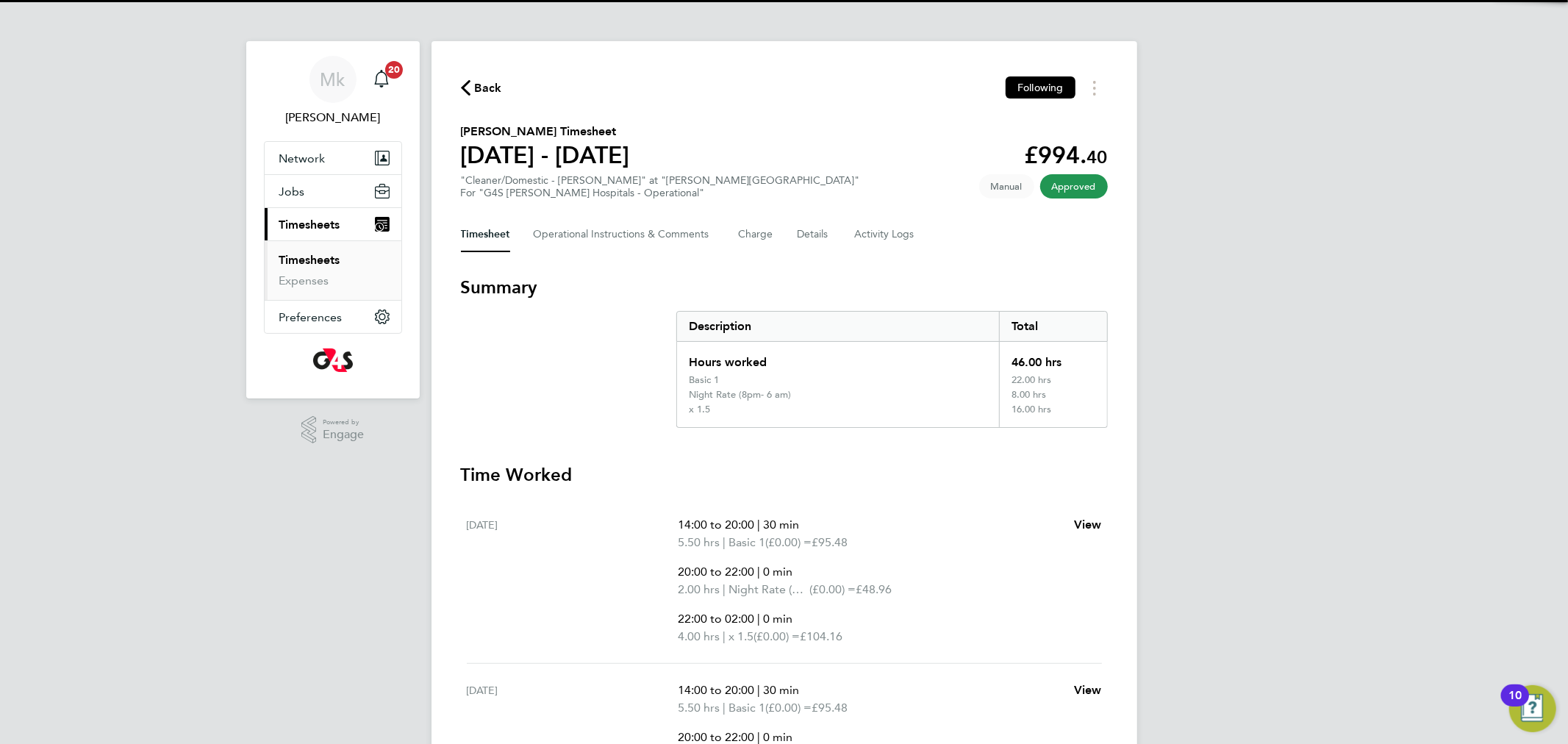
click at [298, 260] on link "Timesheets" at bounding box center [310, 259] width 61 height 14
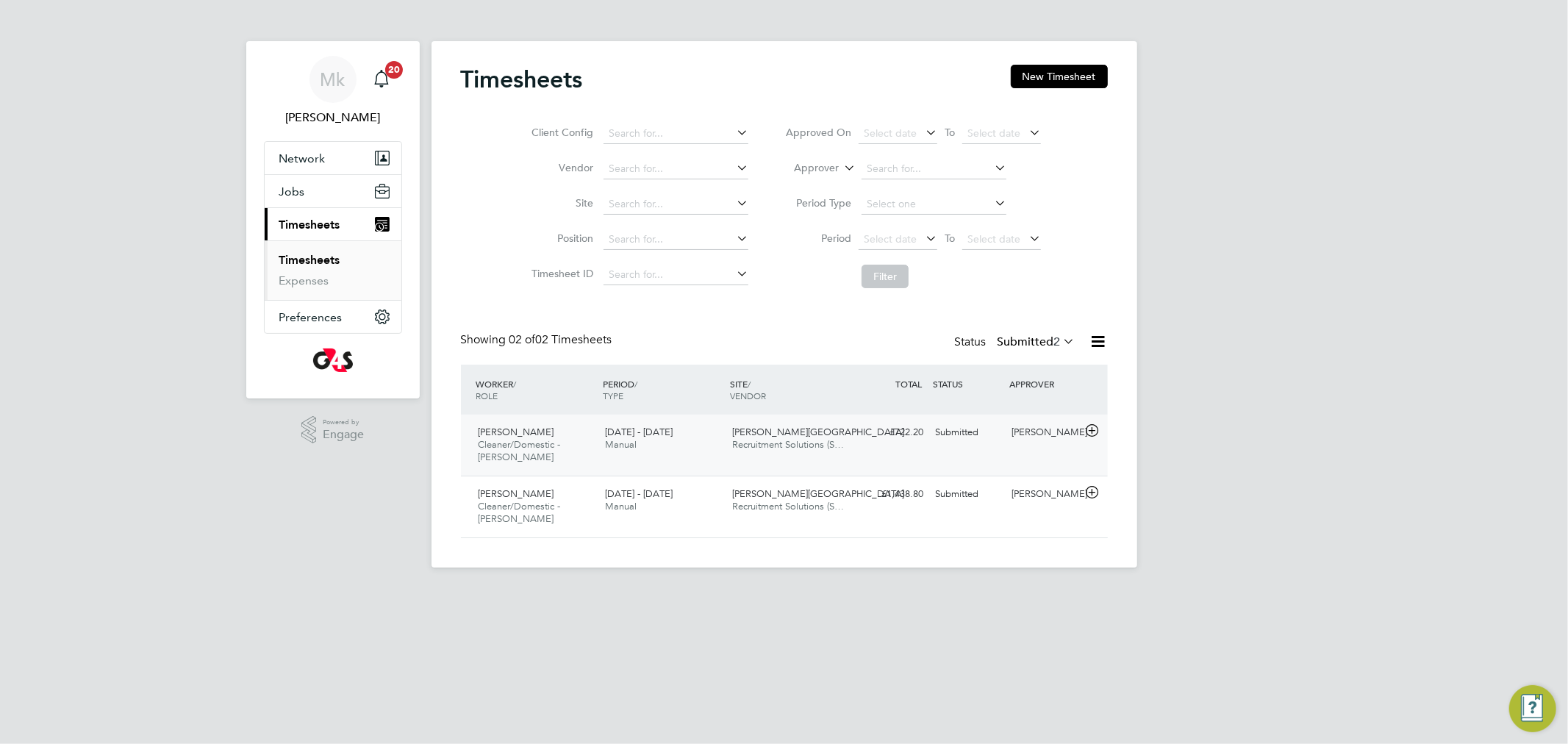
scroll to position [37, 128]
click at [572, 507] on div "Maria-Mirabela Movileanu Cleaner/Domestic - Churchill 18 - 24 Aug 2025" at bounding box center [536, 506] width 127 height 49
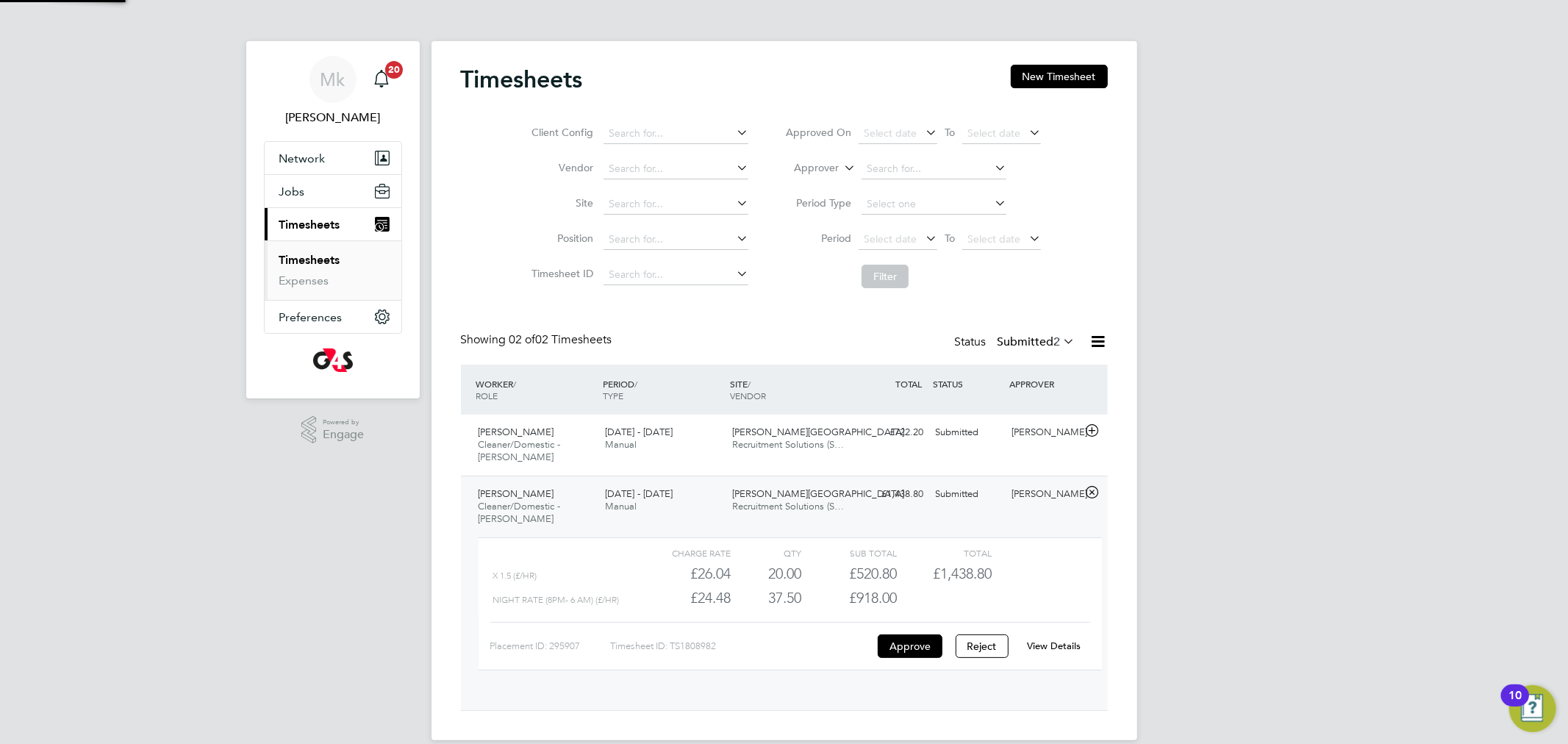
scroll to position [24, 144]
click at [1054, 644] on link "View Details" at bounding box center [1054, 646] width 53 height 13
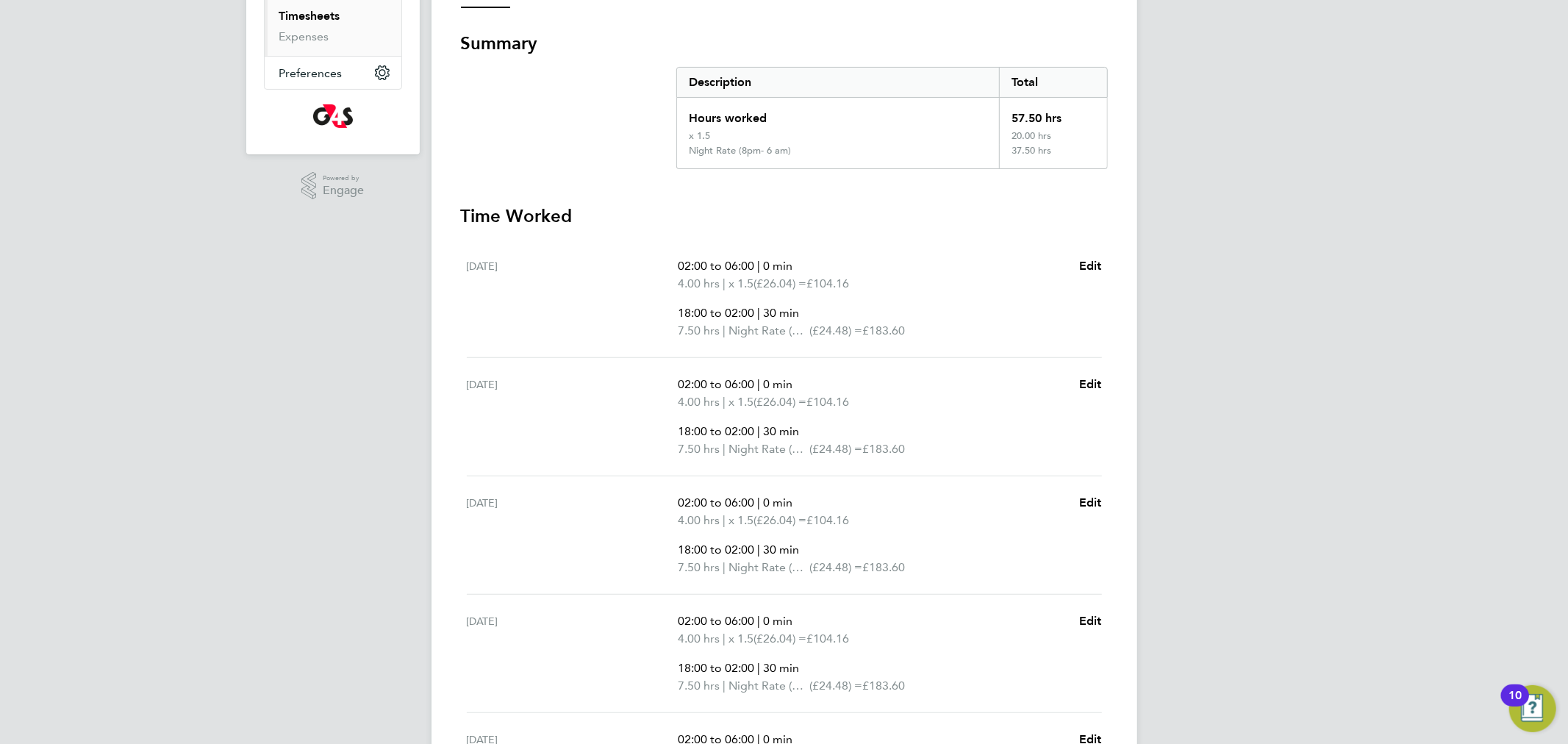
scroll to position [282, 0]
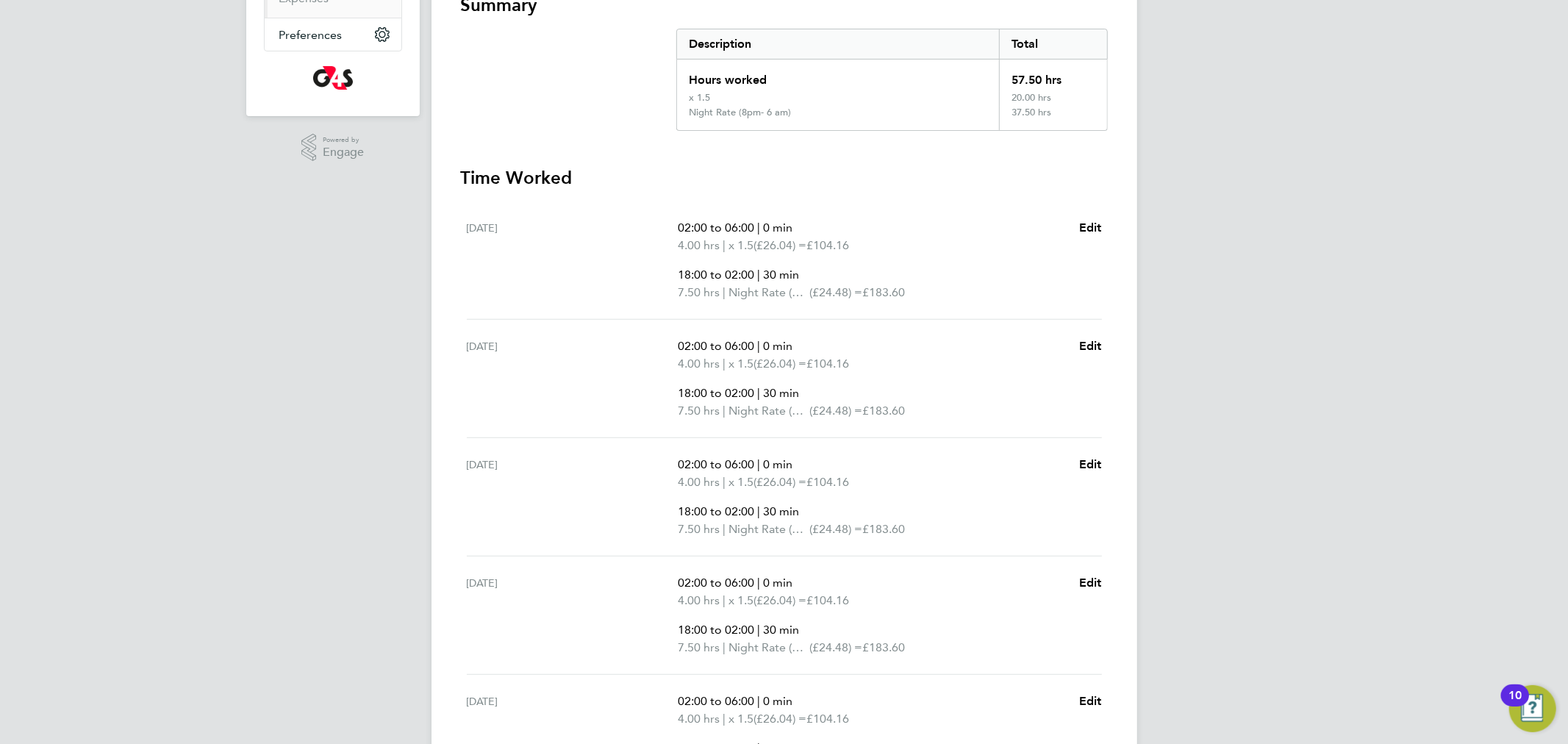
drag, startPoint x: 1019, startPoint y: 110, endPoint x: 1065, endPoint y: 105, distance: 46.3
click at [1065, 107] on div "37.50 hrs" at bounding box center [1053, 119] width 107 height 24
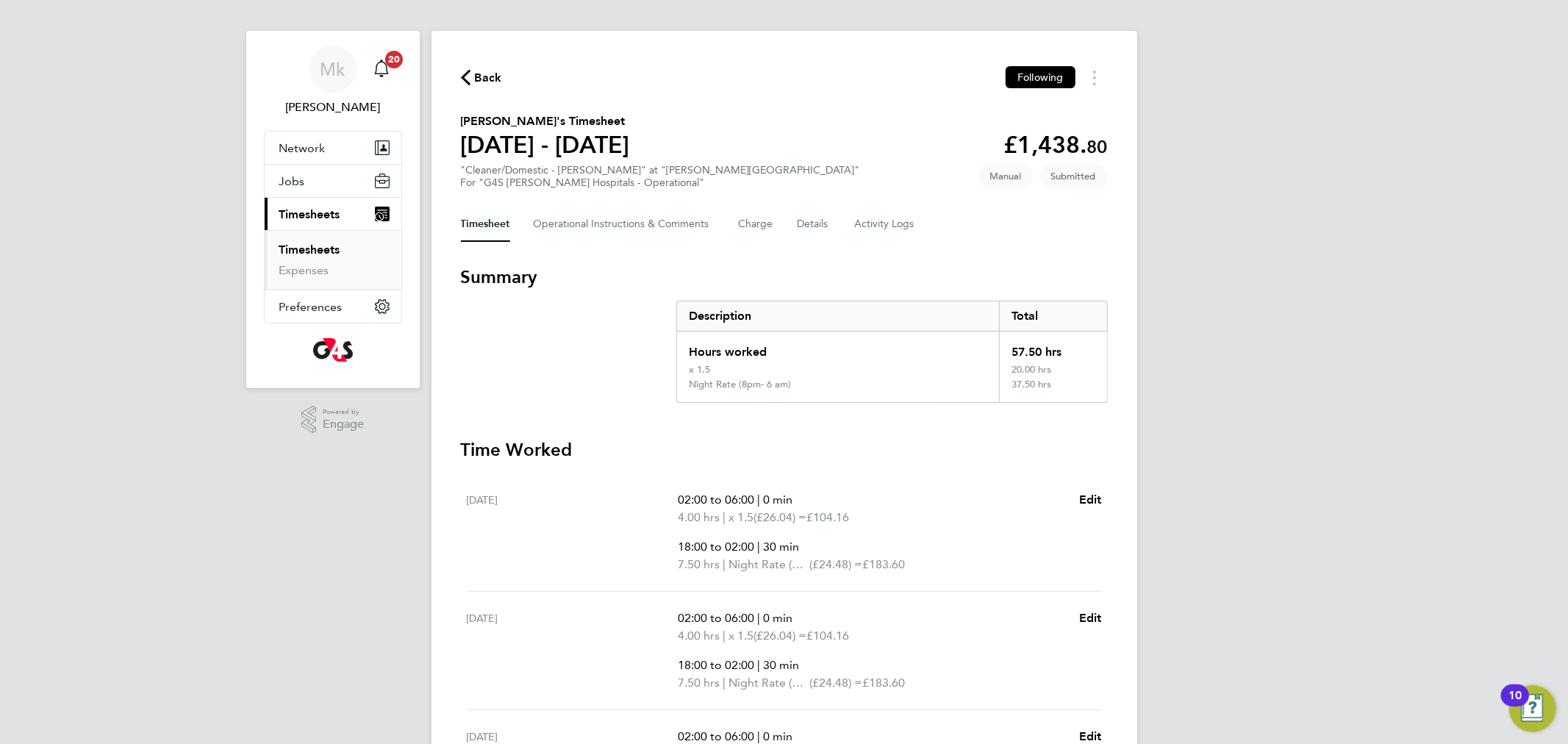
scroll to position [25, 0]
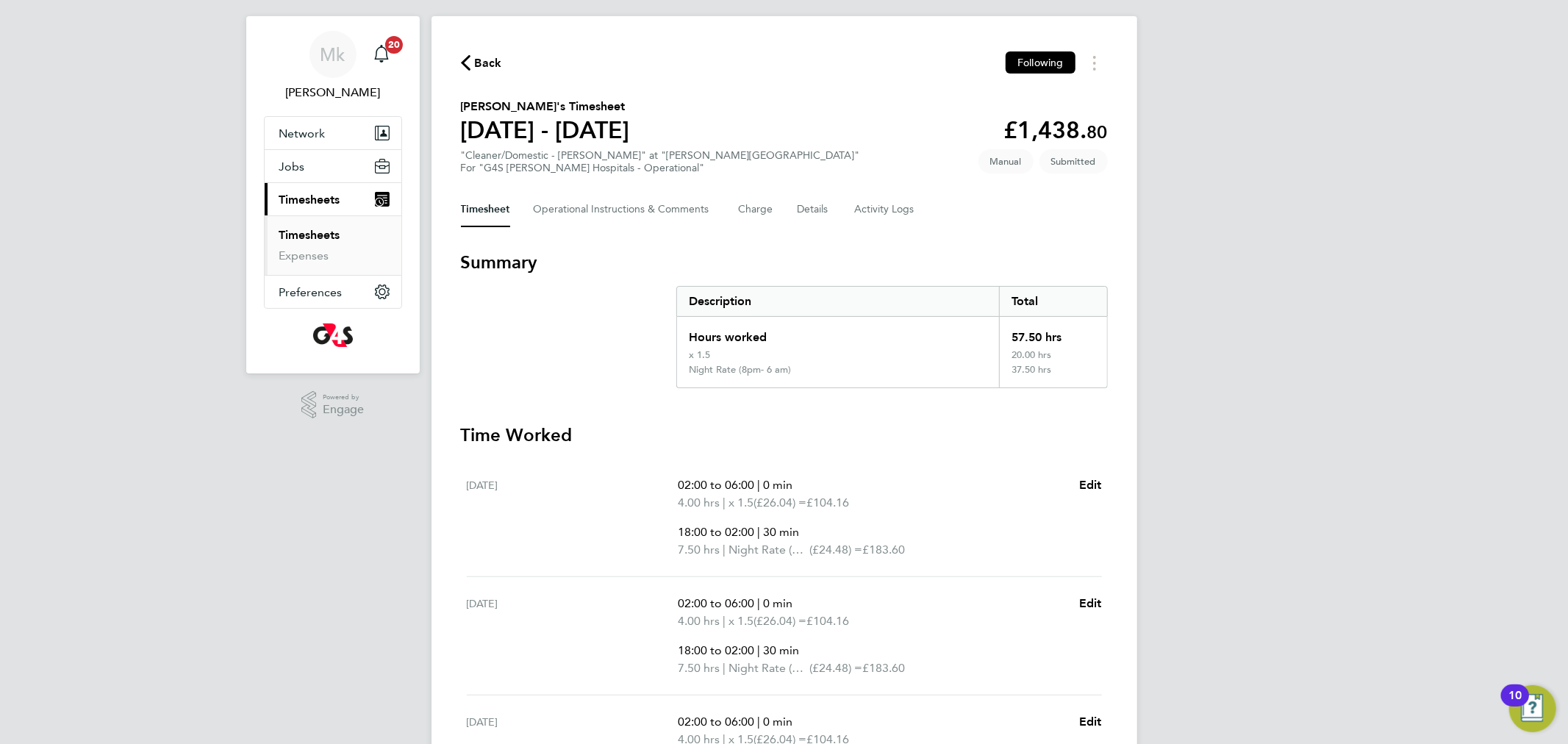
click at [1148, 216] on div "Mk [PERSON_NAME] Notifications 20 Applications: Network Sites Workers Jobs Posi…" at bounding box center [784, 632] width 1568 height 1313
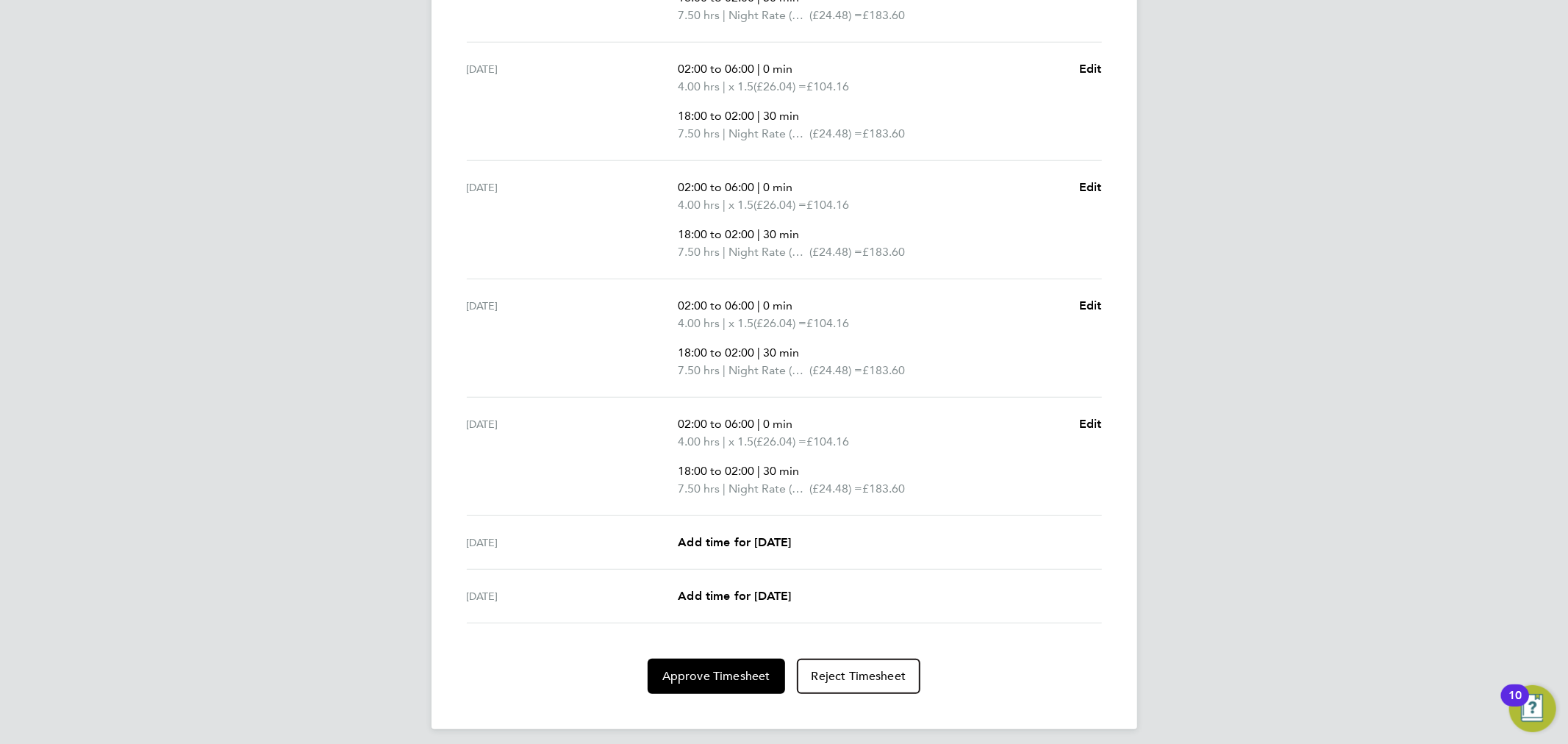
scroll to position [566, 0]
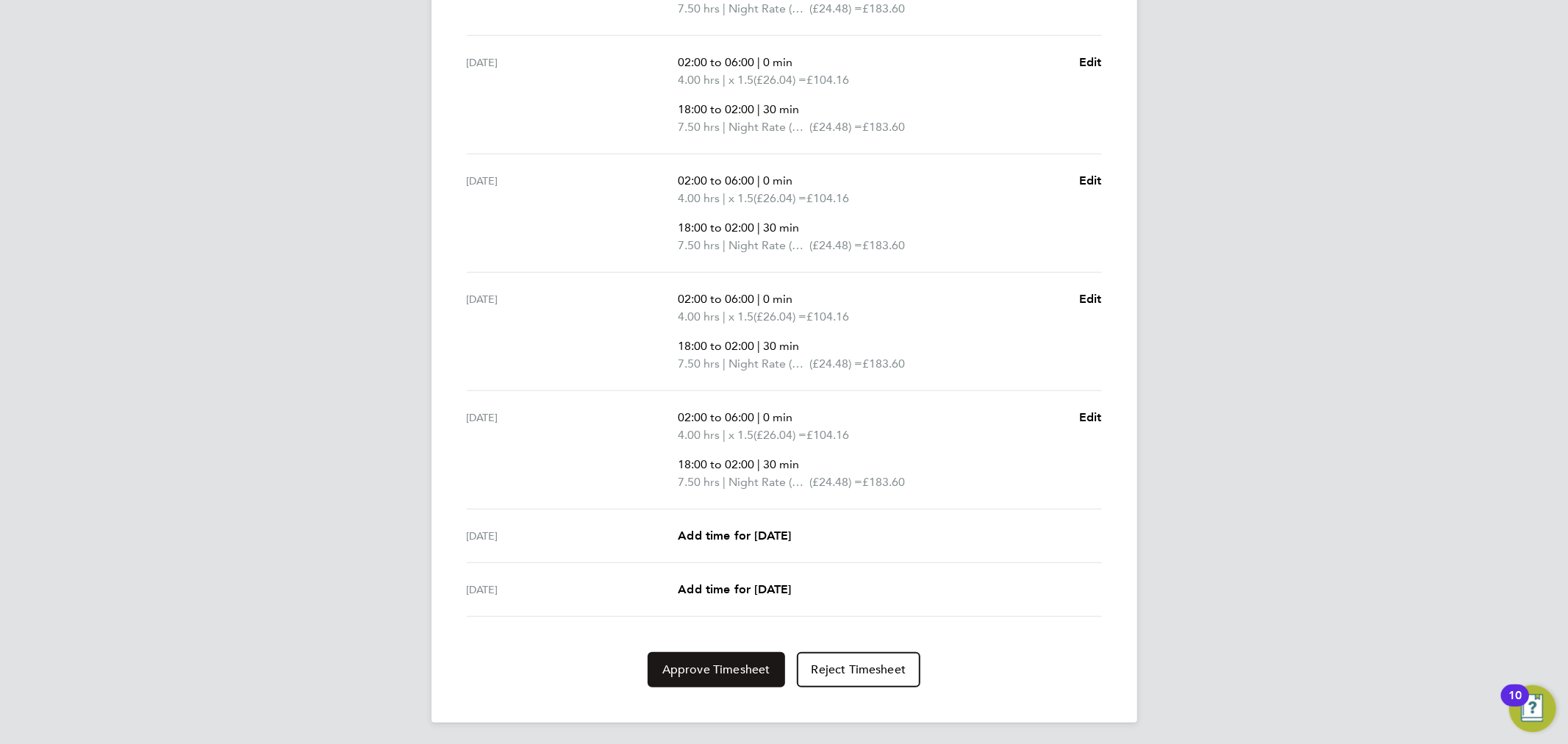
click at [724, 659] on button "Approve Timesheet" at bounding box center [716, 670] width 137 height 35
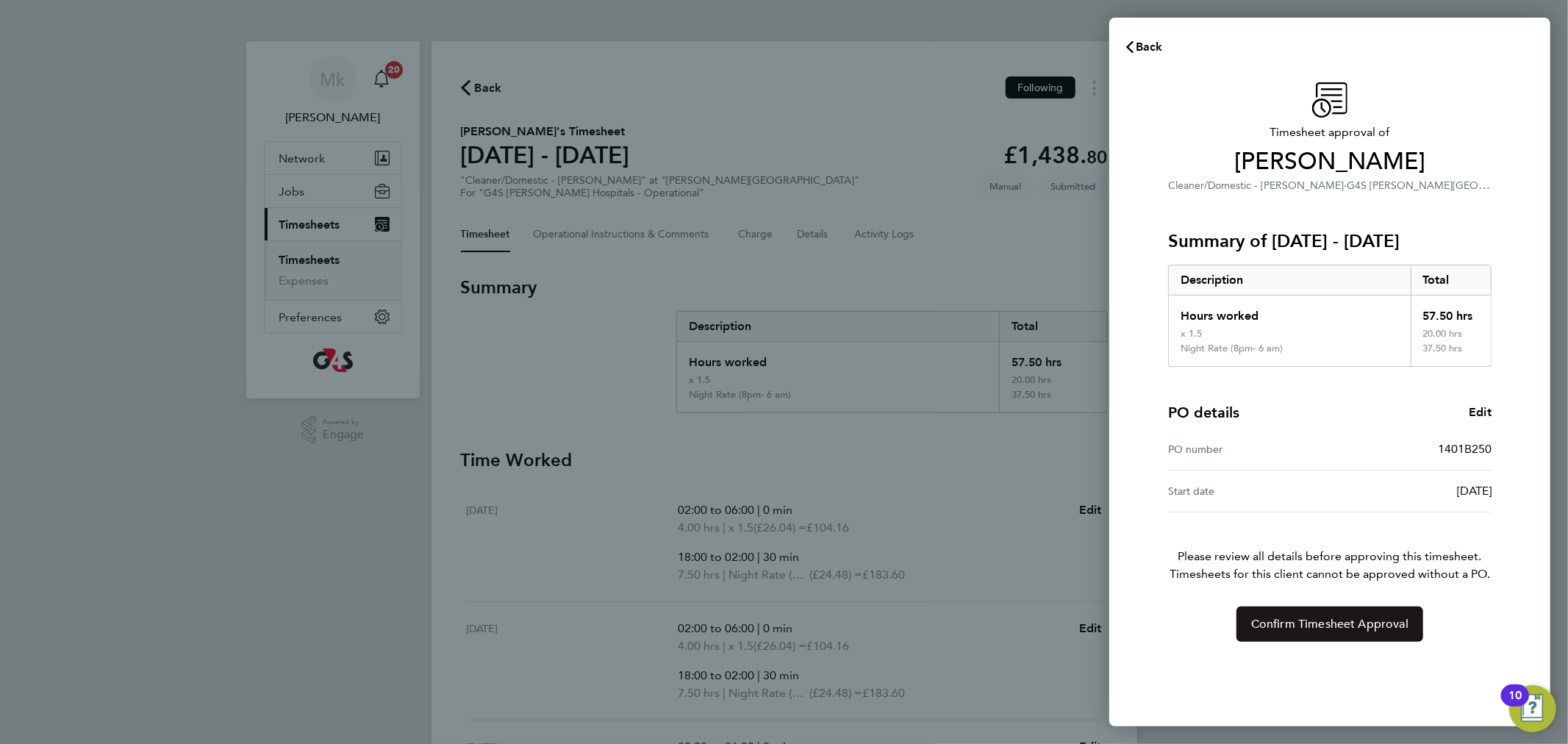
click at [1321, 634] on button "Confirm Timesheet Approval" at bounding box center [1330, 624] width 187 height 35
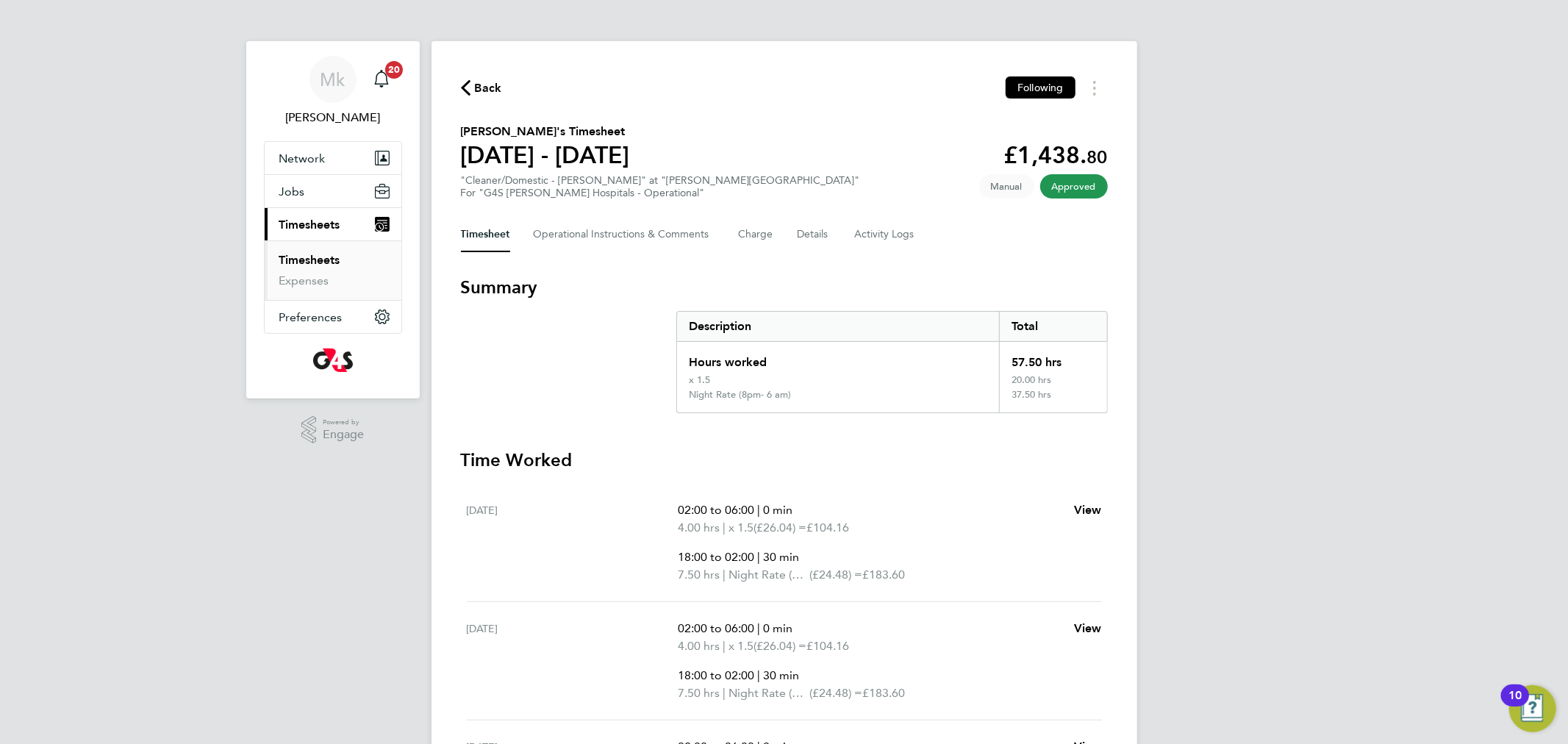
click at [284, 266] on link "Timesheets" at bounding box center [310, 259] width 61 height 14
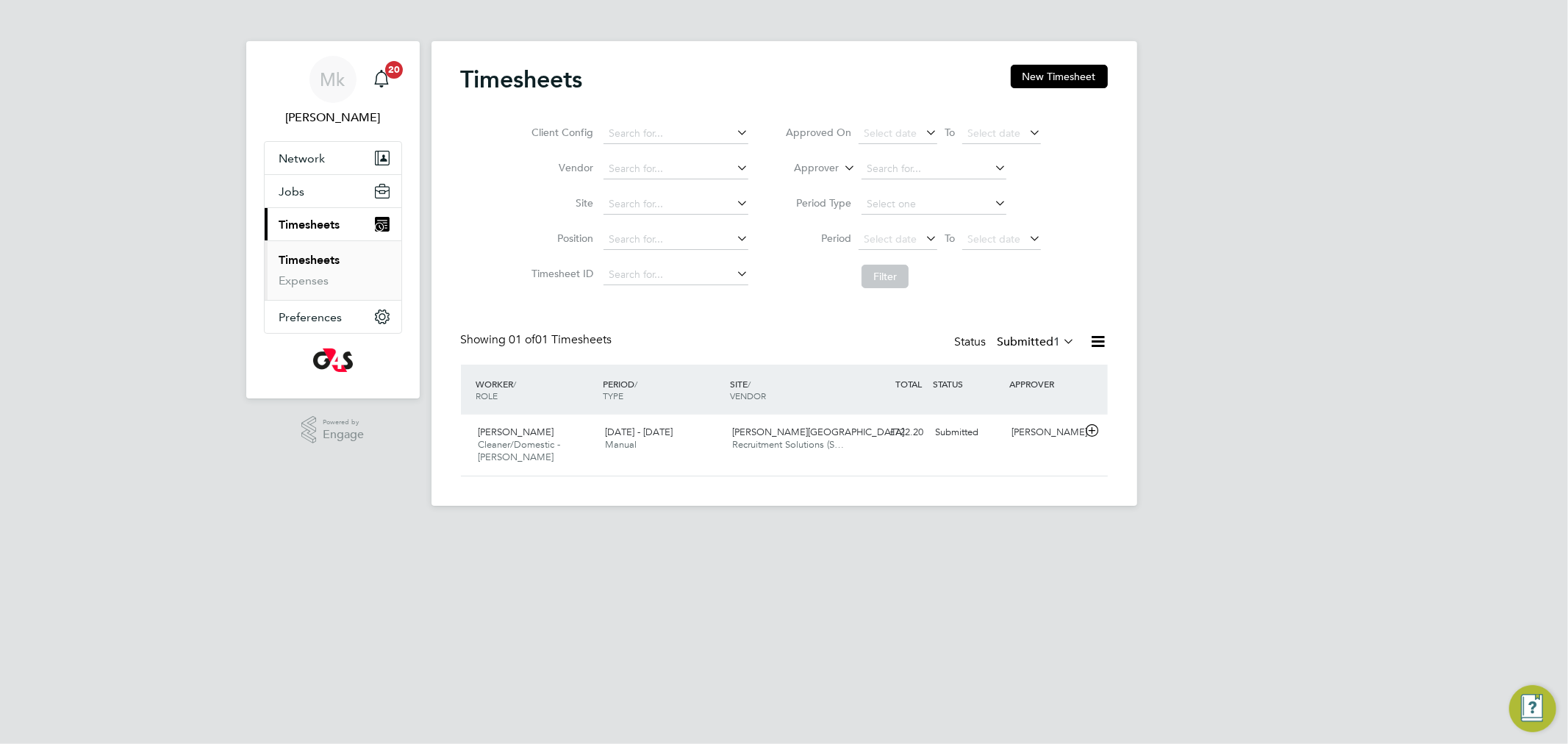
scroll to position [37, 128]
click at [448, 440] on div "Timesheets New Timesheet Client Config Vendor Site Position Timesheet ID Approv…" at bounding box center [784, 274] width 706 height 465
click at [537, 446] on span "Cleaner/Domestic - Churchill" at bounding box center [519, 450] width 82 height 25
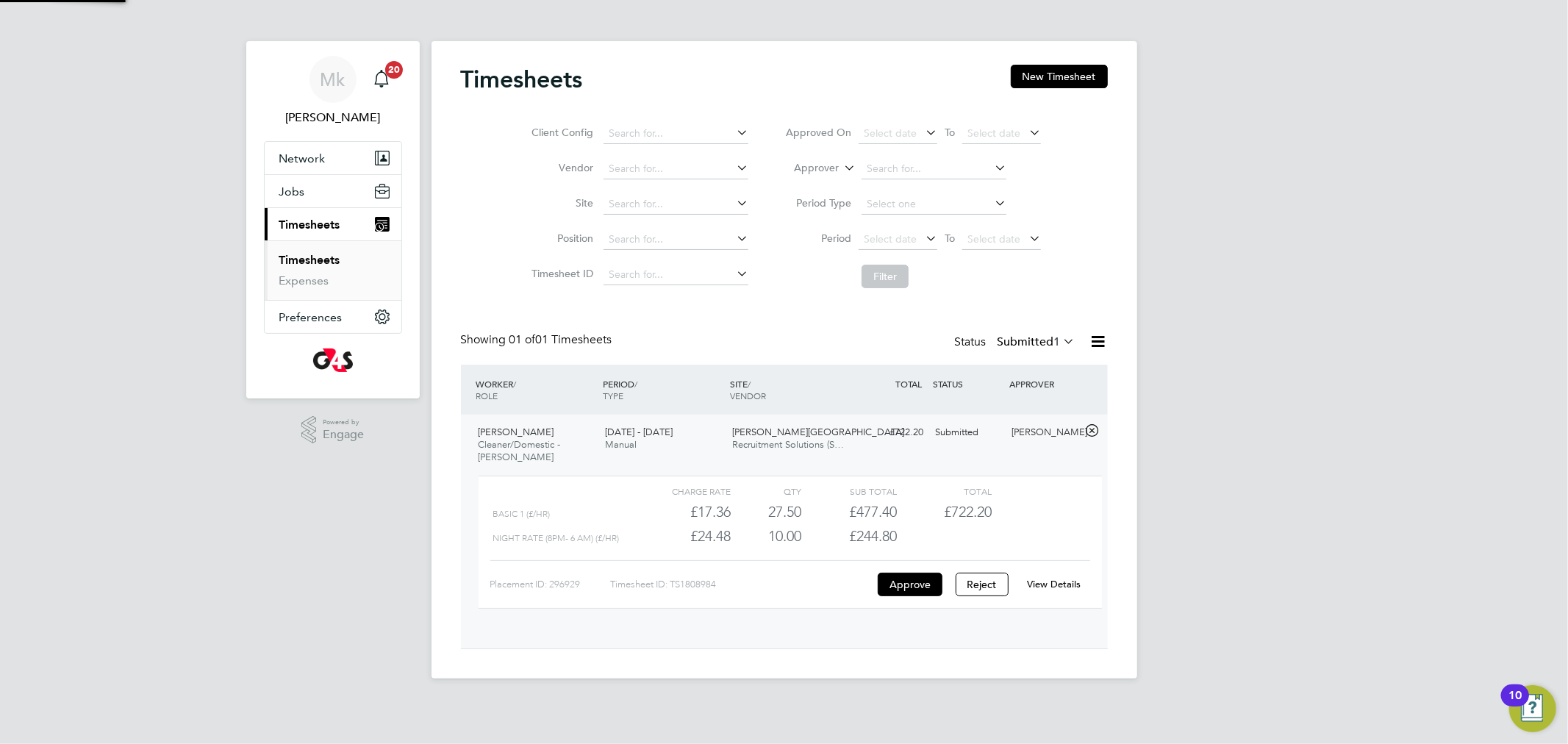
scroll to position [24, 144]
click at [1050, 585] on link "View Details" at bounding box center [1054, 585] width 53 height 13
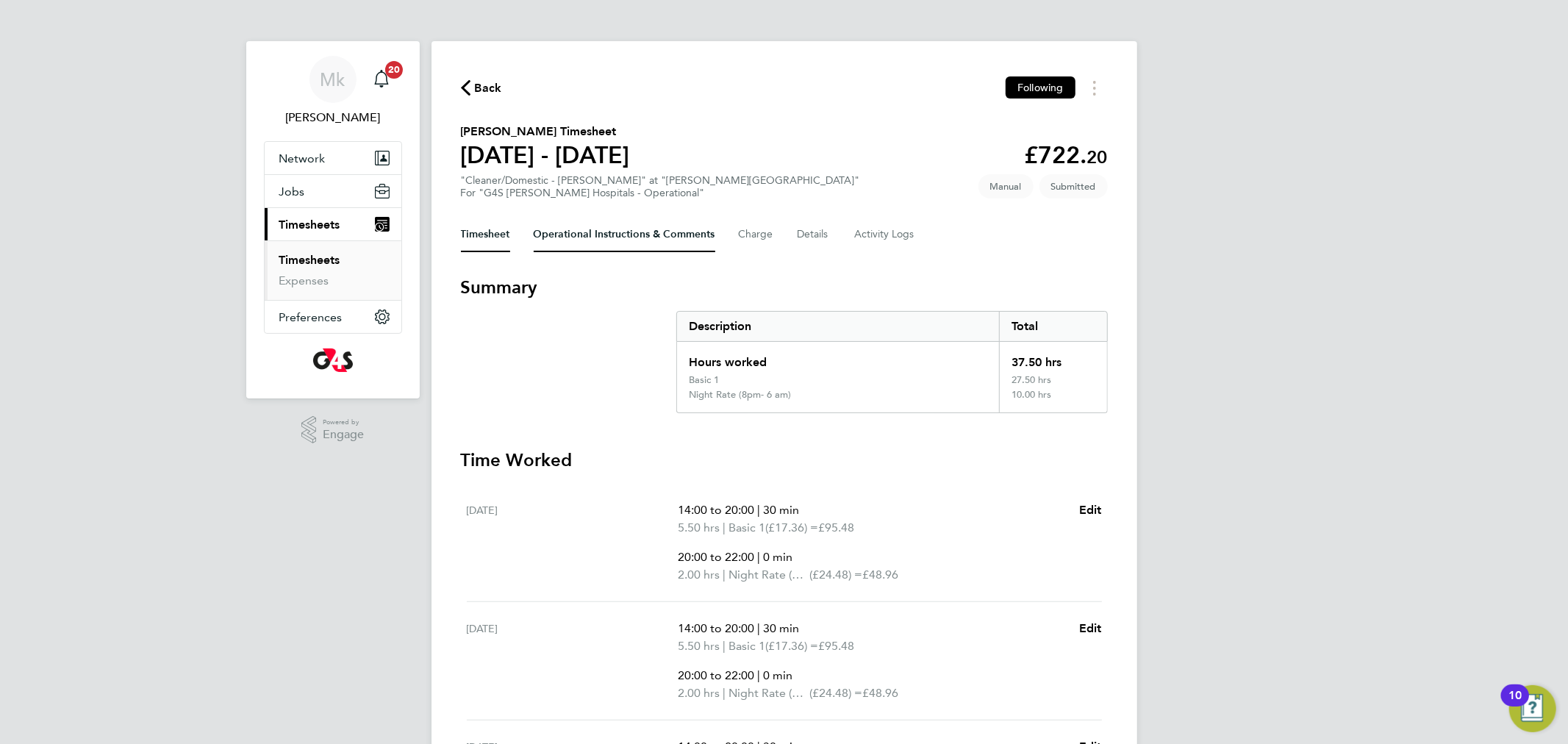
click at [576, 234] on Comments-tab "Operational Instructions & Comments" at bounding box center [624, 234] width 182 height 35
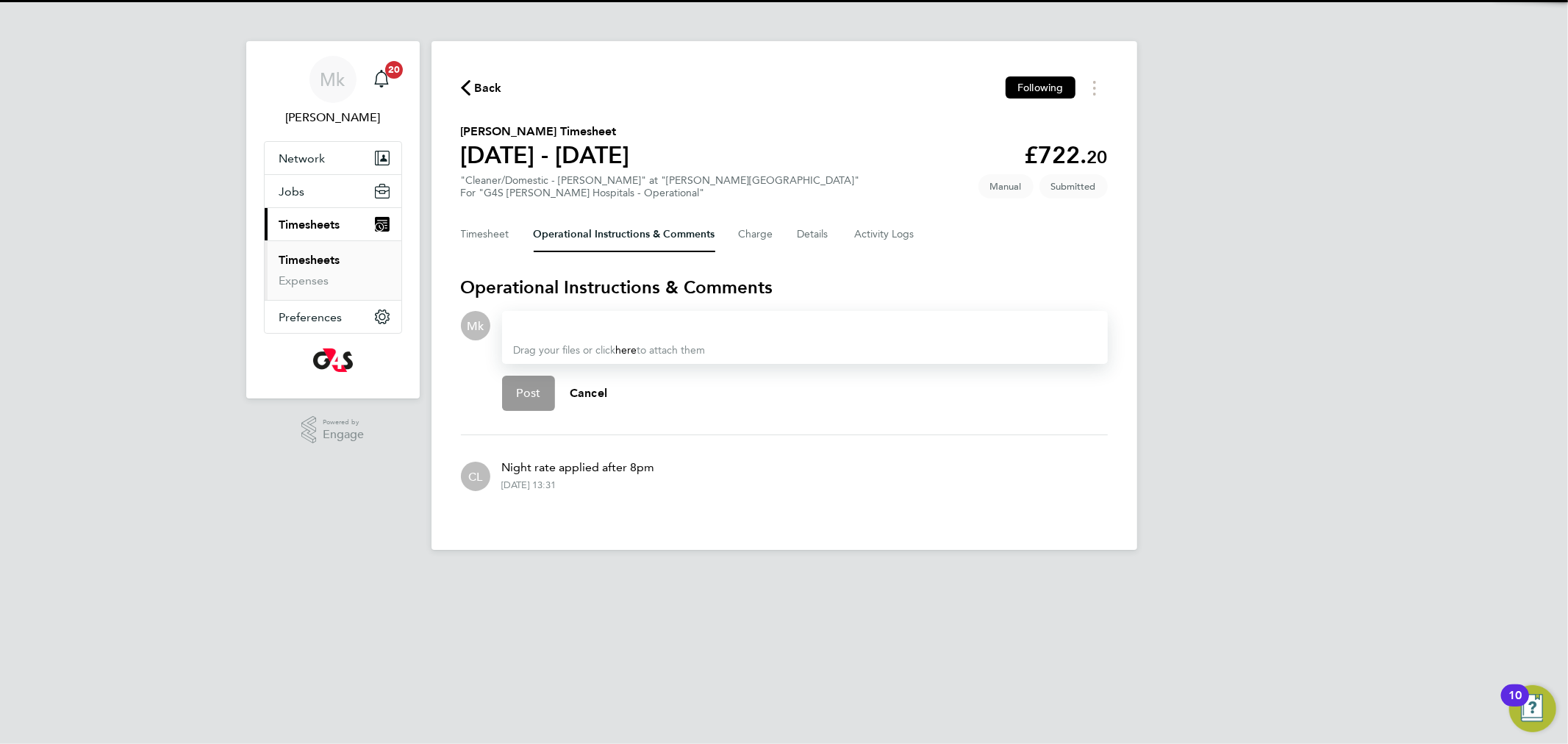
click at [587, 323] on div at bounding box center [806, 325] width 583 height 18
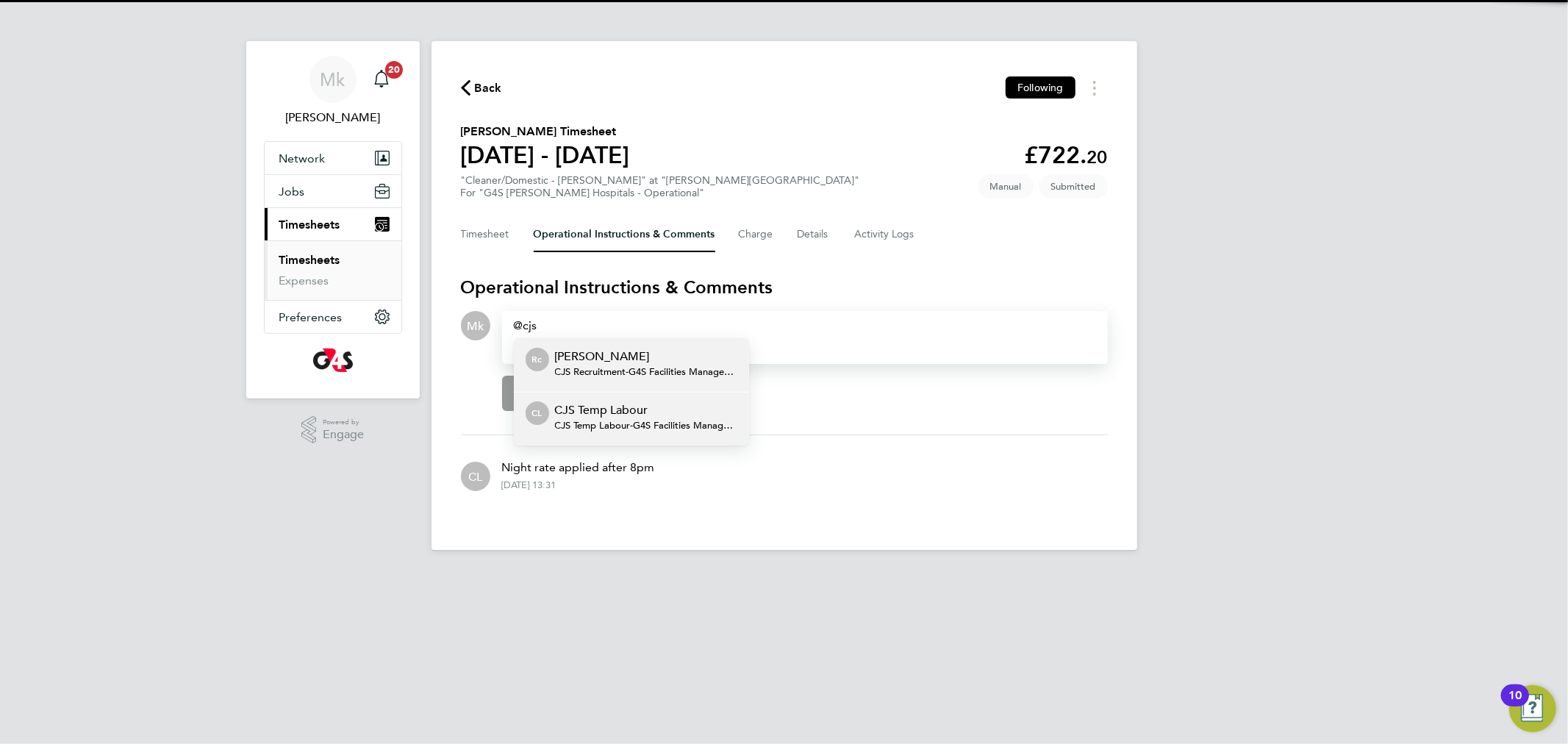
click at [651, 407] on p "CJS Temp Labour" at bounding box center [646, 410] width 183 height 18
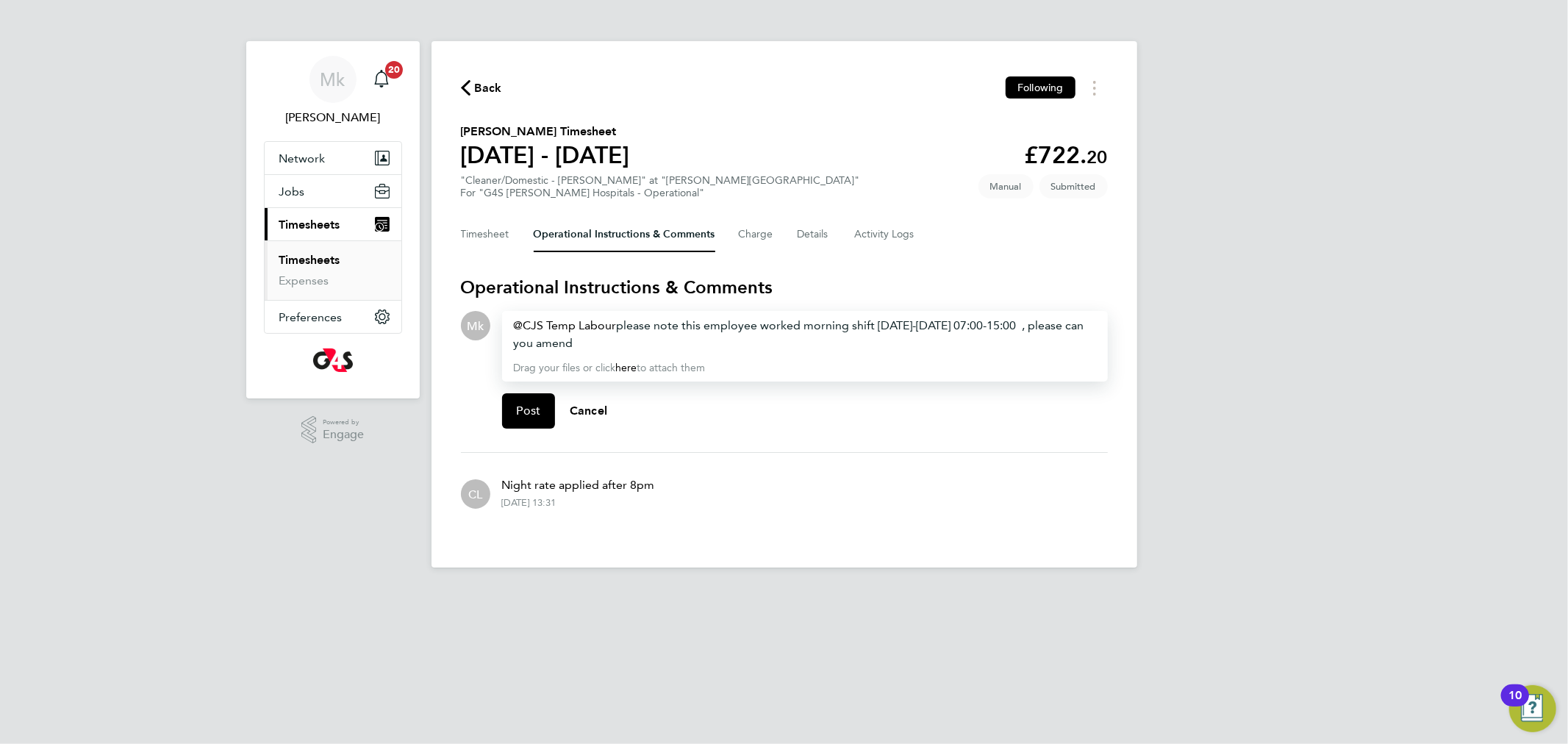
click at [641, 361] on p "Drag your files or click here to attach them" at bounding box center [806, 369] width 583 height 15
click at [596, 343] on div "CJS Temp Labour ​ please note this employee worked morning shift Monday-Friday …" at bounding box center [806, 335] width 583 height 35
click at [535, 406] on span "Post" at bounding box center [529, 411] width 24 height 15
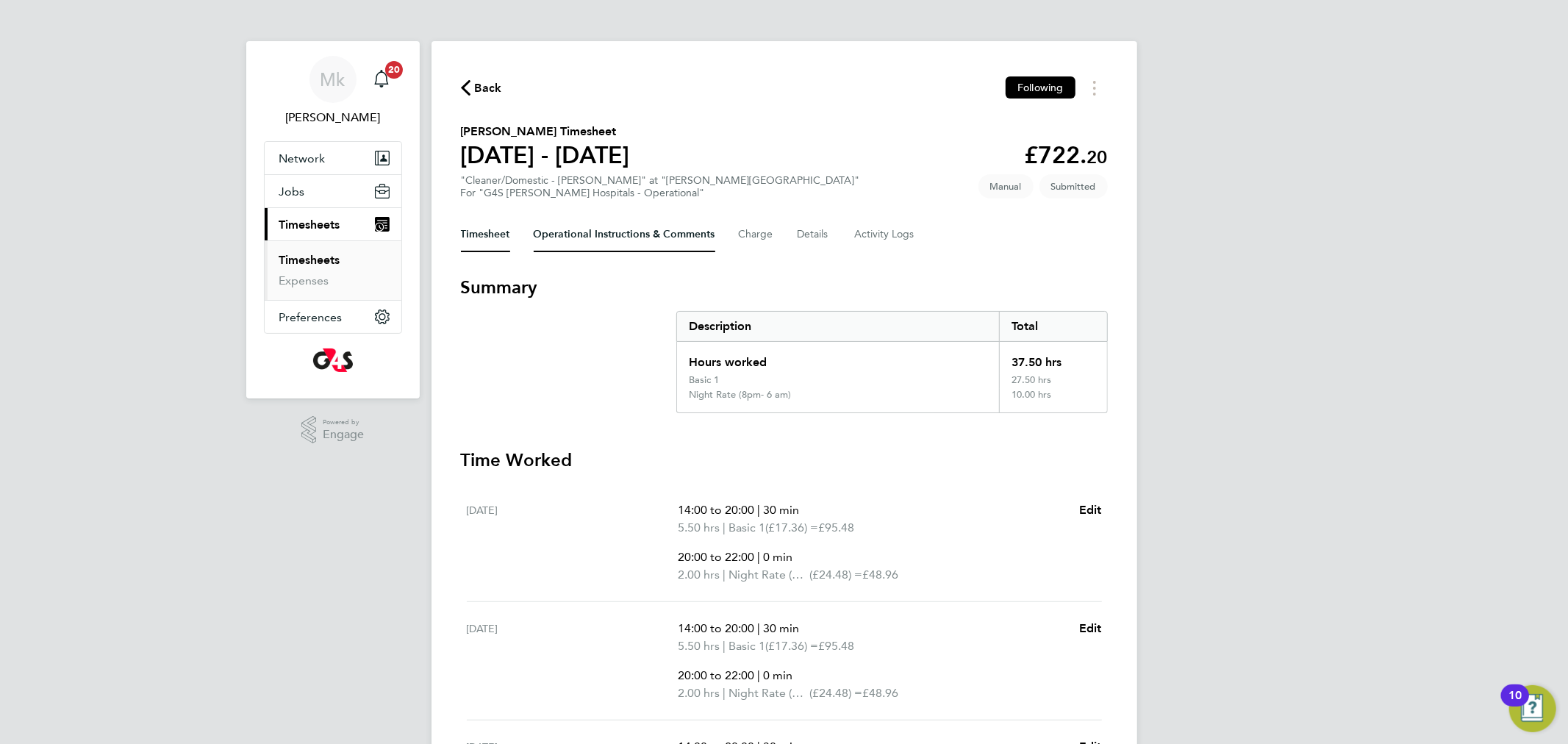
click at [627, 219] on Comments-tab "Operational Instructions & Comments" at bounding box center [624, 234] width 182 height 35
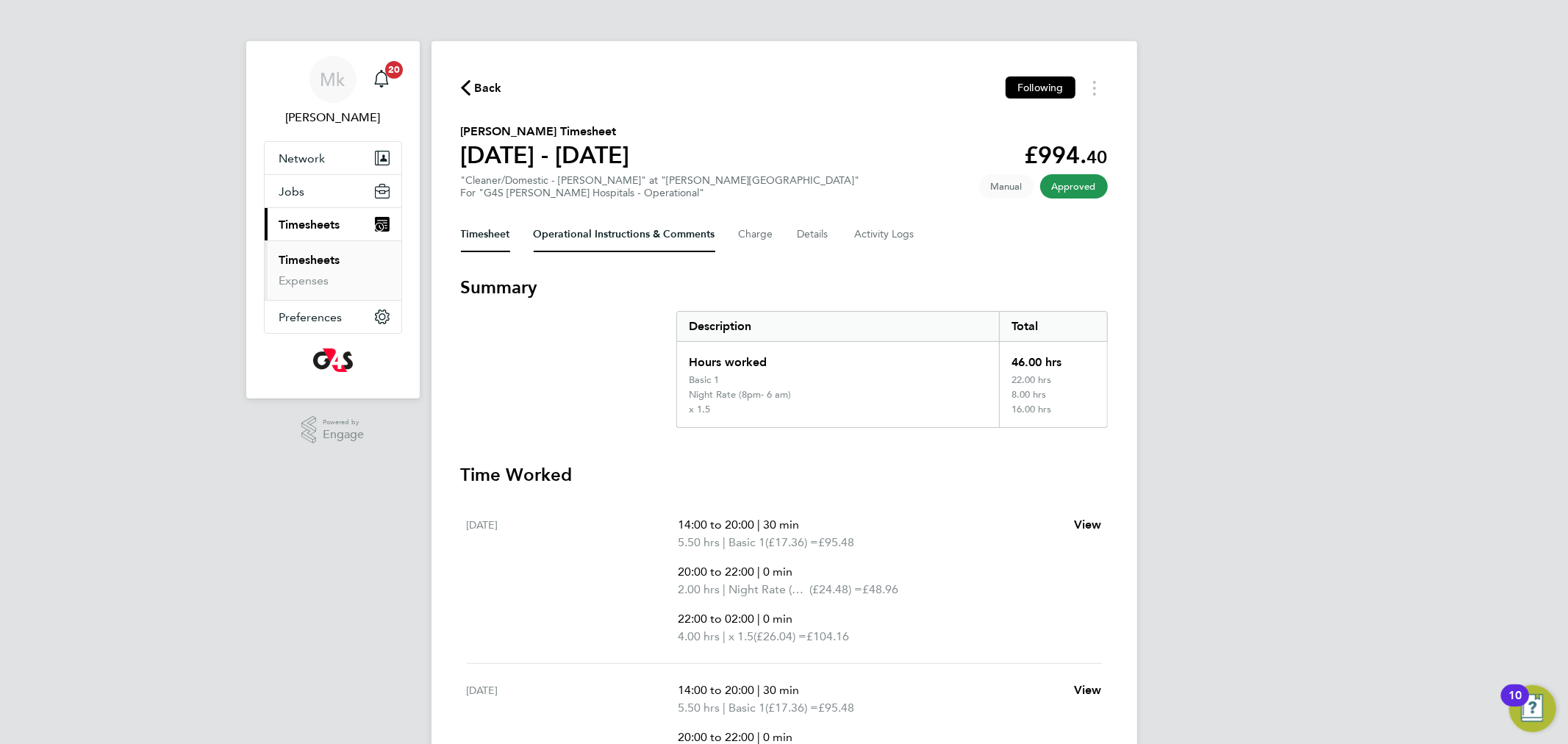
click at [587, 240] on Comments-tab "Operational Instructions & Comments" at bounding box center [624, 234] width 182 height 35
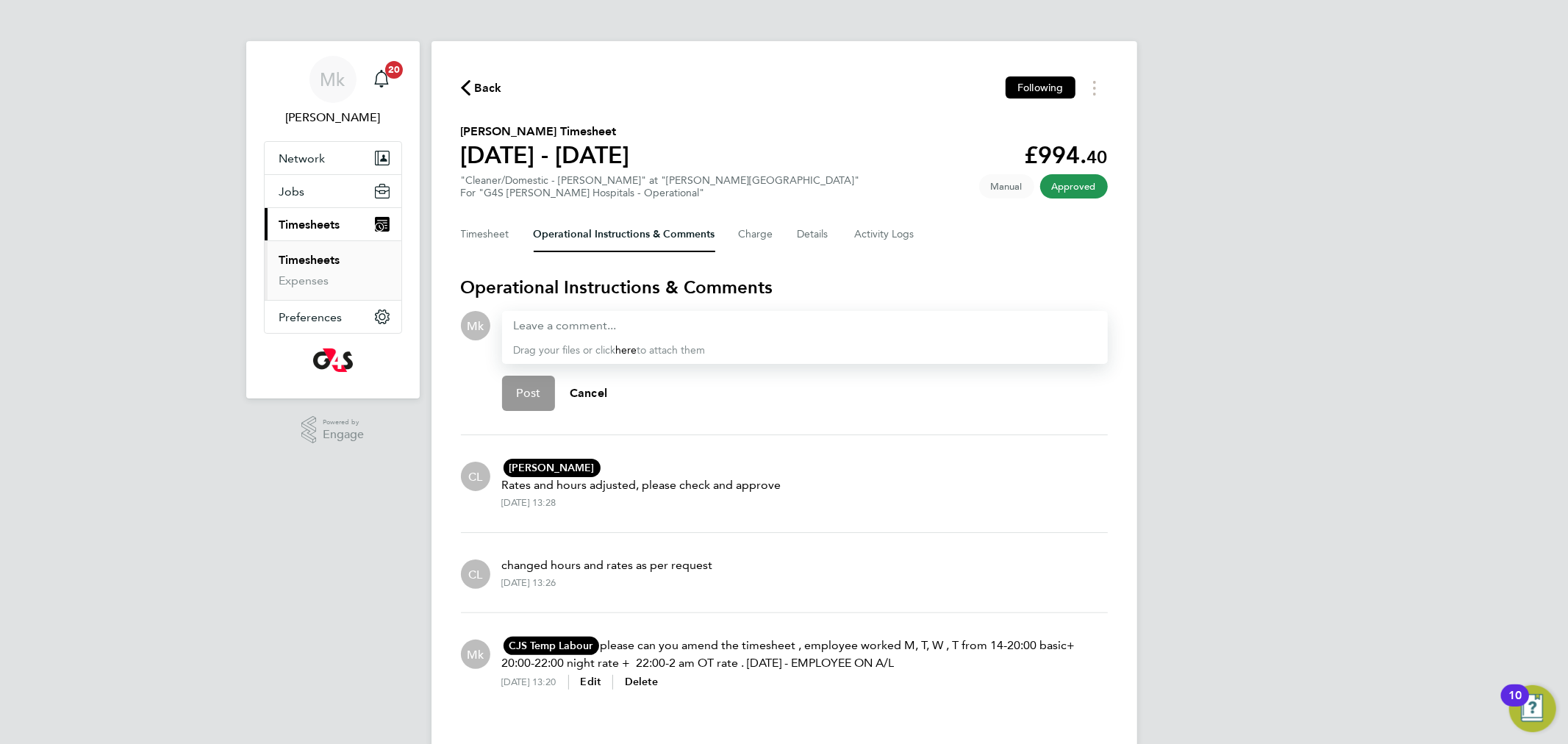
scroll to position [8, 0]
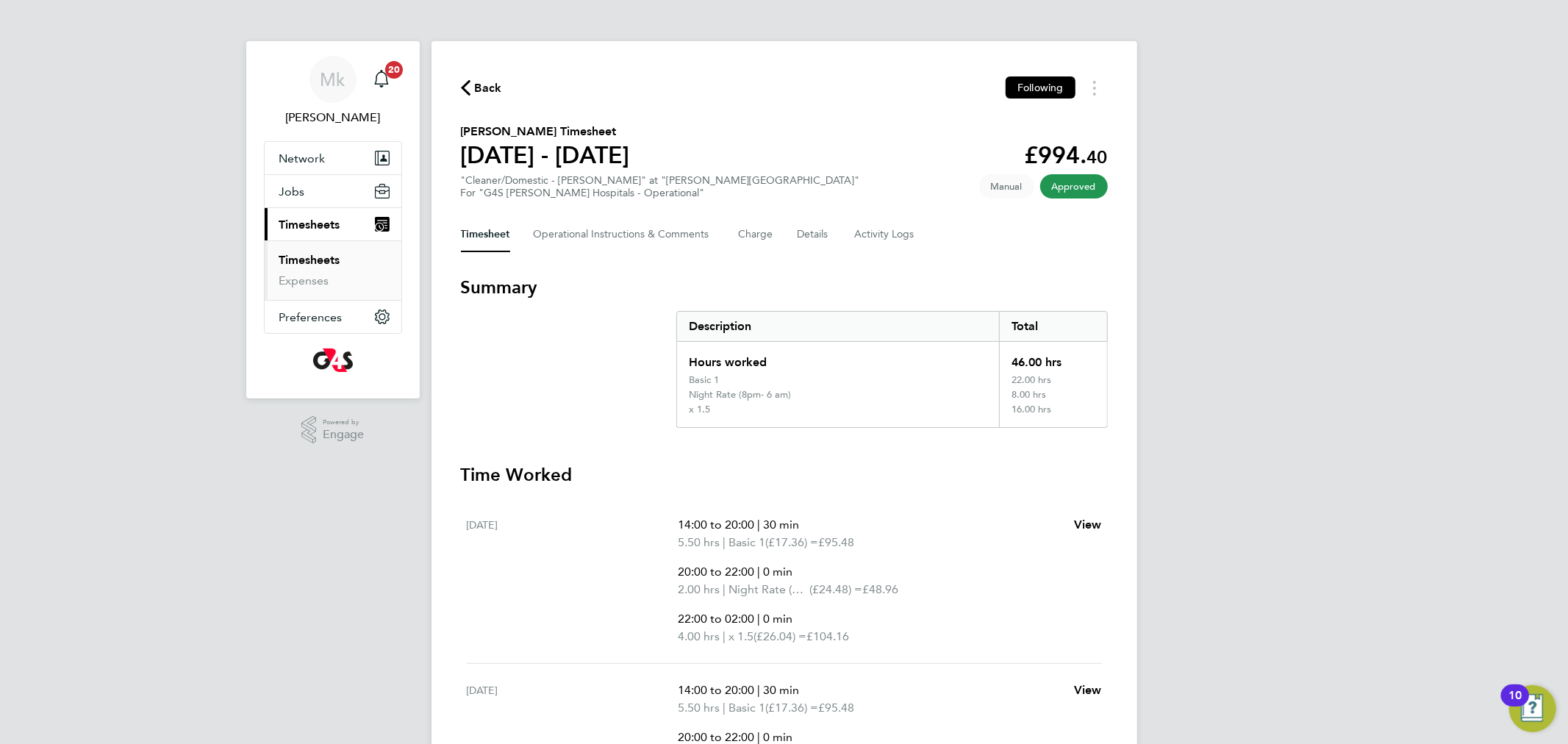
click at [323, 247] on ul "Timesheets Expenses" at bounding box center [333, 270] width 136 height 60
click at [322, 266] on link "Timesheets" at bounding box center [310, 259] width 61 height 14
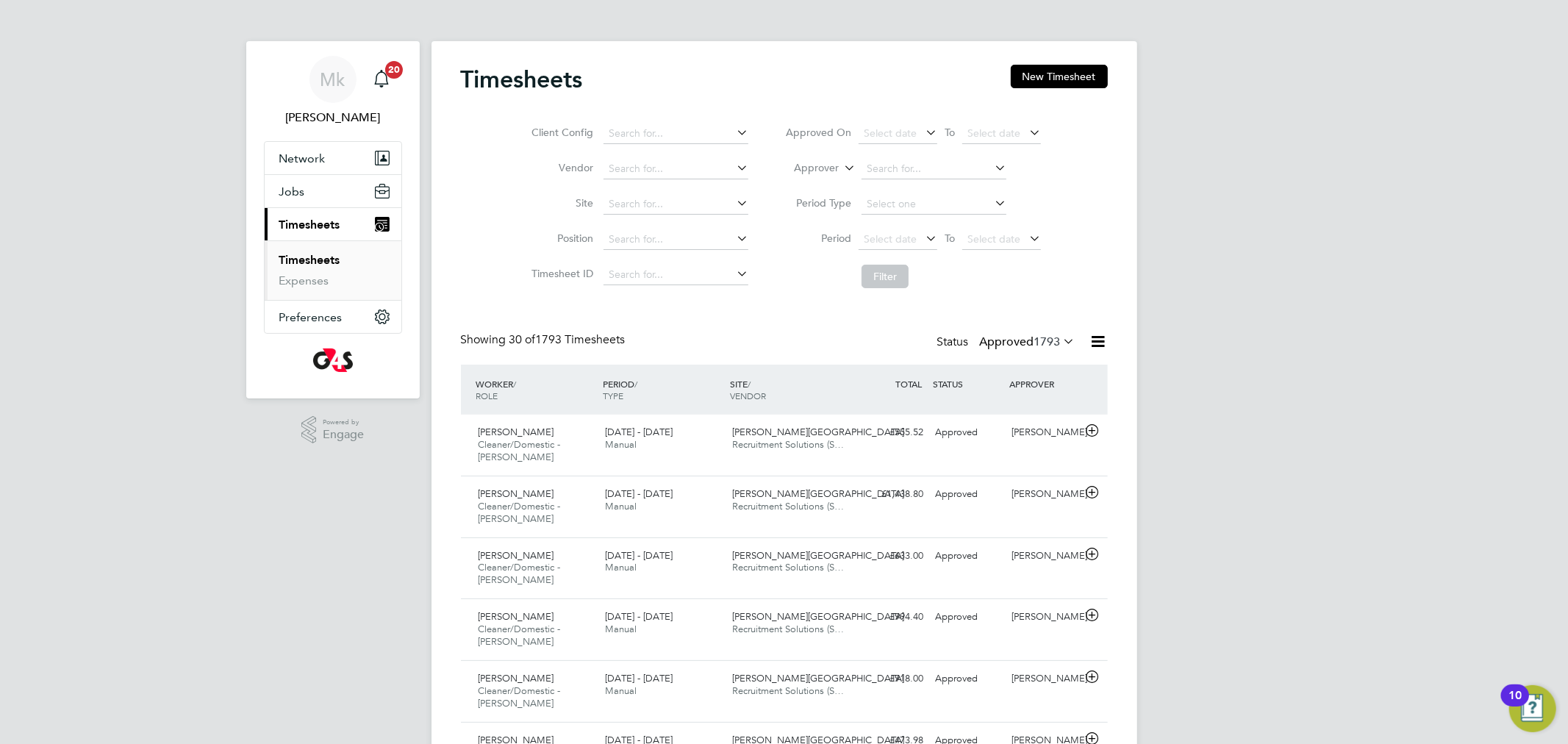
click at [1012, 346] on label "Approved 1793" at bounding box center [1028, 342] width 96 height 15
click at [1019, 414] on li "Submitted" at bounding box center [1011, 410] width 67 height 20
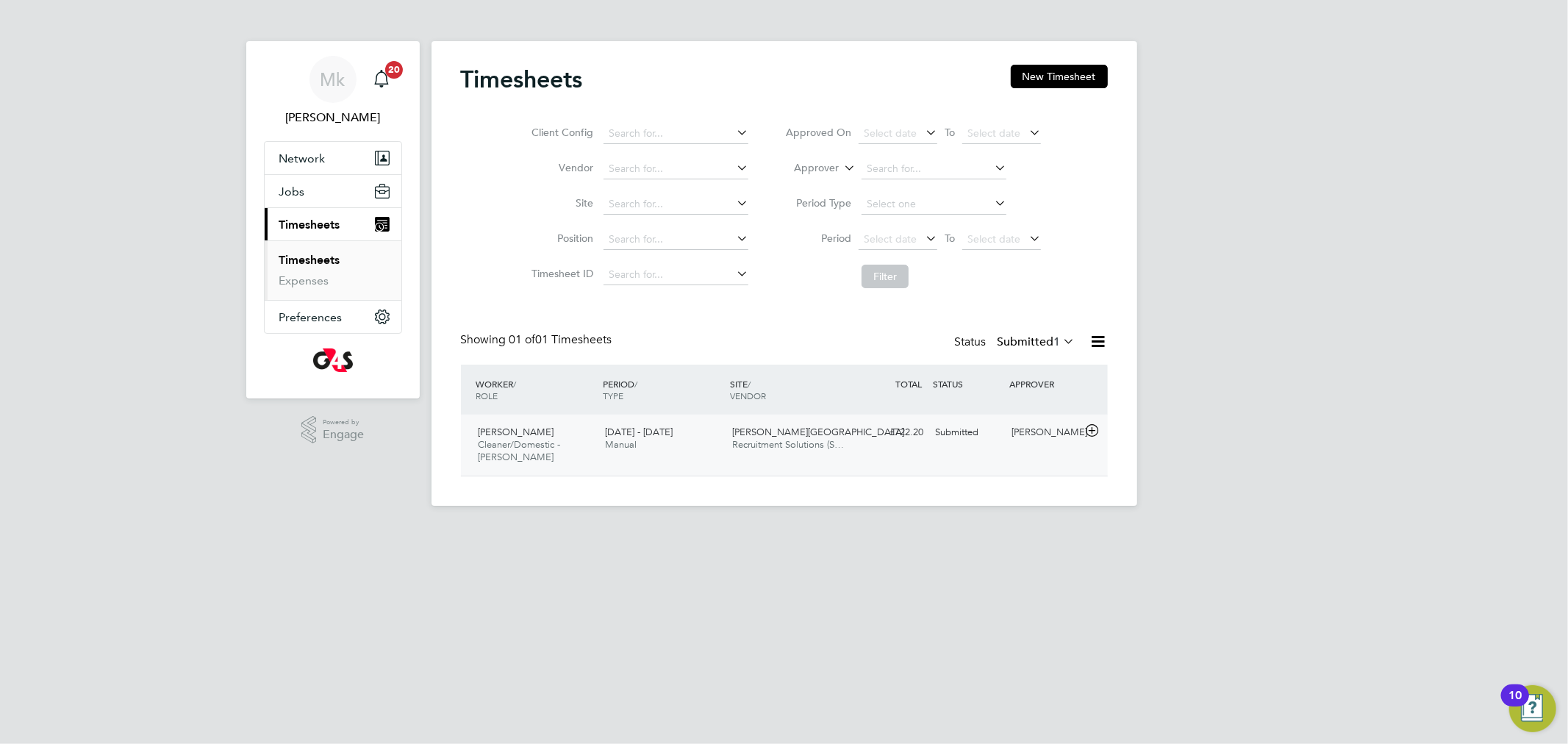
click at [489, 436] on span "[PERSON_NAME]" at bounding box center [516, 432] width 76 height 13
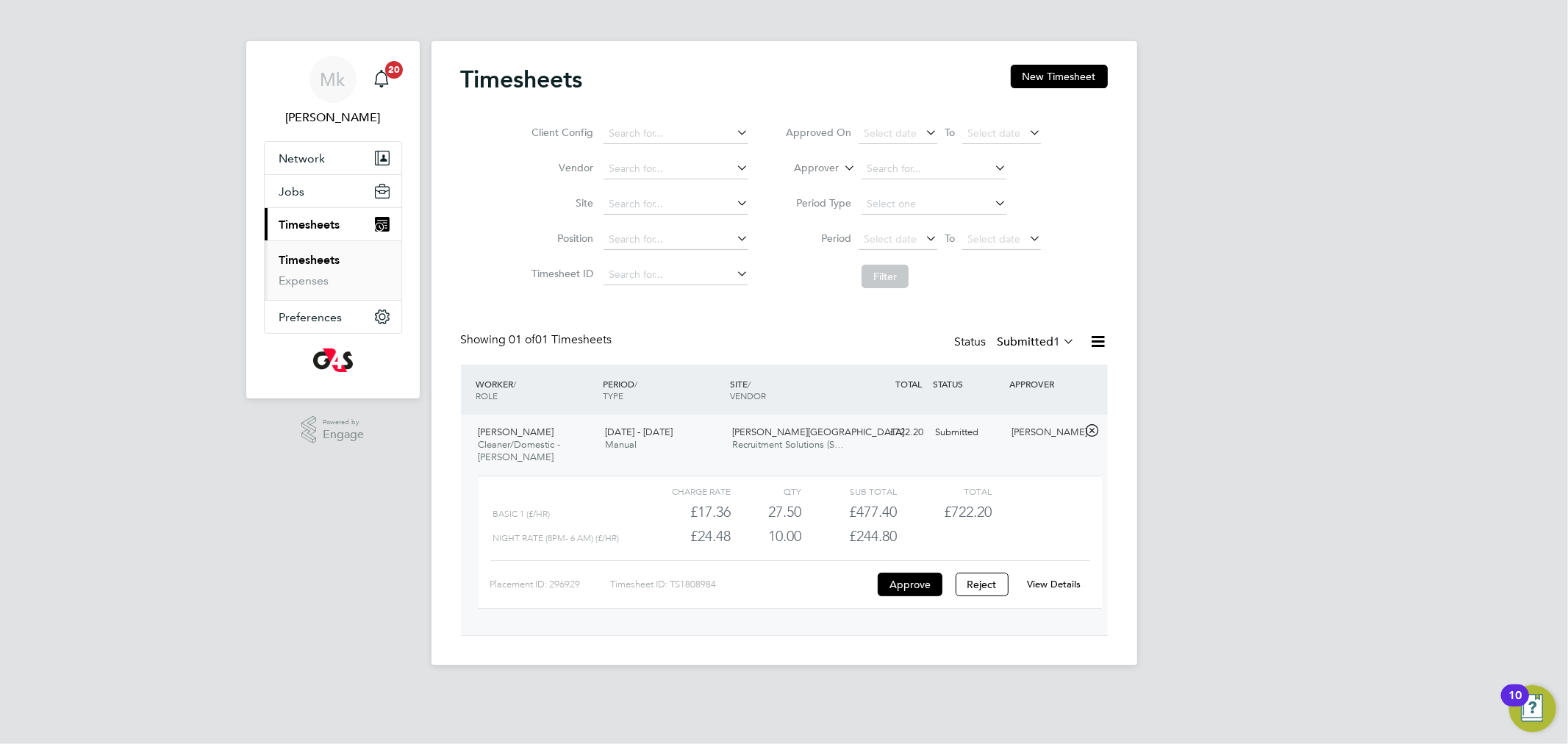
click at [1050, 584] on link "View Details" at bounding box center [1054, 585] width 53 height 13
click at [313, 260] on link "Timesheets" at bounding box center [310, 259] width 61 height 14
click at [1007, 348] on label "Submitted 1" at bounding box center [1036, 342] width 78 height 15
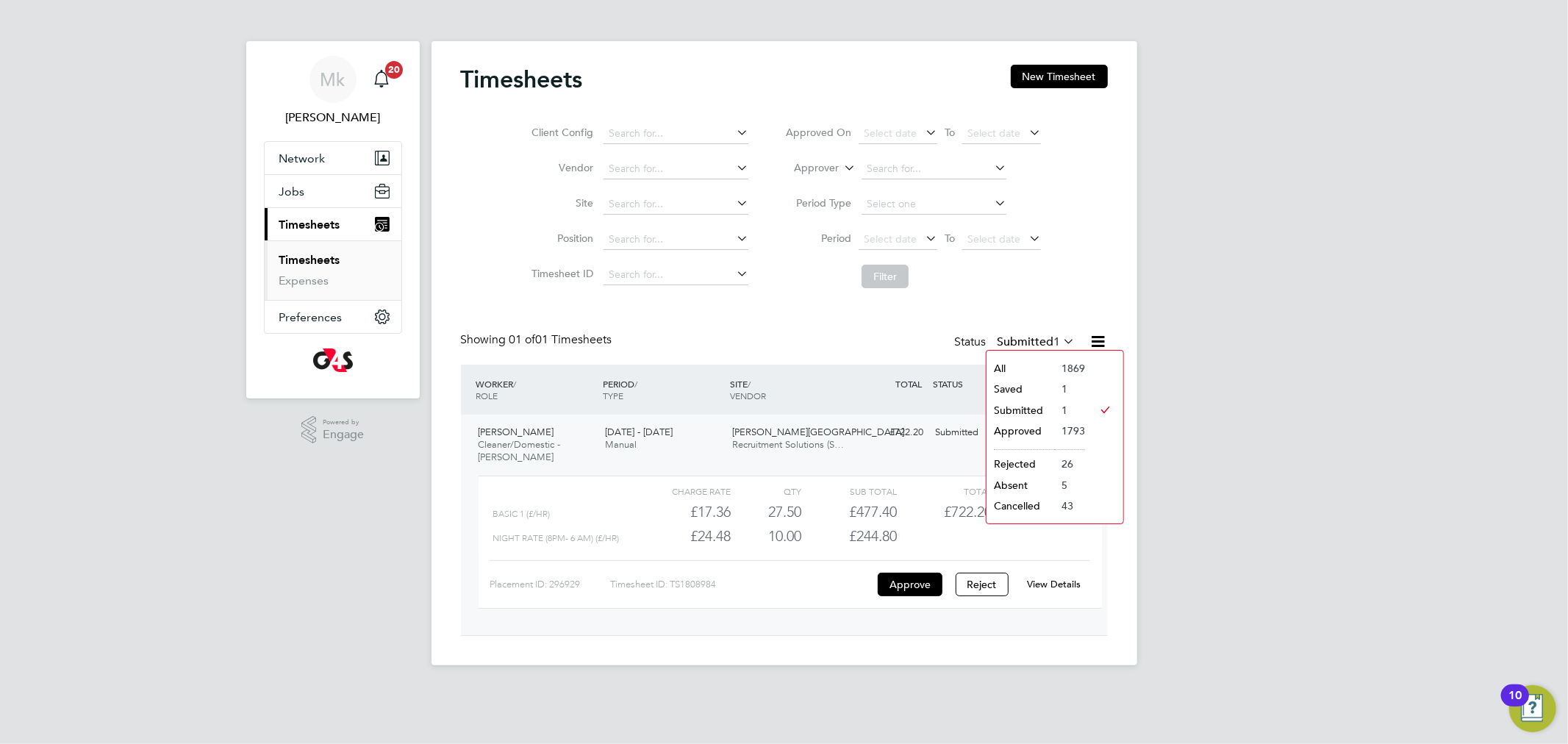
click at [1037, 406] on li "Submitted" at bounding box center [1020, 410] width 67 height 20
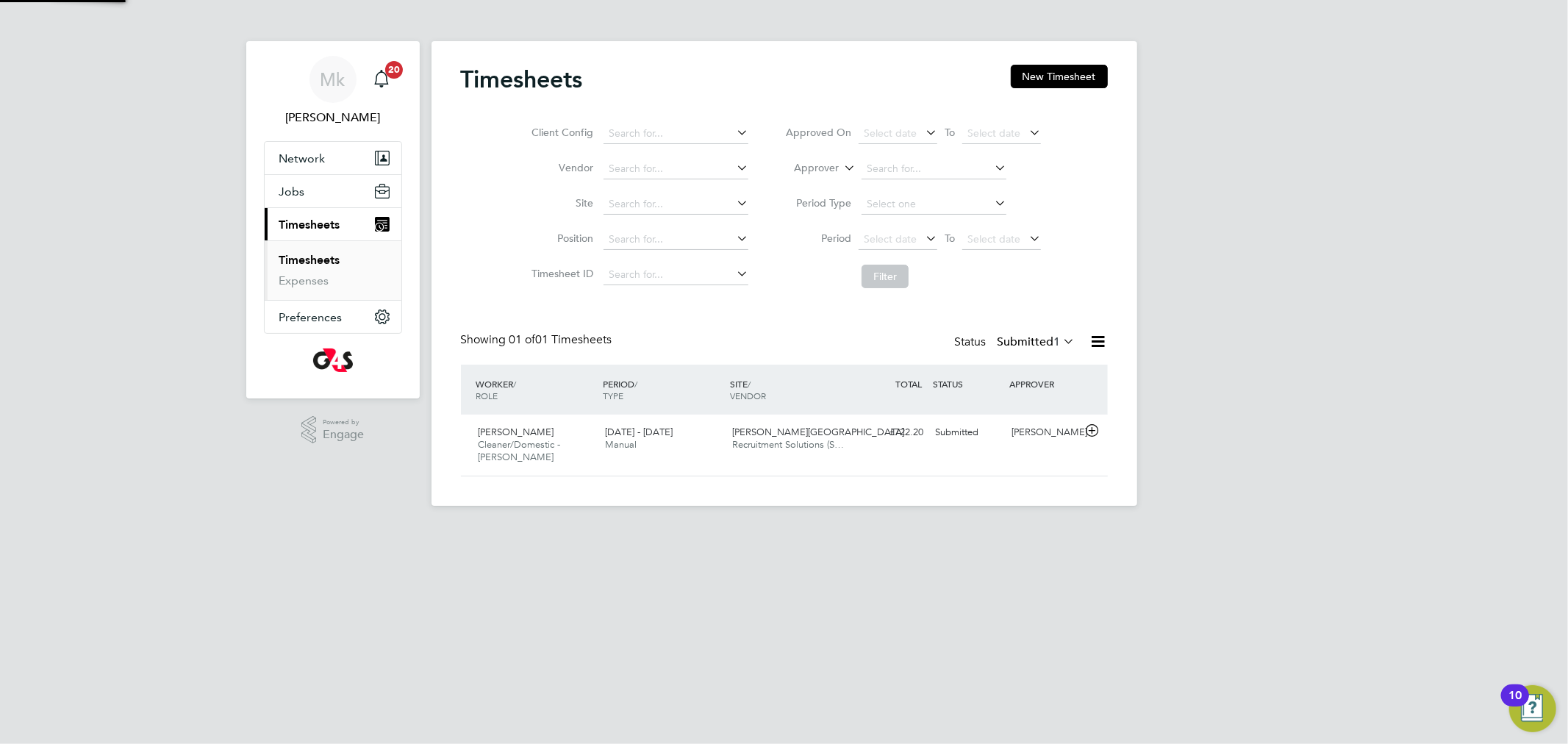
scroll to position [37, 128]
click at [607, 439] on span "Manual" at bounding box center [620, 444] width 31 height 13
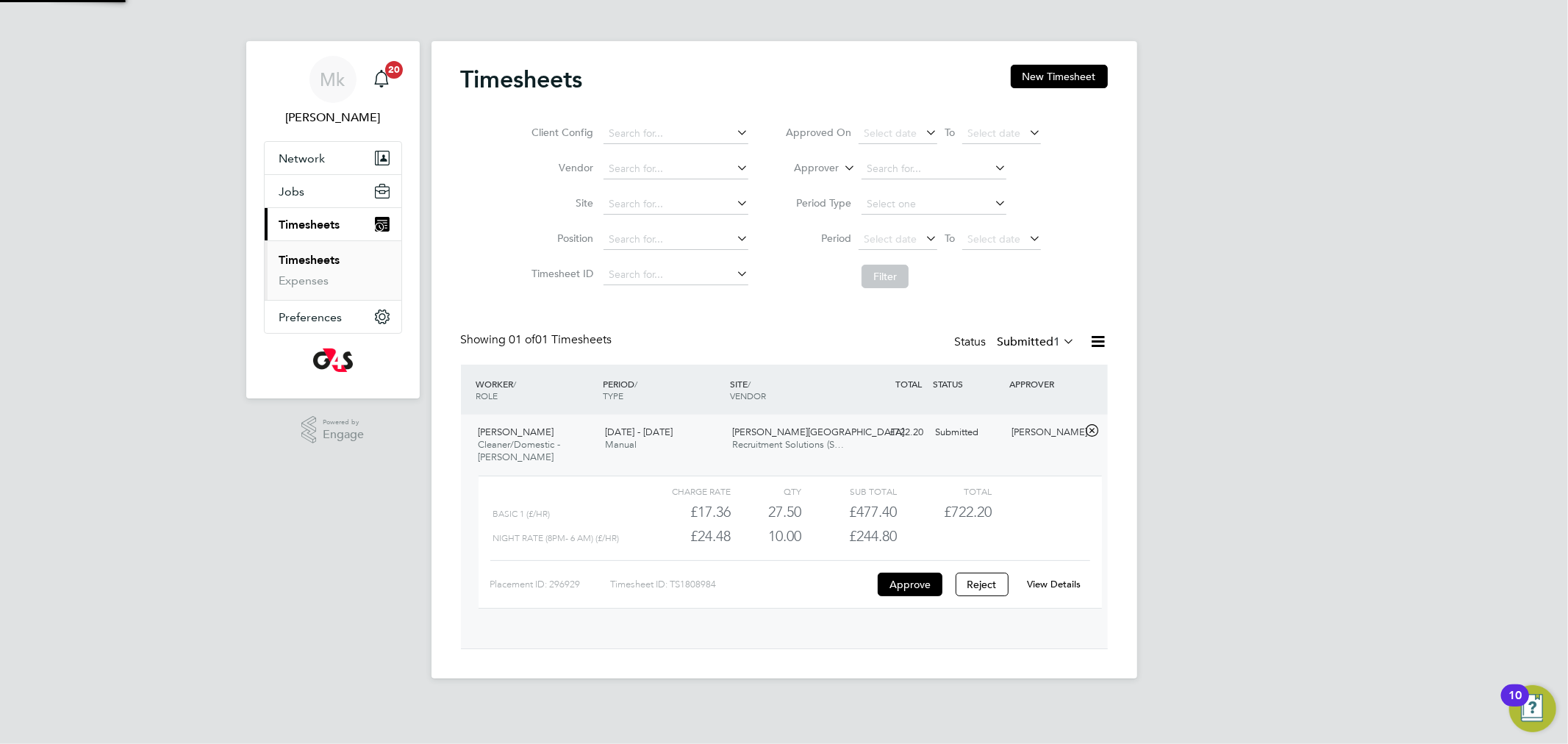
scroll to position [24, 144]
click at [1053, 586] on link "View Details" at bounding box center [1054, 585] width 53 height 13
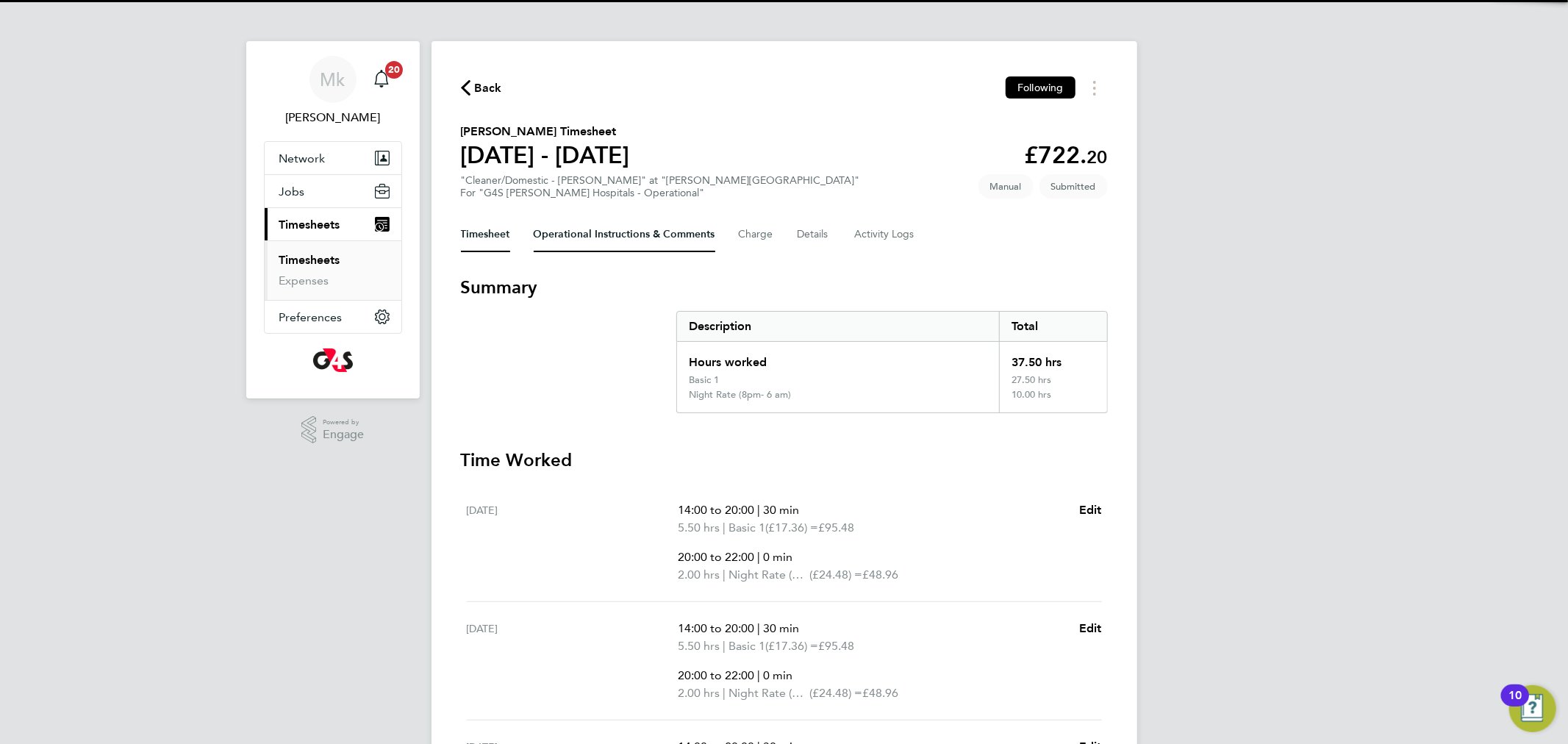
click at [576, 242] on Comments-tab "Operational Instructions & Comments" at bounding box center [624, 234] width 182 height 35
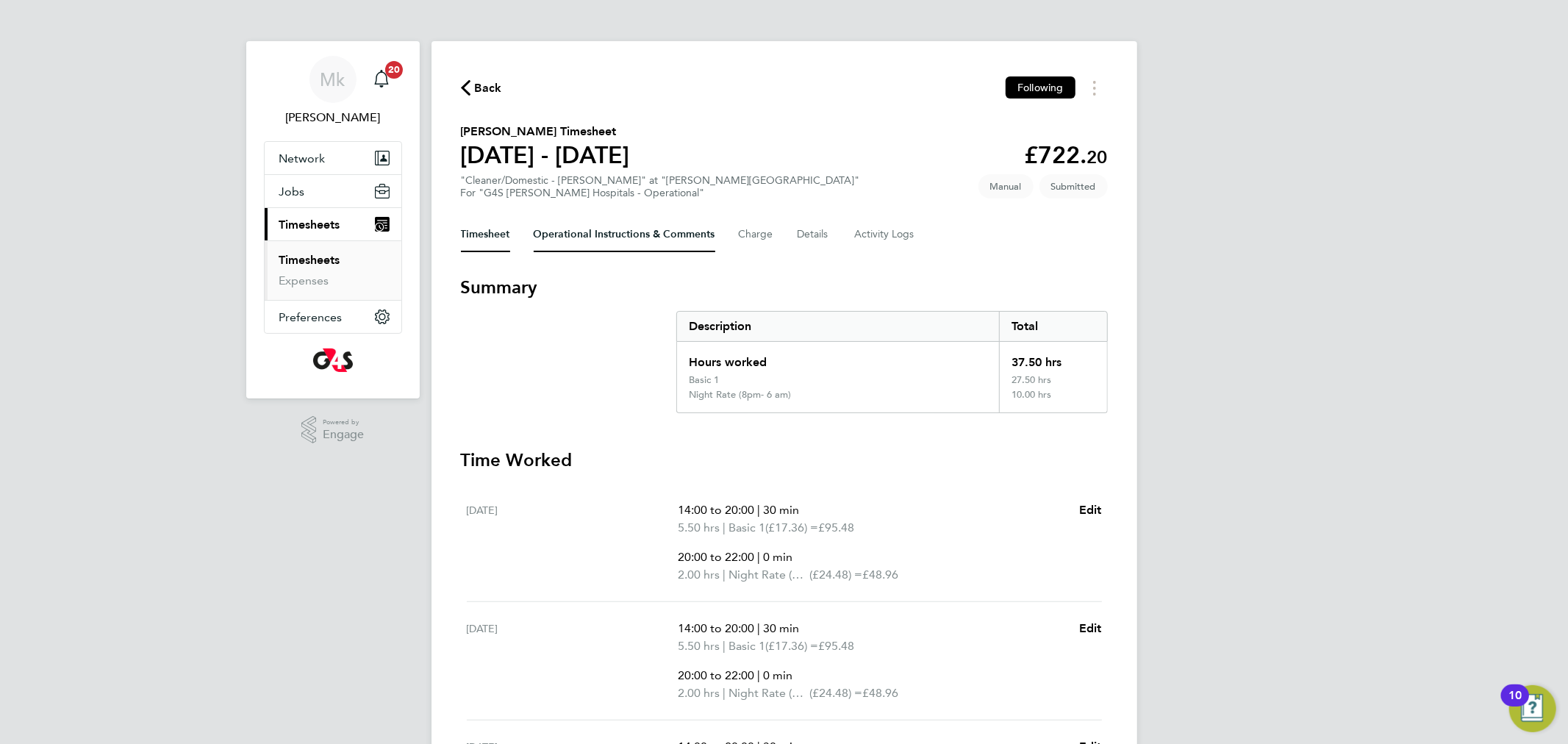
click at [566, 245] on Comments-tab "Operational Instructions & Comments" at bounding box center [624, 234] width 182 height 35
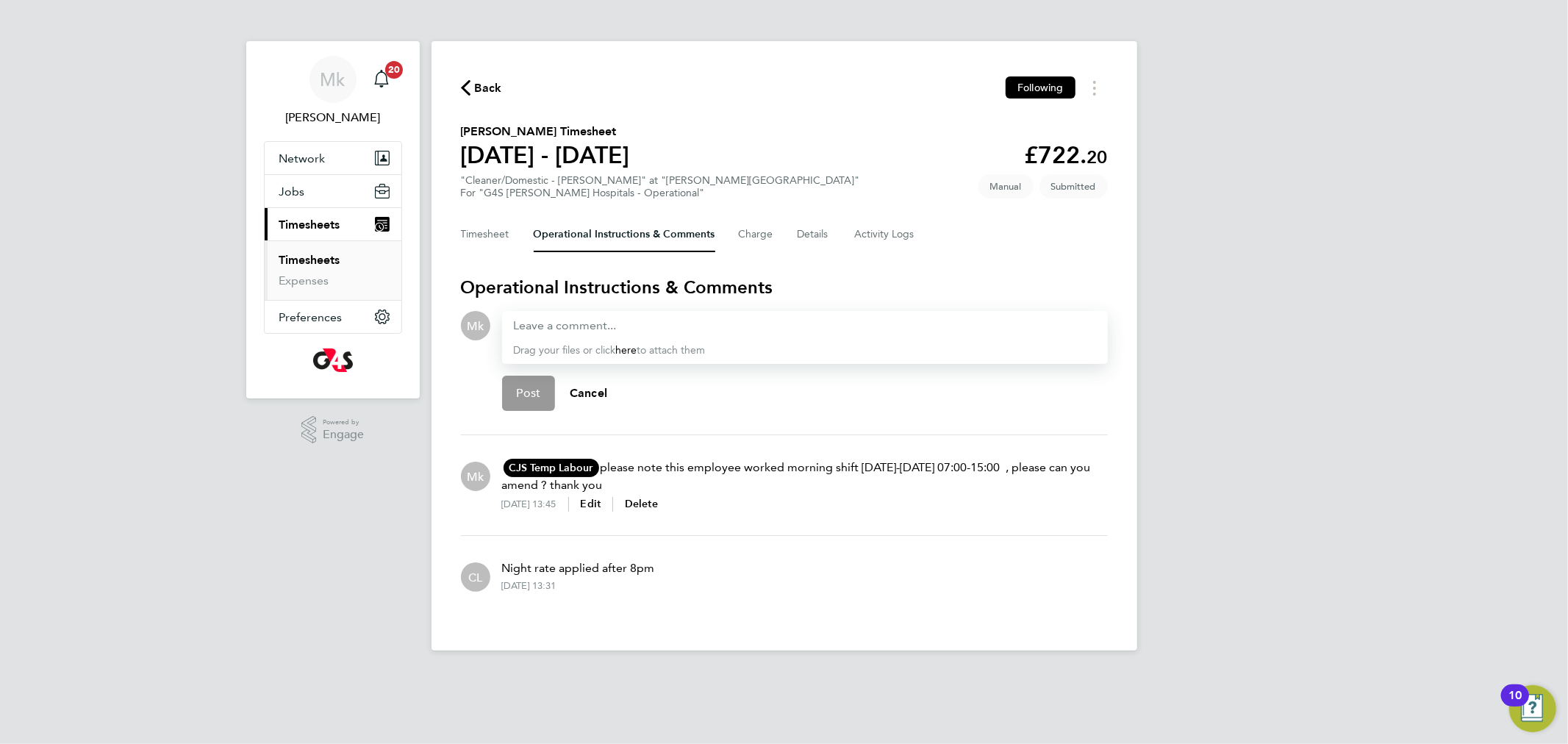
click at [464, 83] on icon "button" at bounding box center [466, 88] width 9 height 16
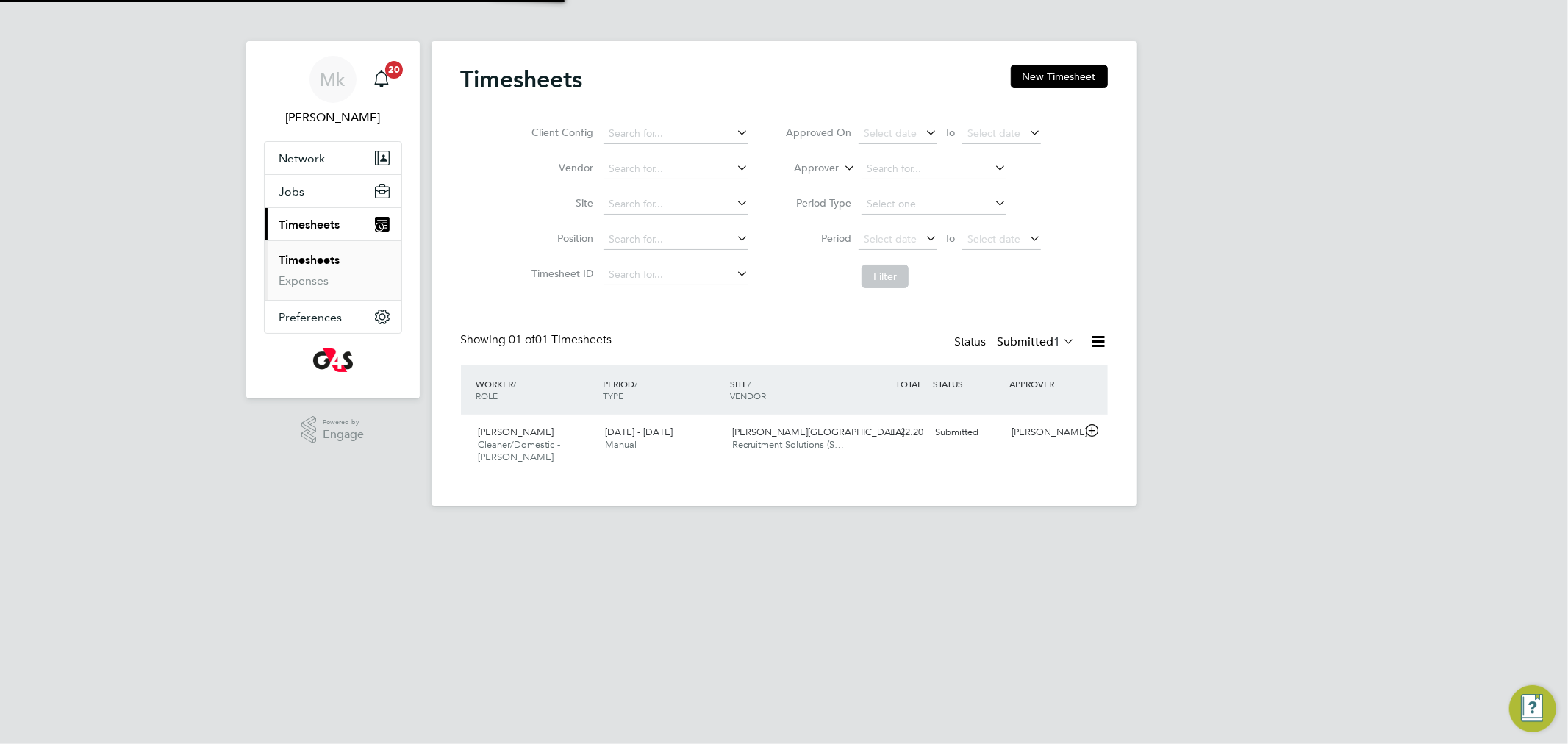
scroll to position [37, 128]
click at [483, 442] on span "Cleaner/Domestic - [PERSON_NAME]" at bounding box center [519, 450] width 82 height 25
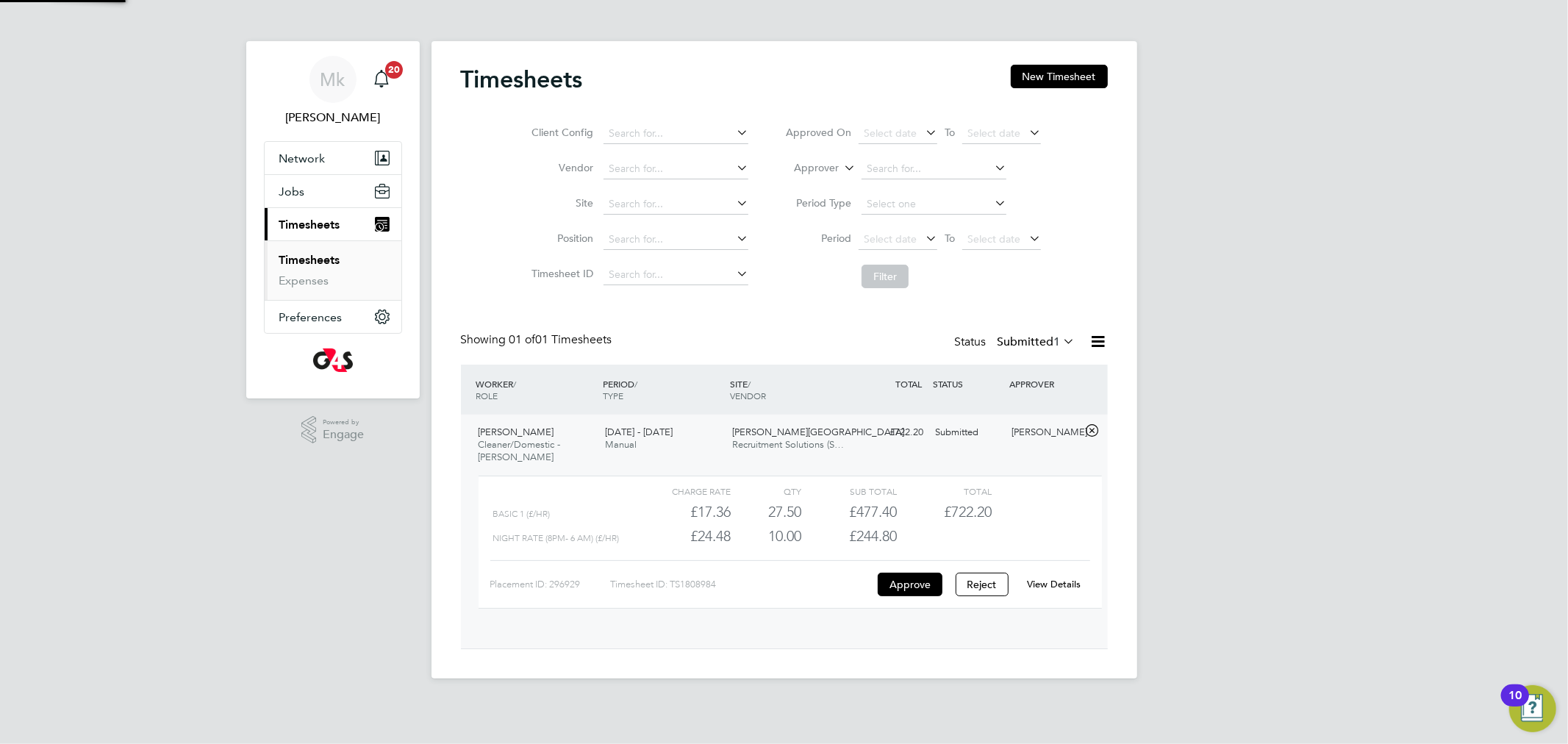
scroll to position [24, 144]
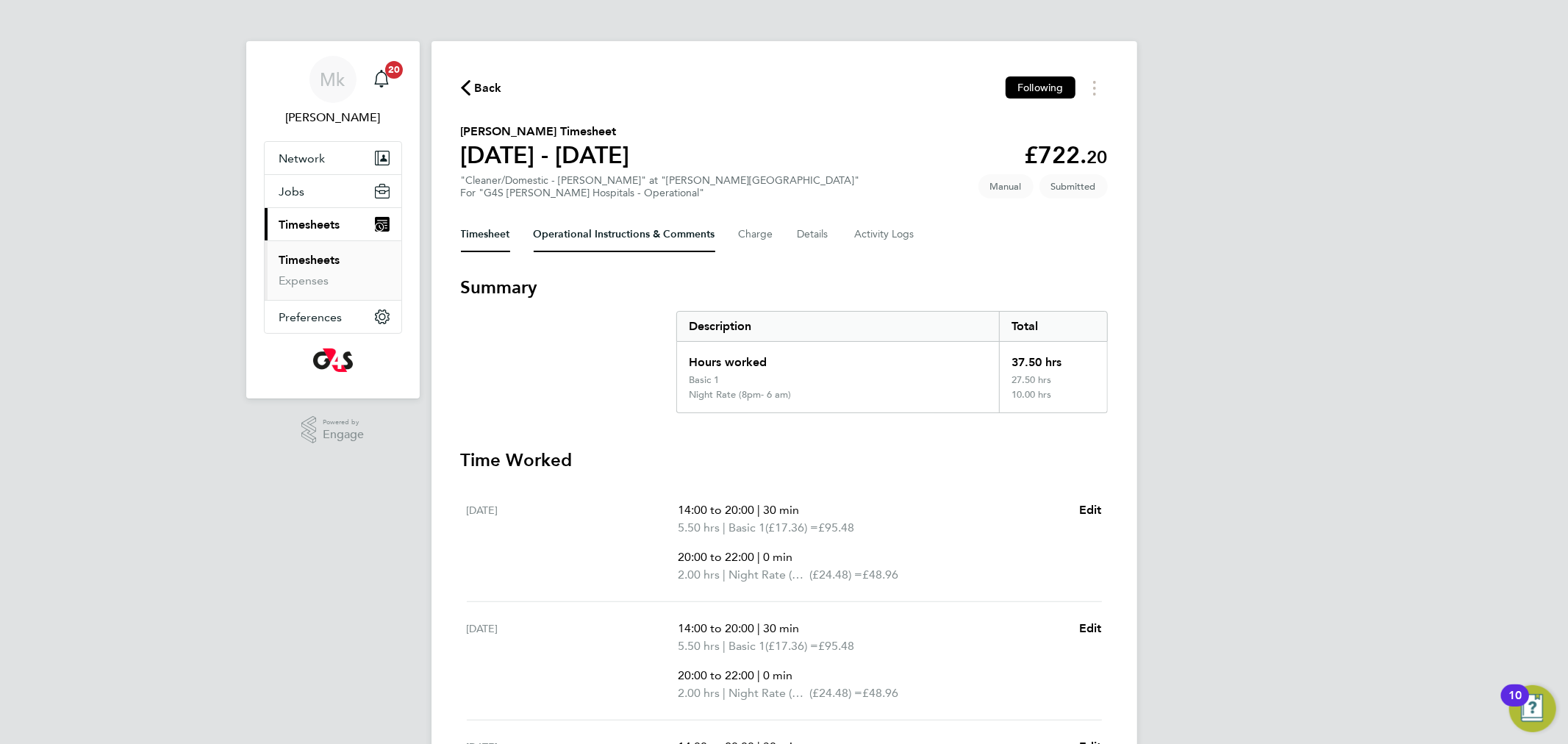
click at [590, 228] on Comments-tab "Operational Instructions & Comments" at bounding box center [624, 234] width 182 height 35
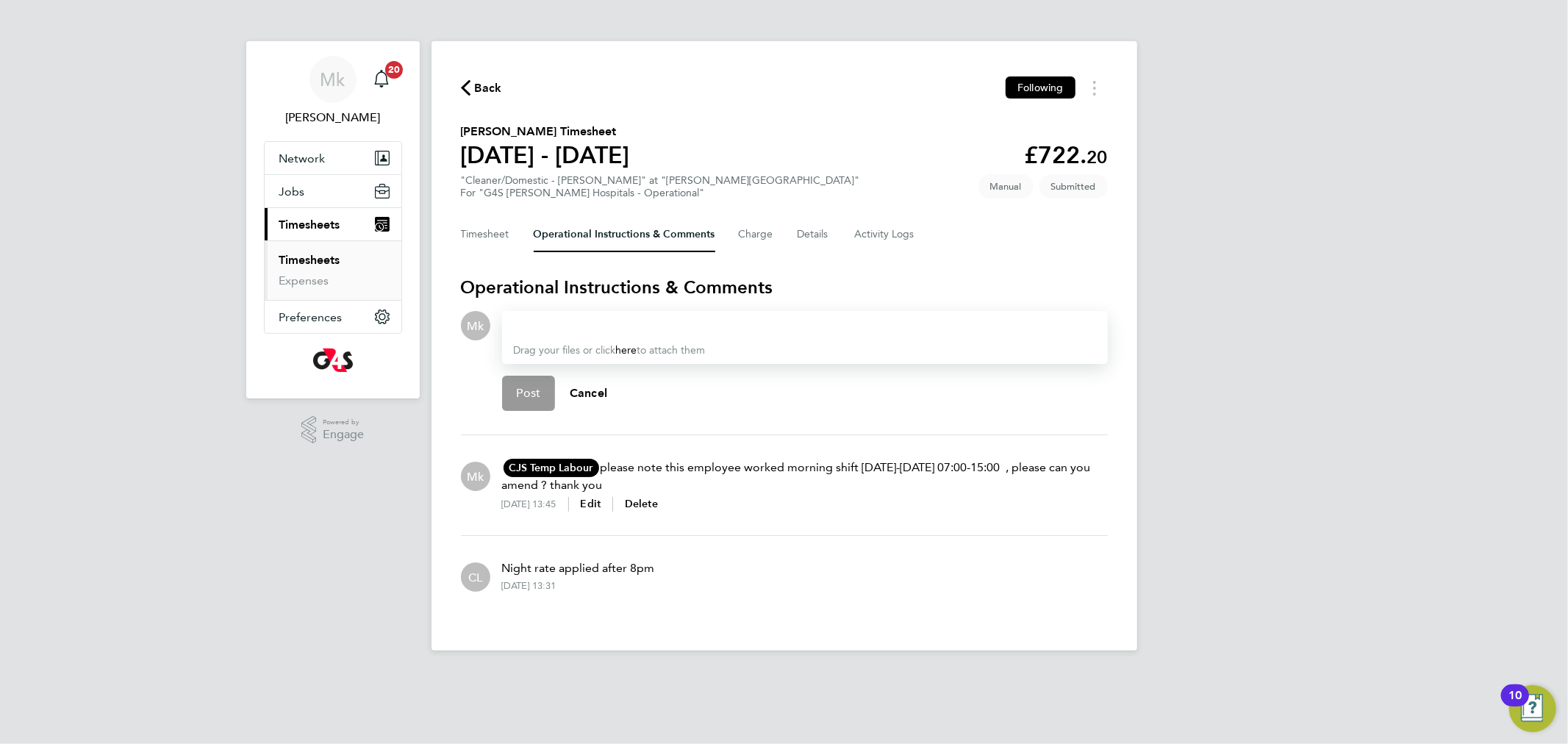
click at [767, 603] on li "CL Night rate applied after 8pm [DATE] 13:31" at bounding box center [784, 575] width 647 height 79
click at [313, 219] on span "Timesheets" at bounding box center [310, 224] width 61 height 14
click at [316, 261] on link "Timesheets" at bounding box center [310, 259] width 61 height 14
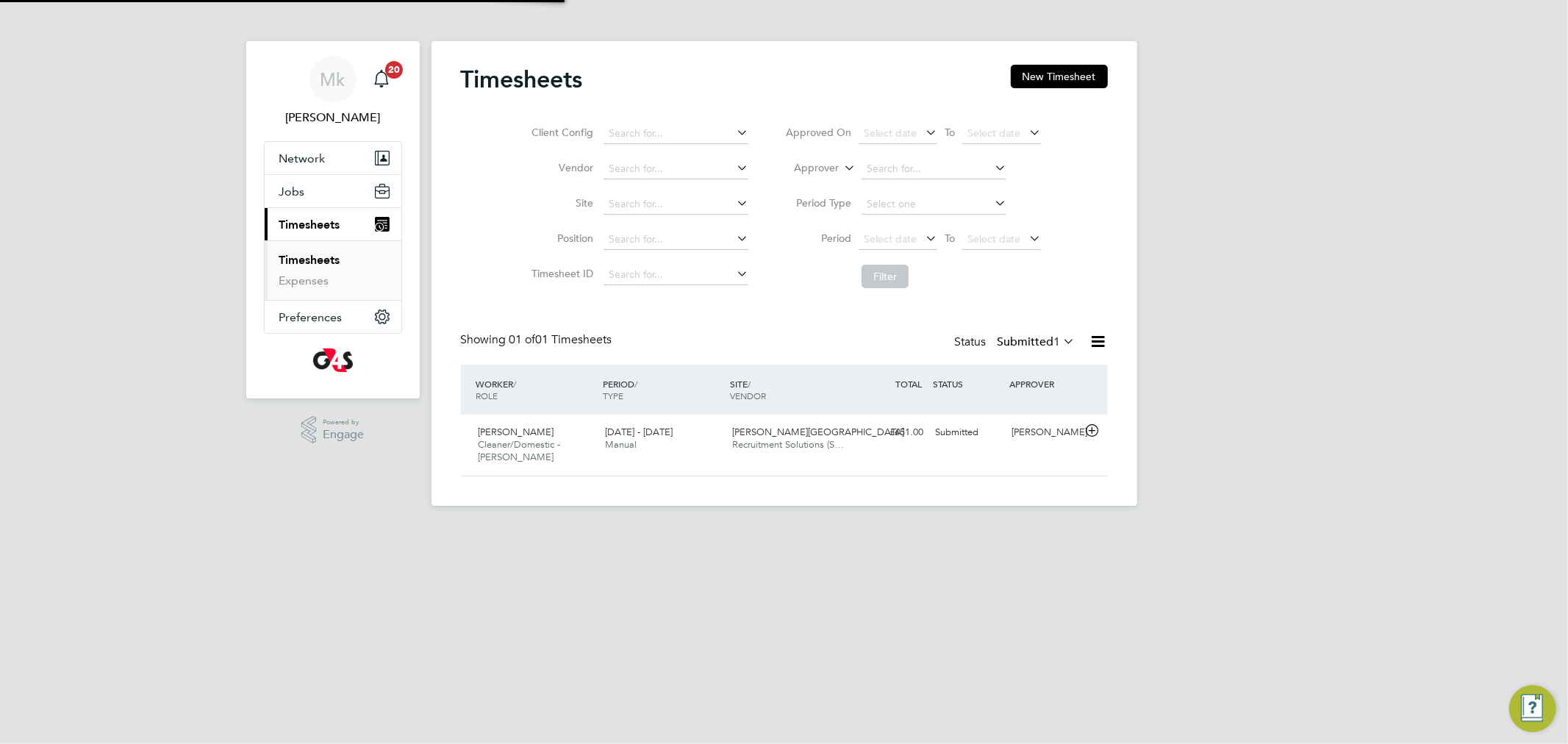
scroll to position [37, 128]
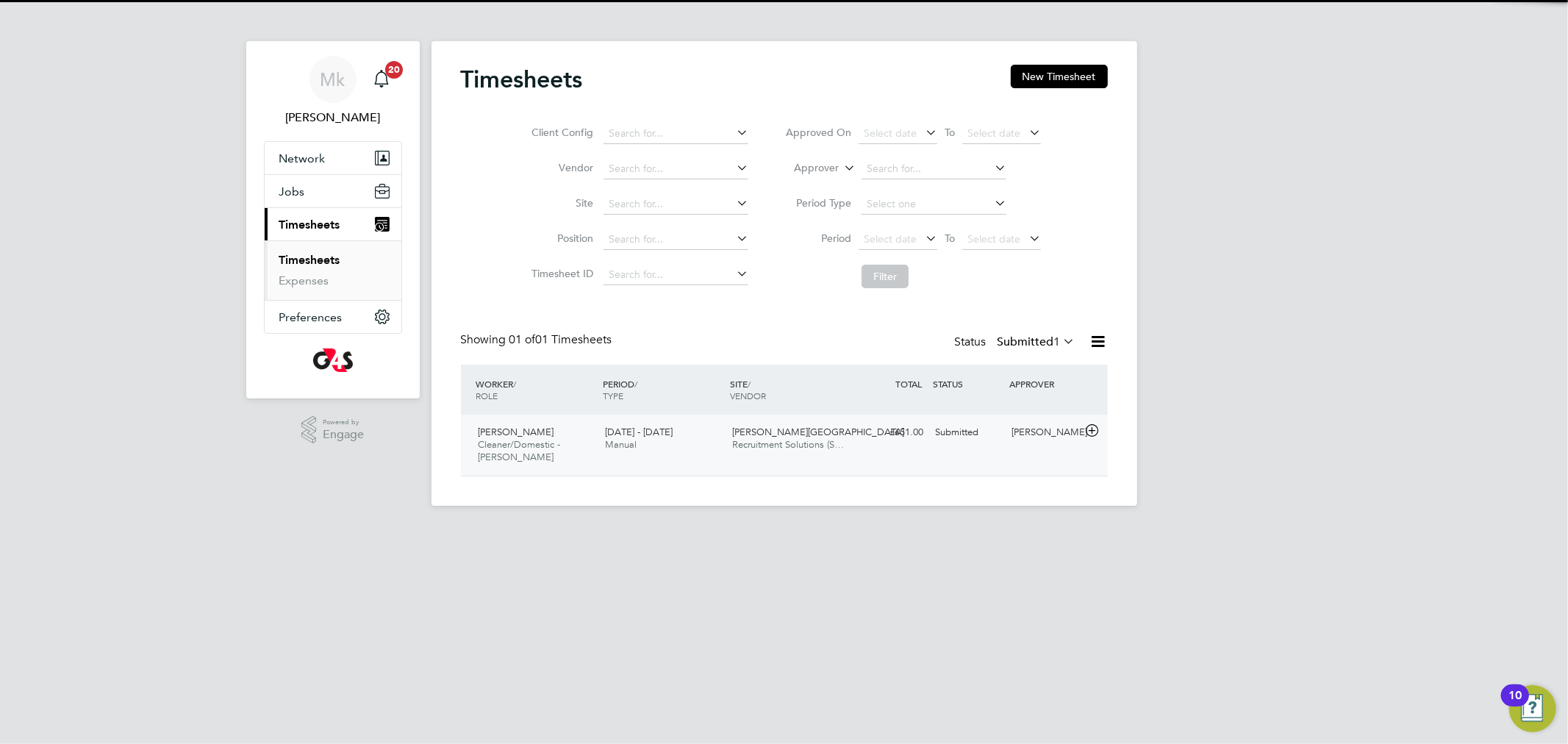
click at [555, 456] on div "[PERSON_NAME] Cleaner/Domestic - [PERSON_NAME] [DATE] - [DATE]" at bounding box center [536, 444] width 127 height 49
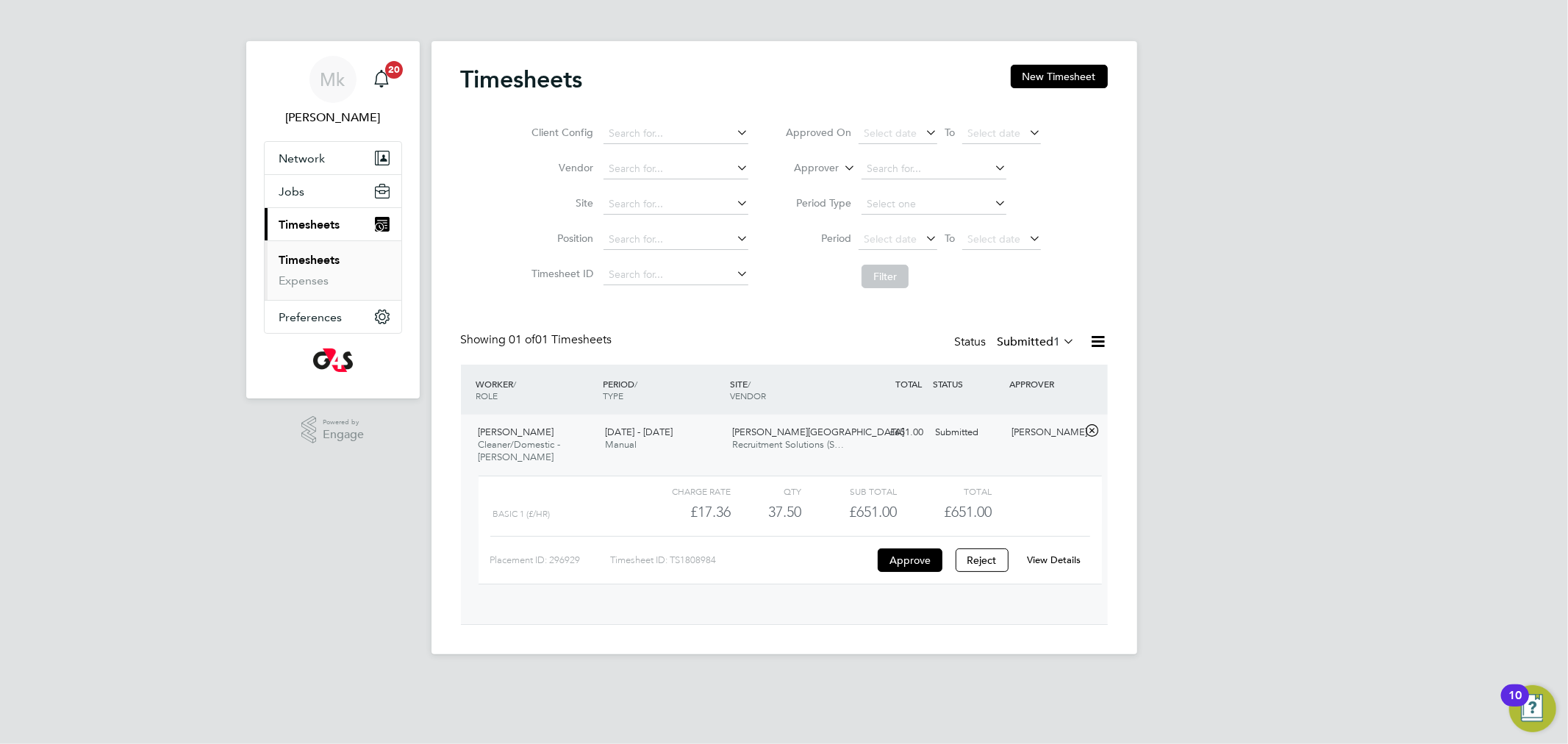
scroll to position [24, 144]
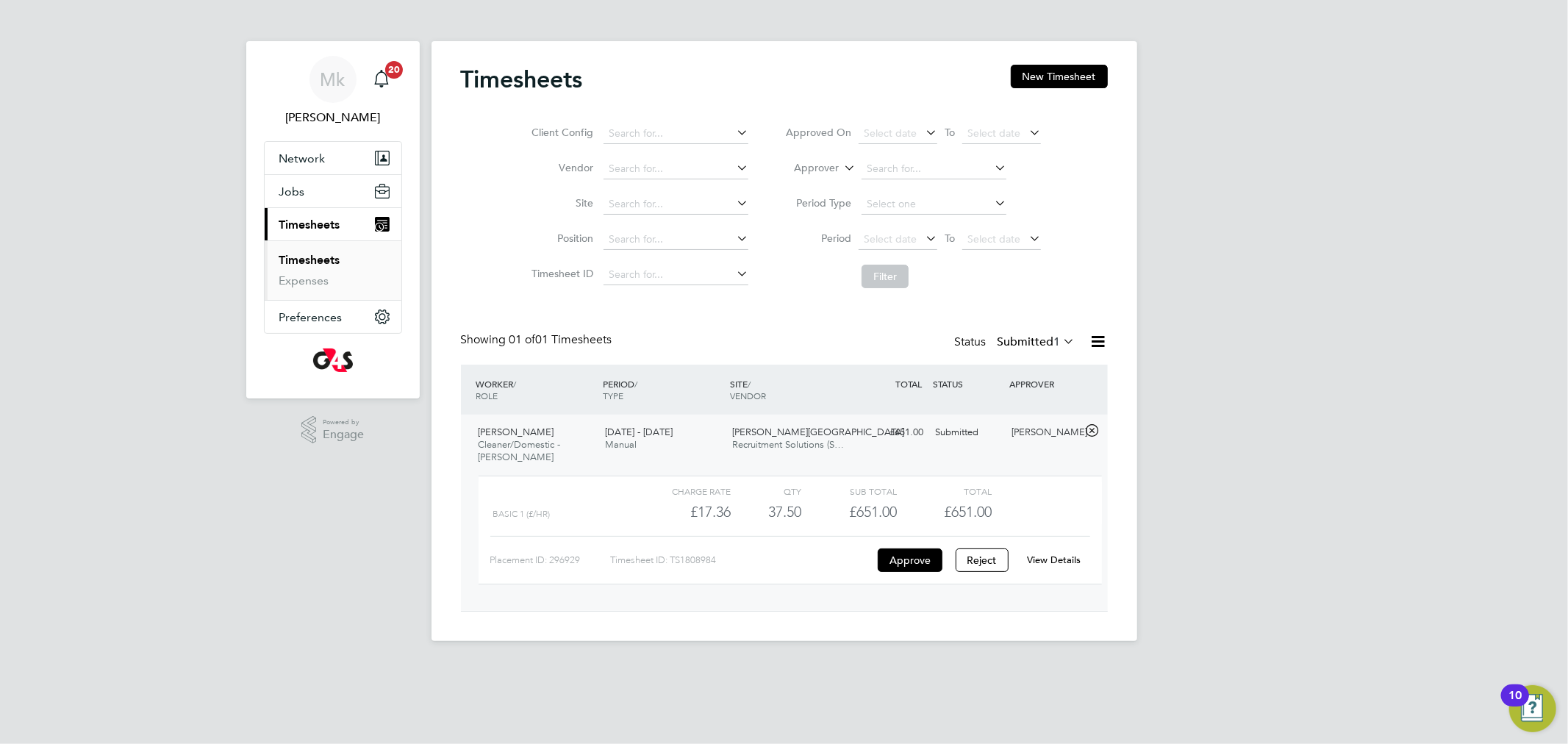
click at [1065, 572] on div "View Details" at bounding box center [1055, 561] width 72 height 24
click at [1064, 567] on div "View Details" at bounding box center [1055, 561] width 72 height 24
click at [1064, 561] on link "View Details" at bounding box center [1054, 561] width 53 height 13
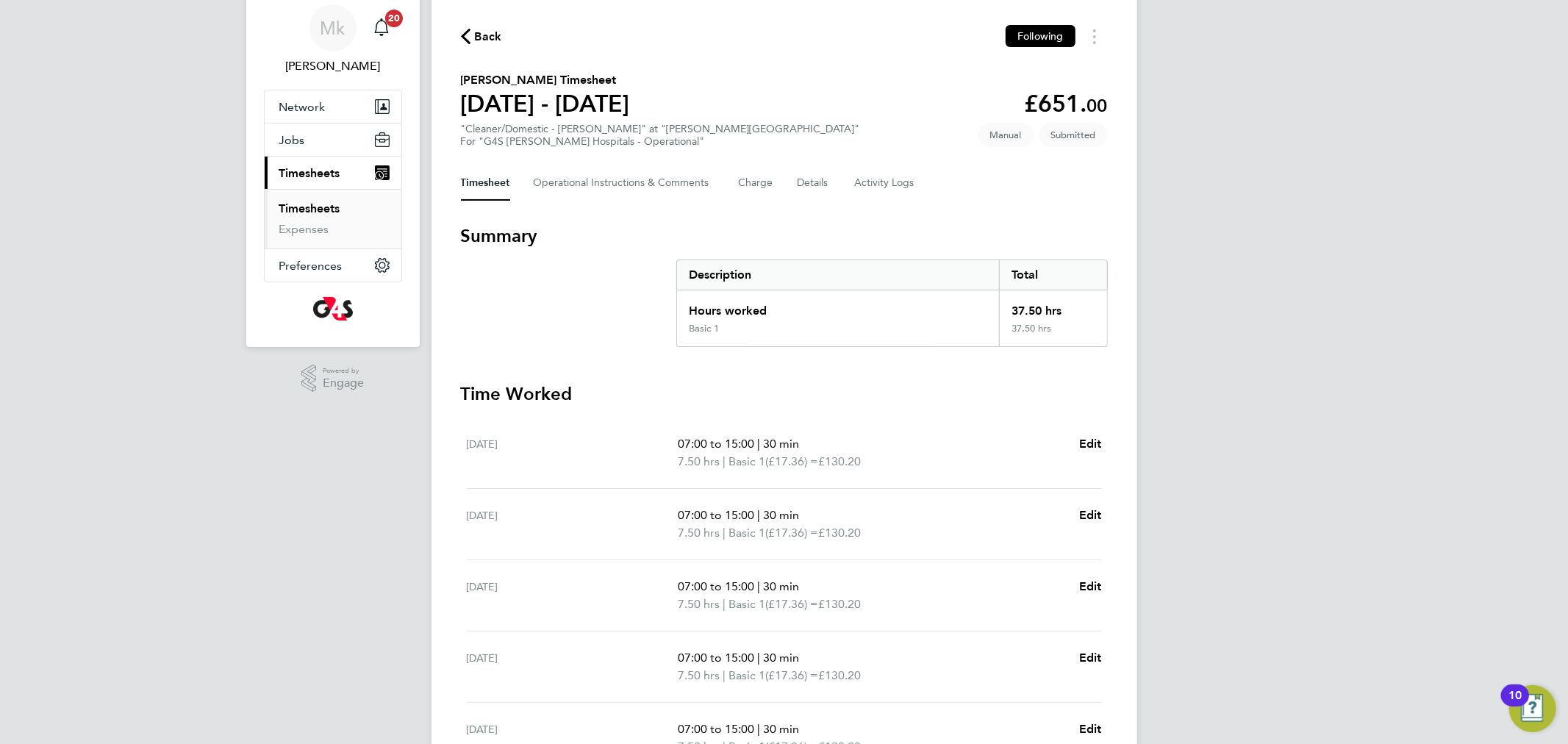
scroll to position [62, 0]
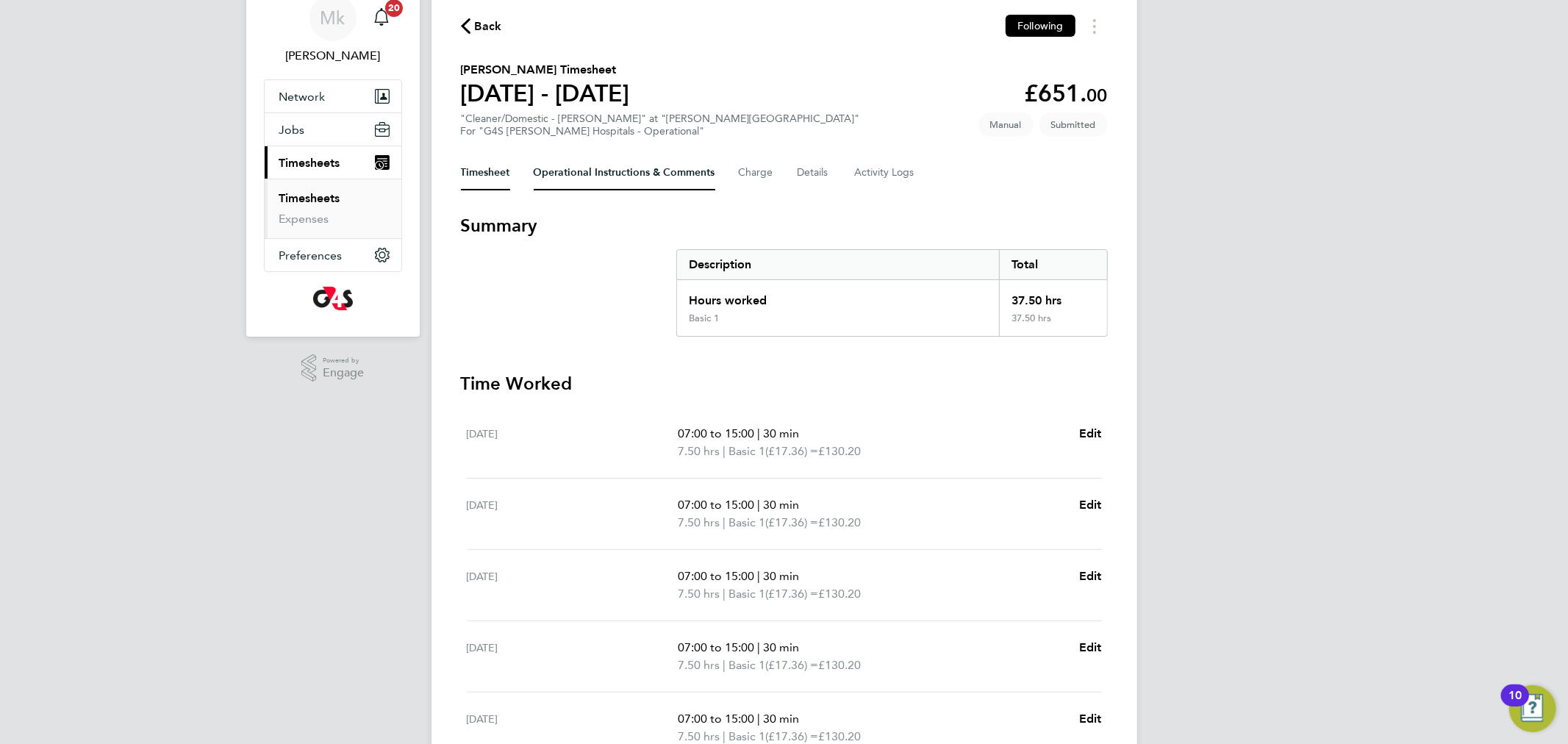
click at [578, 171] on Comments-tab "Operational Instructions & Comments" at bounding box center [624, 172] width 182 height 35
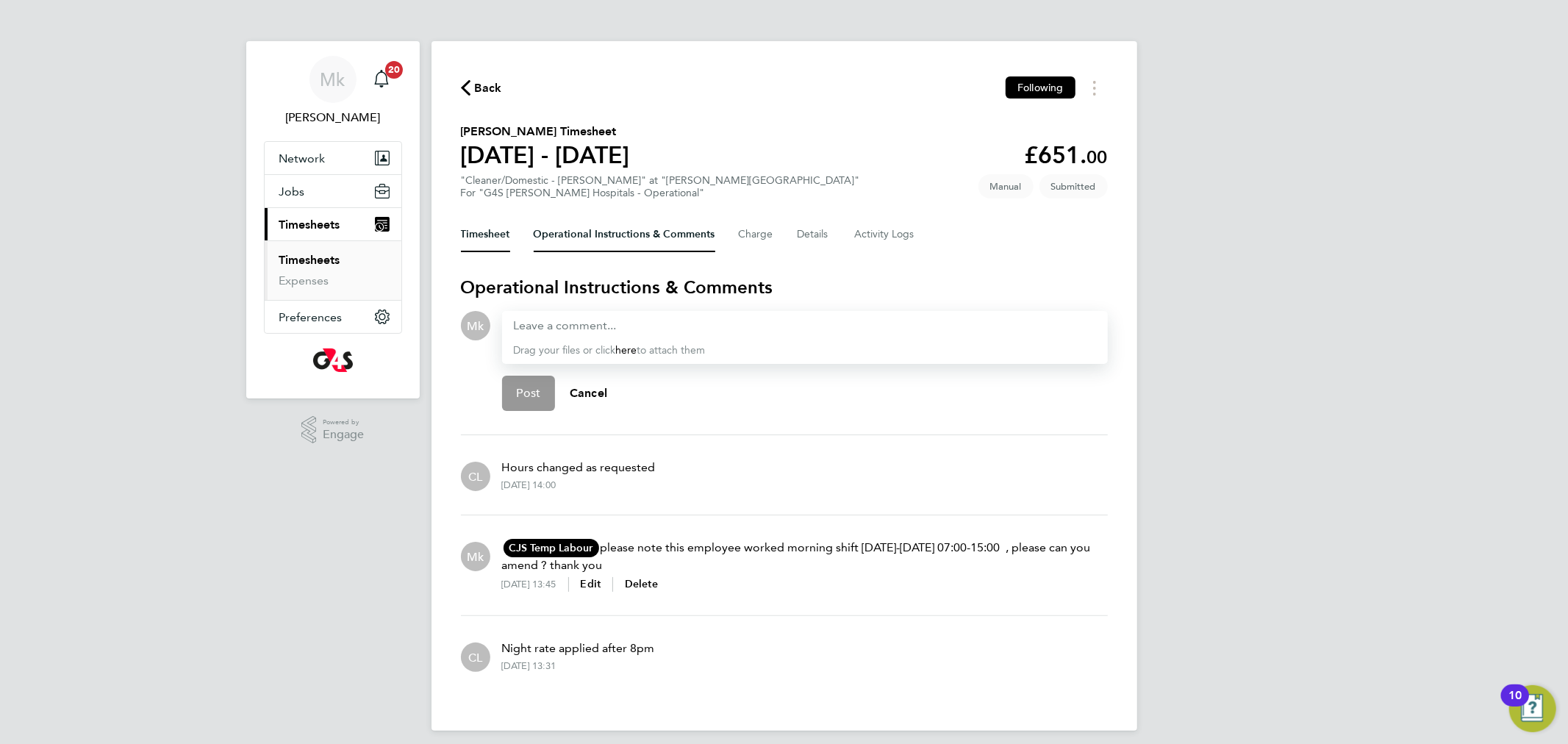
click at [485, 227] on button "Timesheet" at bounding box center [485, 234] width 49 height 35
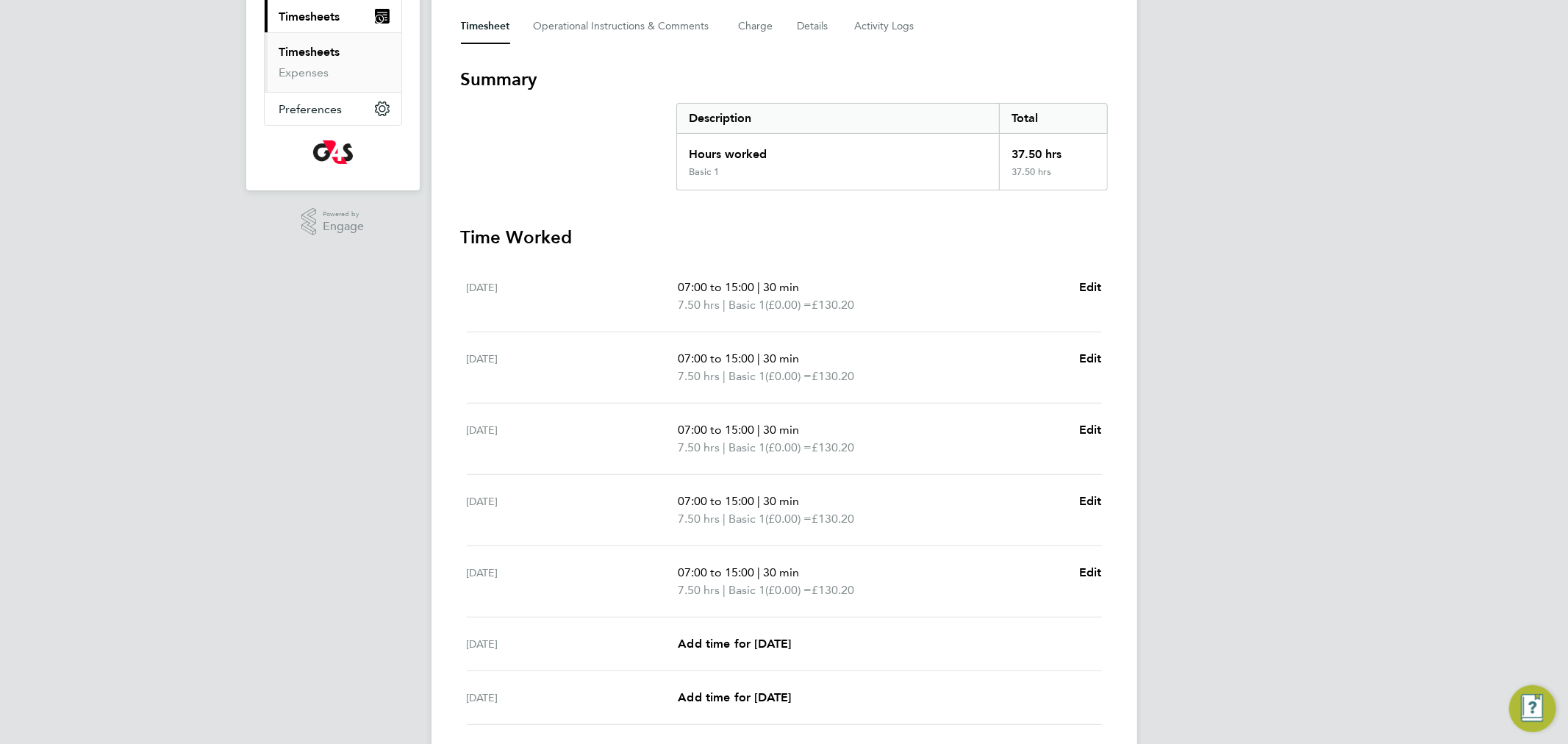
scroll to position [316, 0]
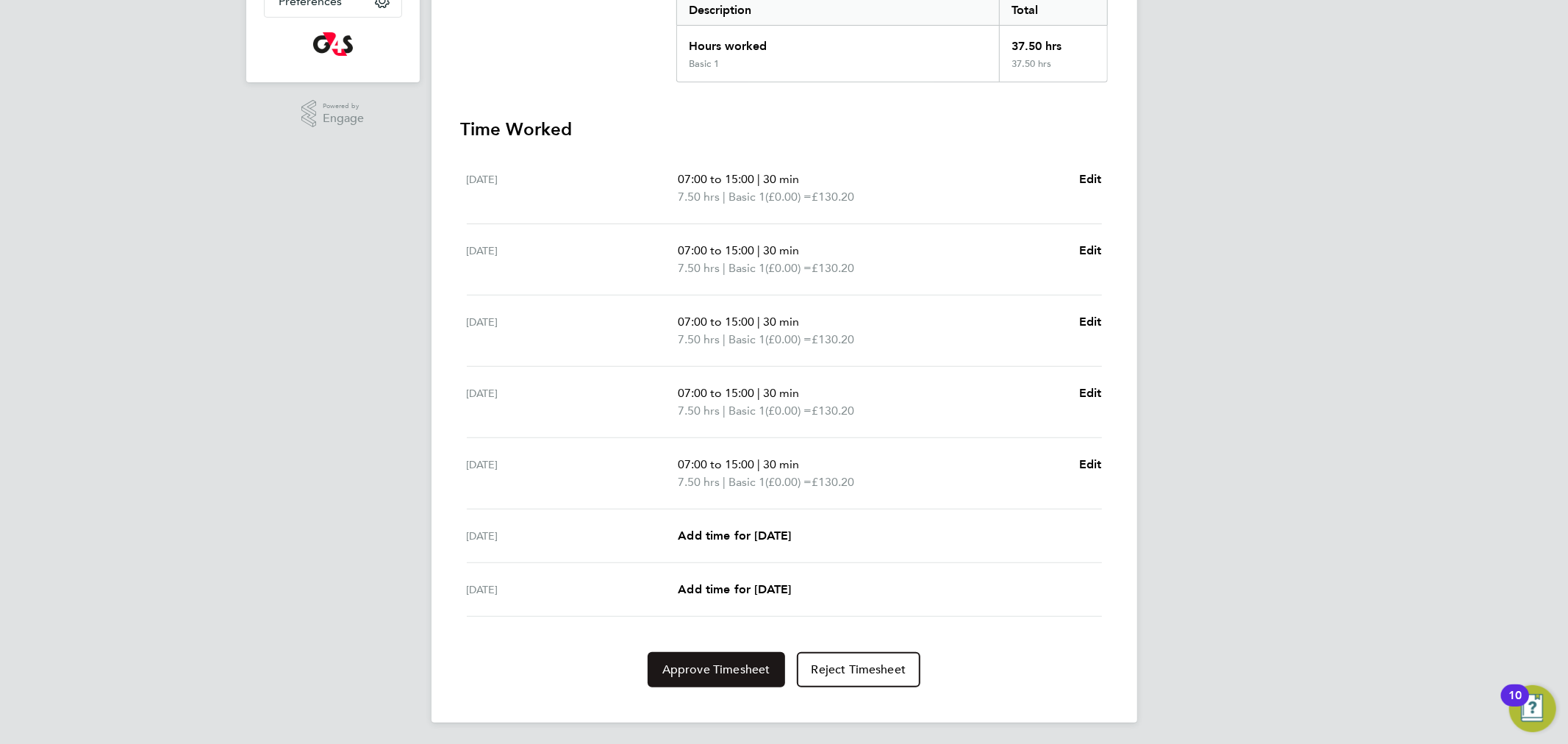
click at [743, 672] on span "Approve Timesheet" at bounding box center [716, 670] width 108 height 15
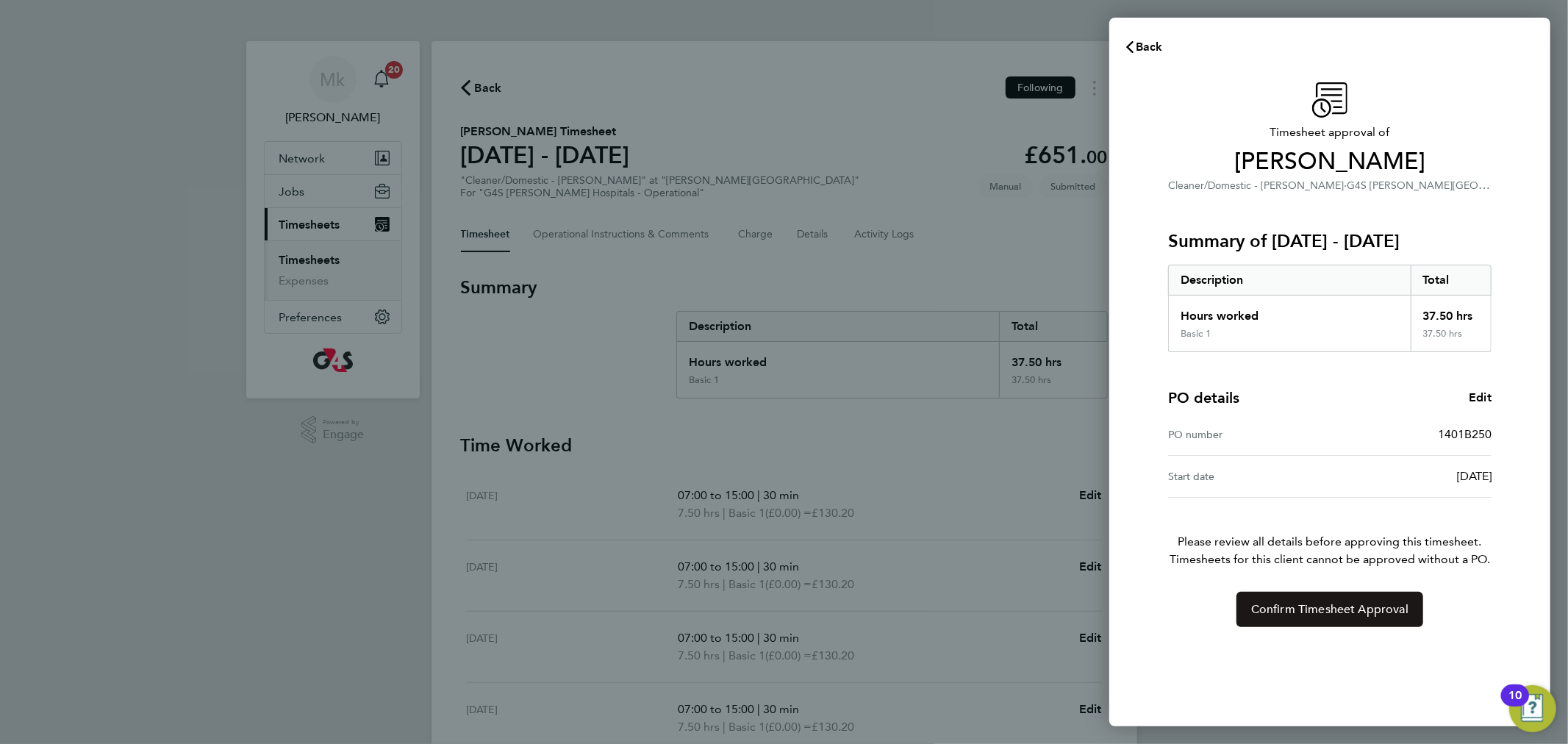
click at [1374, 624] on button "Confirm Timesheet Approval" at bounding box center [1330, 609] width 187 height 35
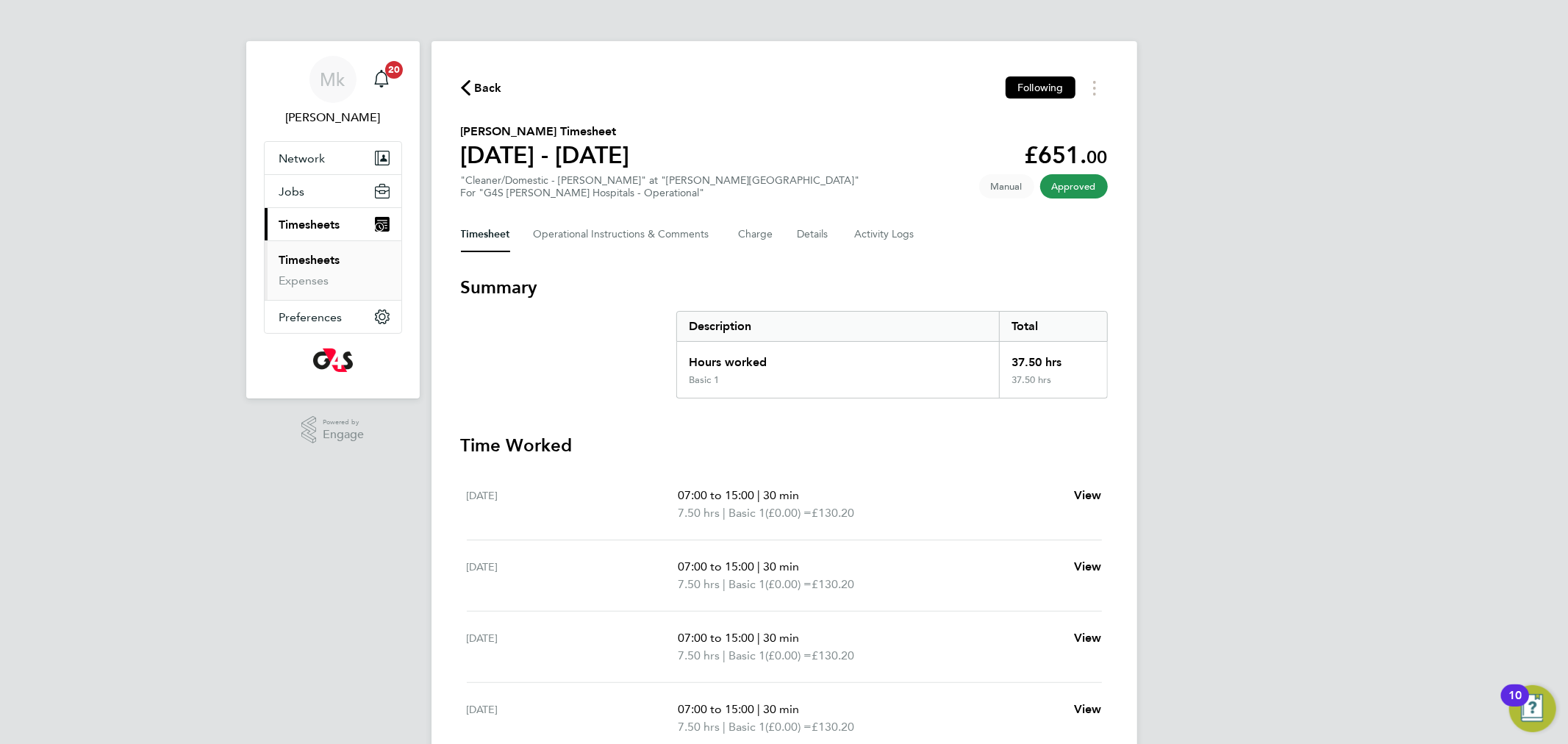
click at [311, 262] on link "Timesheets" at bounding box center [310, 259] width 61 height 14
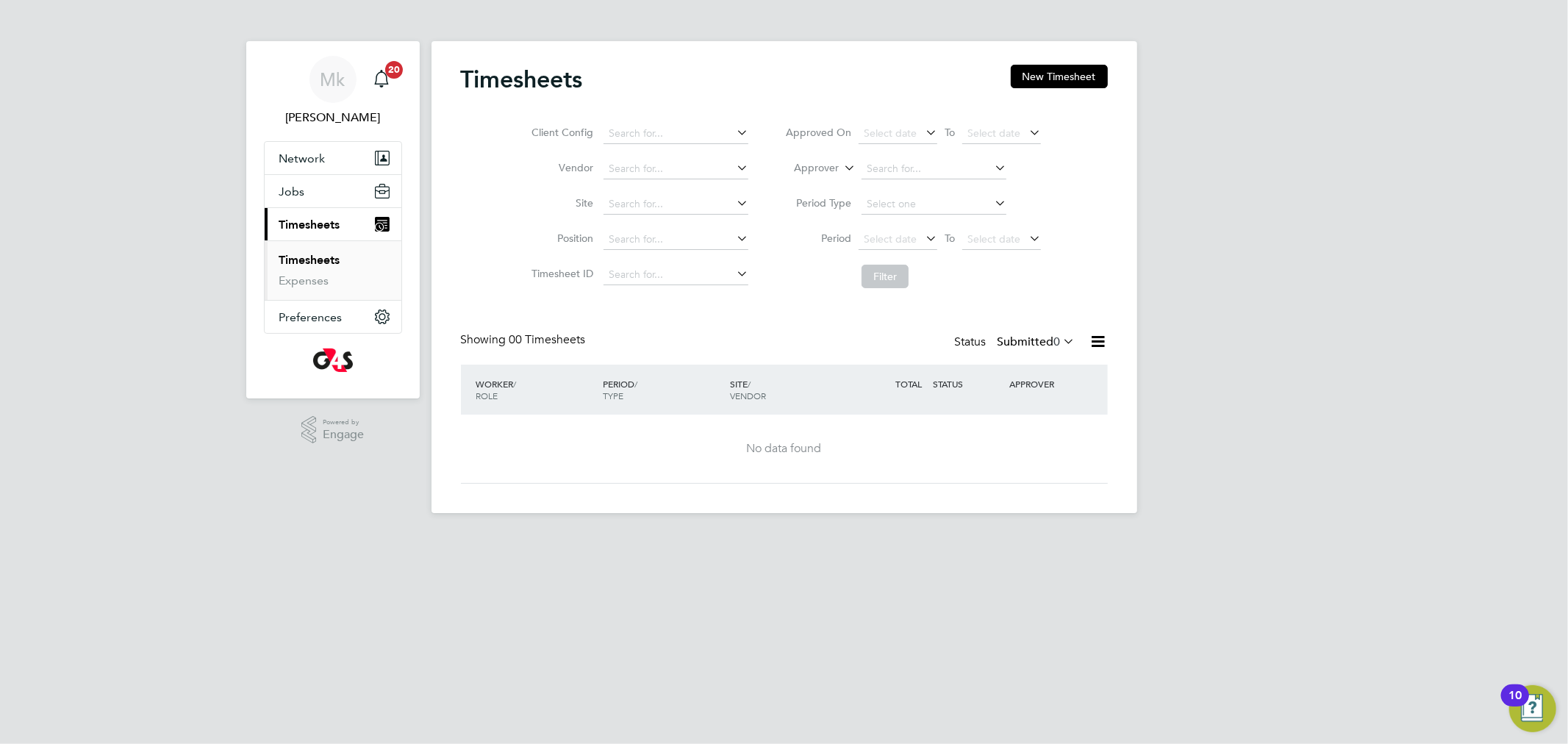
click at [1020, 343] on label "Submitted 0" at bounding box center [1036, 342] width 78 height 15
click at [1009, 406] on li "Submitted" at bounding box center [1020, 410] width 67 height 20
